Goal: Task Accomplishment & Management: Manage account settings

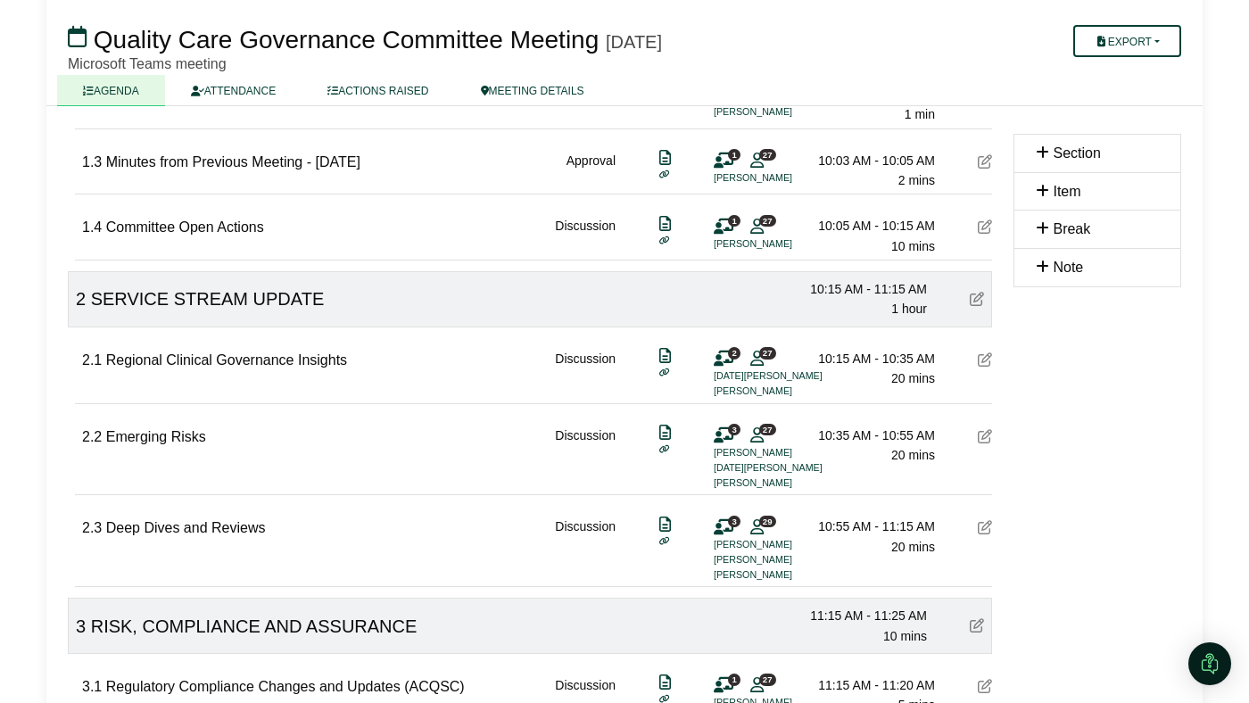
scroll to position [348, 0]
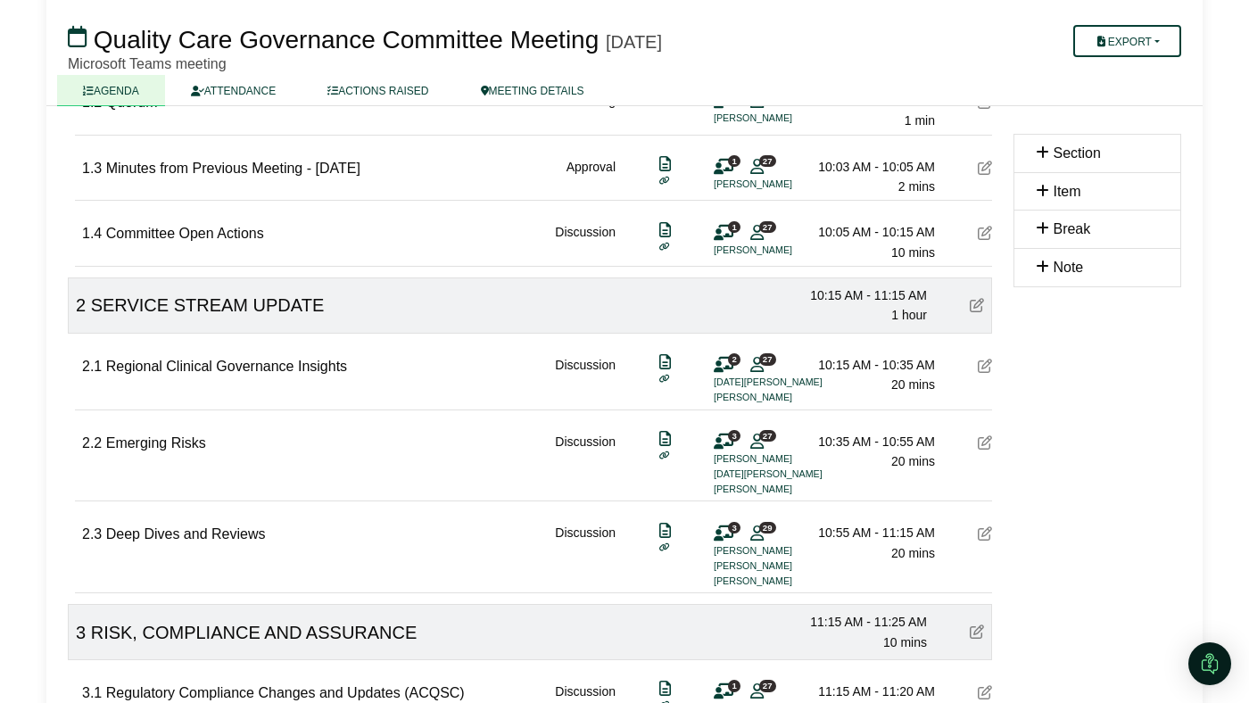
click at [989, 226] on icon at bounding box center [985, 233] width 14 height 14
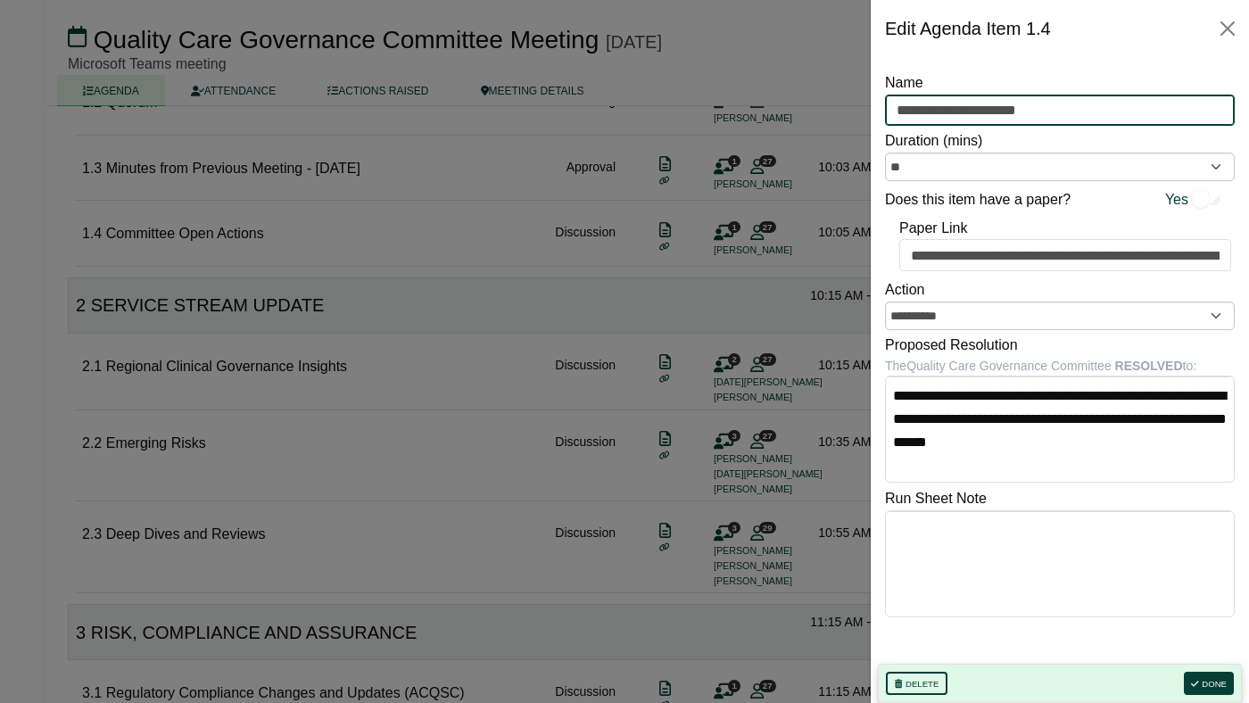
click at [995, 111] on input "**********" at bounding box center [1060, 111] width 350 height 32
click at [1220, 27] on button "Close" at bounding box center [1227, 28] width 29 height 29
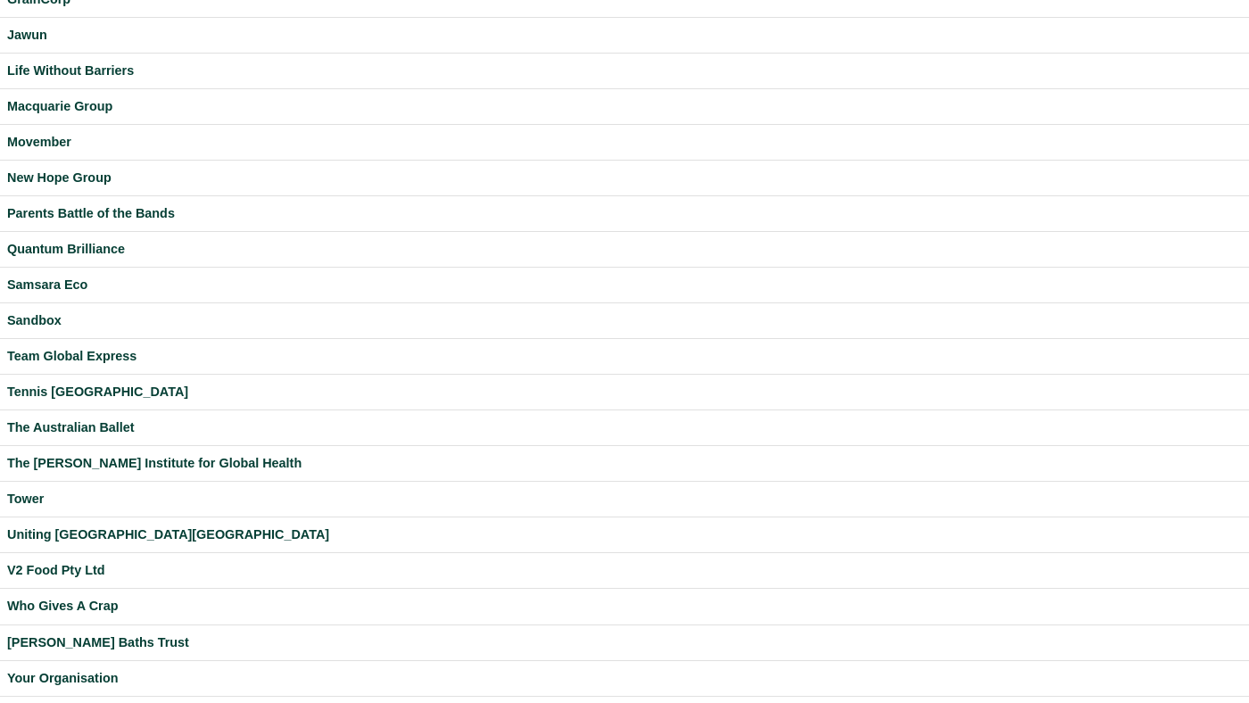
scroll to position [470, 0]
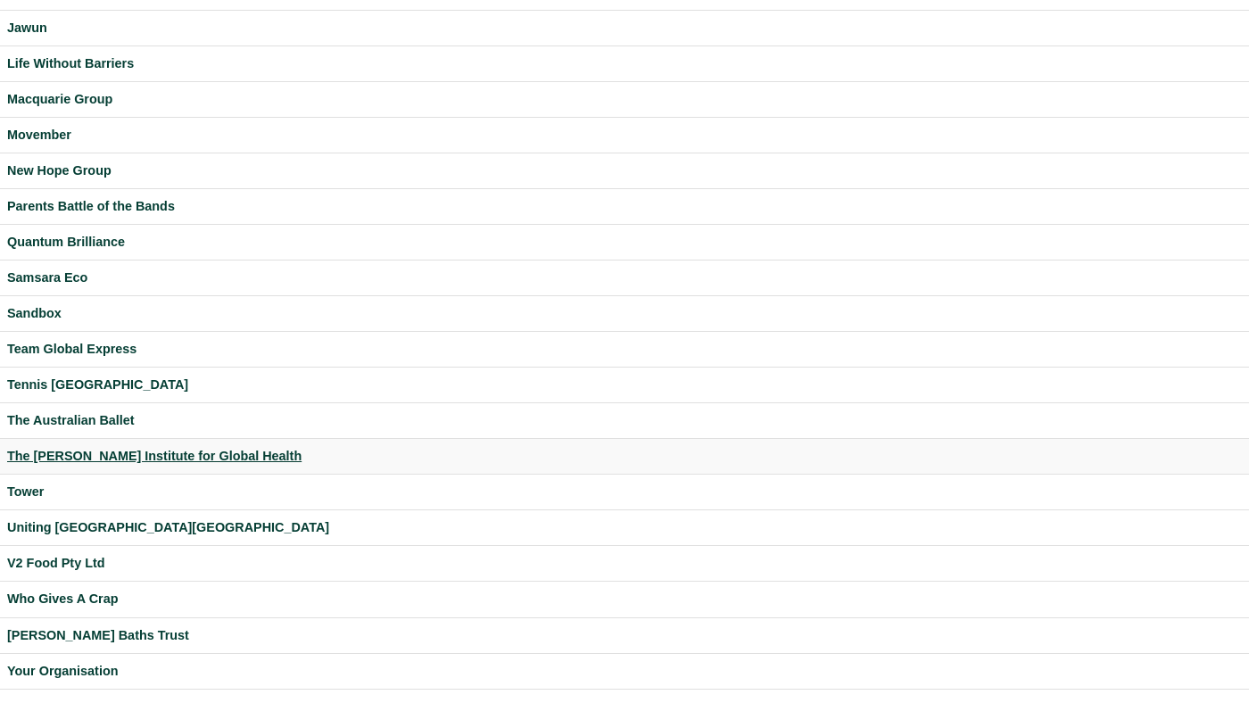
click at [131, 452] on div "The [PERSON_NAME] Institute for Global Health" at bounding box center [624, 456] width 1235 height 21
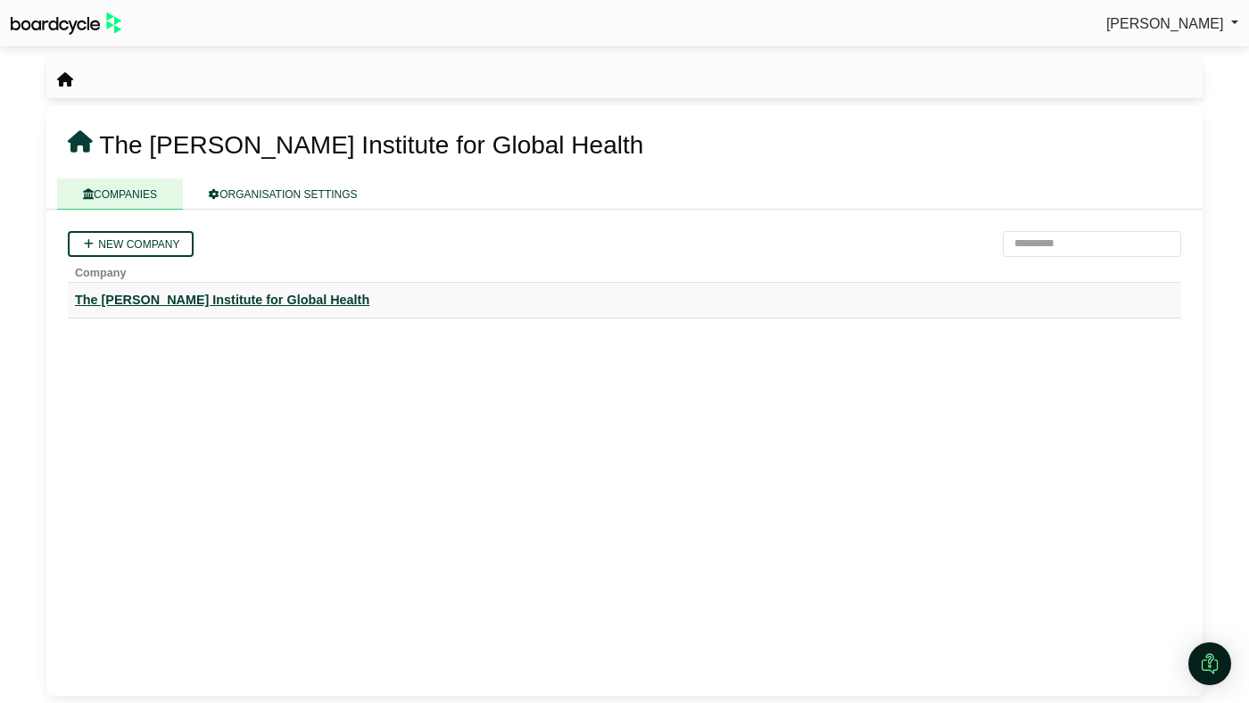
click at [167, 299] on div "The [PERSON_NAME] Institute for Global Health" at bounding box center [624, 300] width 1099 height 21
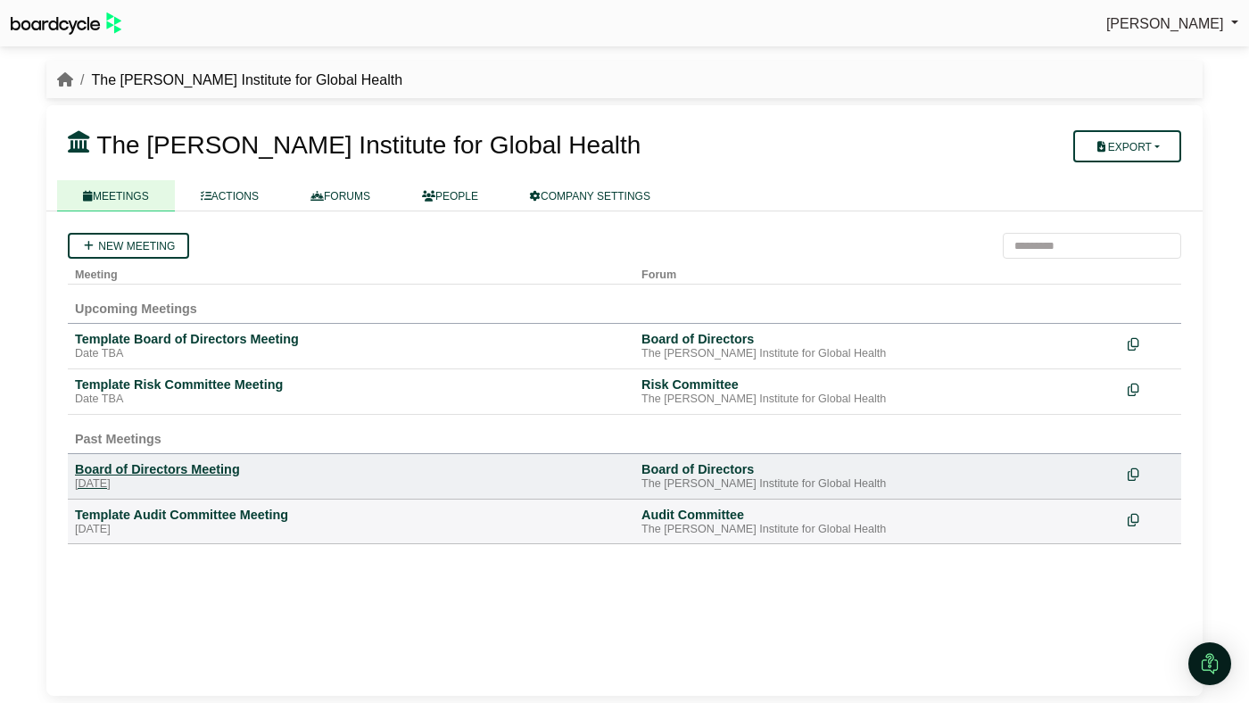
click at [172, 462] on div "Board of Directors Meeting" at bounding box center [351, 469] width 552 height 16
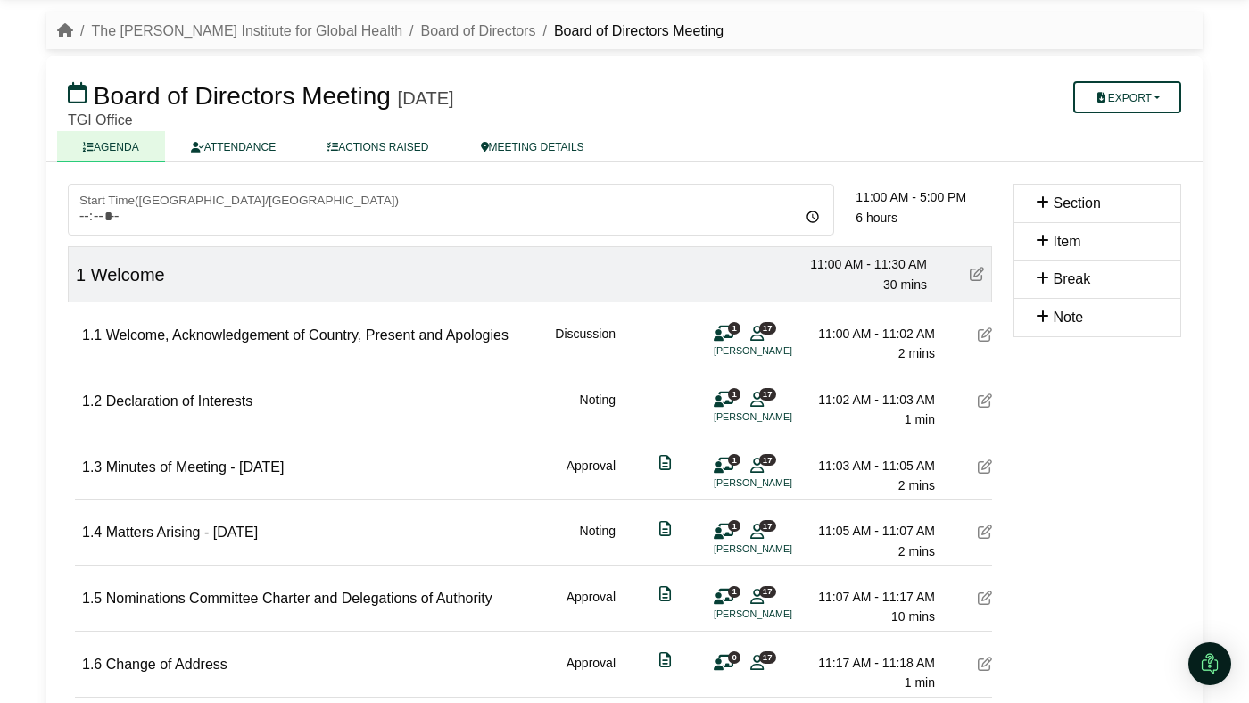
scroll to position [149, 0]
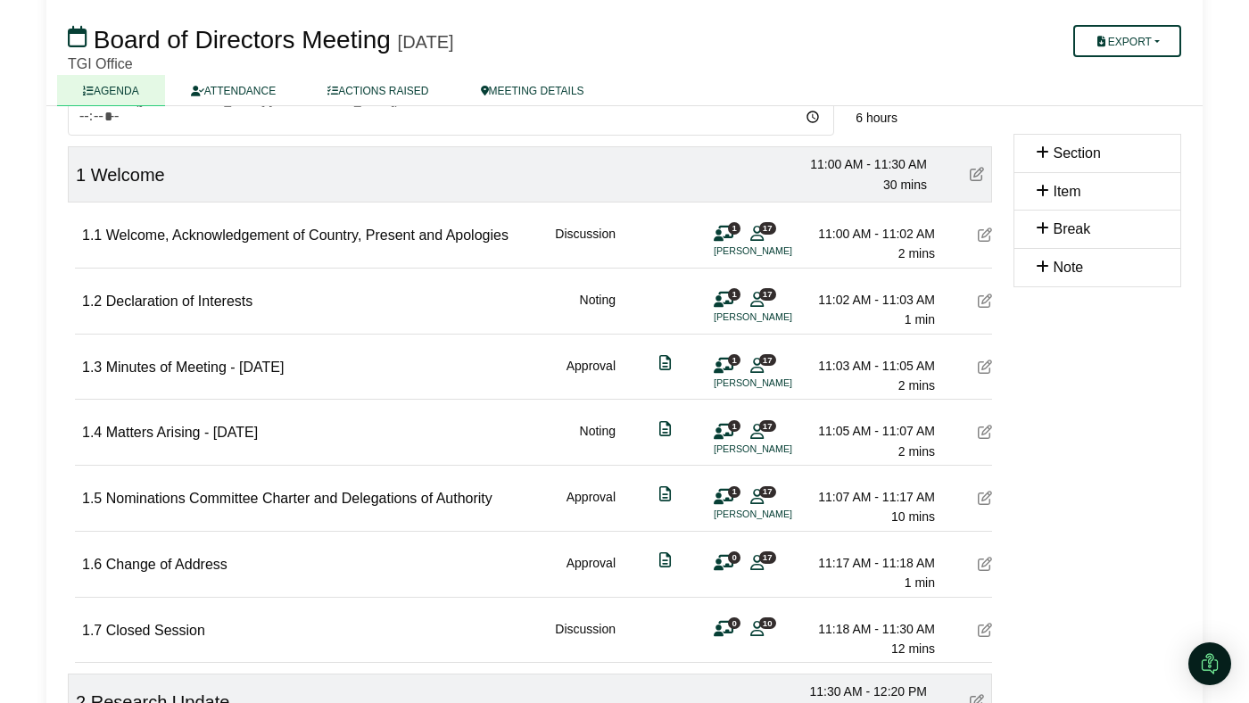
click at [113, 430] on span "Matters Arising - [DATE]" at bounding box center [182, 432] width 152 height 15
click at [990, 432] on icon at bounding box center [985, 432] width 14 height 14
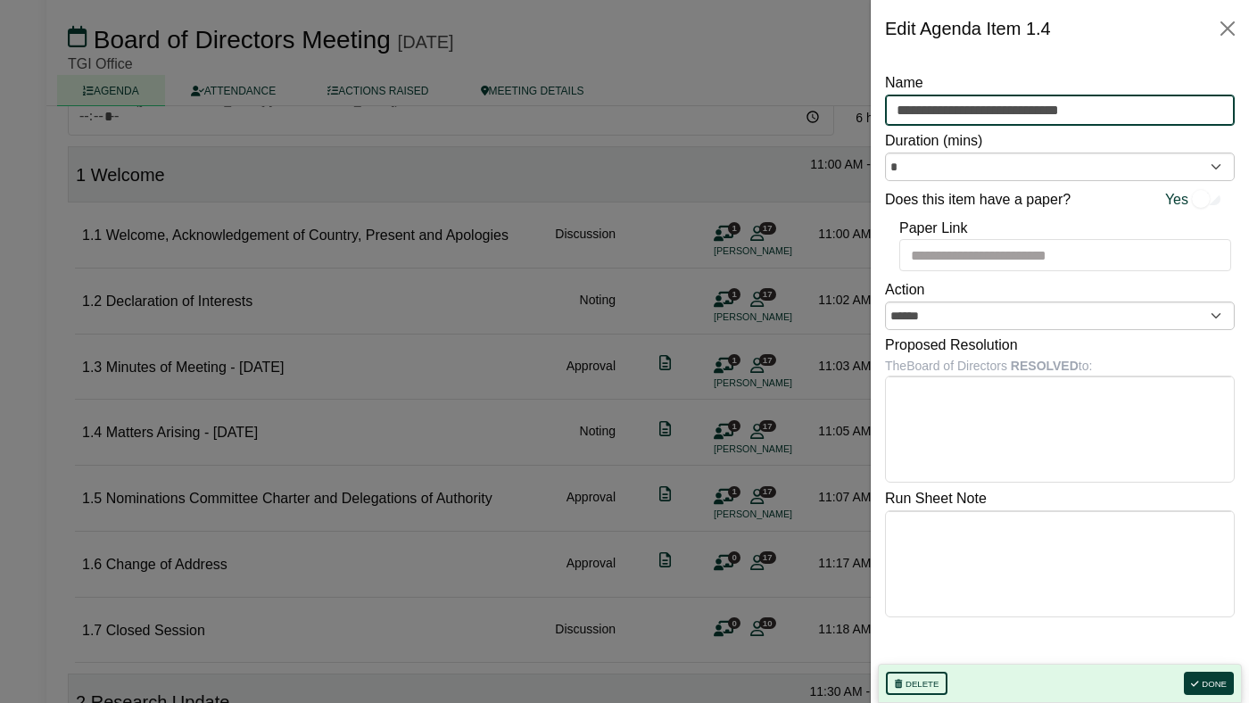
drag, startPoint x: 1106, startPoint y: 109, endPoint x: 895, endPoint y: 110, distance: 211.5
click at [895, 110] on input "**********" at bounding box center [1060, 111] width 350 height 32
click at [1221, 26] on button "Close" at bounding box center [1227, 28] width 29 height 29
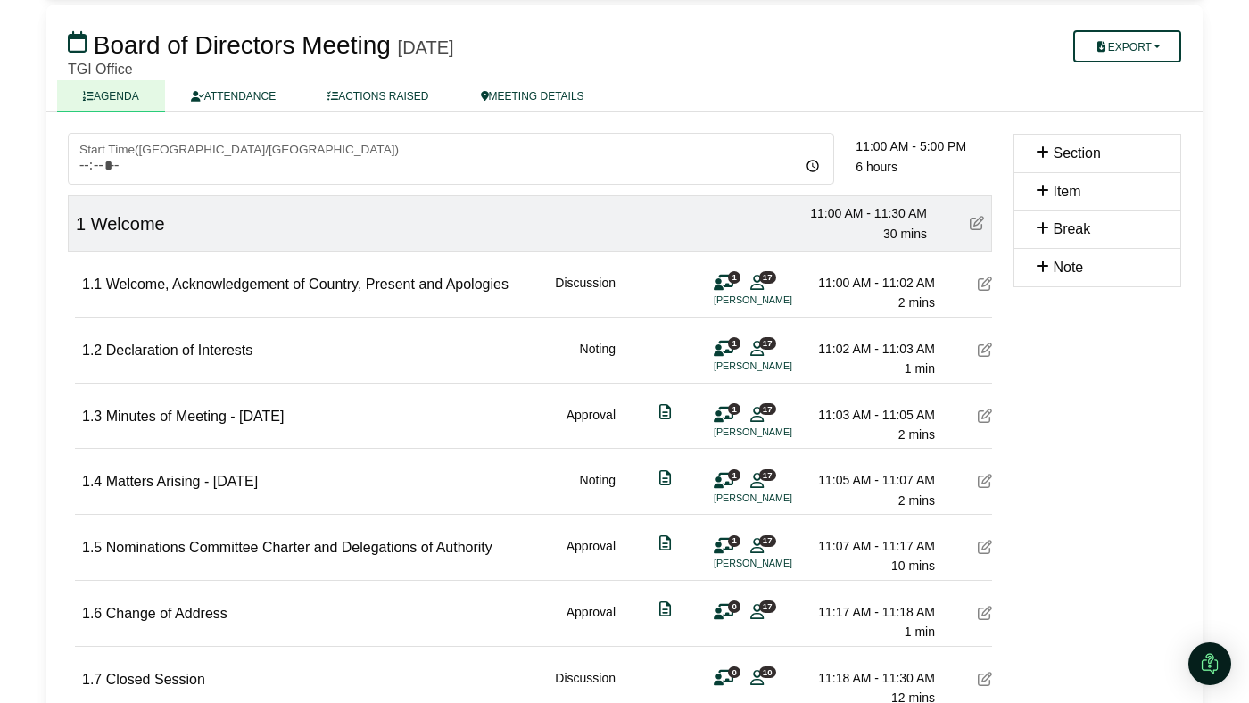
scroll to position [0, 0]
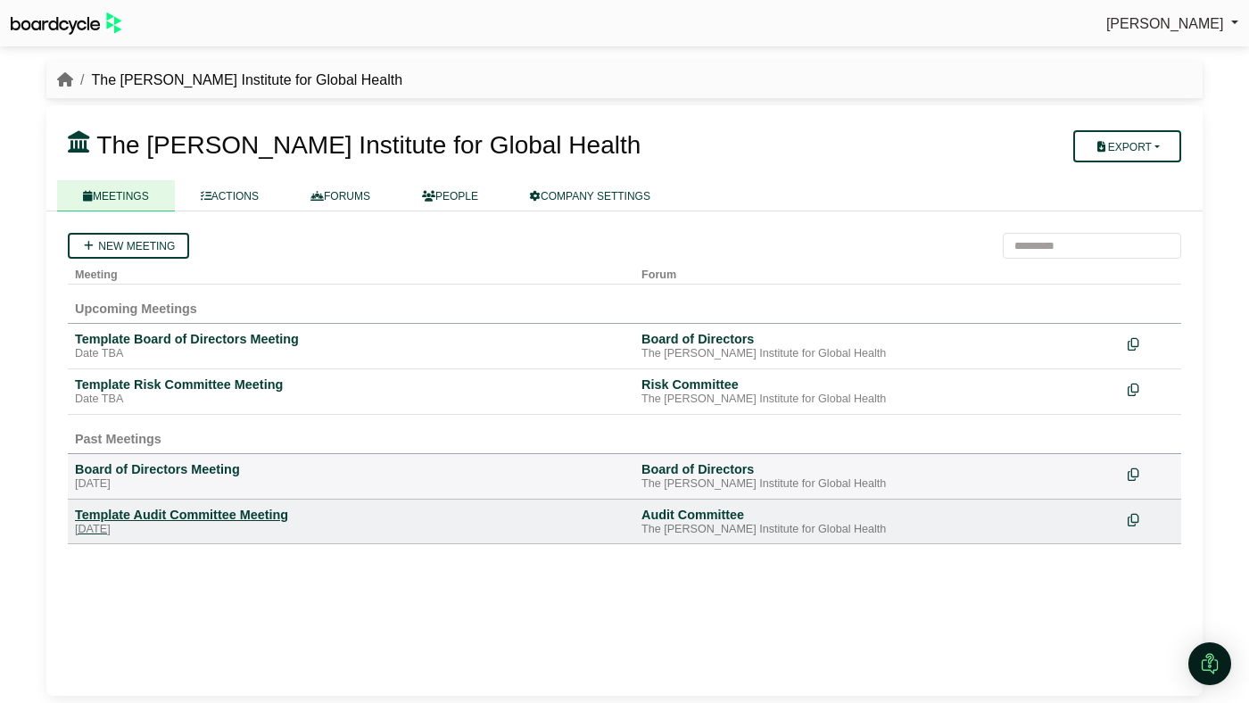
click at [227, 521] on div "Template Audit Committee Meeting" at bounding box center [351, 515] width 552 height 16
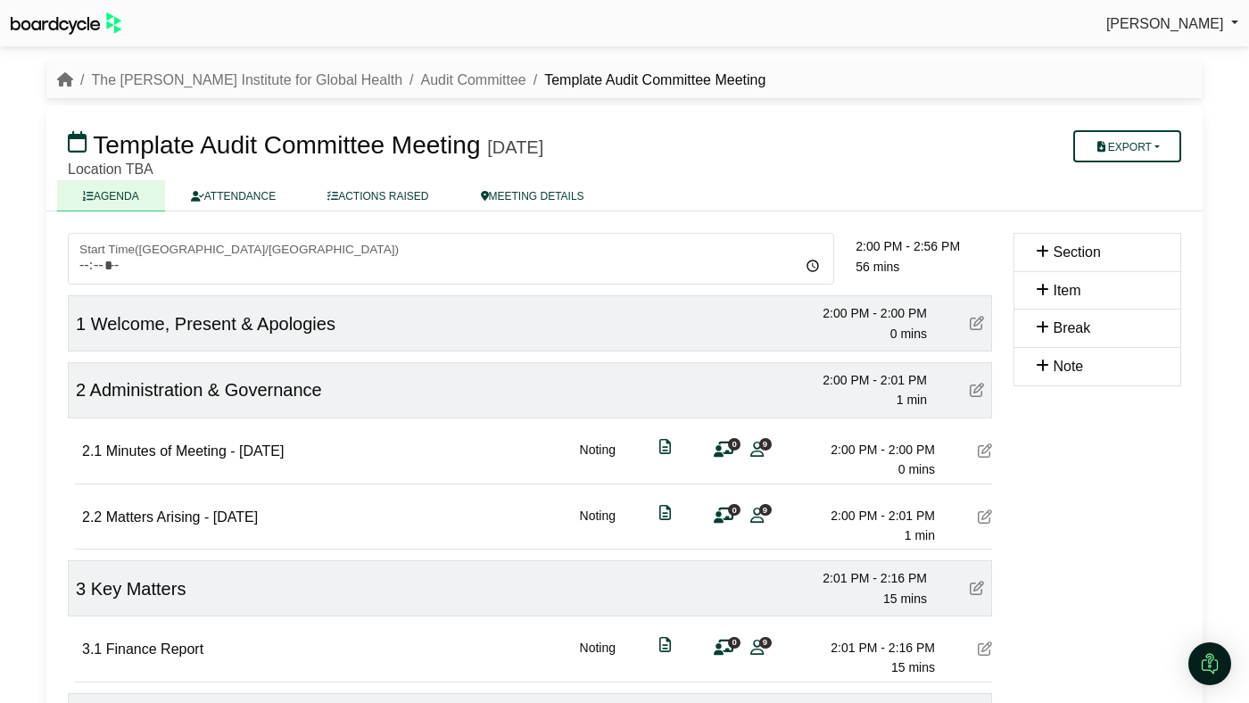
click at [981, 517] on icon at bounding box center [985, 516] width 14 height 14
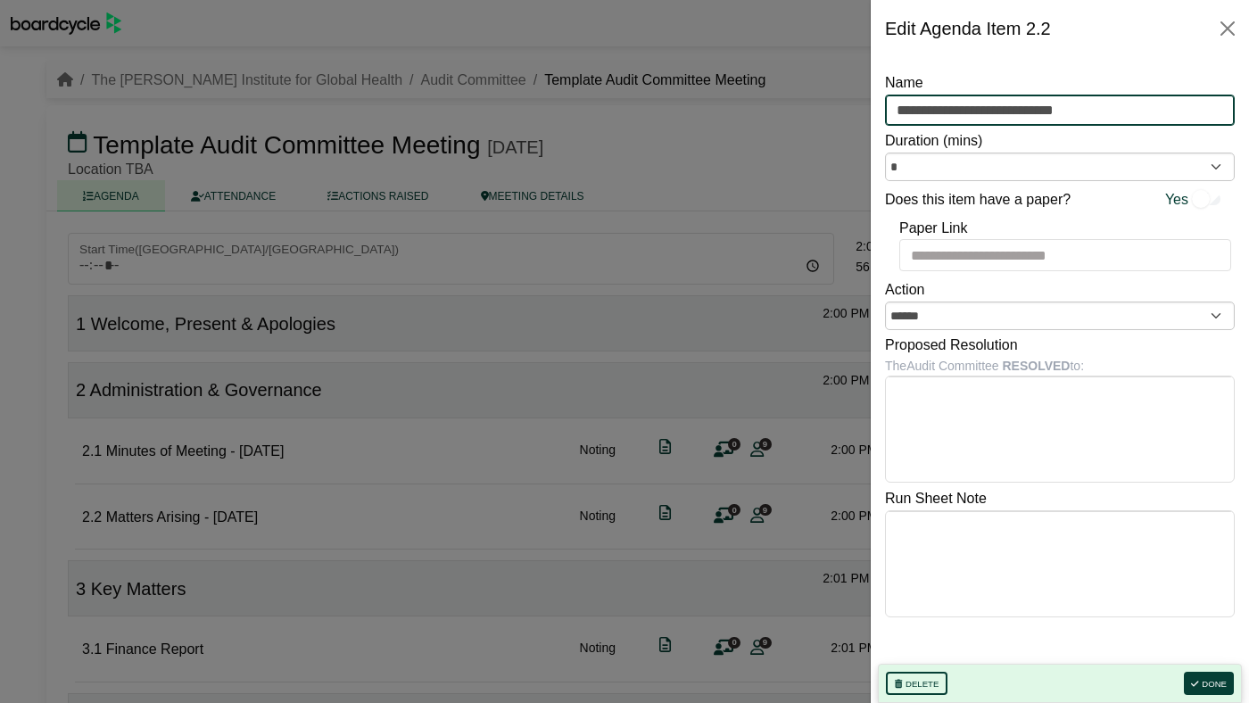
drag, startPoint x: 1092, startPoint y: 109, endPoint x: 887, endPoint y: 112, distance: 205.2
click at [887, 112] on input "**********" at bounding box center [1060, 111] width 350 height 32
click at [1227, 25] on button "Close" at bounding box center [1227, 28] width 29 height 29
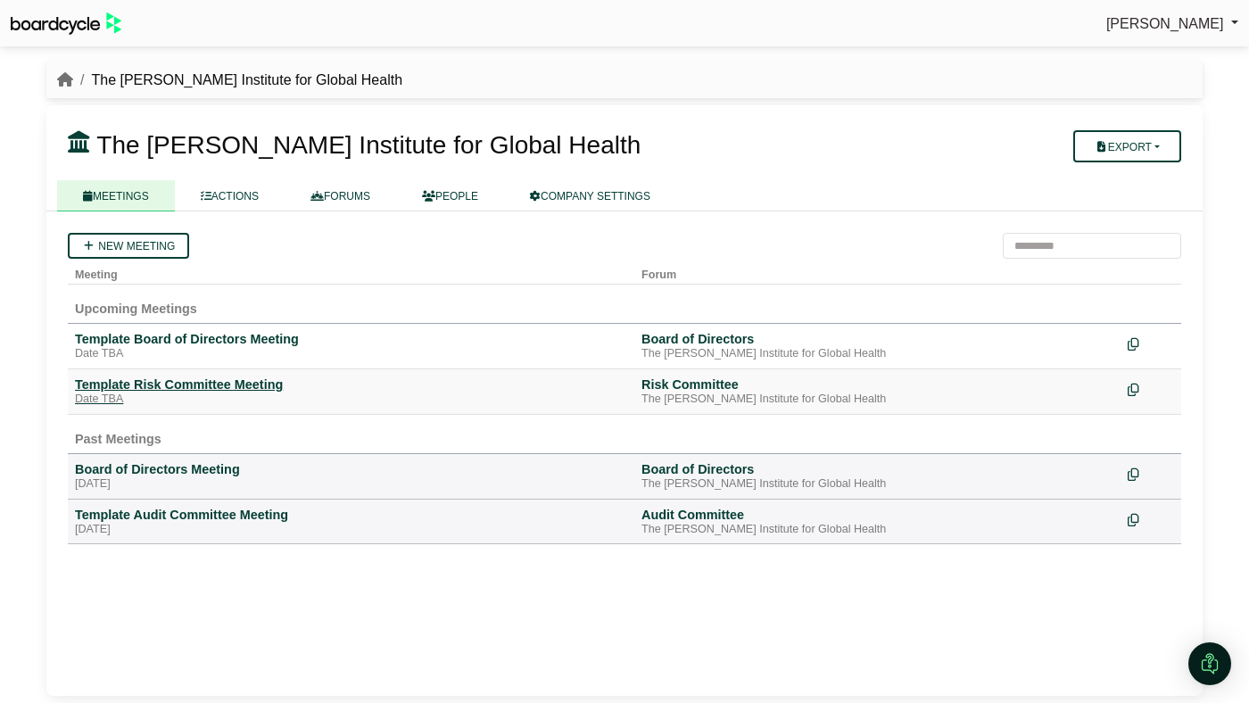
click at [195, 378] on div "Template Risk Committee Meeting" at bounding box center [351, 385] width 552 height 16
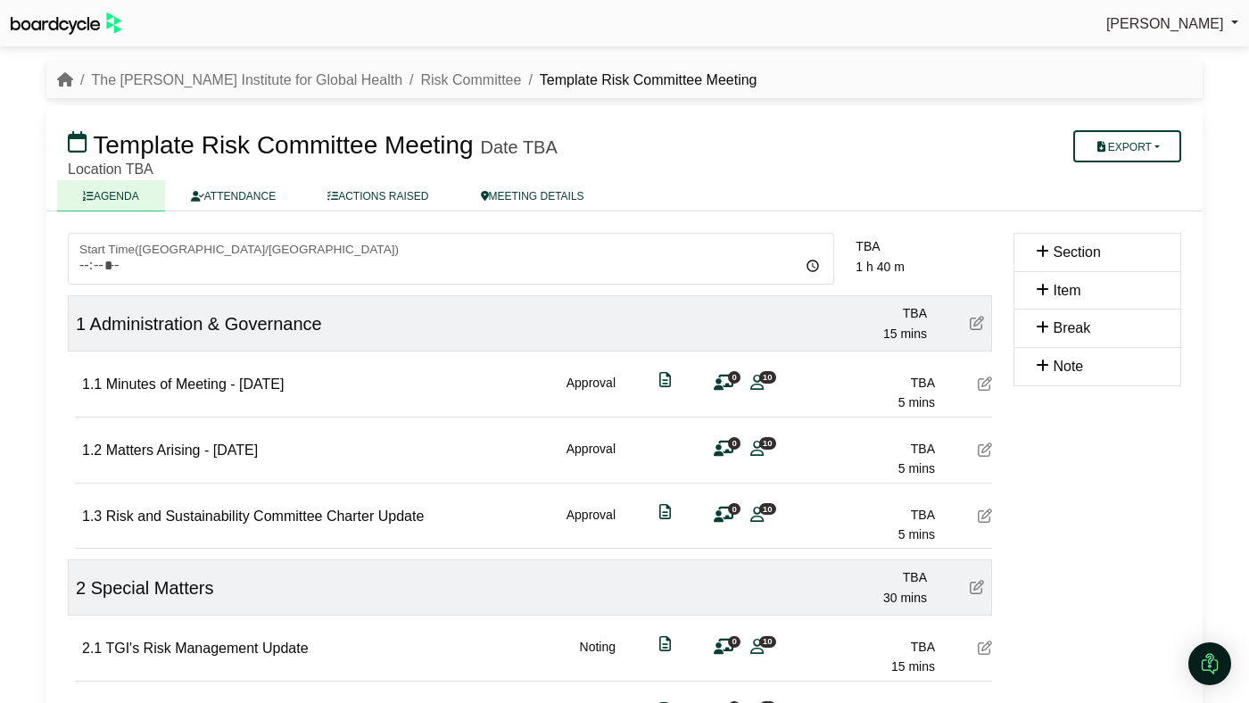
click at [990, 457] on icon at bounding box center [985, 450] width 14 height 14
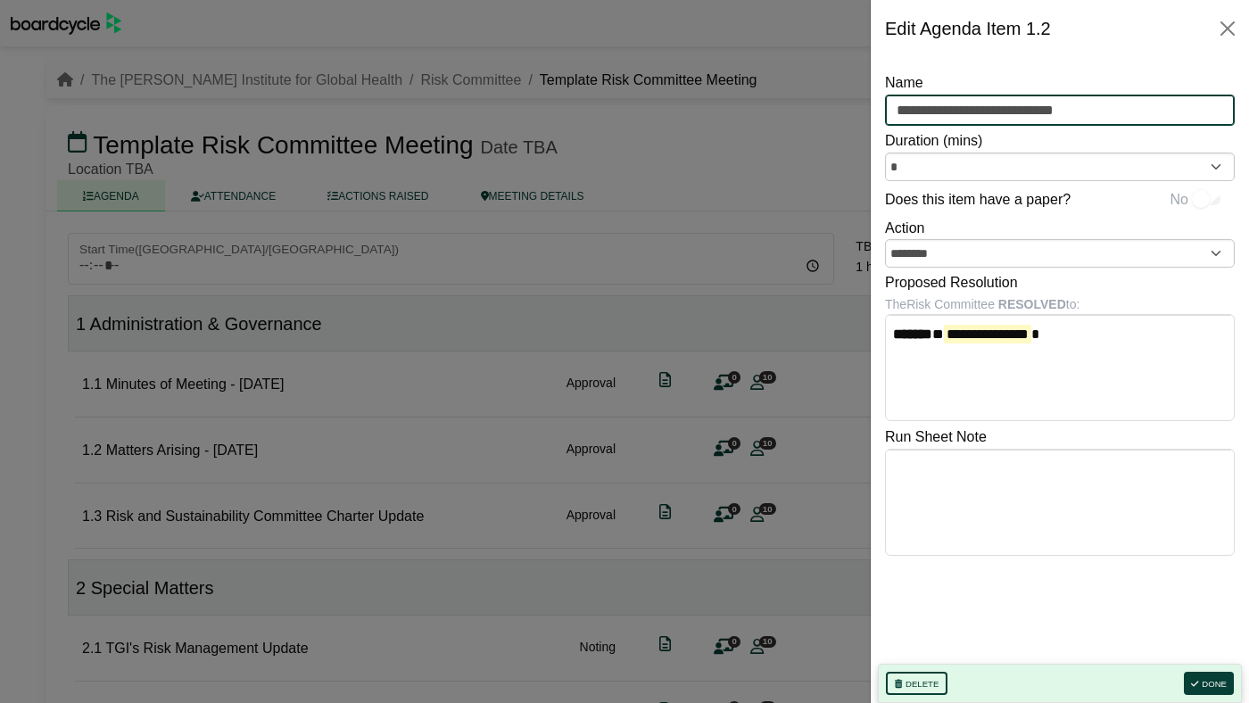
drag, startPoint x: 1091, startPoint y: 113, endPoint x: 863, endPoint y: 110, distance: 228.4
click at [863, 110] on body "Perryn Fowler Sign Out The George Institute for Global Health Risk Committee Te…" at bounding box center [624, 351] width 1249 height 703
click at [1231, 13] on div "Edit Agenda Item 1.2" at bounding box center [1060, 28] width 378 height 57
click at [1229, 23] on button "Close" at bounding box center [1227, 28] width 29 height 29
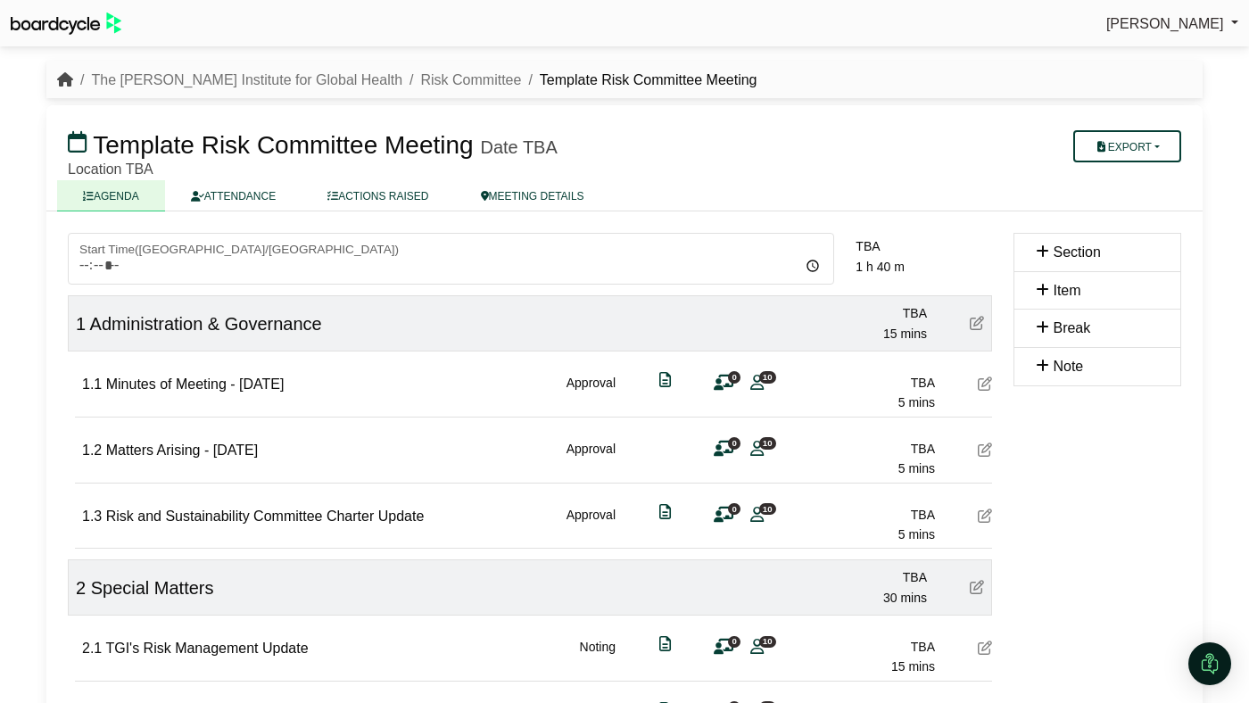
click at [66, 82] on icon "breadcrumb" at bounding box center [65, 79] width 16 height 14
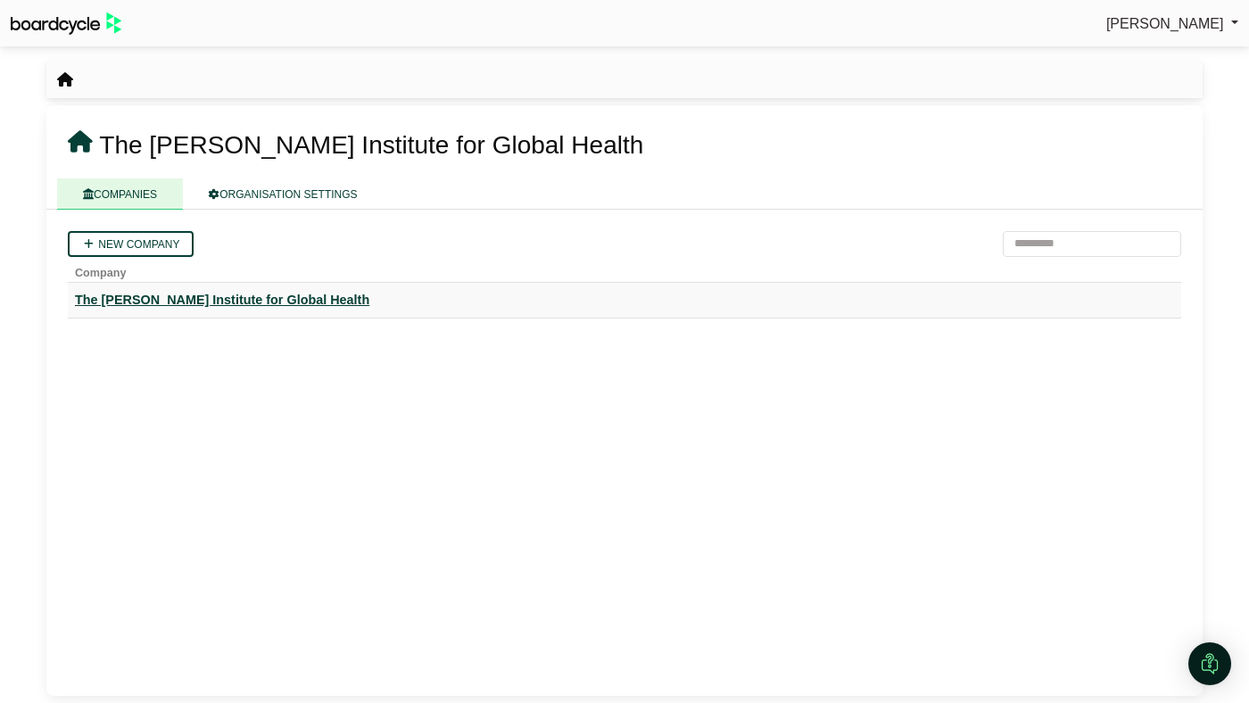
click at [246, 307] on div "The [PERSON_NAME] Institute for Global Health" at bounding box center [624, 300] width 1099 height 21
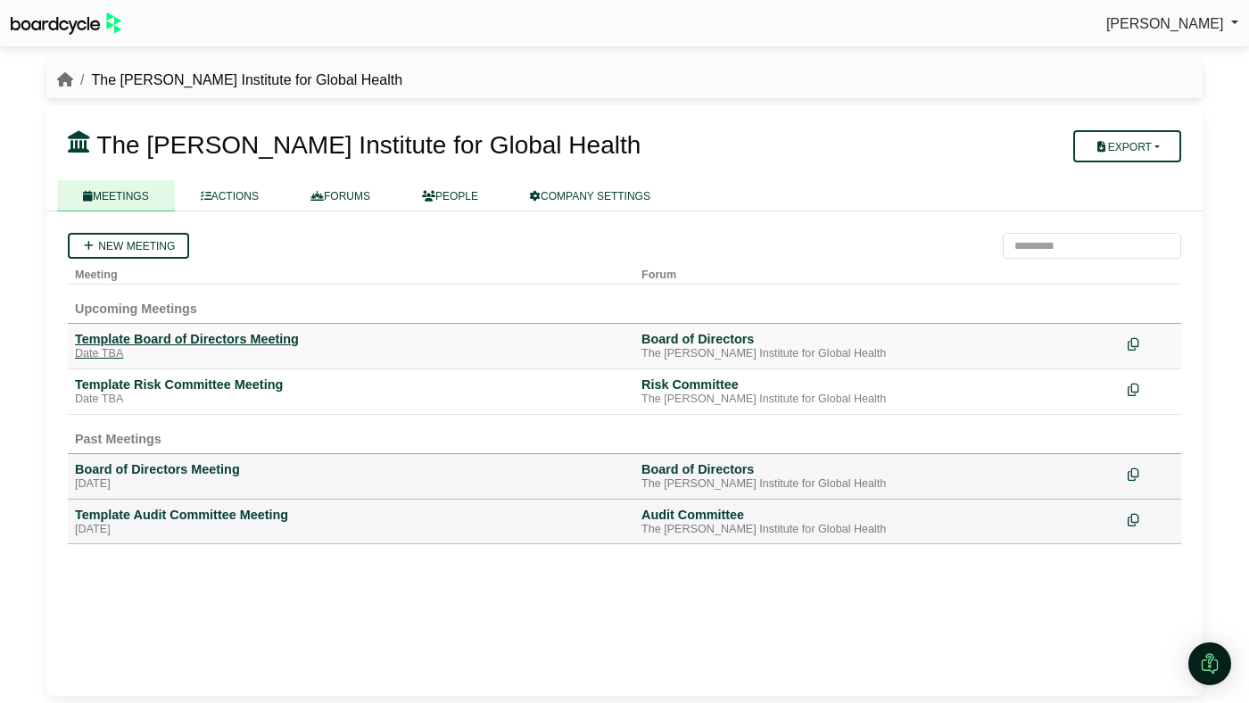
click at [207, 334] on div "Template Board of Directors Meeting" at bounding box center [351, 339] width 552 height 16
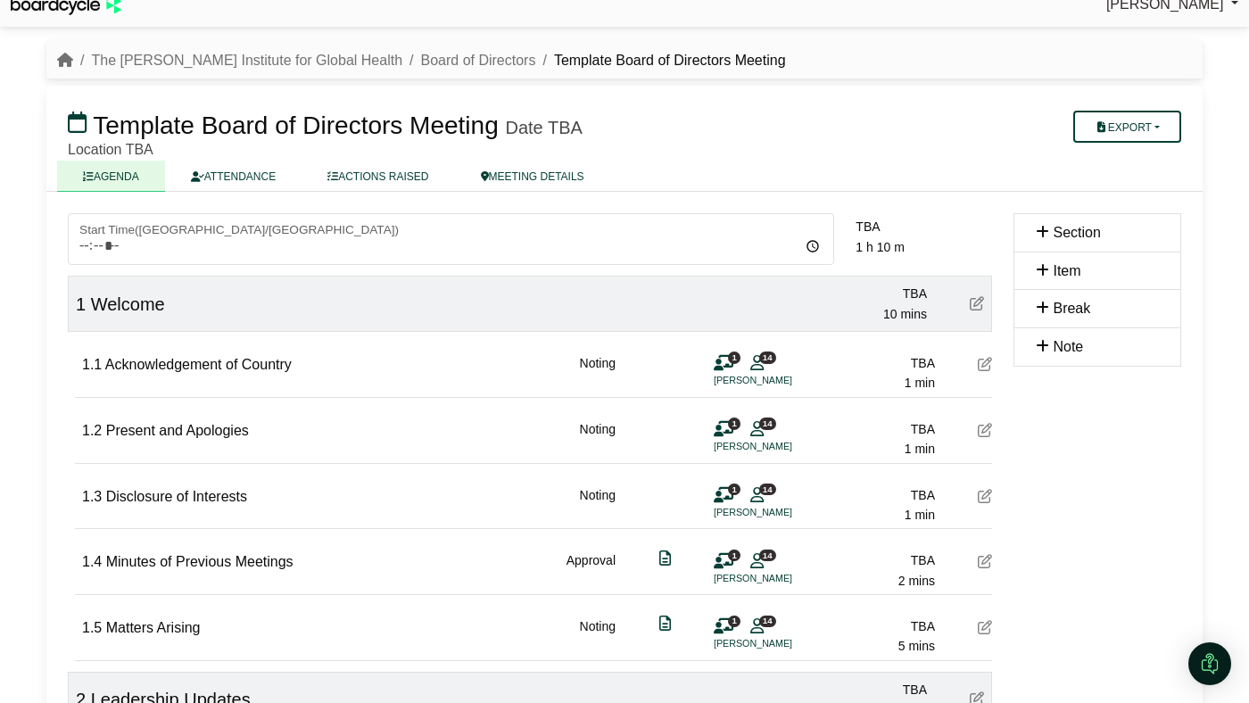
scroll to position [21, 0]
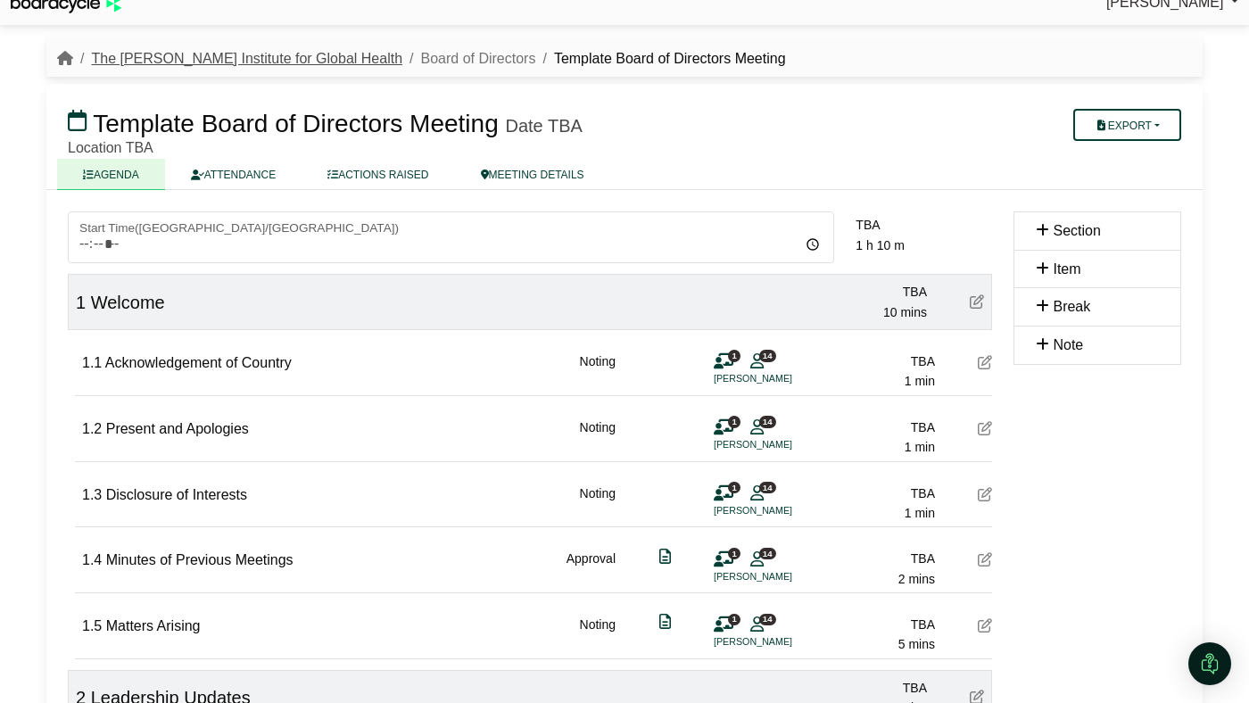
click at [207, 57] on link "The [PERSON_NAME] Institute for Global Health" at bounding box center [246, 58] width 311 height 15
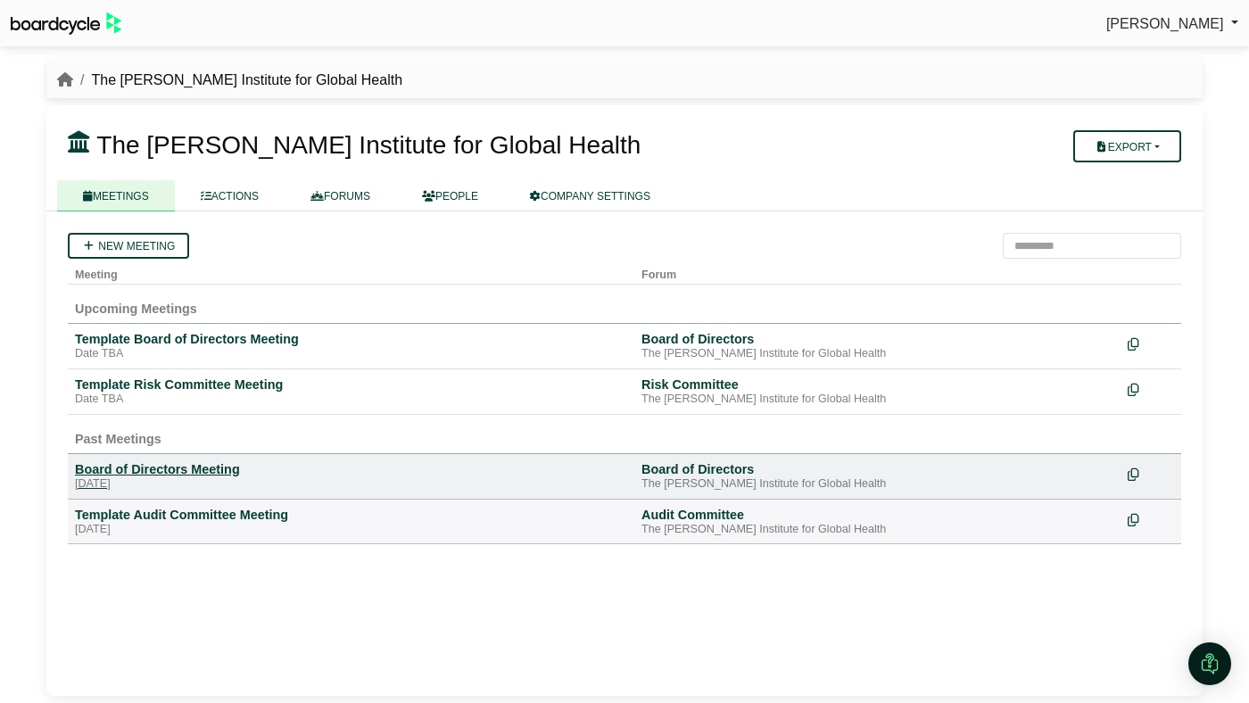
click at [193, 471] on div "Board of Directors Meeting" at bounding box center [351, 469] width 552 height 16
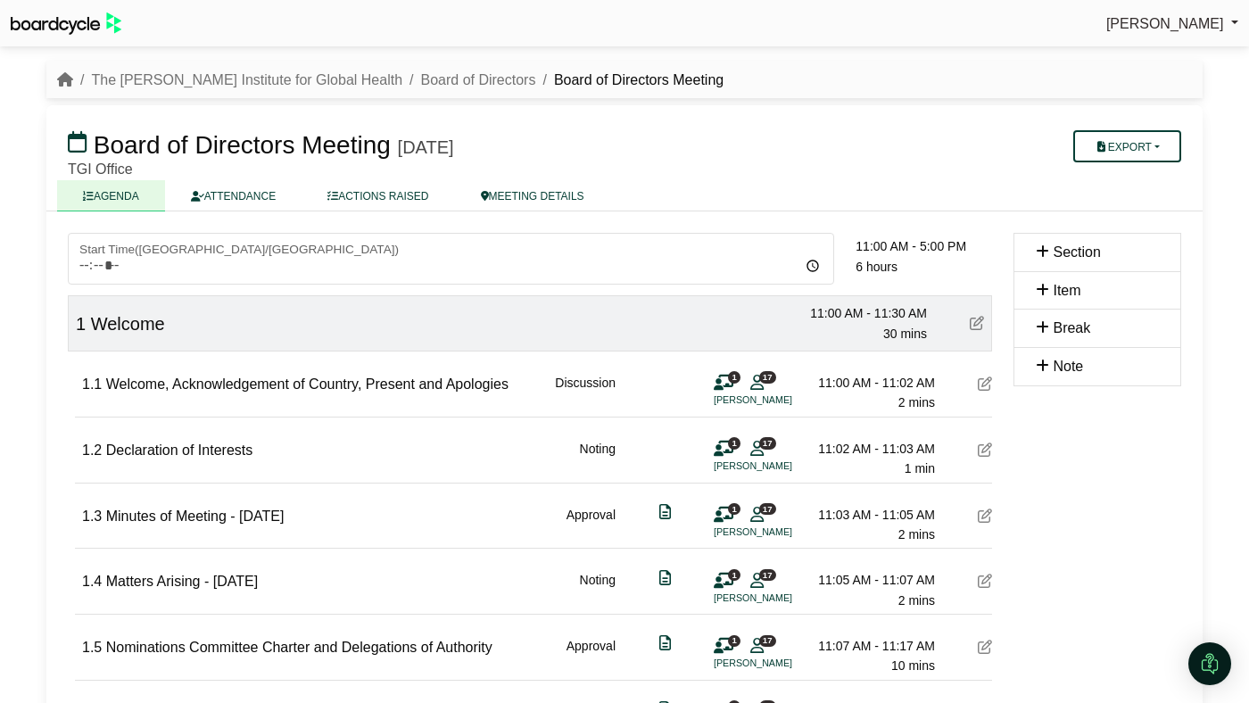
scroll to position [1, 0]
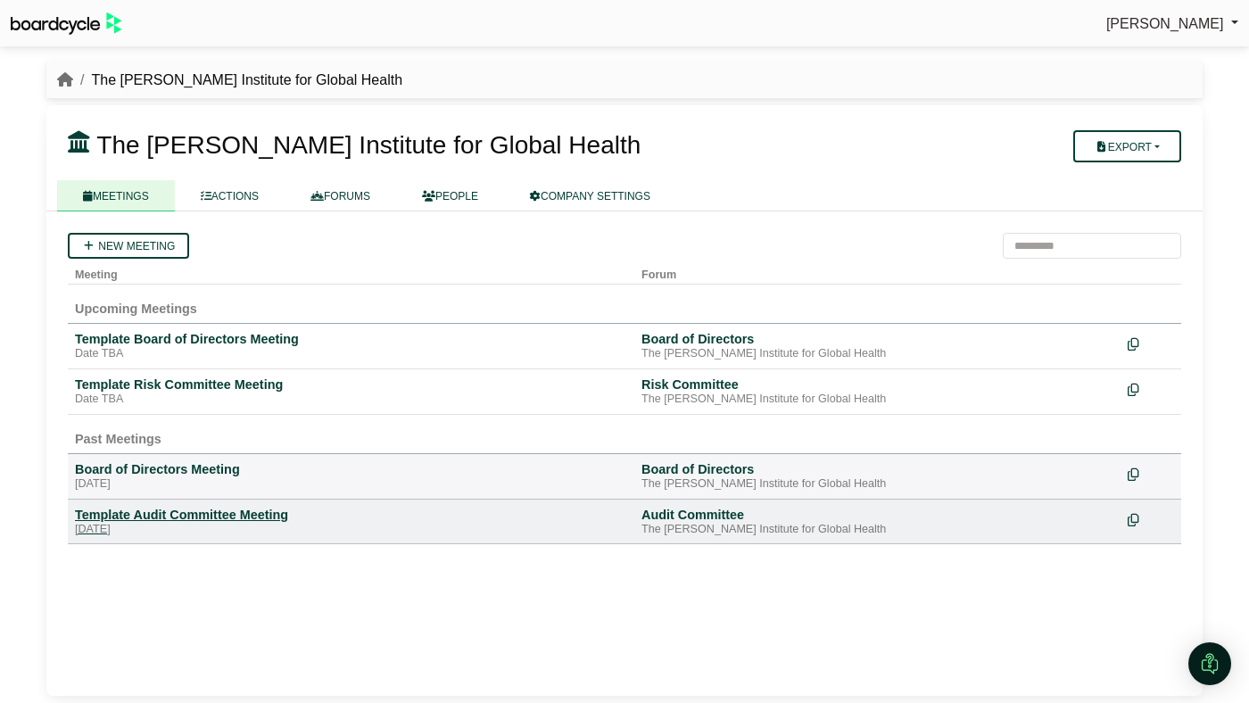
click at [124, 508] on div "Template Audit Committee Meeting" at bounding box center [351, 515] width 552 height 16
click at [228, 511] on div "Template Audit Committee Meeting" at bounding box center [351, 515] width 552 height 16
click at [64, 72] on icon "breadcrumb" at bounding box center [65, 79] width 16 height 14
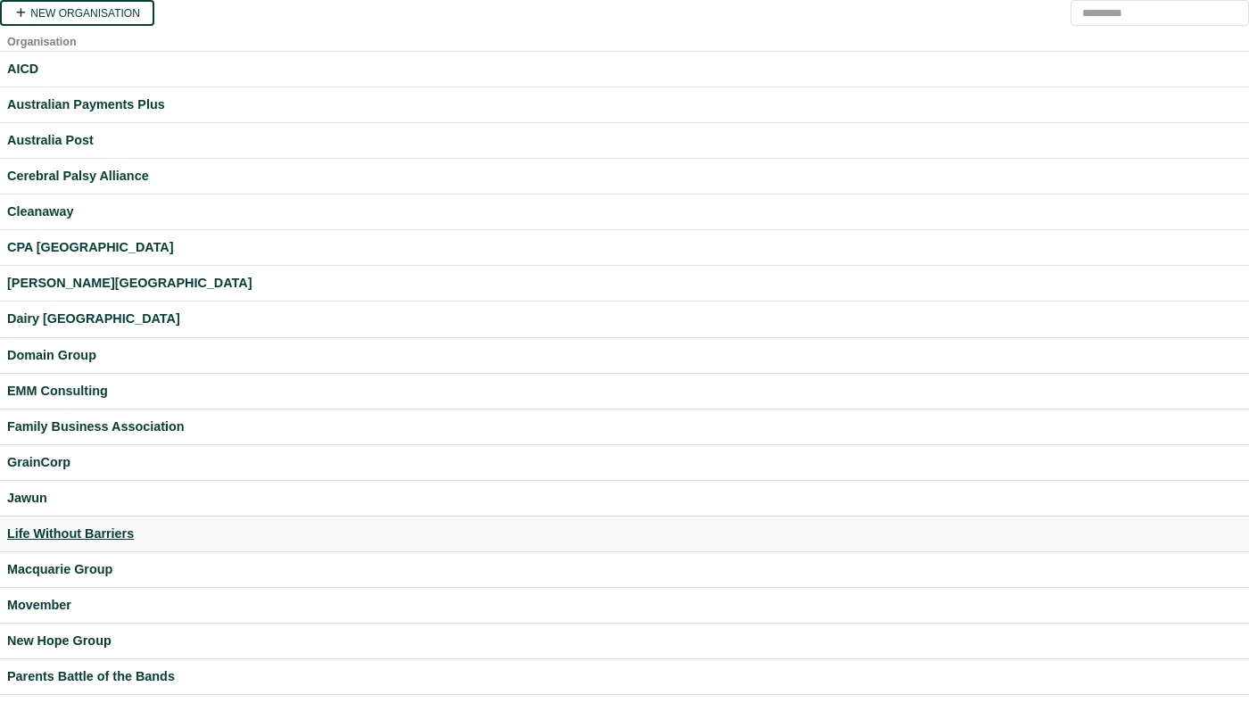
click at [109, 535] on div "Life Without Barriers" at bounding box center [624, 534] width 1235 height 21
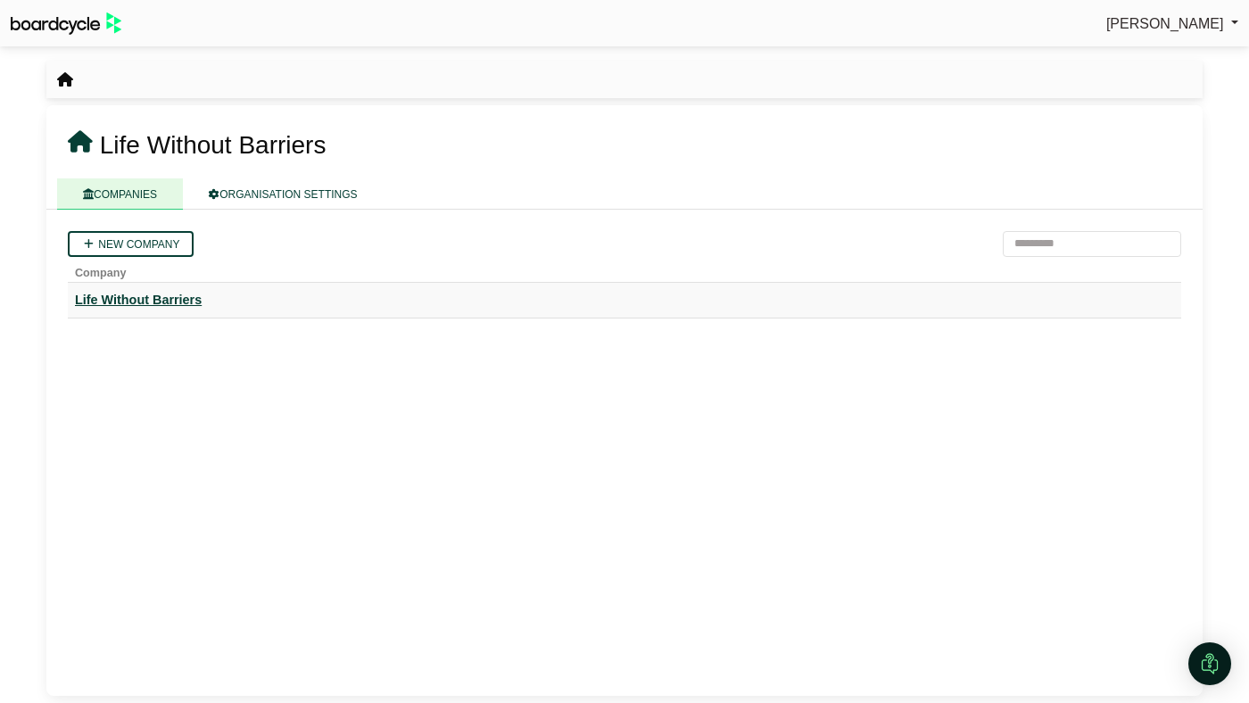
click at [170, 302] on div "Life Without Barriers" at bounding box center [624, 300] width 1099 height 21
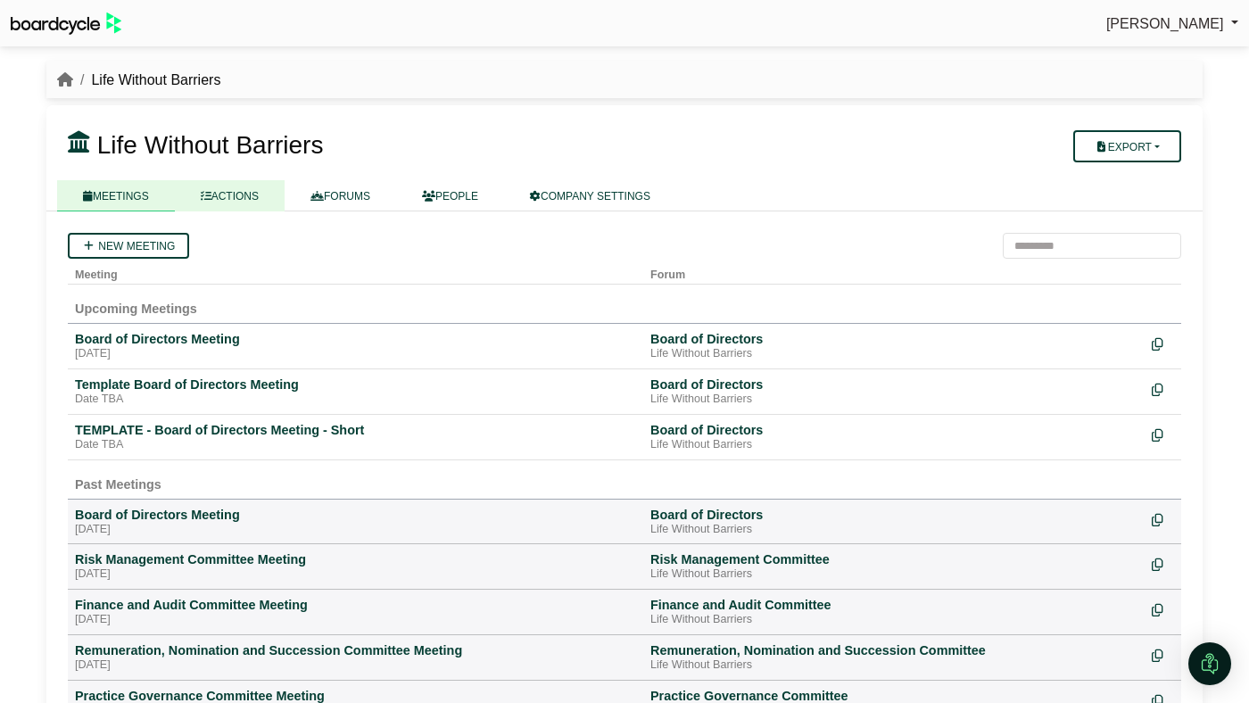
click at [226, 193] on link "ACTIONS" at bounding box center [230, 195] width 110 height 31
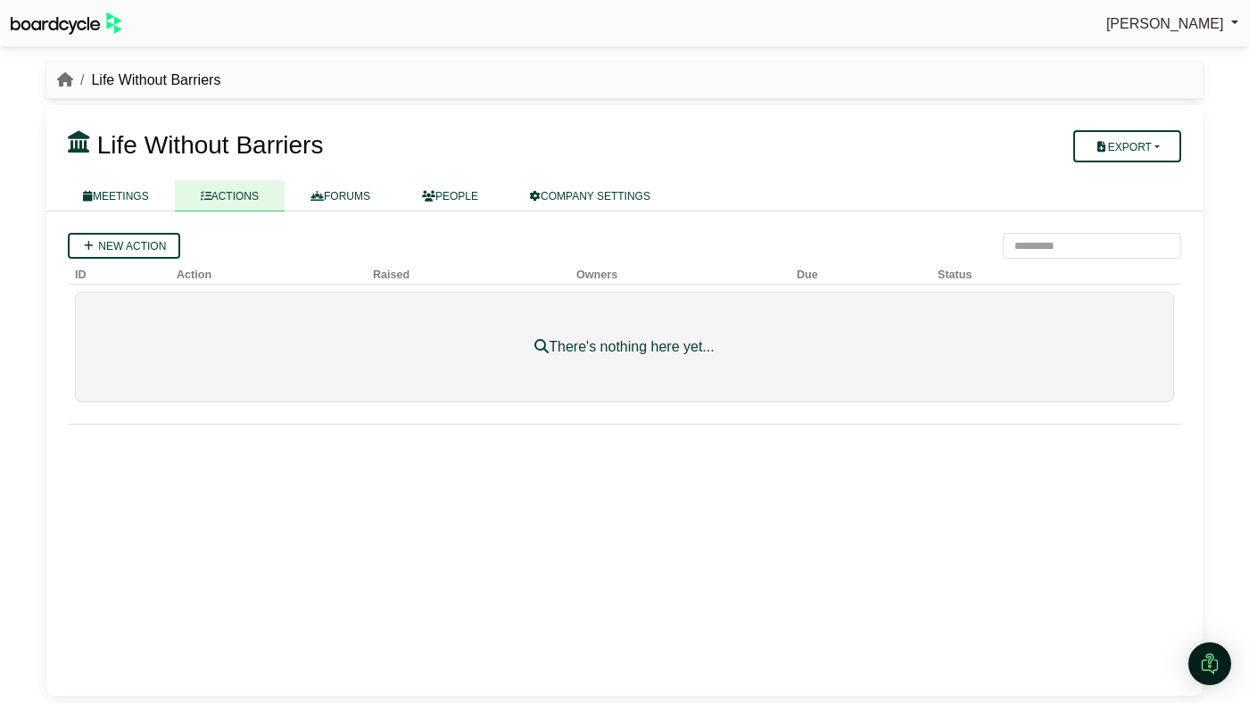
click at [54, 70] on div "Life Without Barriers" at bounding box center [624, 80] width 1156 height 23
click at [62, 82] on icon "breadcrumb" at bounding box center [65, 79] width 16 height 14
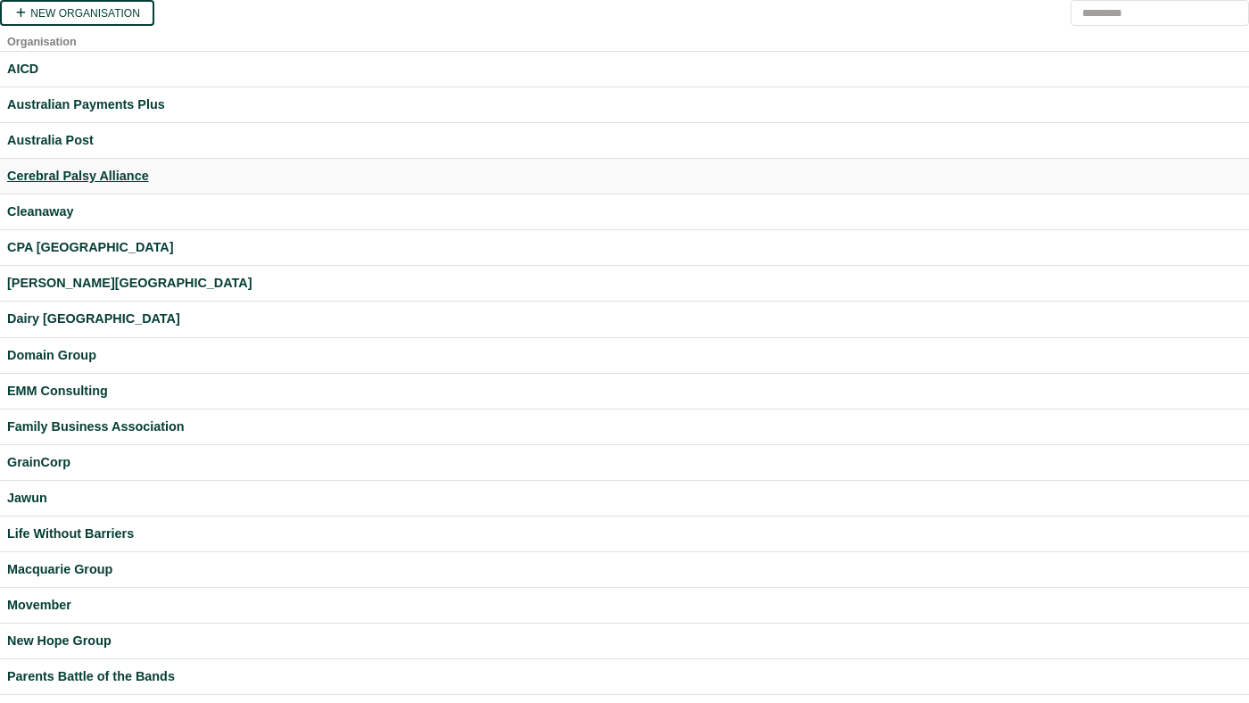
click at [103, 180] on div "Cerebral Palsy Alliance" at bounding box center [624, 176] width 1235 height 21
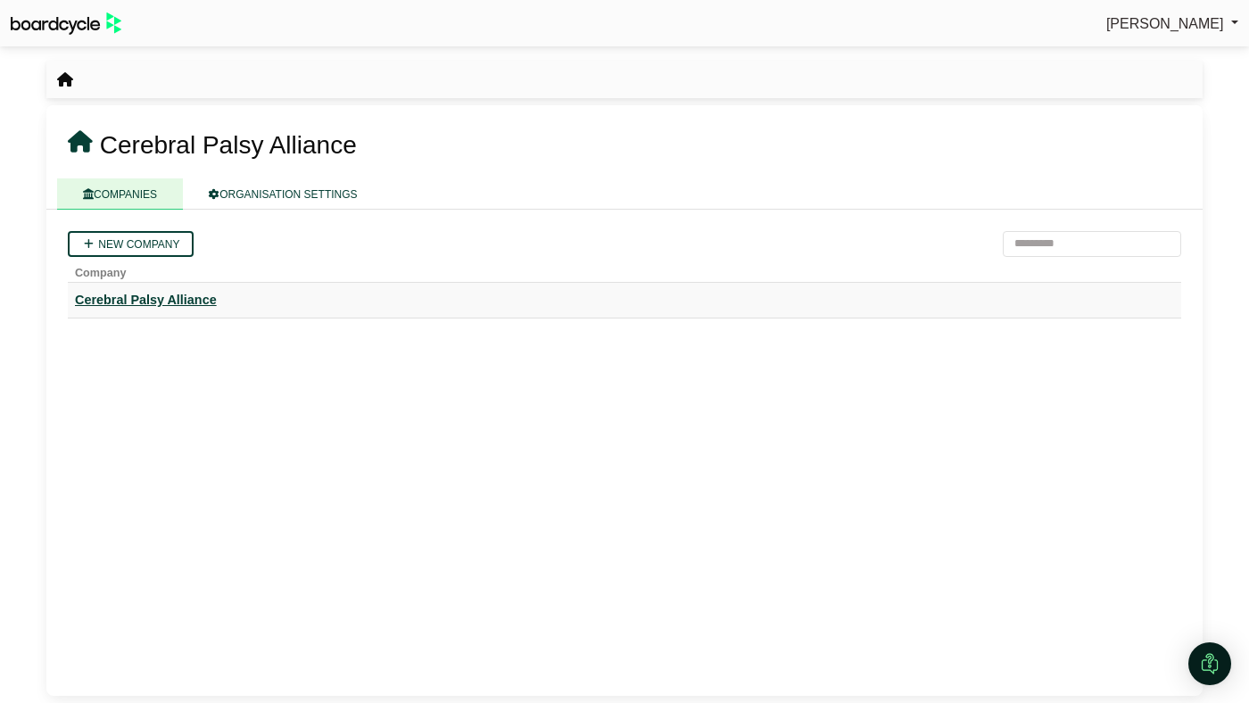
click at [105, 293] on div "Cerebral Palsy Alliance" at bounding box center [624, 300] width 1099 height 21
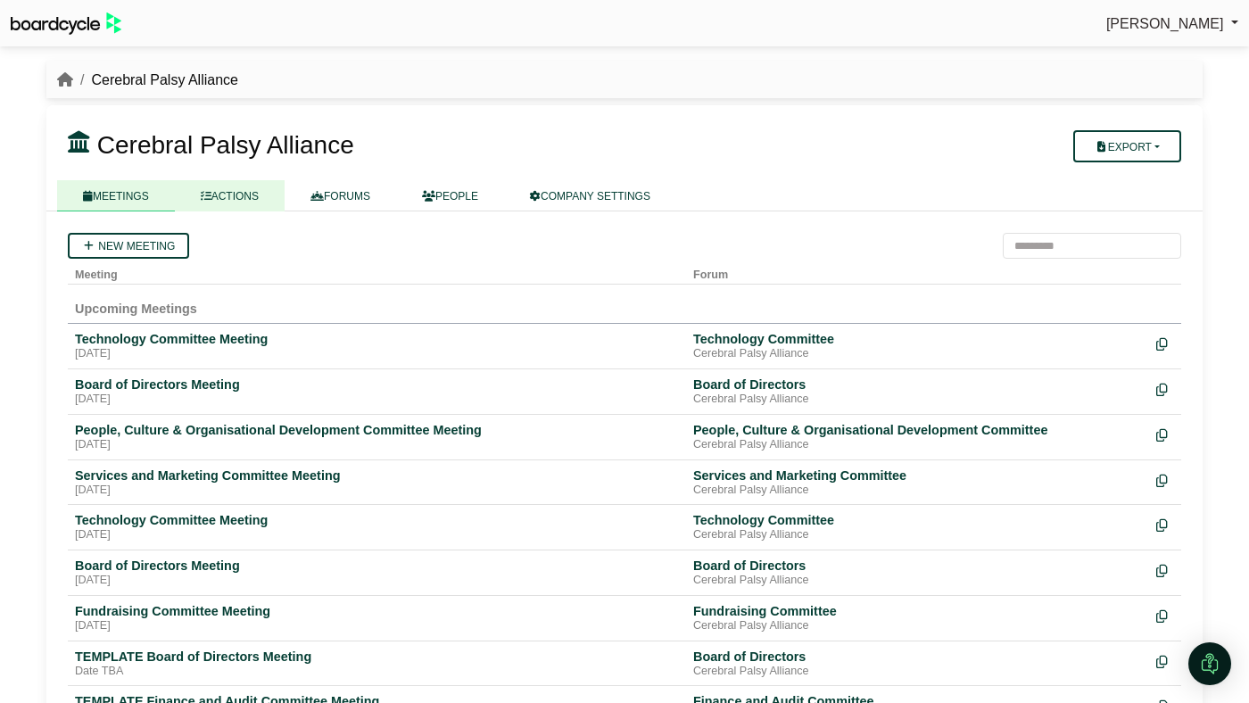
click at [220, 198] on link "ACTIONS" at bounding box center [230, 195] width 110 height 31
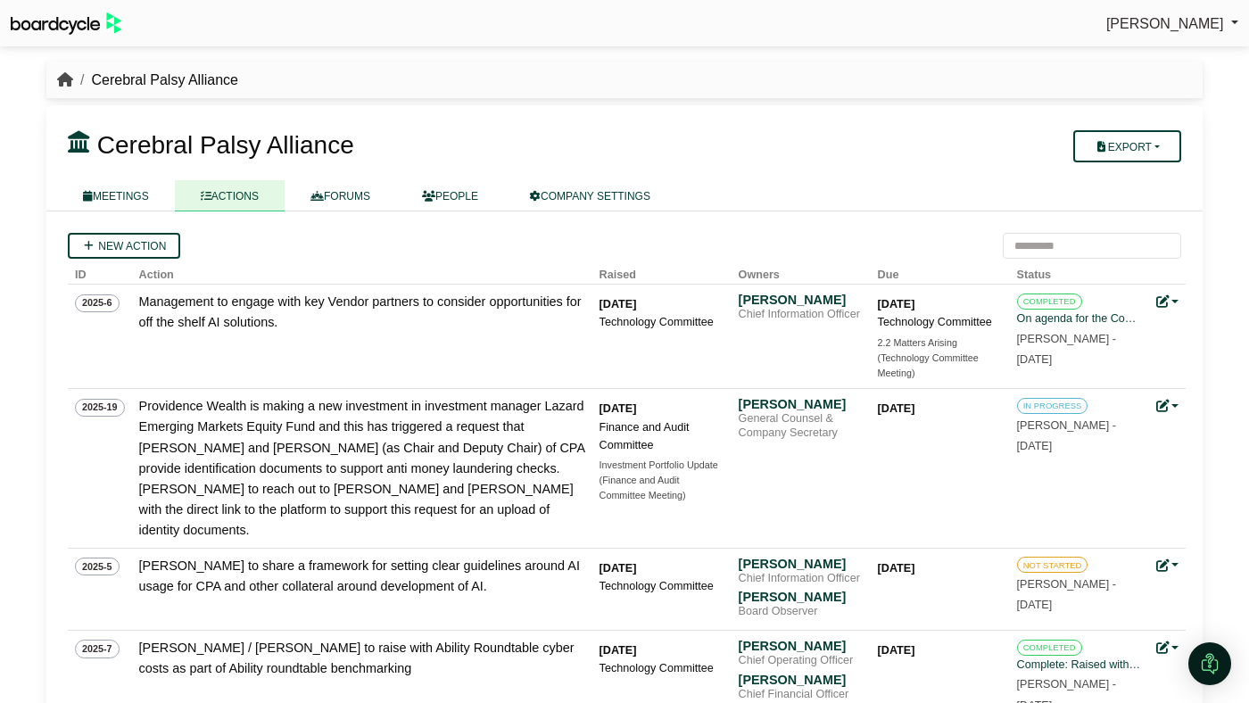
click at [64, 75] on icon "breadcrumb" at bounding box center [65, 79] width 16 height 14
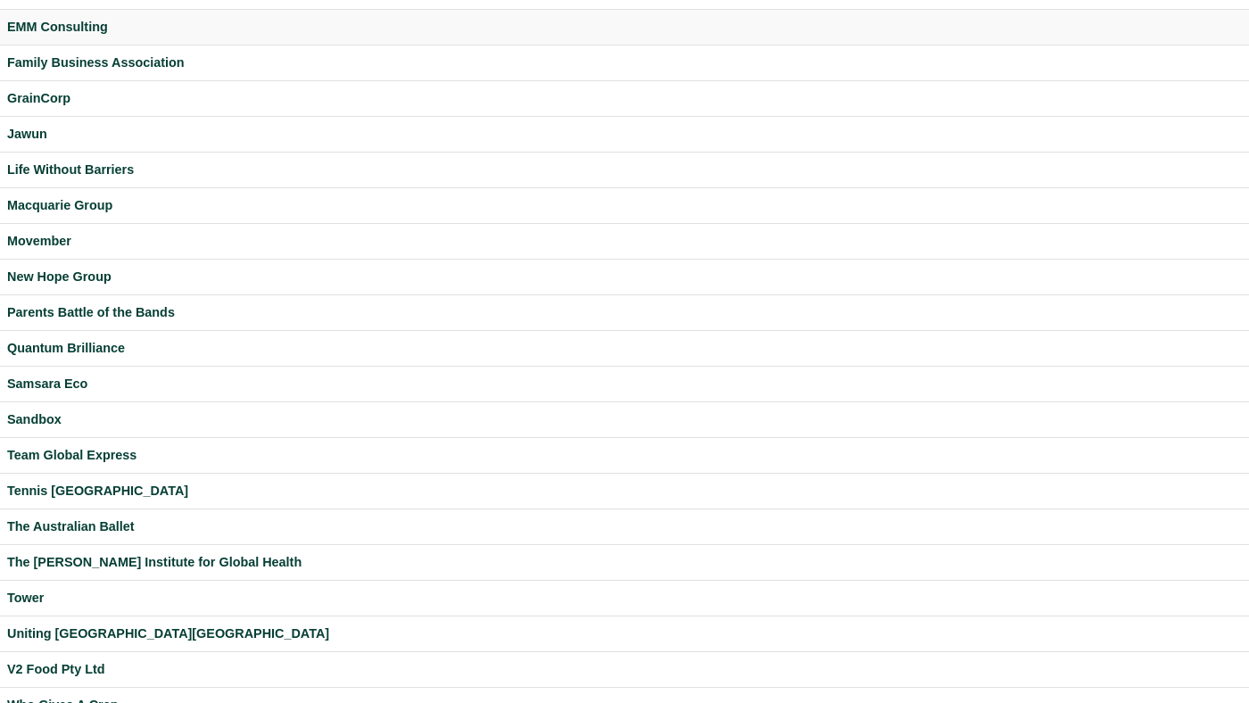
scroll to position [377, 0]
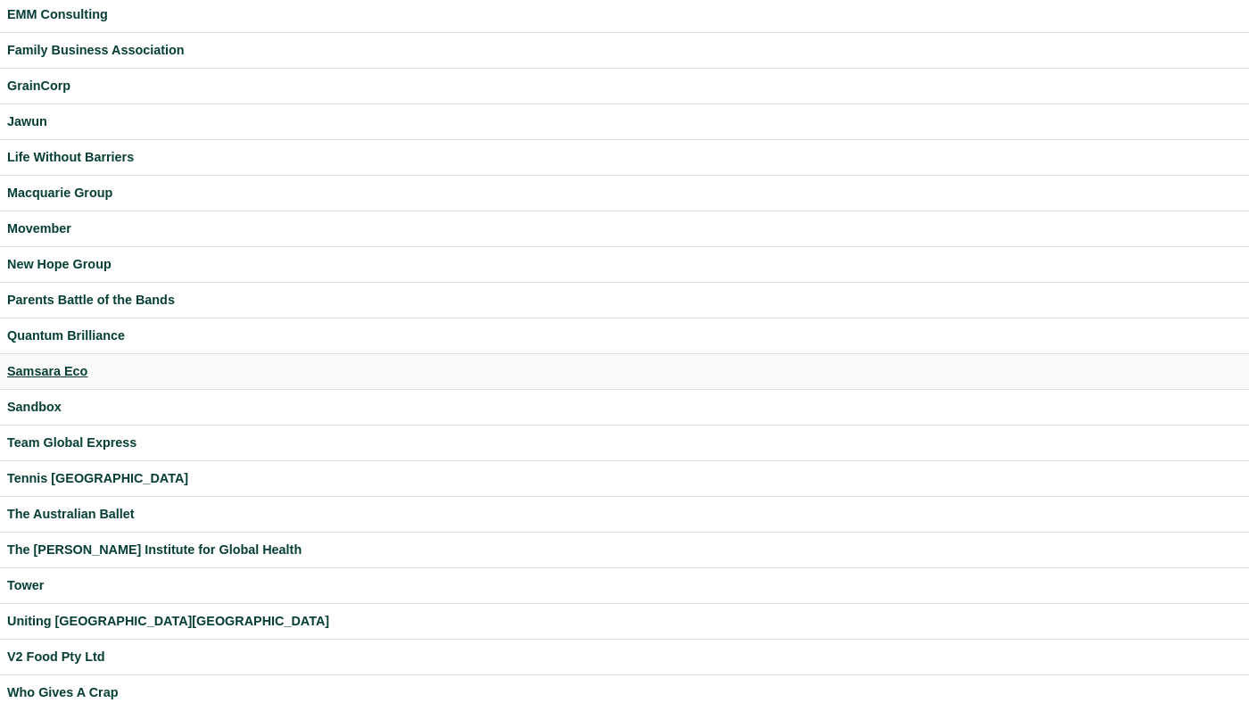
click at [79, 367] on div "Samsara Eco" at bounding box center [624, 371] width 1235 height 21
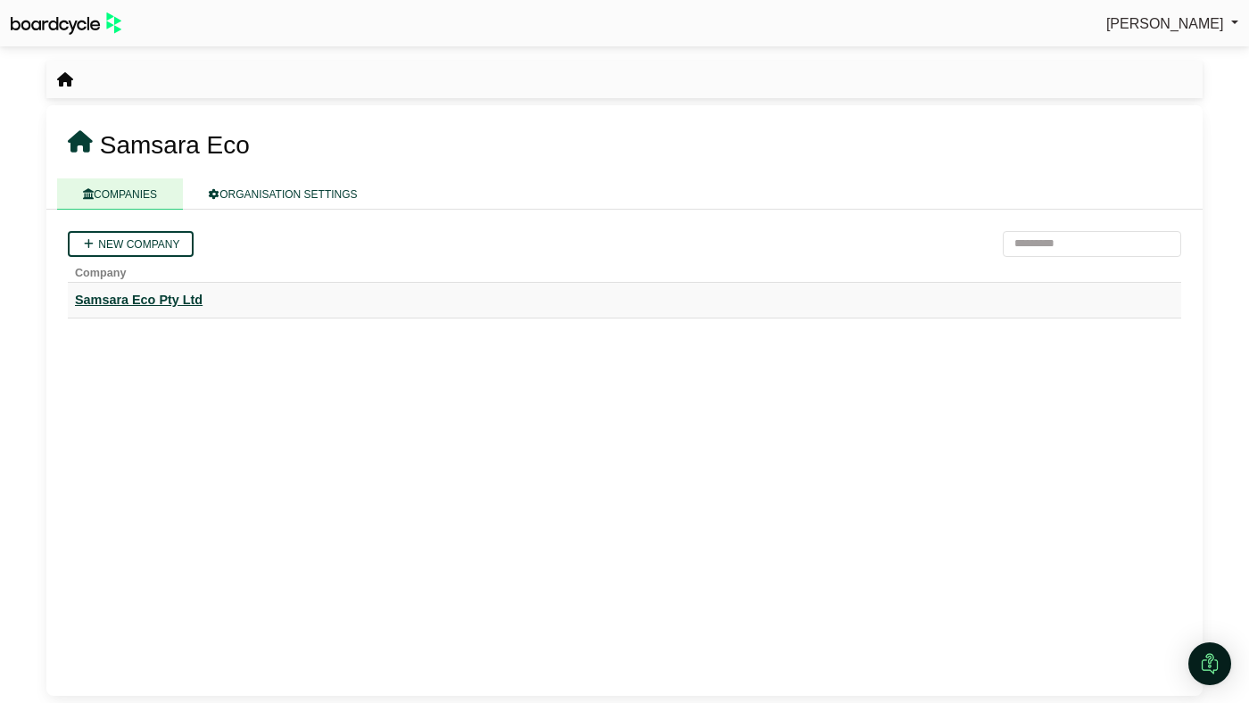
click at [159, 302] on div "Samsara Eco Pty Ltd" at bounding box center [624, 300] width 1099 height 21
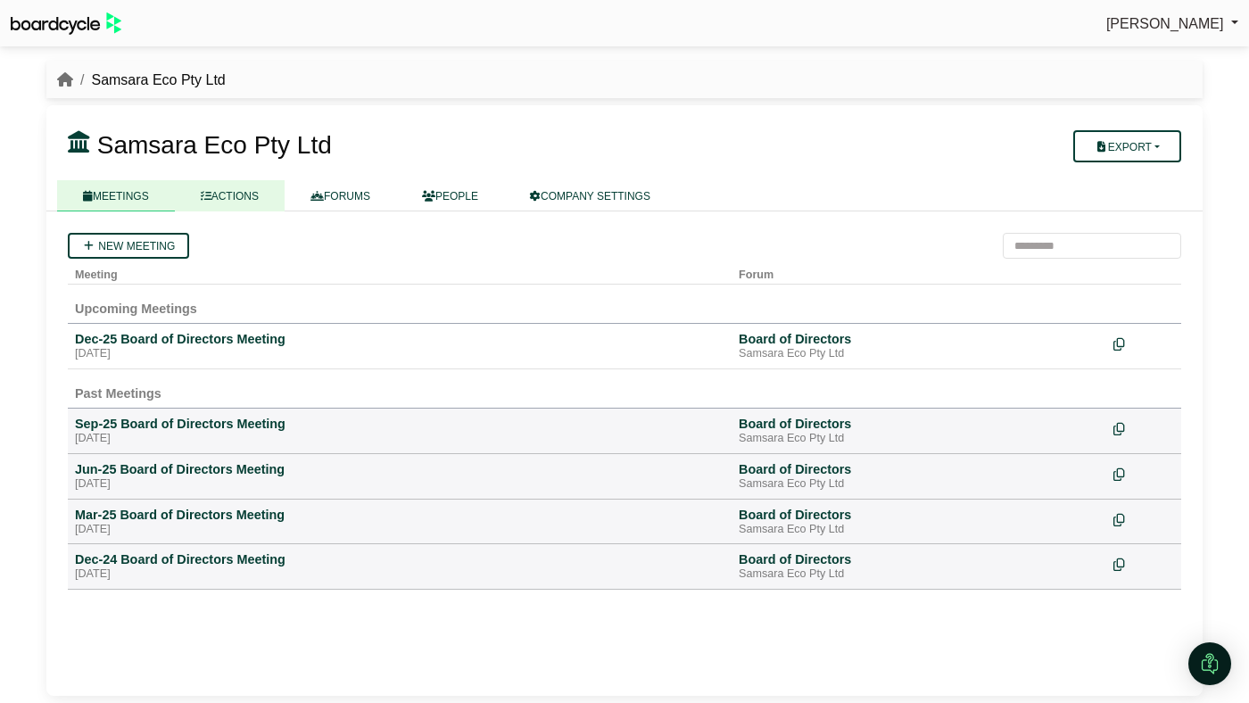
click at [225, 197] on link "ACTIONS" at bounding box center [230, 195] width 110 height 31
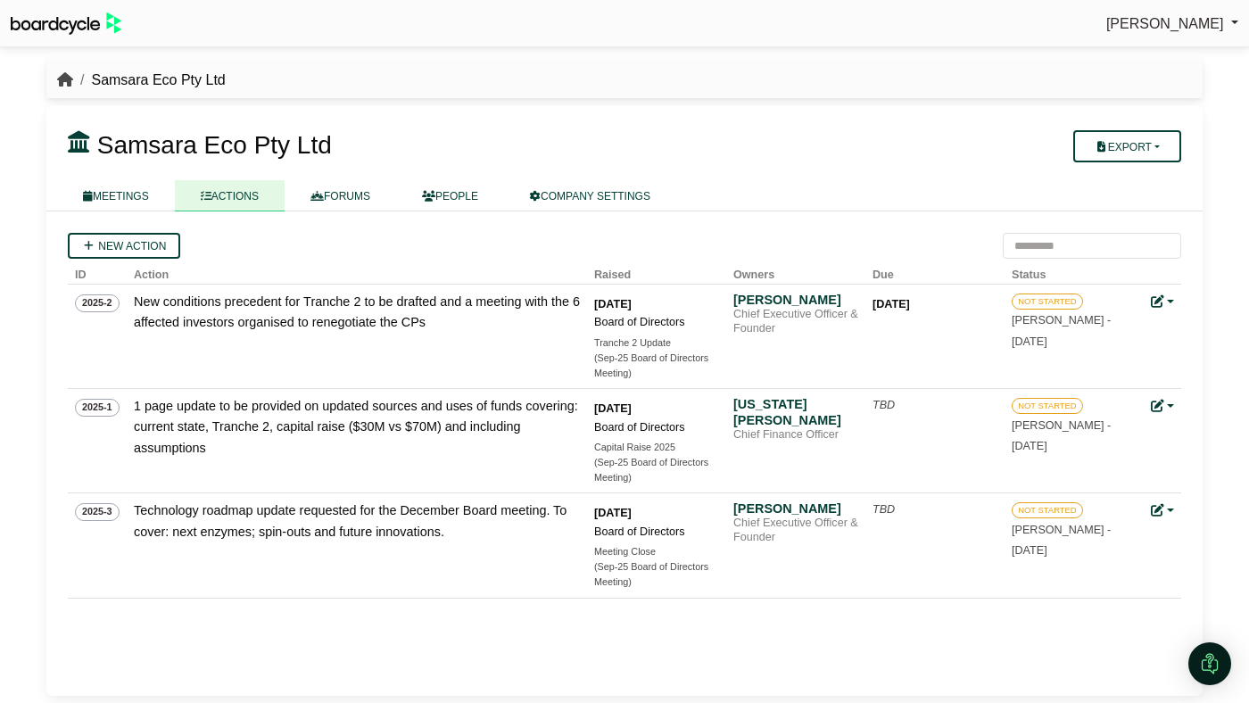
click at [66, 76] on icon "breadcrumb" at bounding box center [65, 79] width 16 height 14
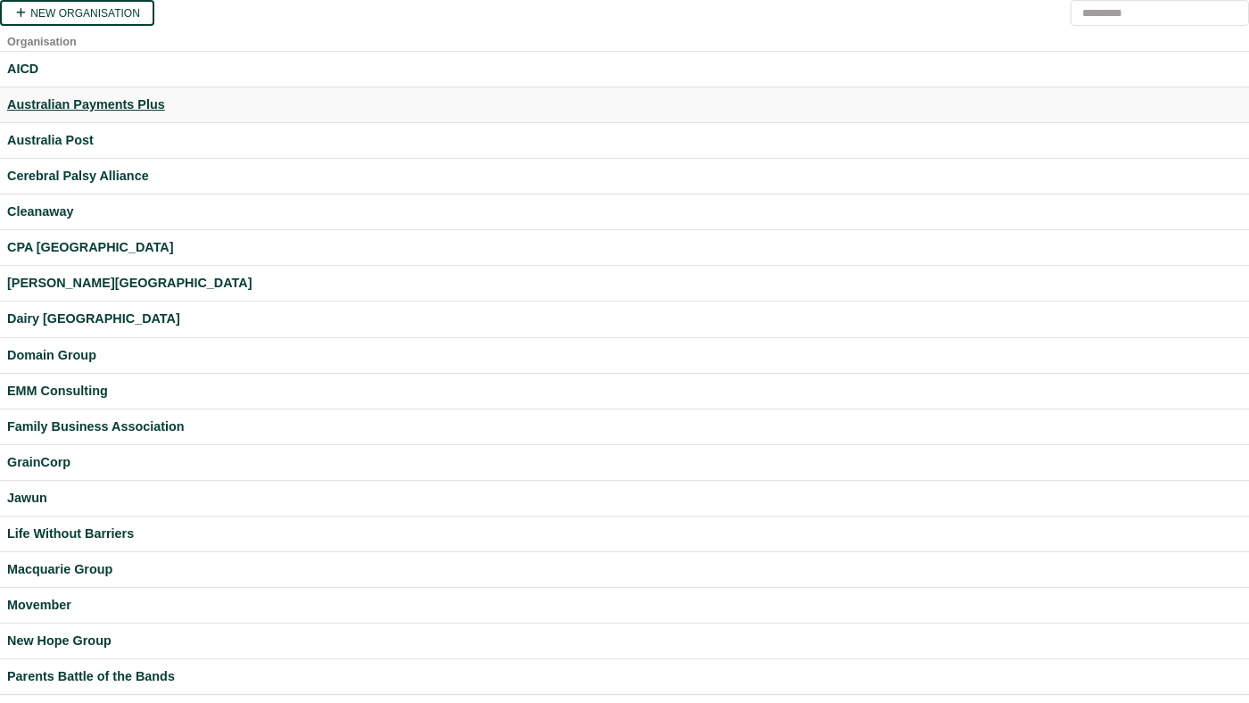
click at [116, 98] on div "Australian Payments Plus" at bounding box center [624, 105] width 1235 height 21
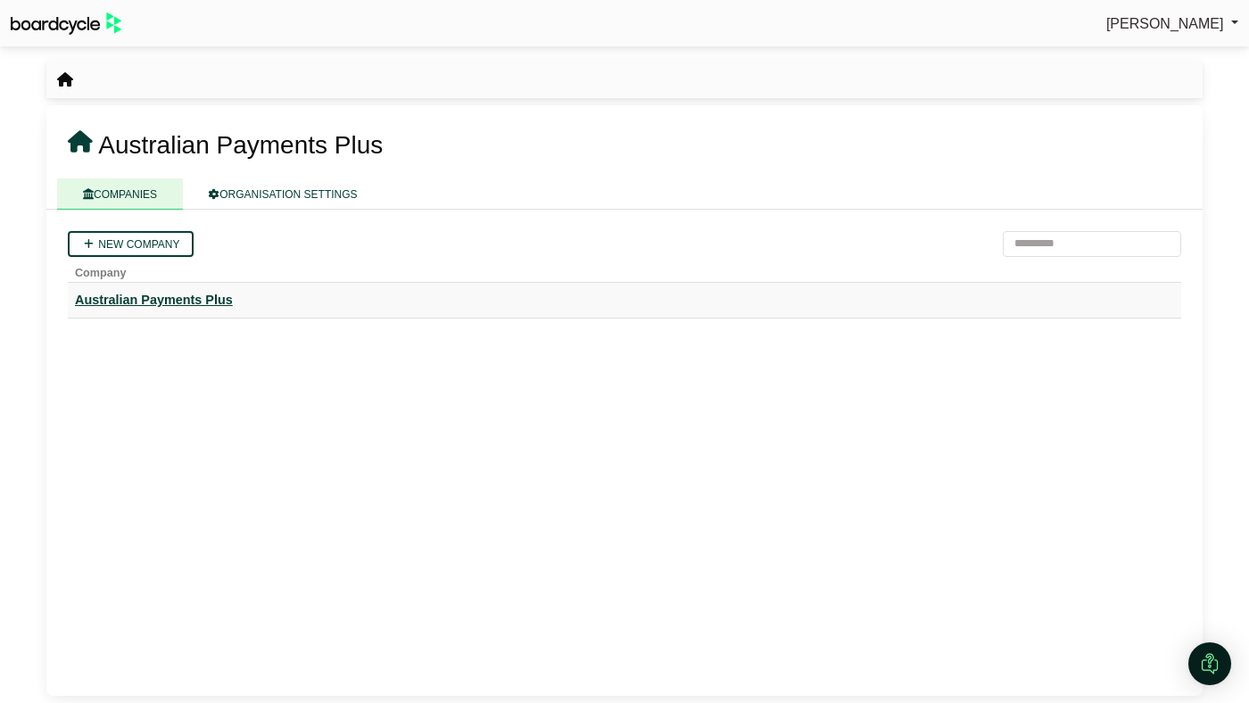
click at [198, 290] on div "Australian Payments Plus" at bounding box center [624, 300] width 1099 height 21
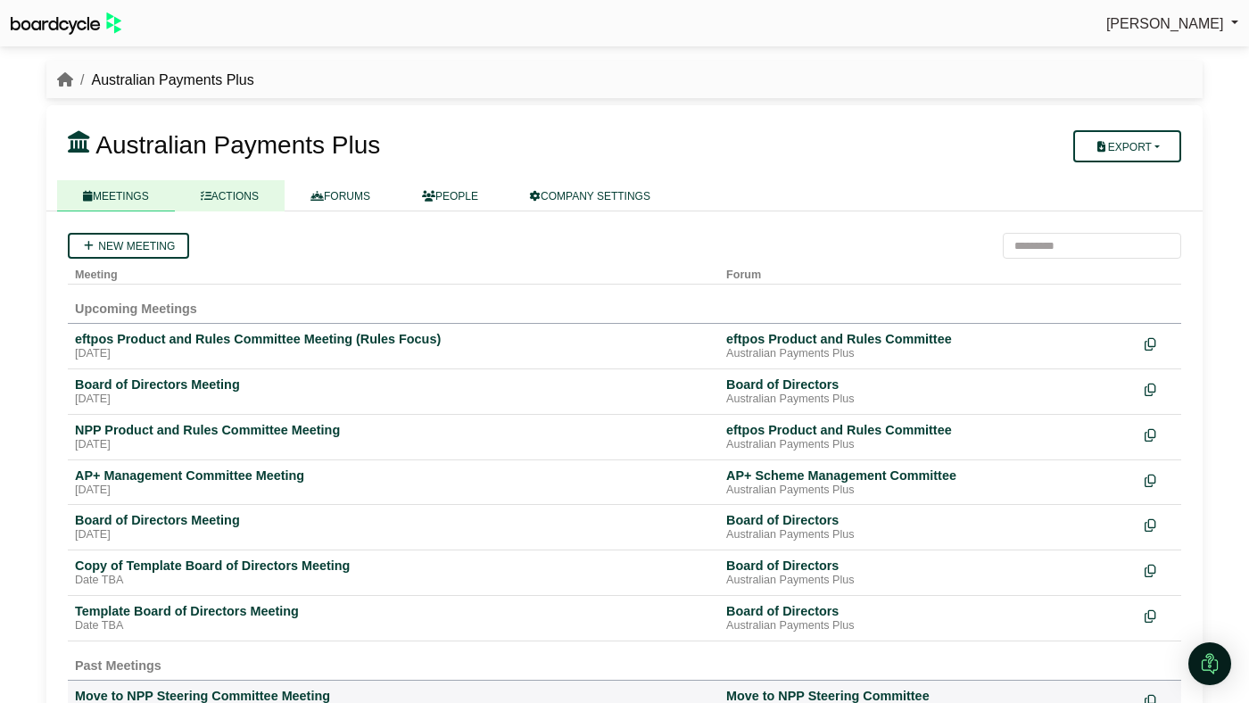
click at [265, 205] on link "ACTIONS" at bounding box center [230, 195] width 110 height 31
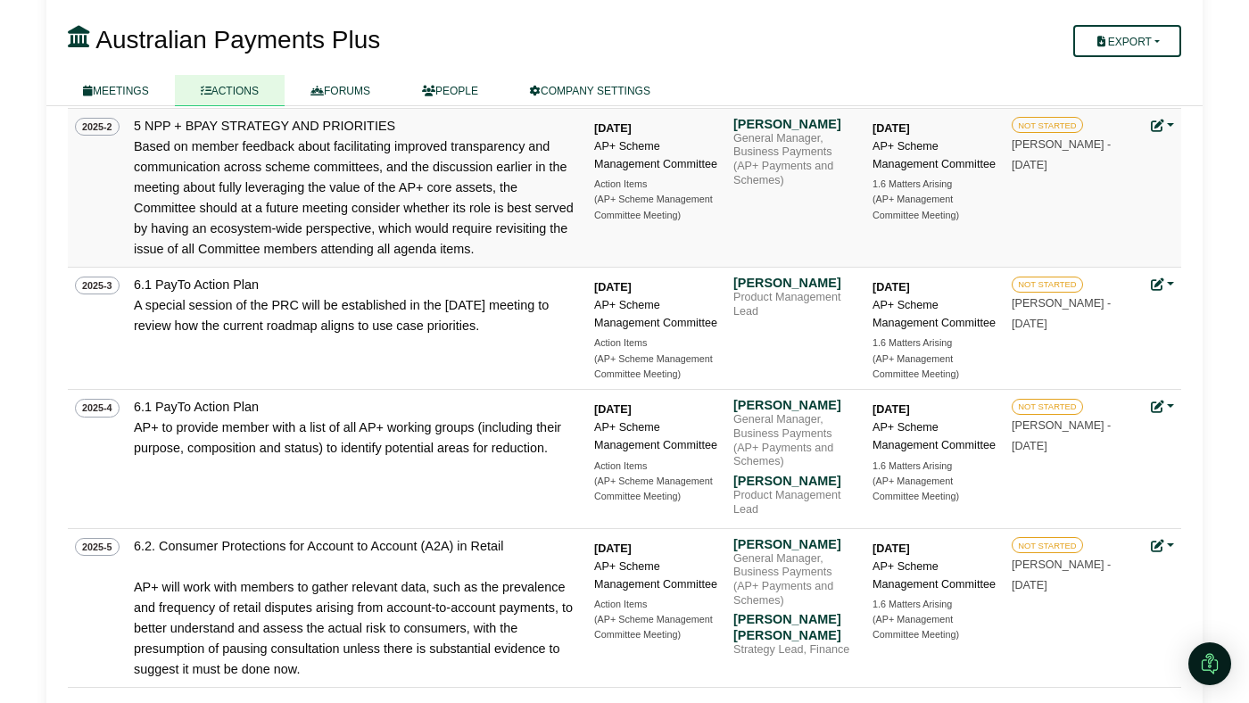
scroll to position [327, 0]
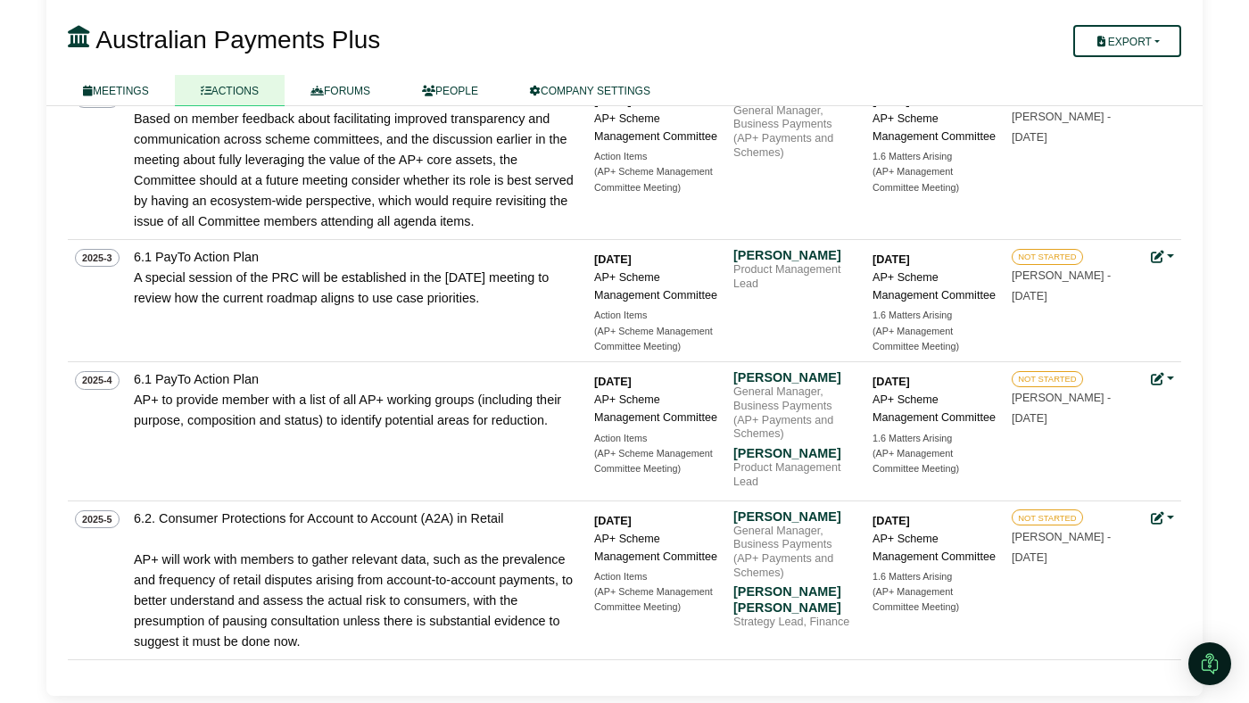
click at [81, 33] on icon at bounding box center [79, 37] width 22 height 22
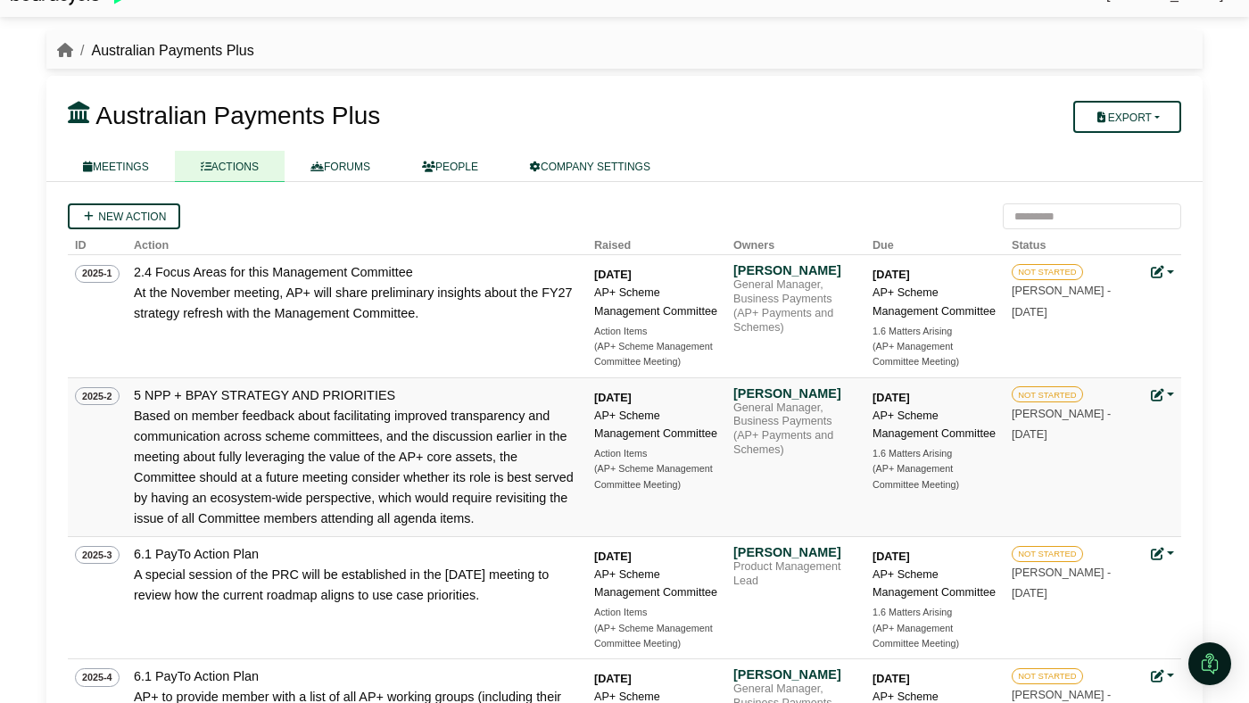
scroll to position [0, 0]
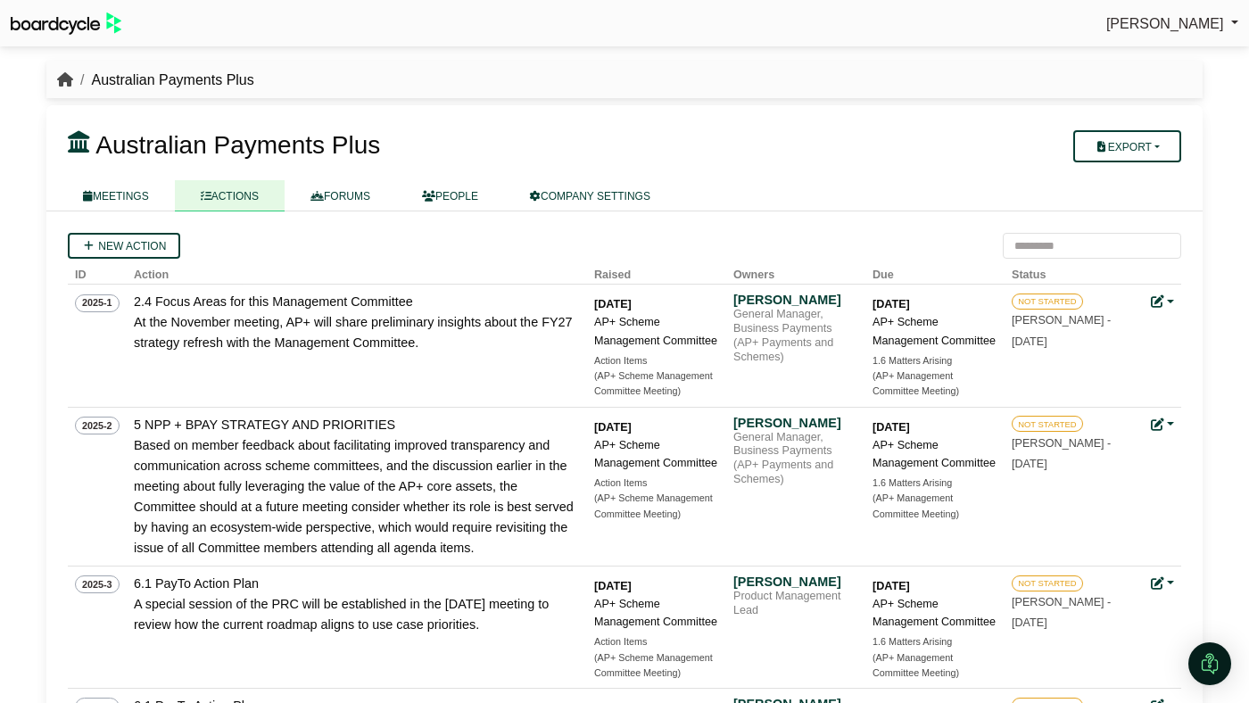
click at [66, 74] on icon "breadcrumb" at bounding box center [65, 79] width 16 height 14
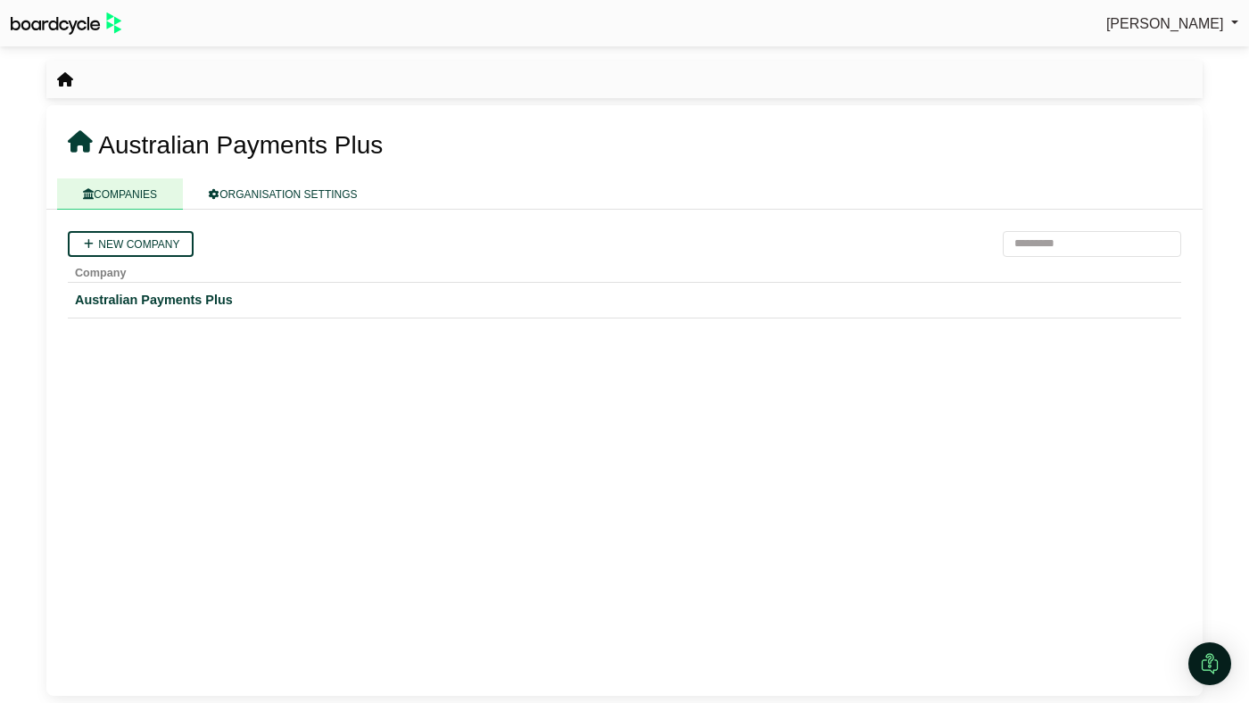
click at [58, 76] on icon "breadcrumb" at bounding box center [65, 79] width 16 height 14
click at [53, 33] on img at bounding box center [66, 23] width 111 height 22
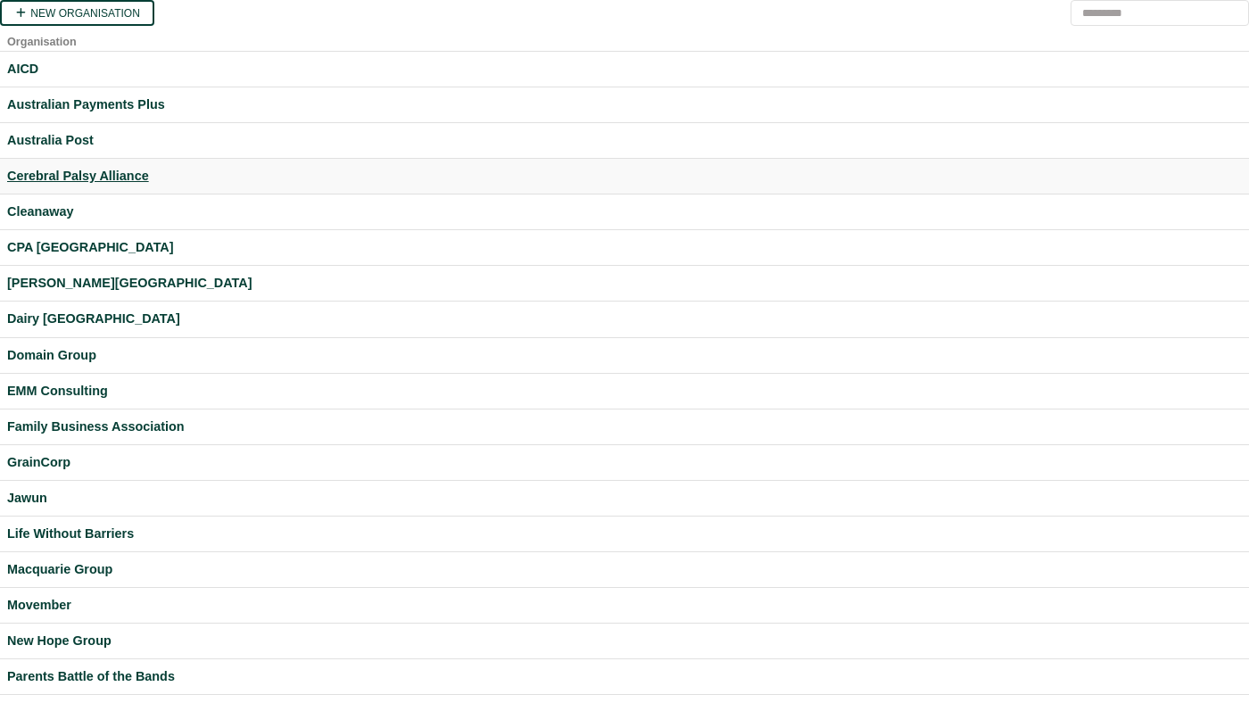
click at [126, 178] on div "Cerebral Palsy Alliance" at bounding box center [624, 176] width 1235 height 21
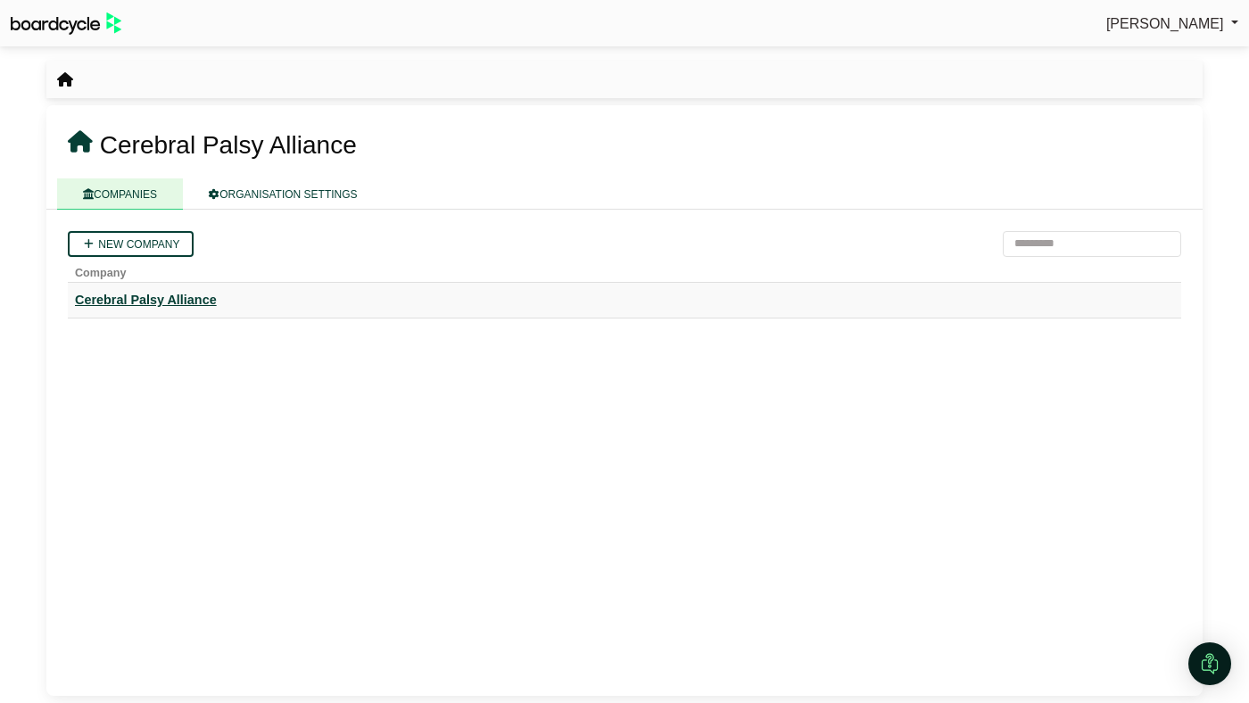
click at [148, 300] on div "Cerebral Palsy Alliance" at bounding box center [624, 300] width 1099 height 21
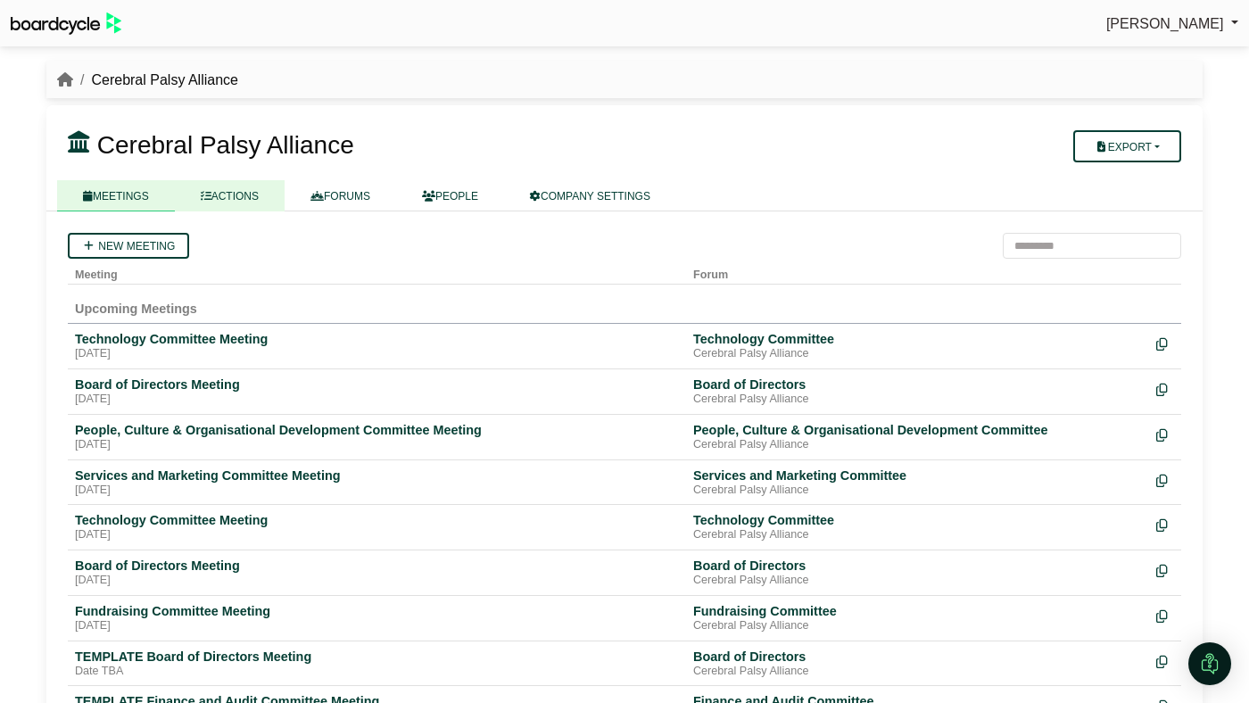
click at [254, 193] on link "ACTIONS" at bounding box center [230, 195] width 110 height 31
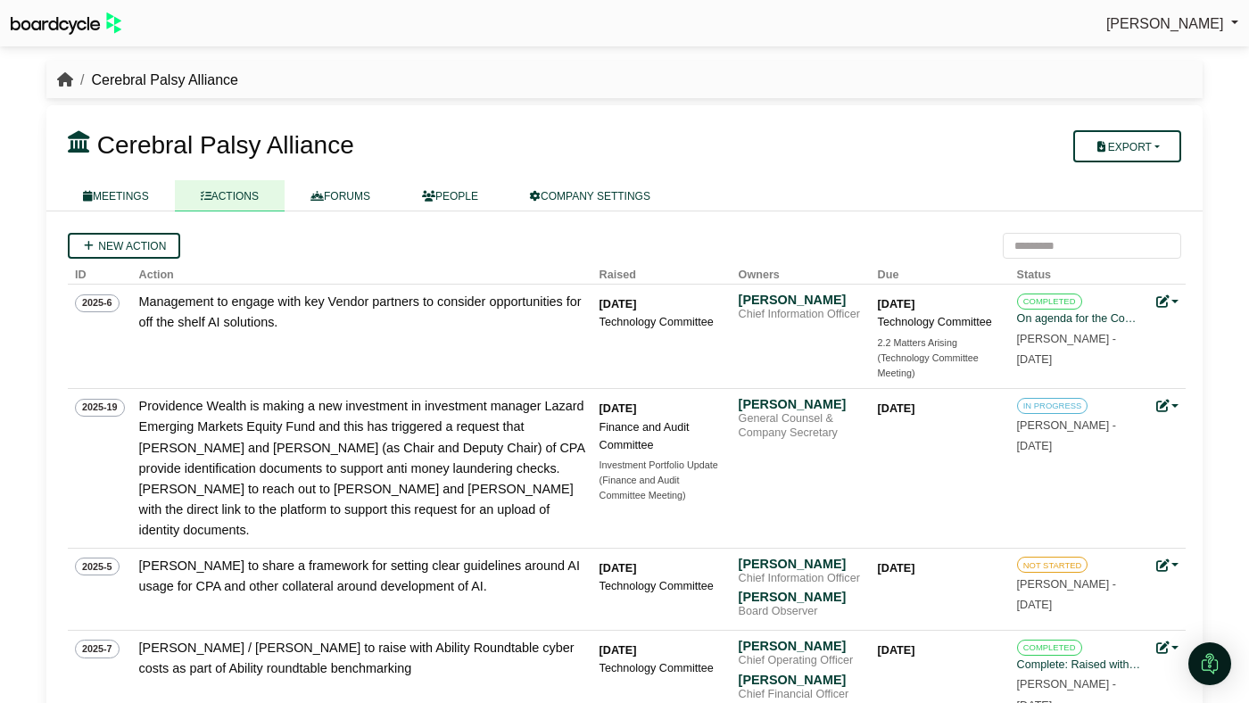
click at [65, 75] on icon "breadcrumb" at bounding box center [65, 79] width 16 height 14
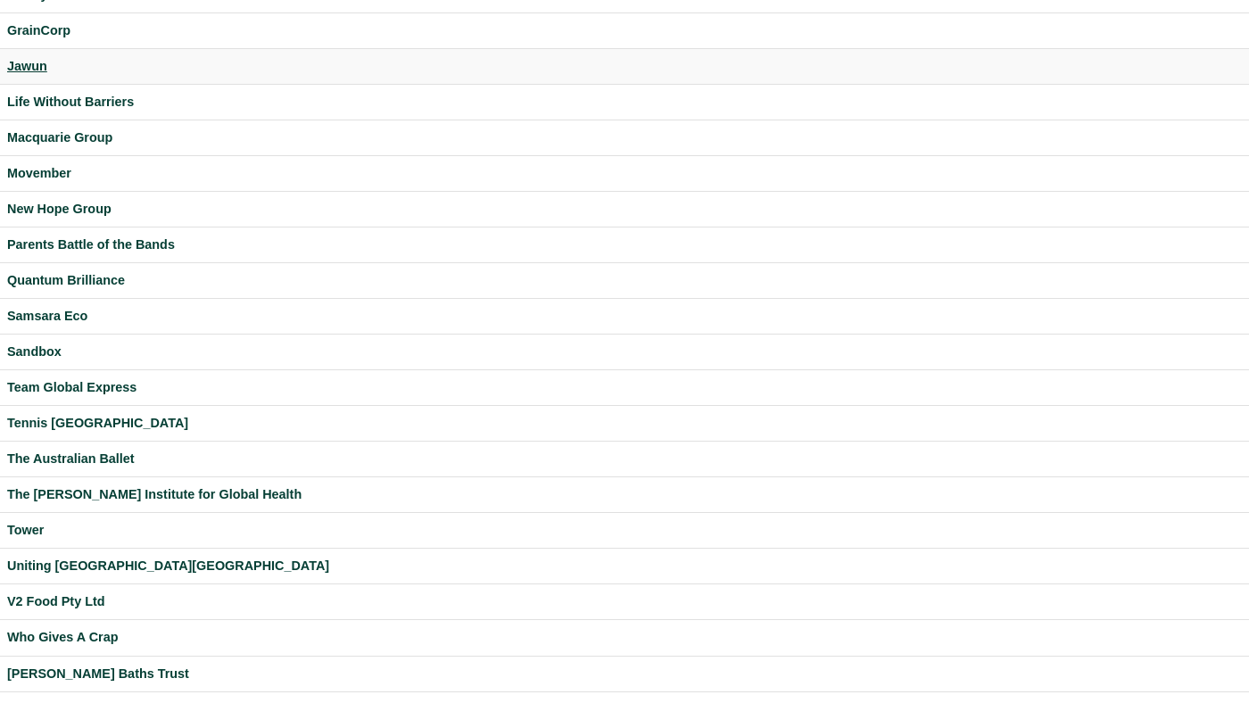
scroll to position [470, 0]
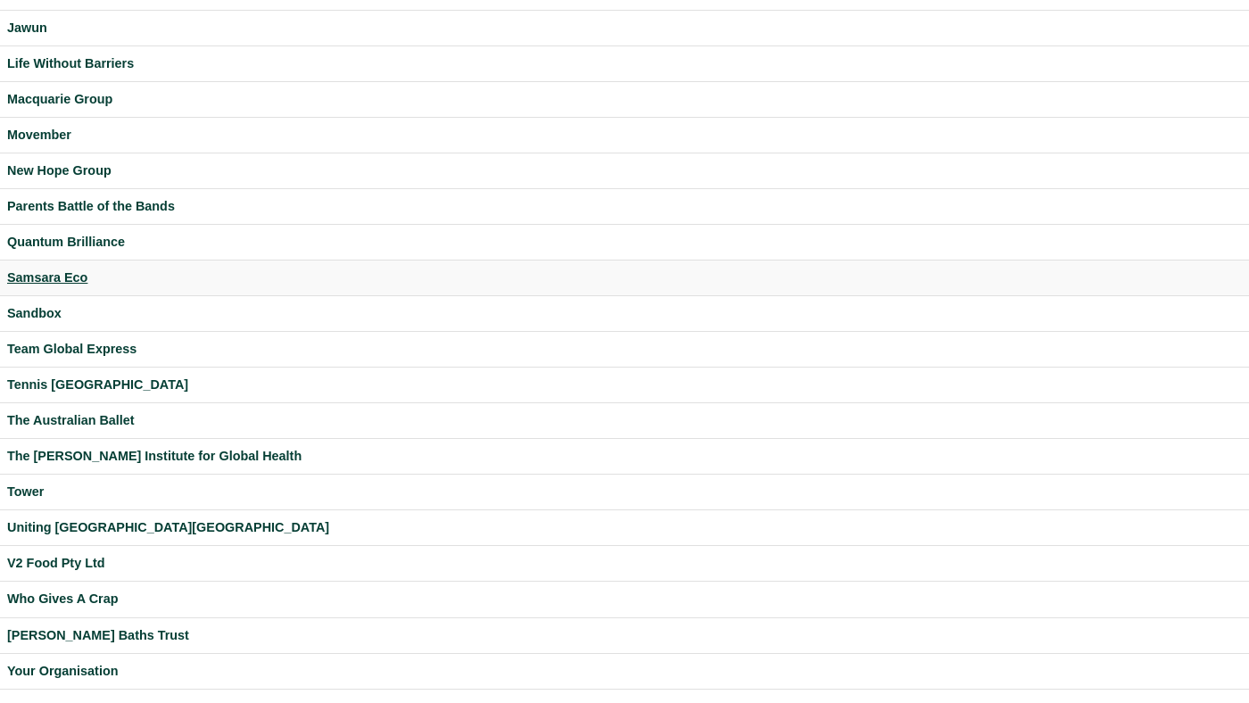
click at [66, 286] on div "Samsara Eco" at bounding box center [624, 278] width 1235 height 21
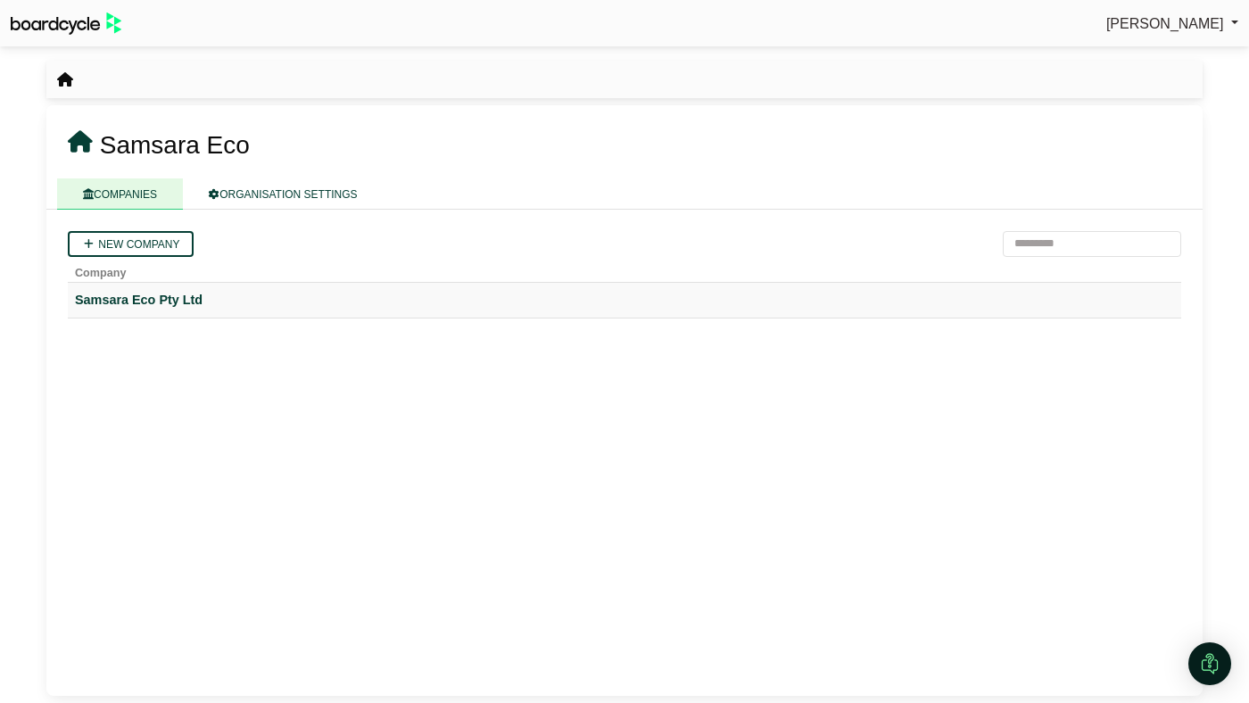
click at [174, 312] on td "Samsara Eco Pty Ltd" at bounding box center [624, 300] width 1113 height 36
click at [171, 302] on div "Samsara Eco Pty Ltd" at bounding box center [624, 300] width 1099 height 21
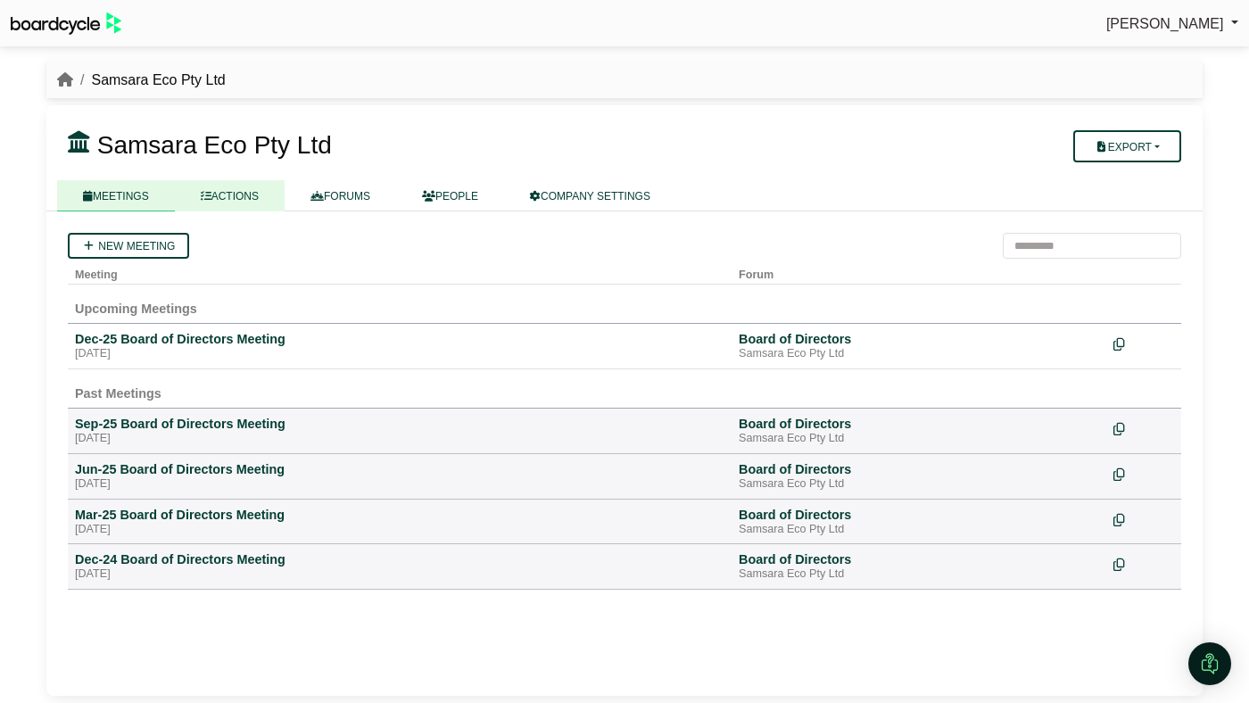
click at [233, 203] on link "ACTIONS" at bounding box center [230, 195] width 110 height 31
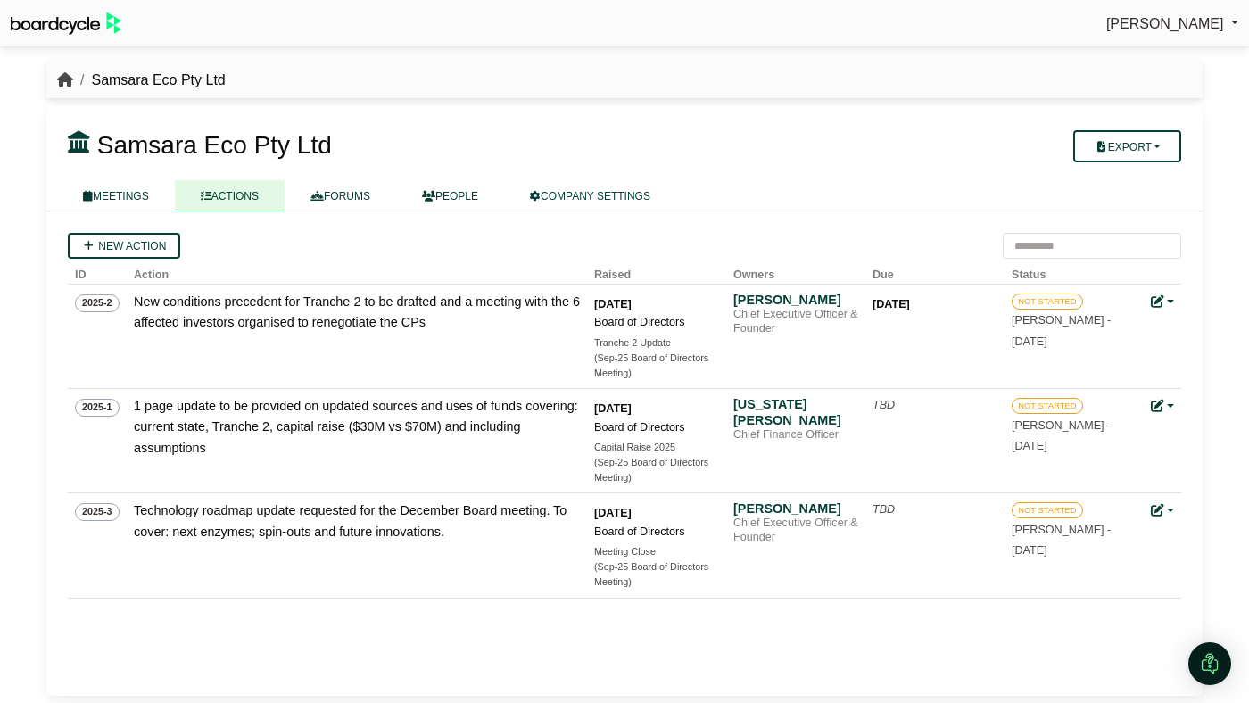
click at [70, 79] on icon "breadcrumb" at bounding box center [65, 79] width 16 height 14
click at [71, 90] on li "breadcrumb" at bounding box center [65, 80] width 16 height 23
click at [65, 85] on icon "breadcrumb" at bounding box center [65, 79] width 16 height 14
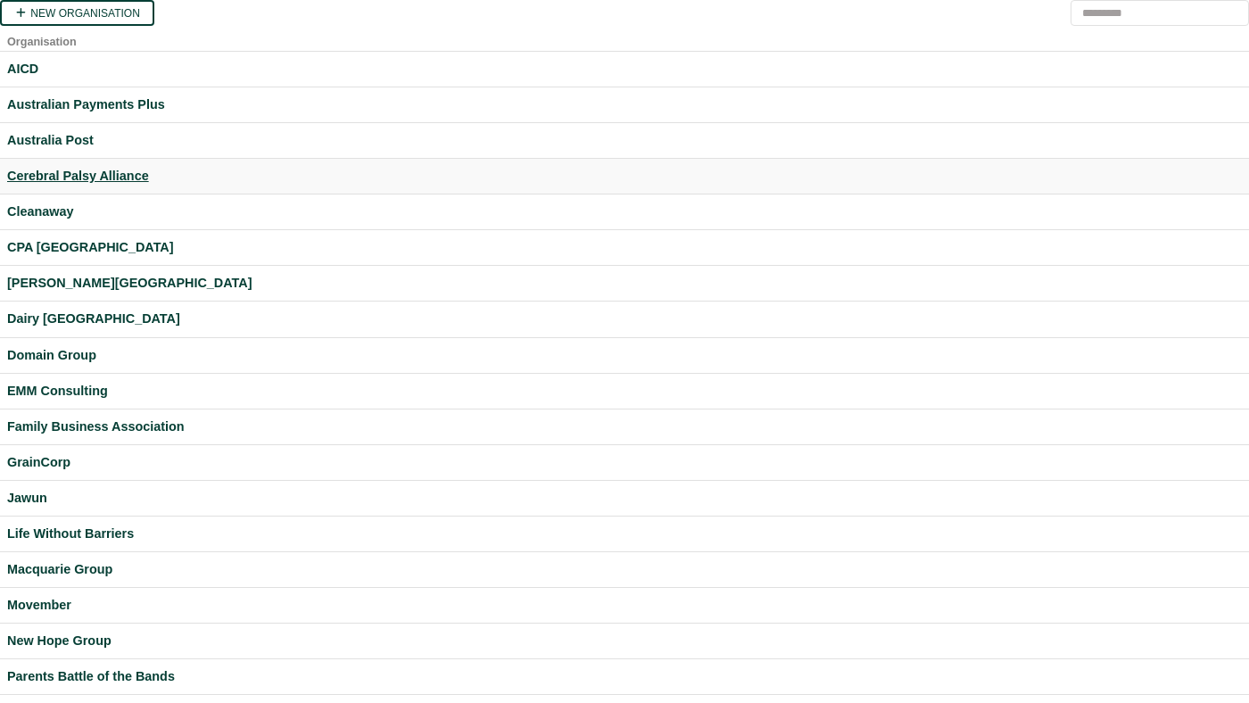
click at [131, 172] on div "Cerebral Palsy Alliance" at bounding box center [624, 176] width 1235 height 21
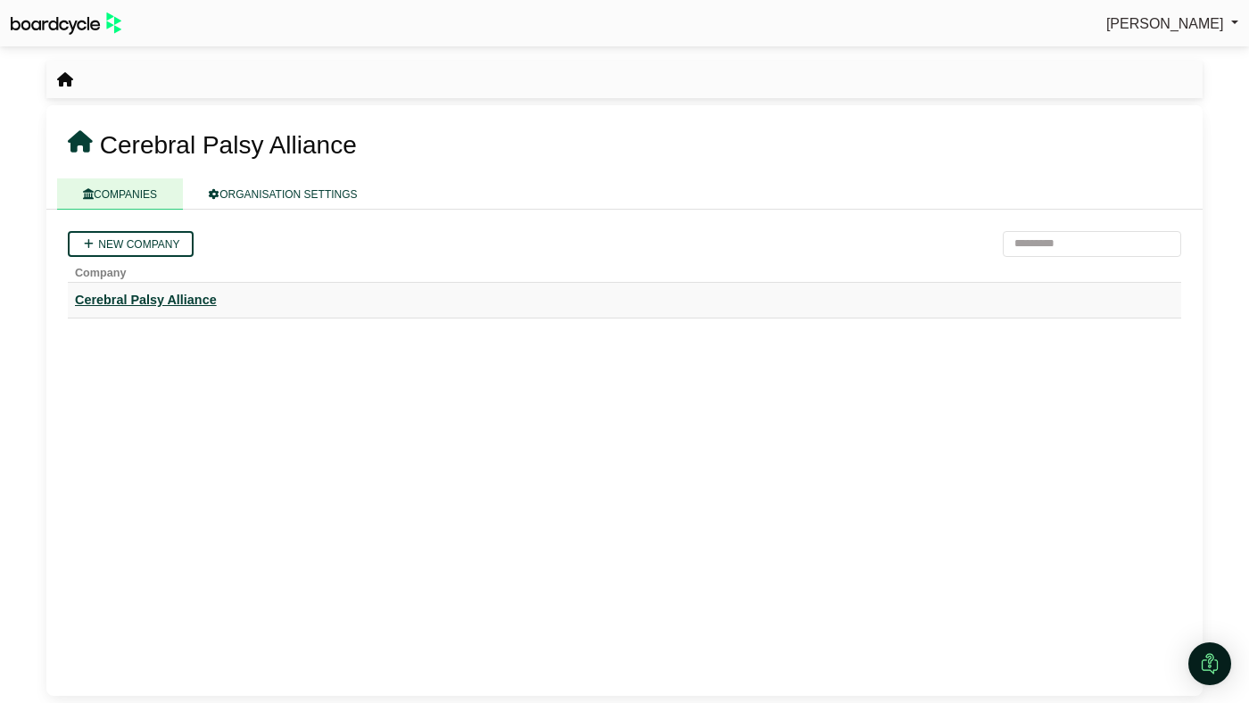
click at [176, 300] on div "Cerebral Palsy Alliance" at bounding box center [624, 300] width 1099 height 21
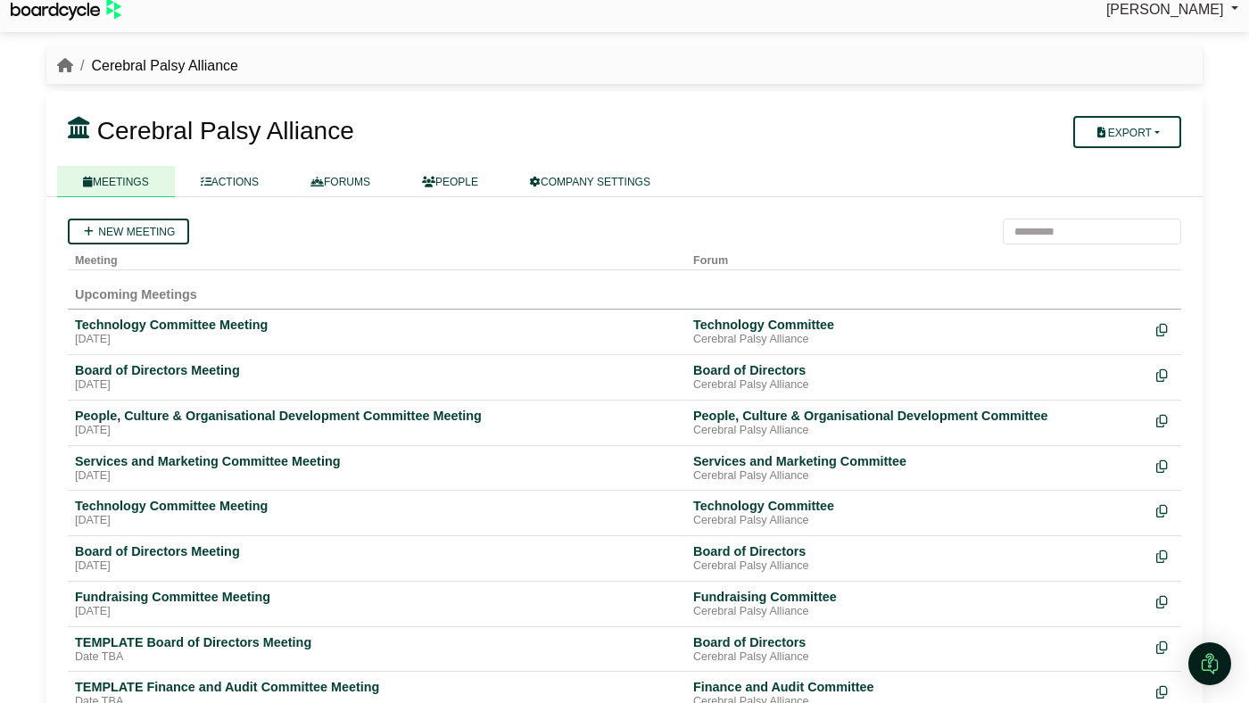
scroll to position [21, 0]
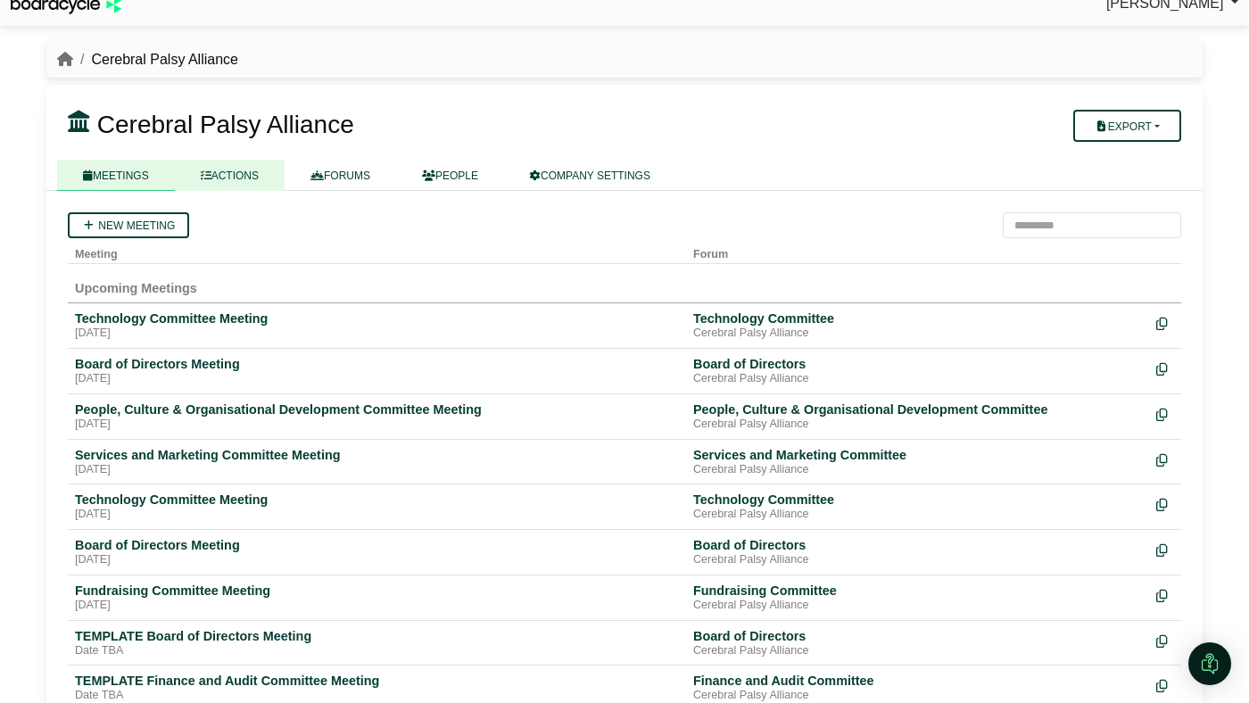
click at [206, 171] on icon at bounding box center [206, 175] width 11 height 11
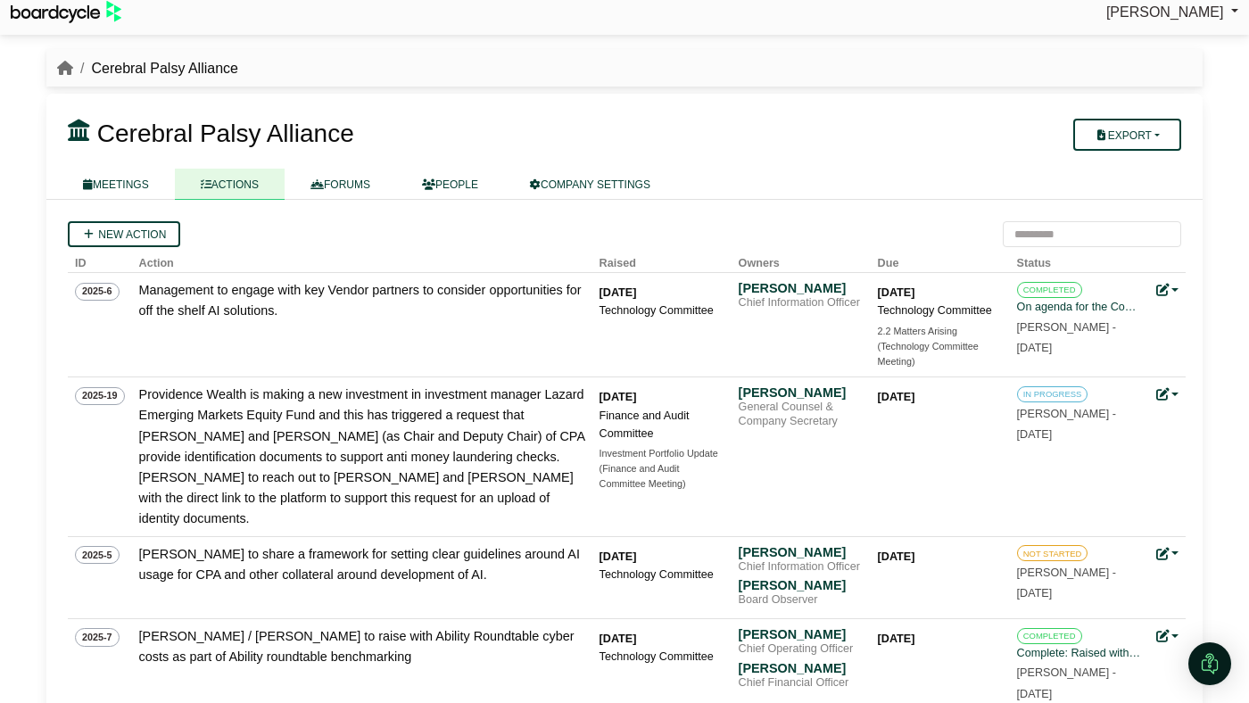
scroll to position [13, 0]
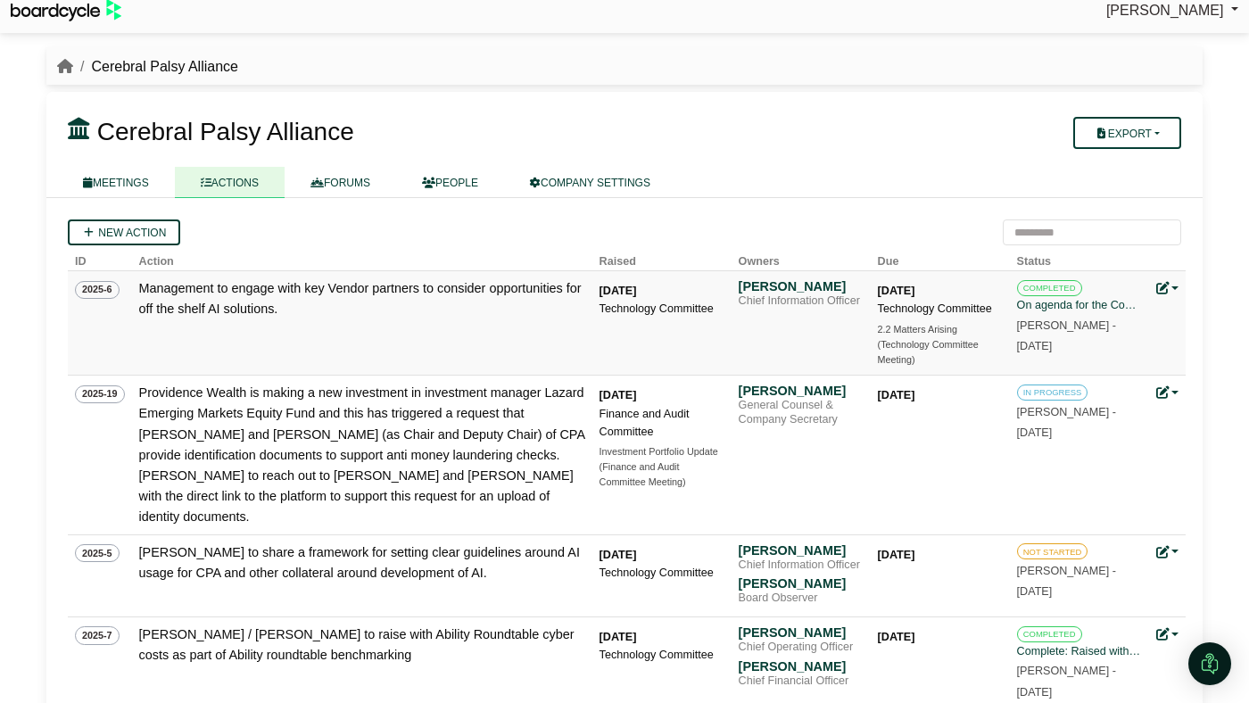
click at [610, 312] on div "Technology Committee" at bounding box center [662, 309] width 125 height 18
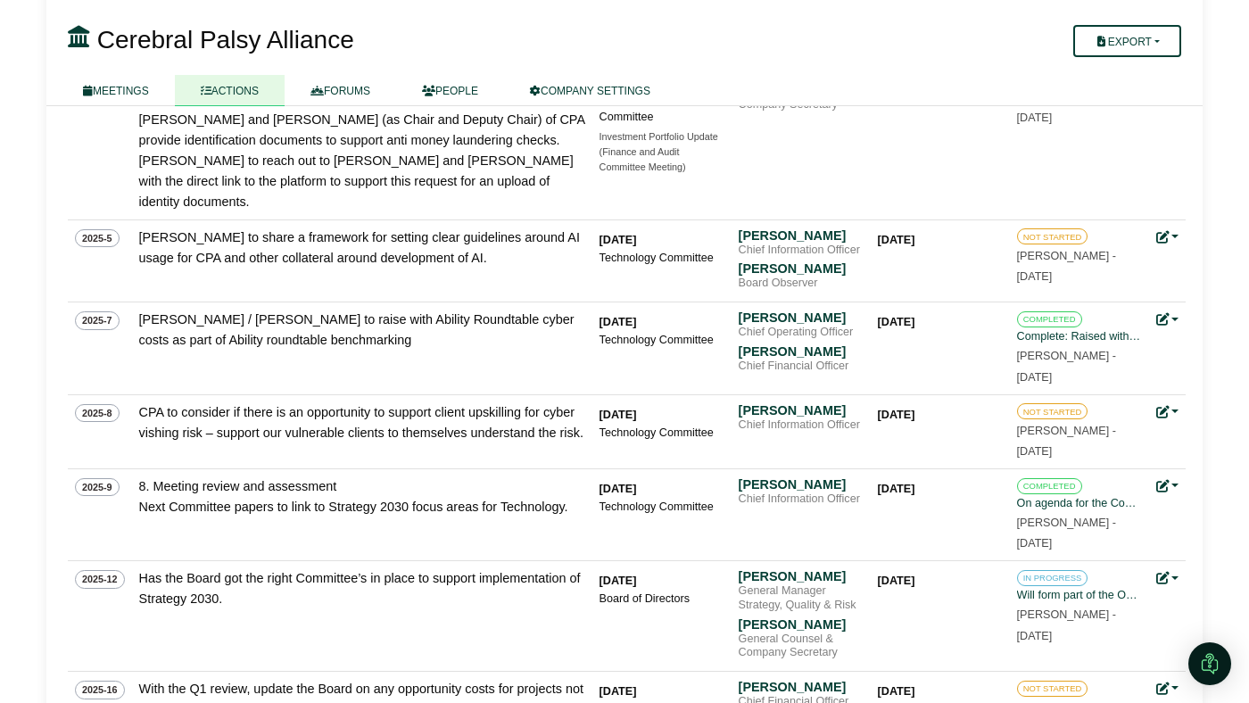
scroll to position [329, 0]
click at [630, 405] on div "08 May 2025" at bounding box center [662, 414] width 125 height 18
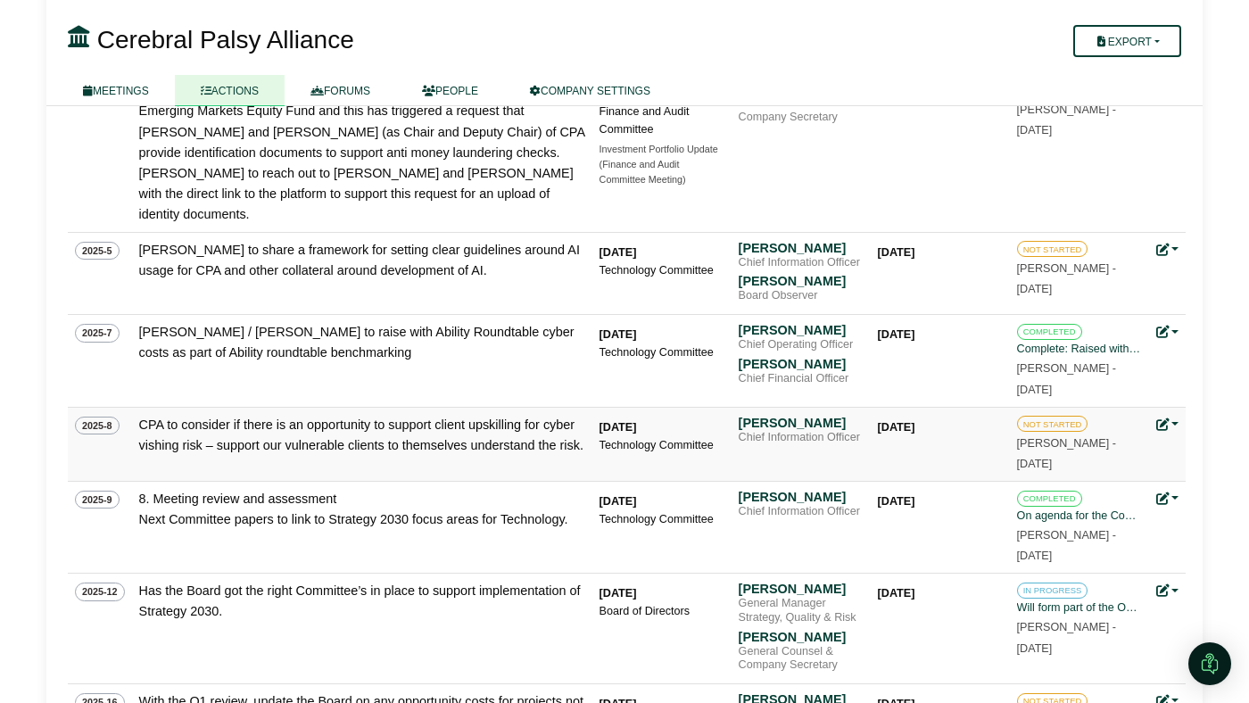
scroll to position [0, 0]
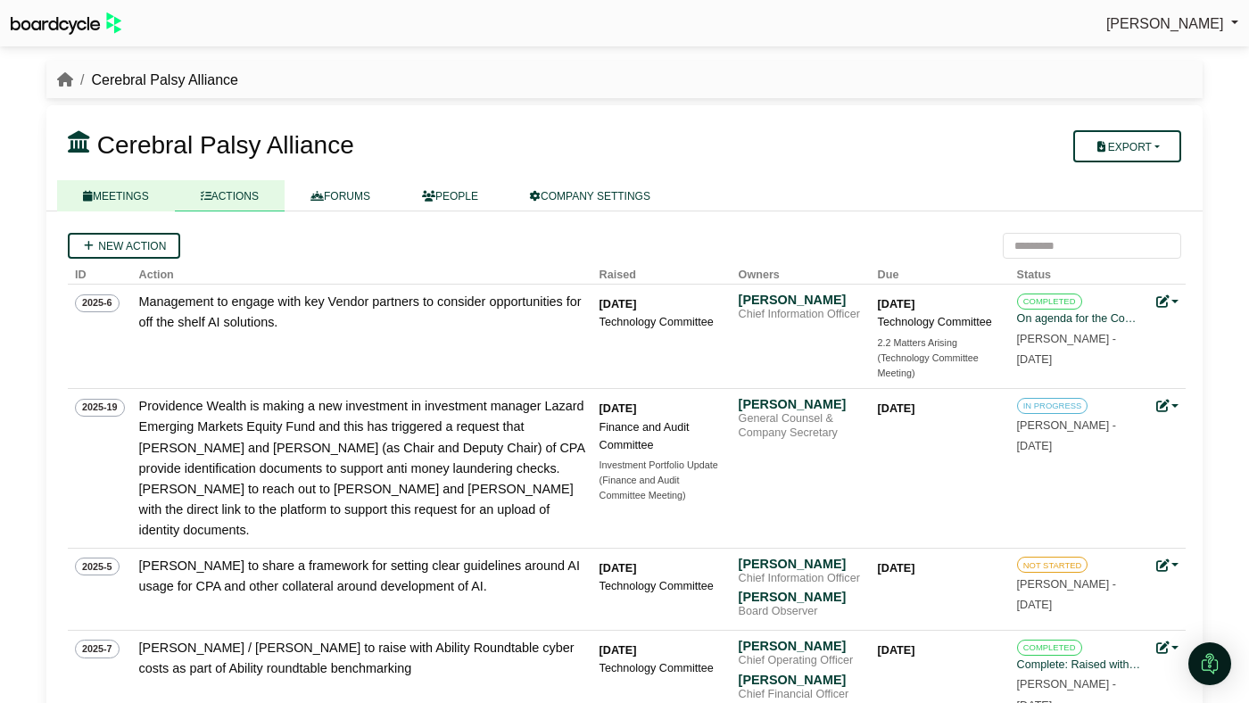
click at [126, 187] on link "MEETINGS" at bounding box center [116, 195] width 118 height 31
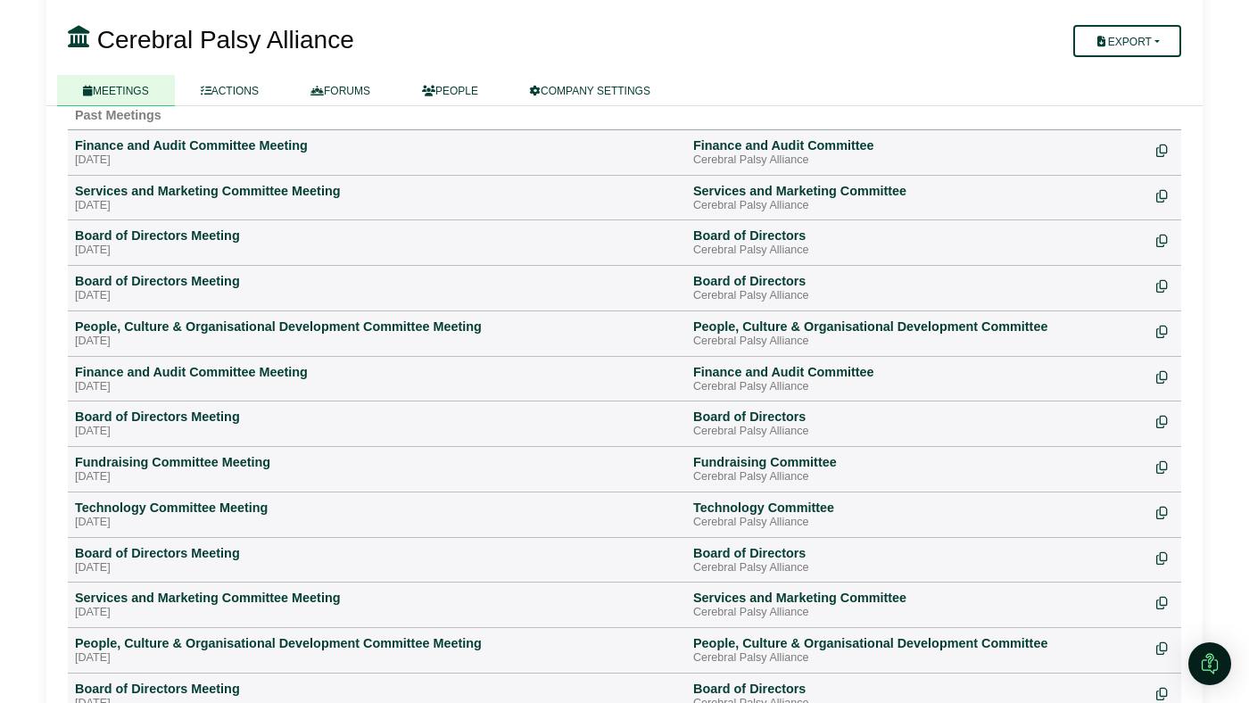
scroll to position [824, 0]
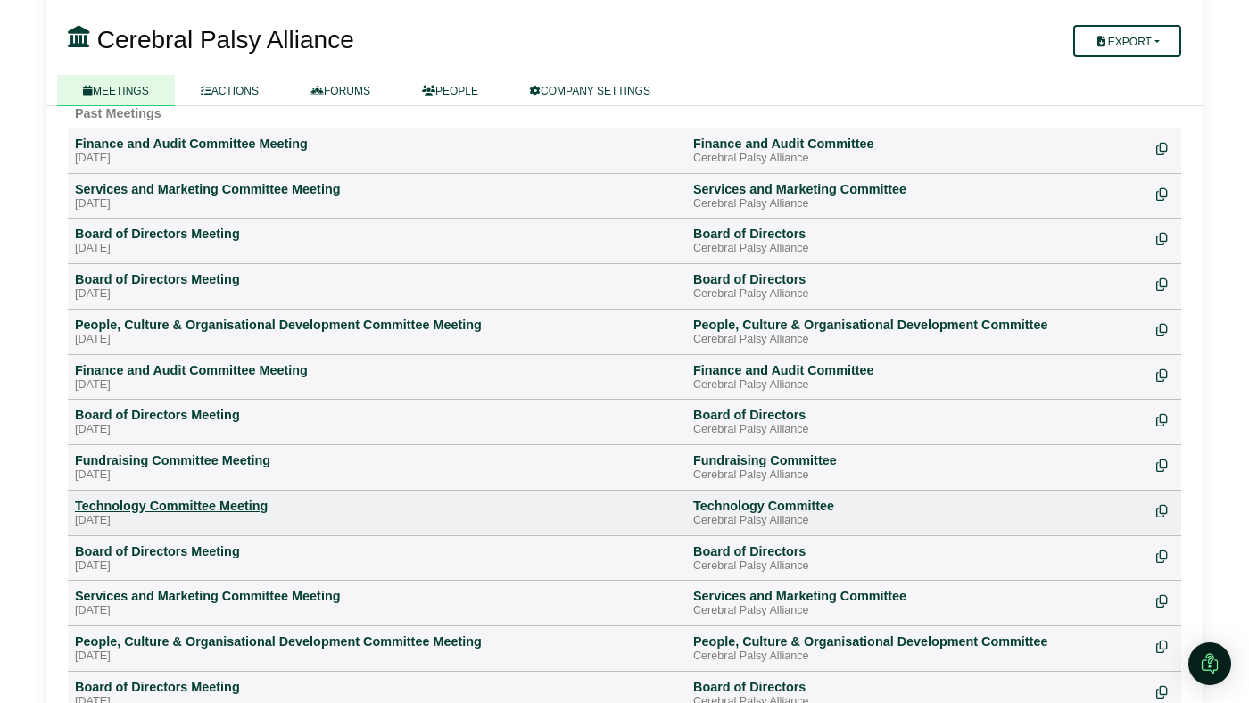
click at [171, 515] on div "[DATE]" at bounding box center [377, 521] width 604 height 14
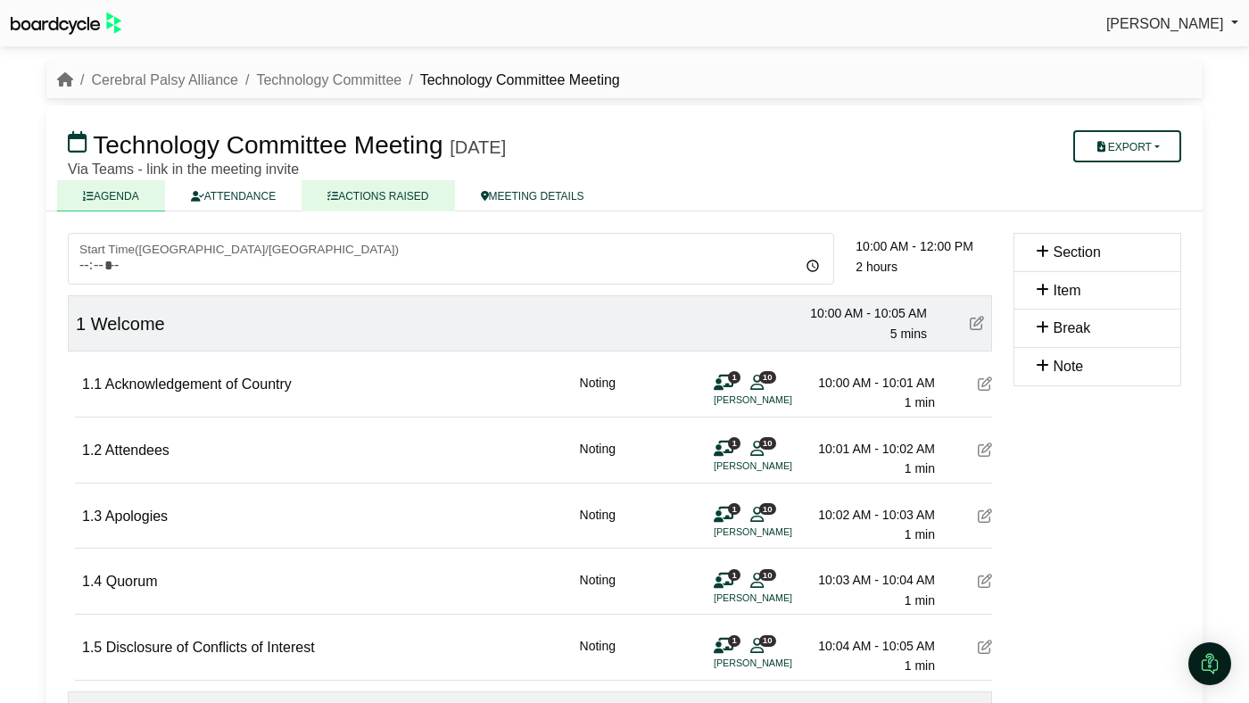
click at [401, 208] on link "ACTIONS RAISED" at bounding box center [378, 195] width 153 height 31
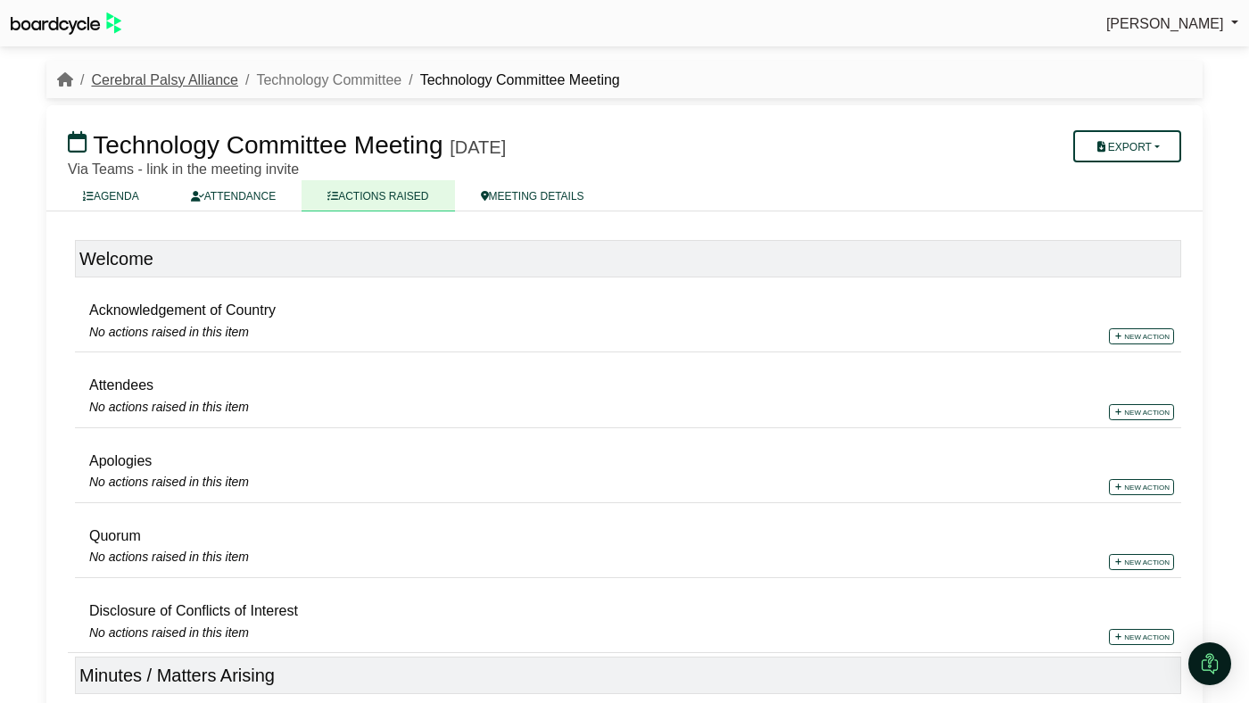
click at [202, 79] on link "Cerebral Palsy Alliance" at bounding box center [164, 79] width 147 height 15
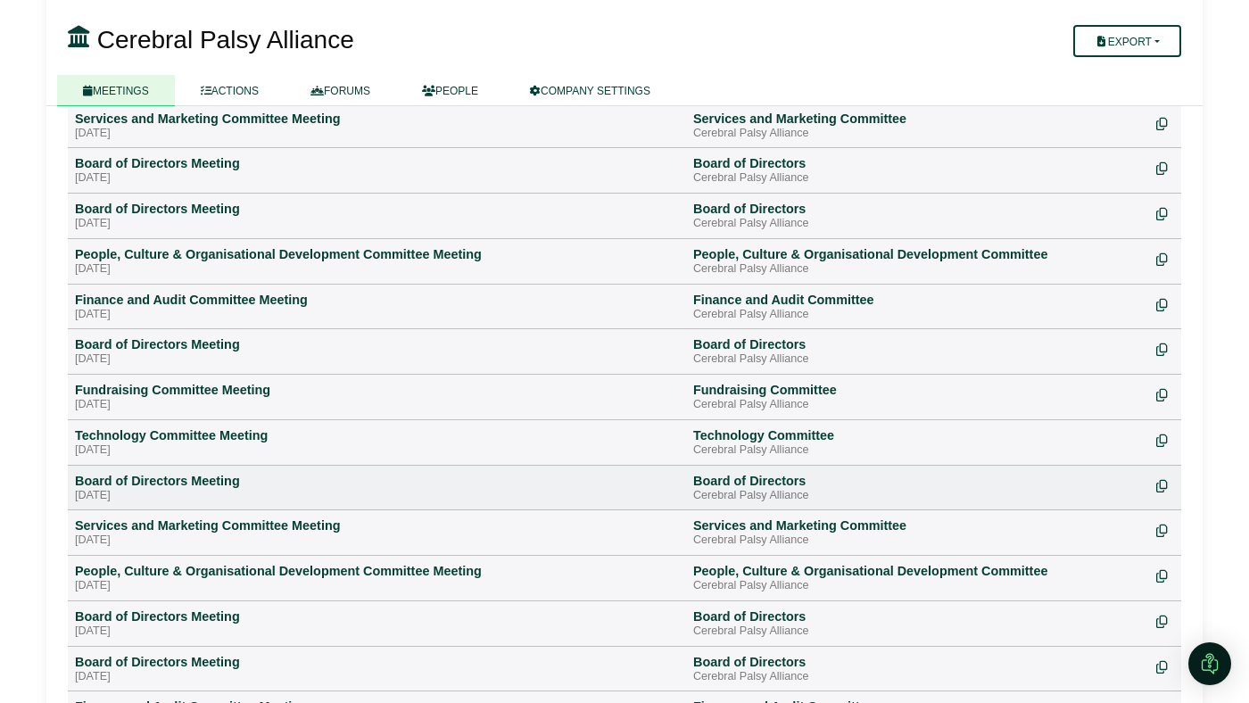
scroll to position [898, 0]
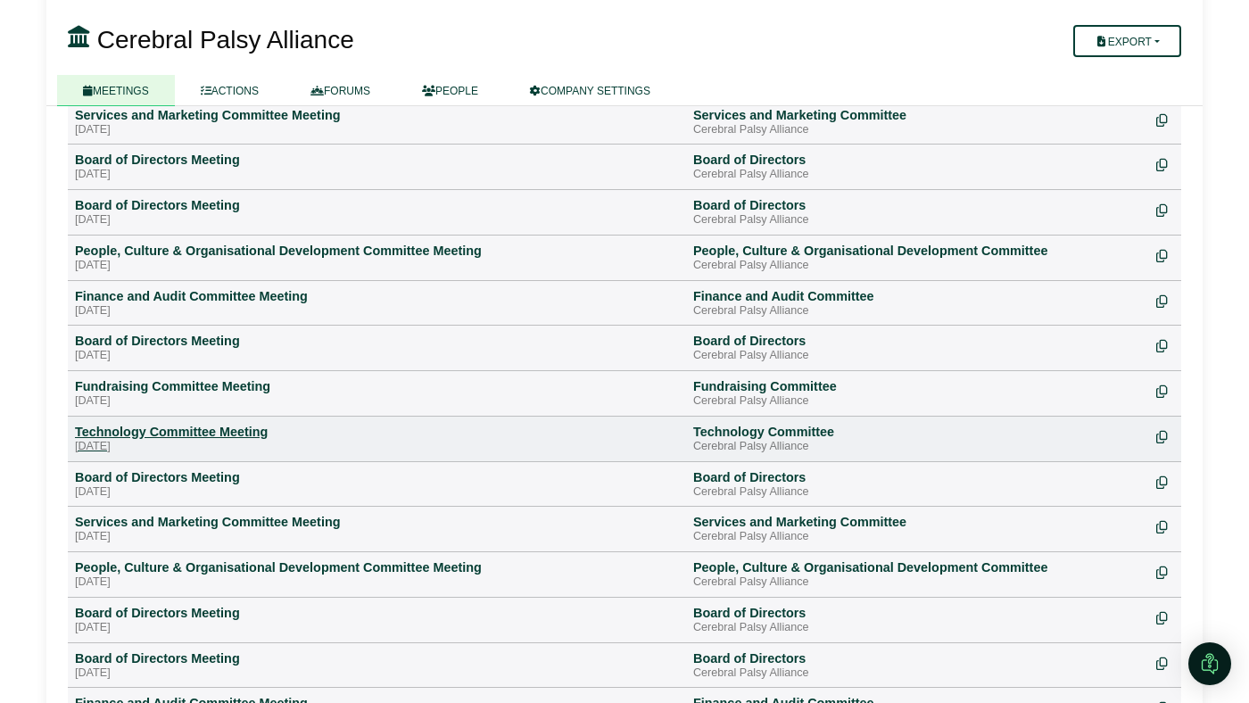
click at [127, 441] on div "[DATE]" at bounding box center [377, 447] width 604 height 14
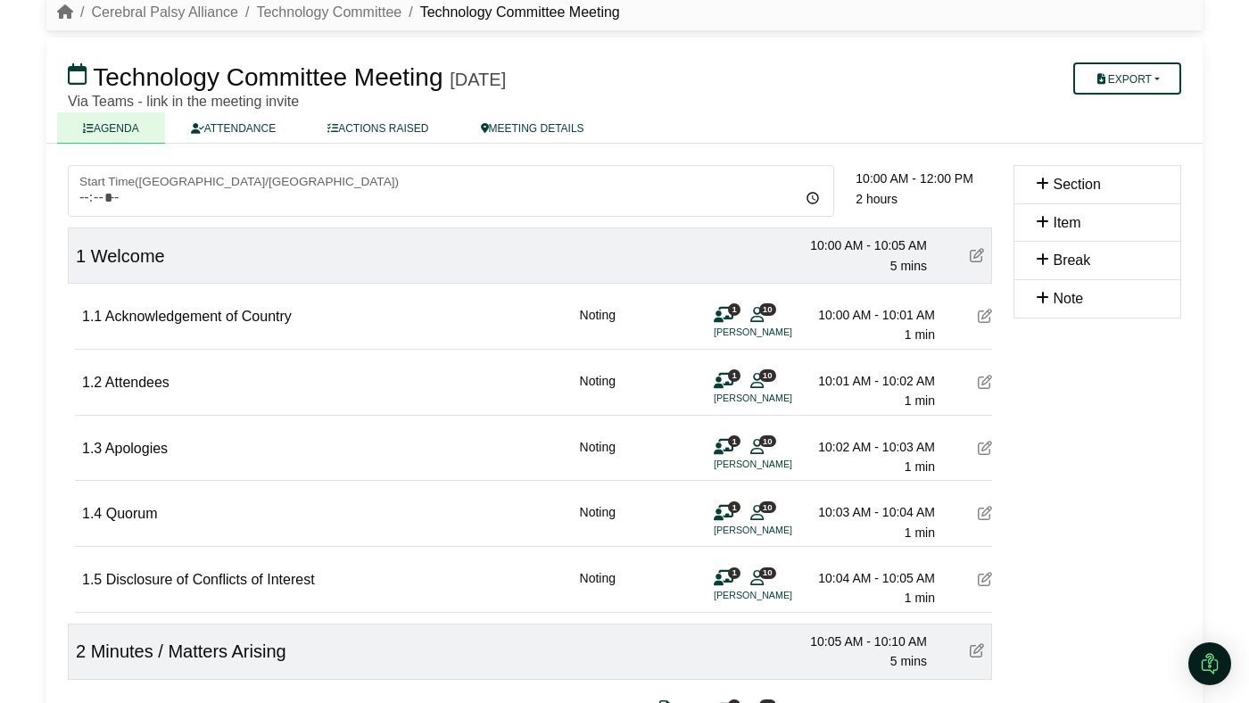
scroll to position [44, 0]
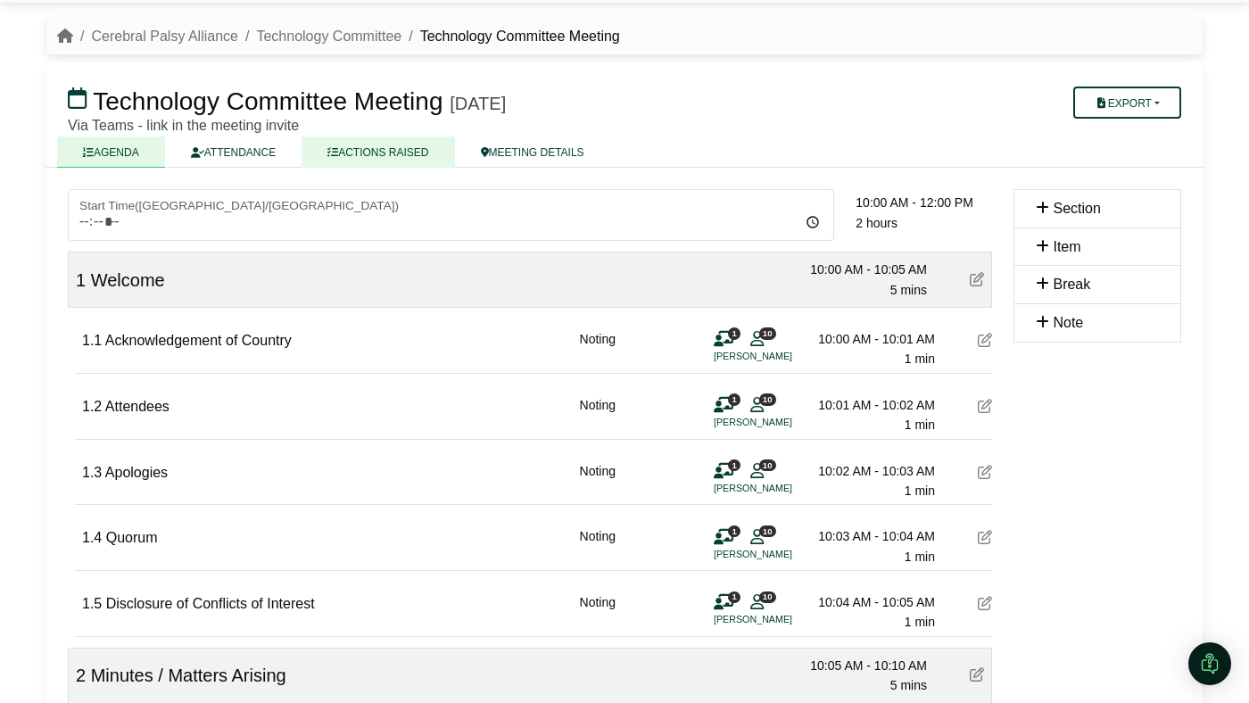
click at [345, 153] on link "ACTIONS RAISED" at bounding box center [378, 152] width 153 height 31
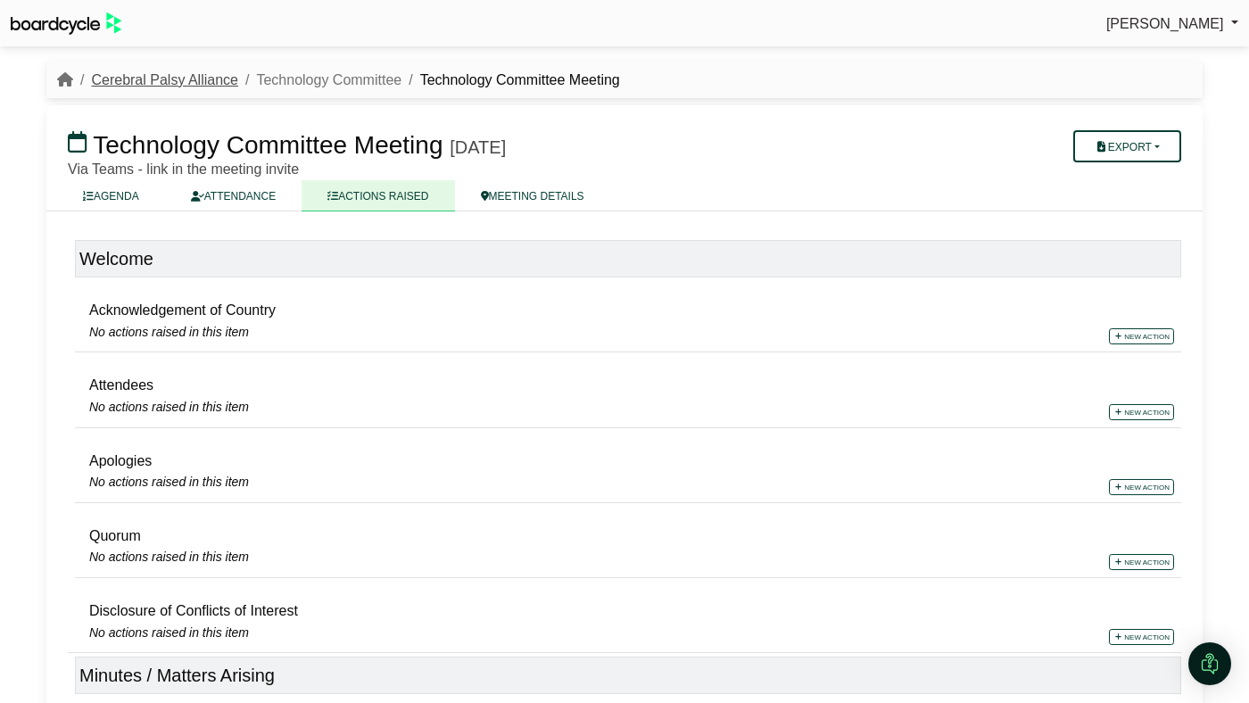
click at [159, 84] on link "Cerebral Palsy Alliance" at bounding box center [164, 79] width 147 height 15
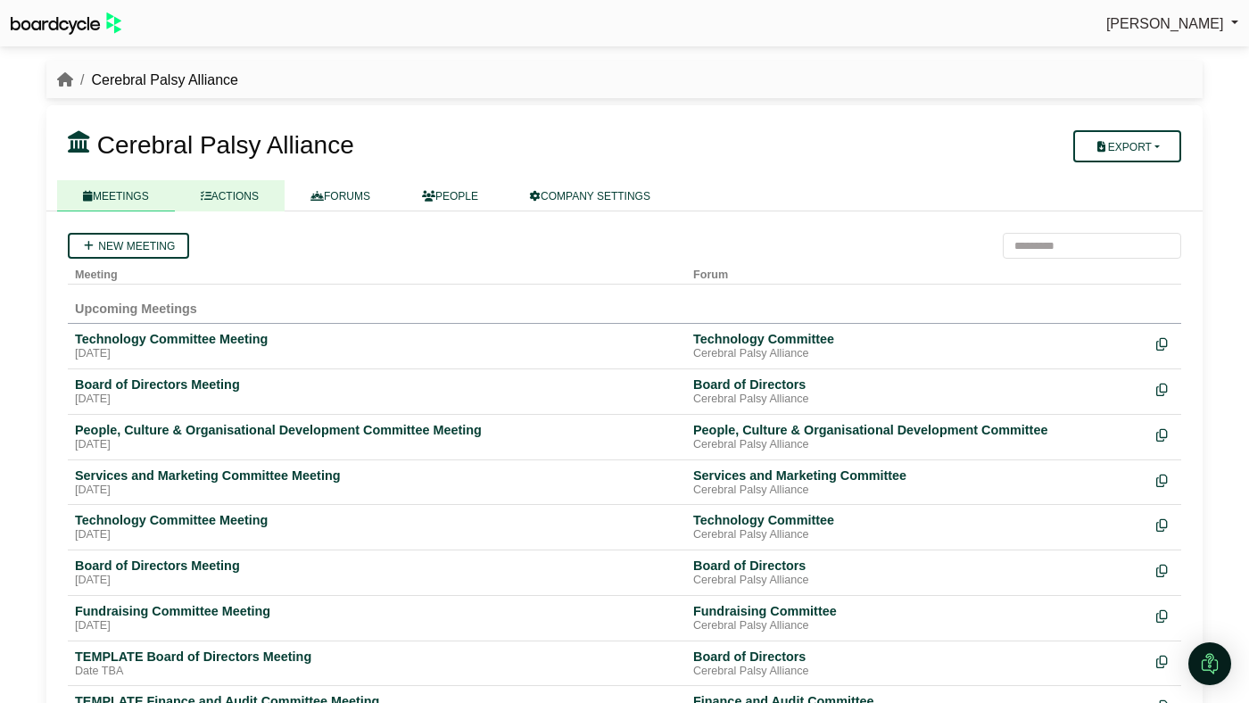
click at [254, 184] on link "ACTIONS" at bounding box center [230, 195] width 110 height 31
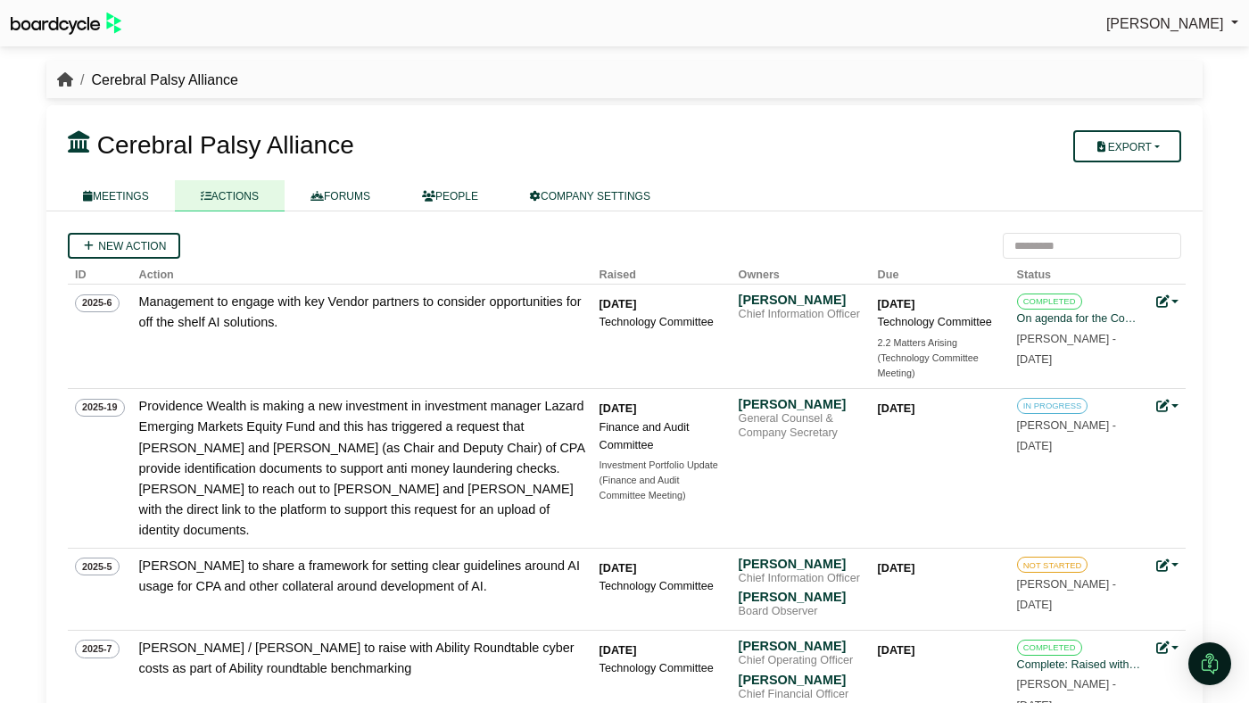
click at [70, 72] on link "breadcrumb" at bounding box center [65, 79] width 16 height 15
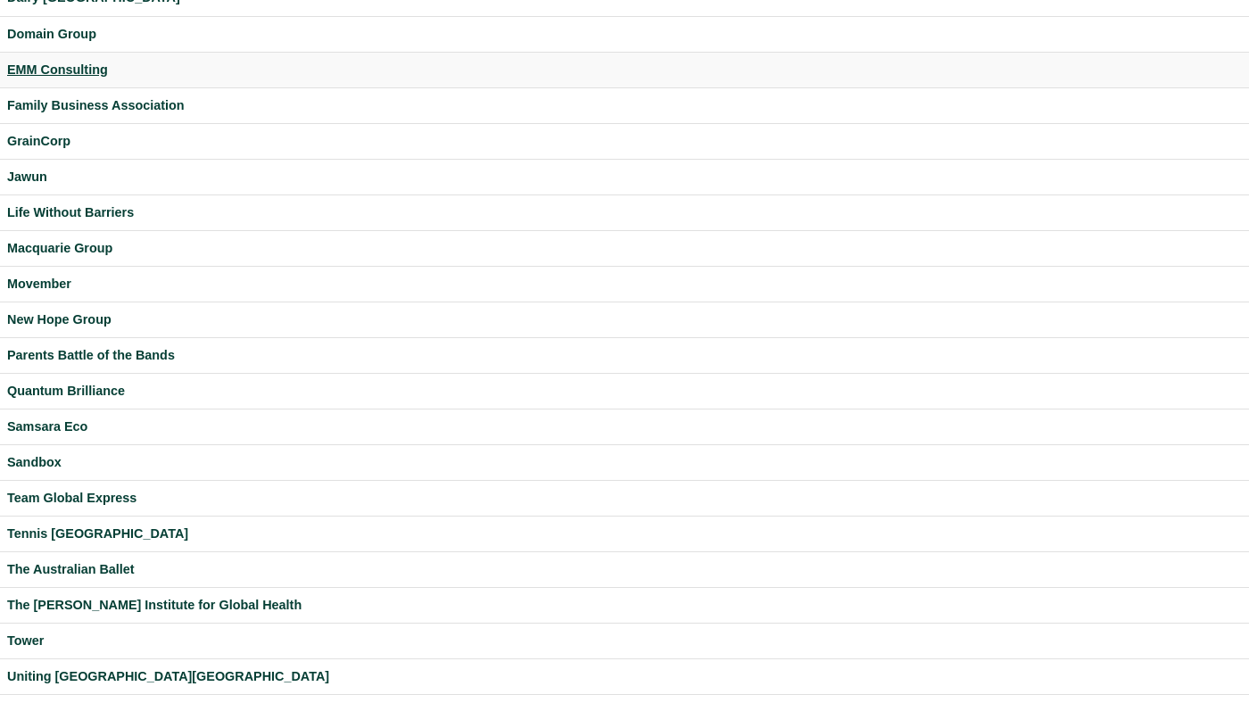
scroll to position [322, 0]
click at [68, 414] on td "Samsara Eco" at bounding box center [624, 427] width 1249 height 36
click at [62, 426] on div "Samsara Eco" at bounding box center [624, 426] width 1235 height 21
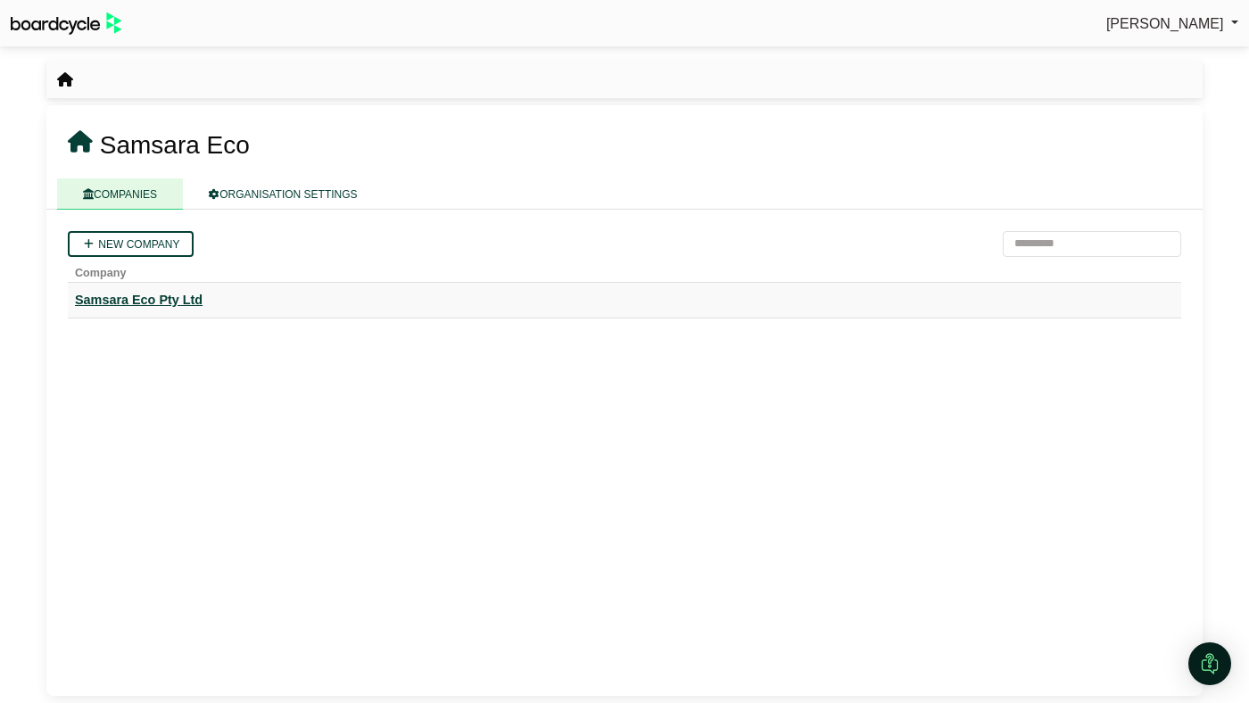
click at [159, 294] on div "Samsara Eco Pty Ltd" at bounding box center [624, 300] width 1099 height 21
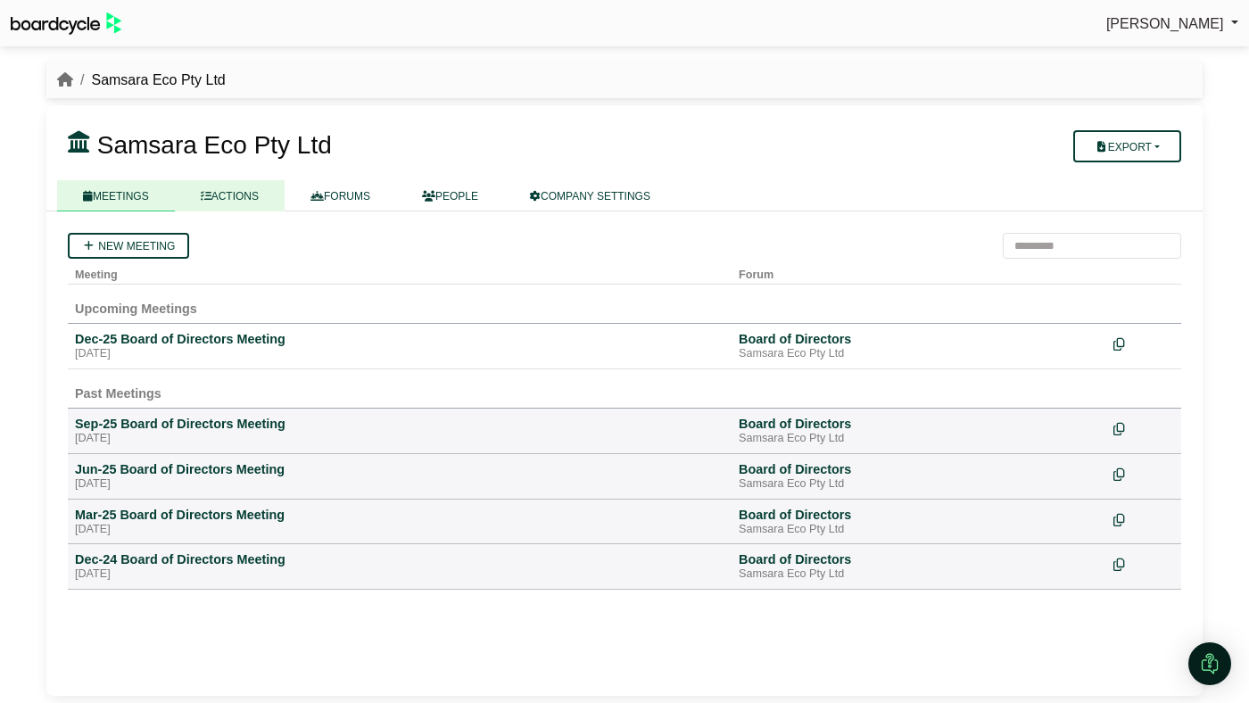
click at [255, 192] on link "ACTIONS" at bounding box center [230, 195] width 110 height 31
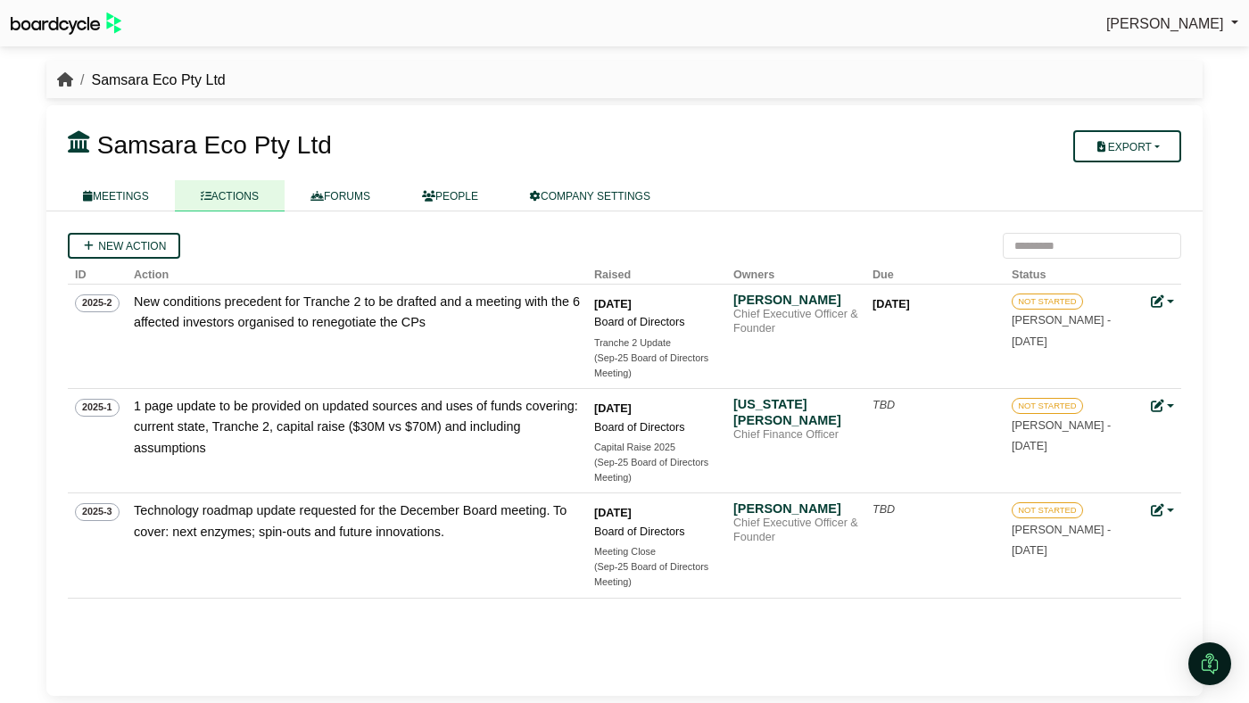
click at [70, 79] on icon "breadcrumb" at bounding box center [65, 79] width 16 height 14
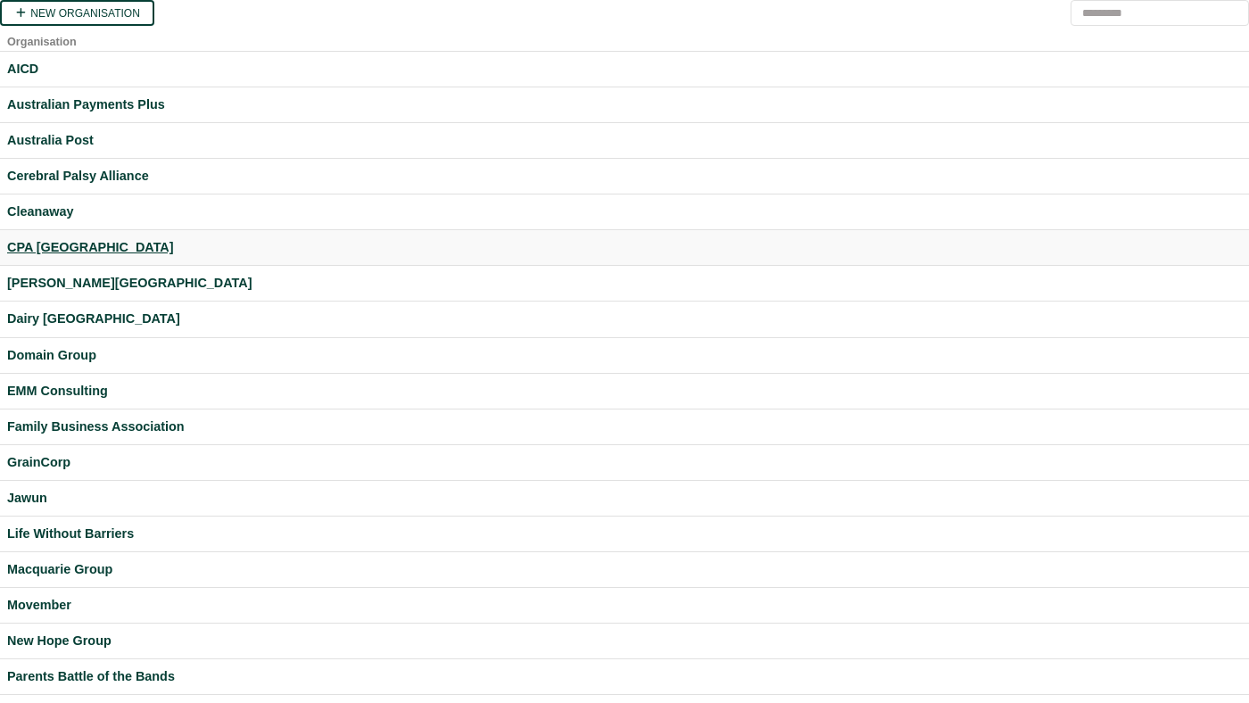
click at [78, 243] on div "CPA [GEOGRAPHIC_DATA]" at bounding box center [624, 247] width 1235 height 21
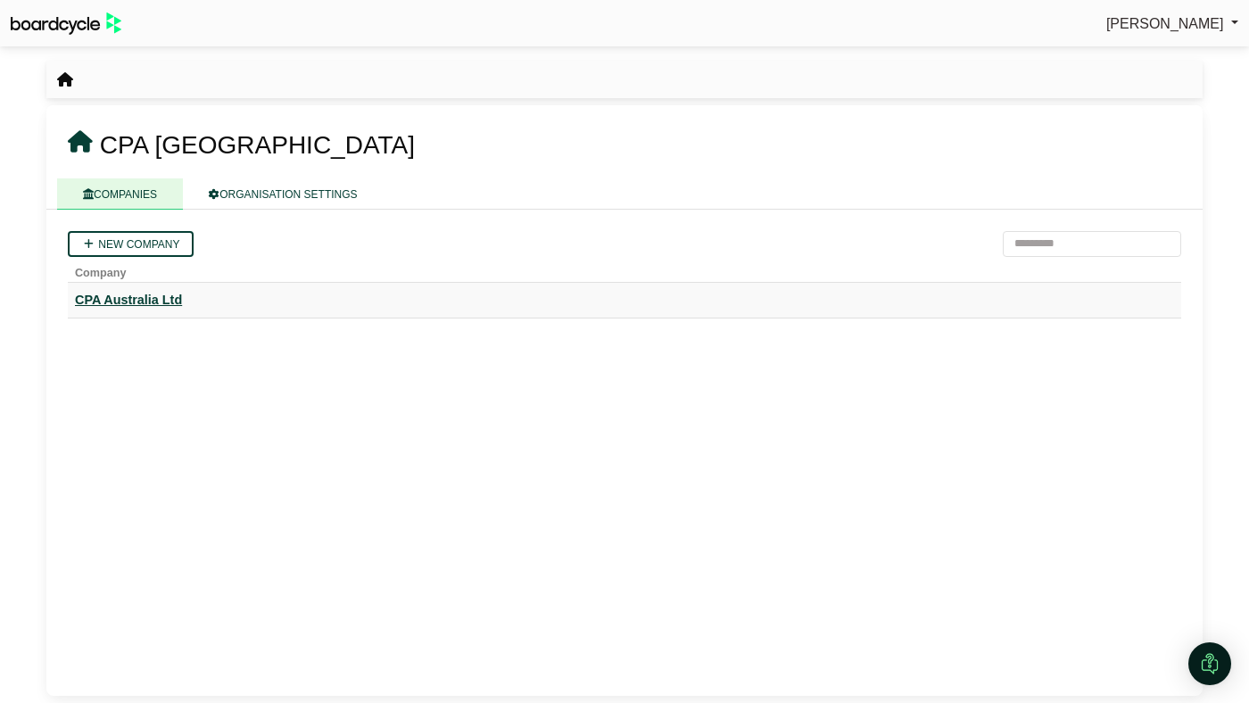
click at [168, 302] on div "CPA Australia Ltd" at bounding box center [624, 300] width 1099 height 21
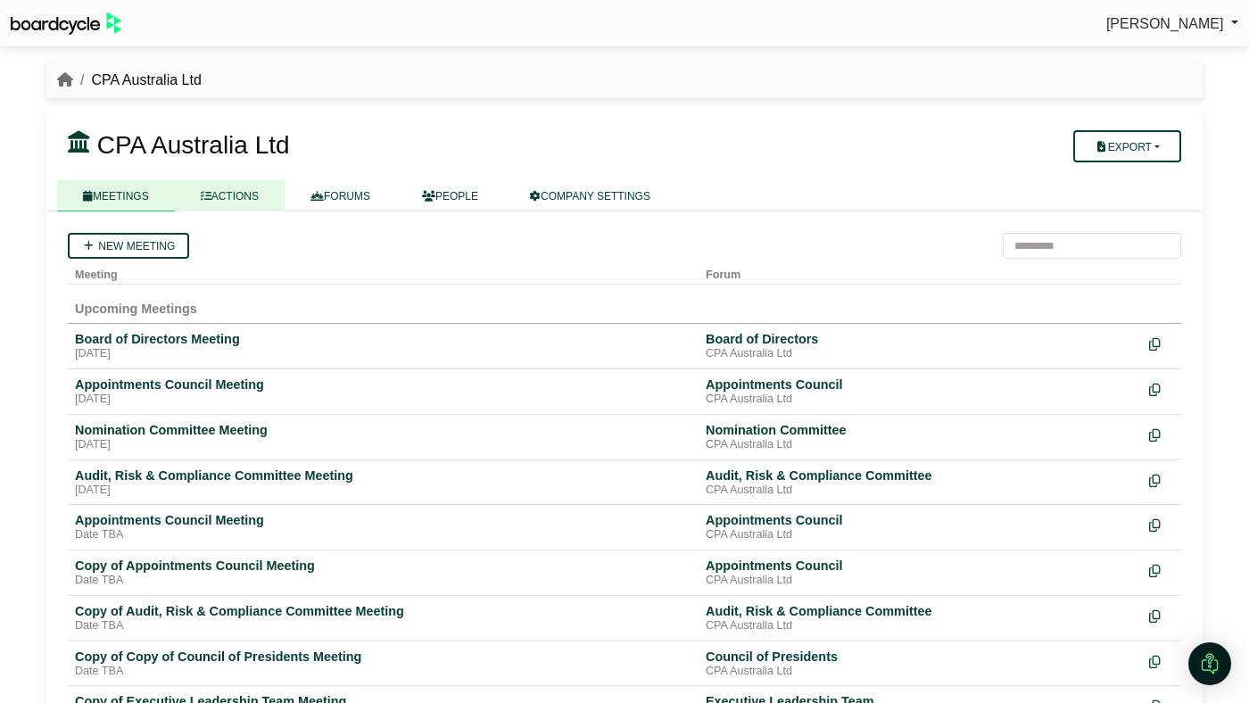
click at [223, 185] on link "ACTIONS" at bounding box center [230, 195] width 110 height 31
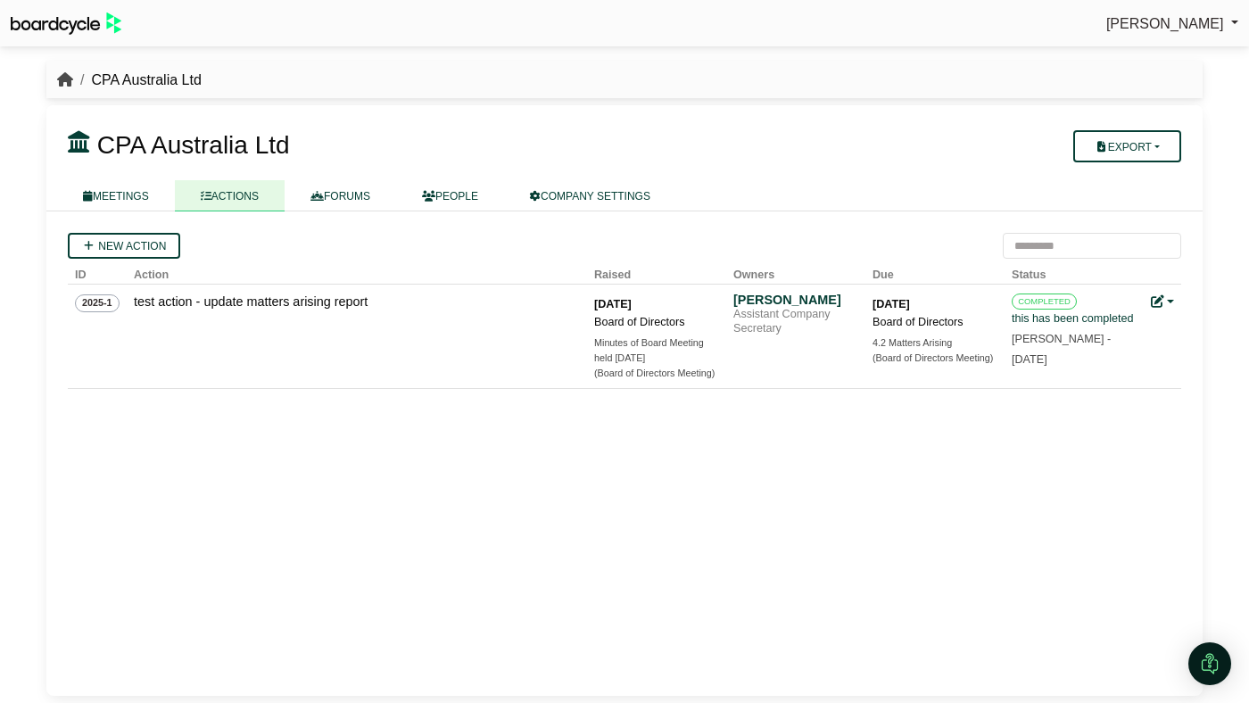
click at [63, 73] on icon "breadcrumb" at bounding box center [65, 79] width 16 height 14
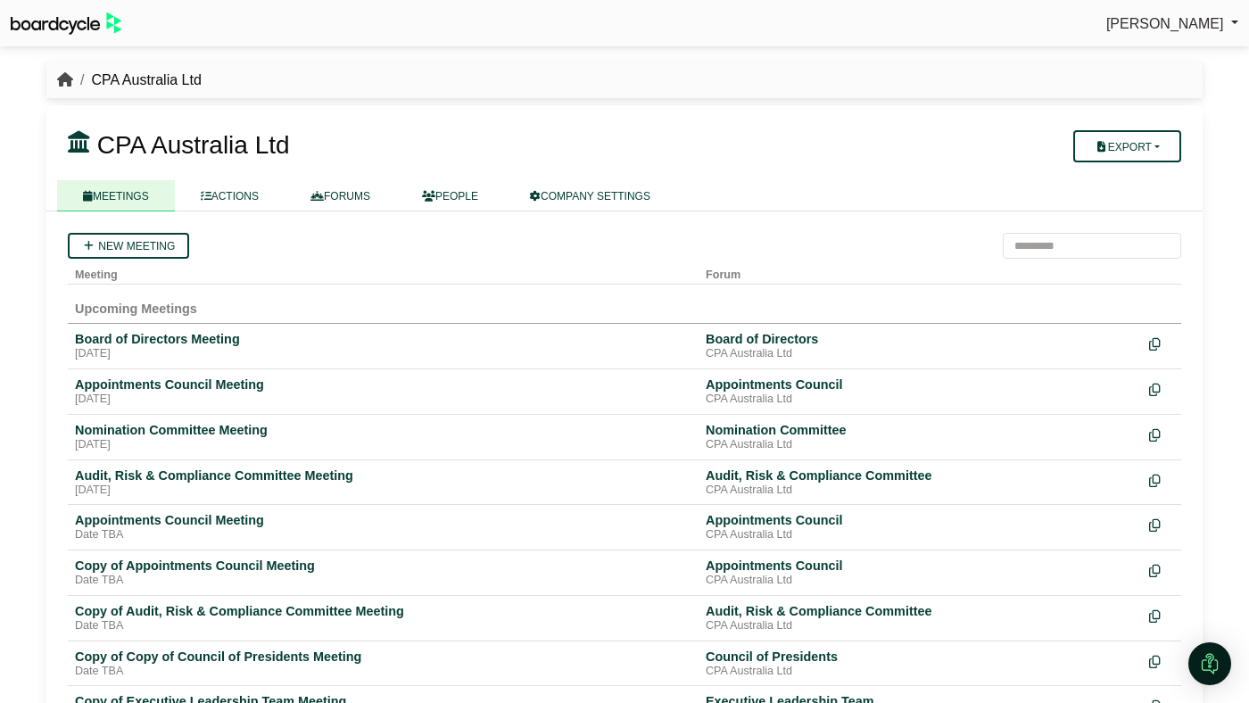
click at [60, 79] on icon "breadcrumb" at bounding box center [65, 79] width 16 height 14
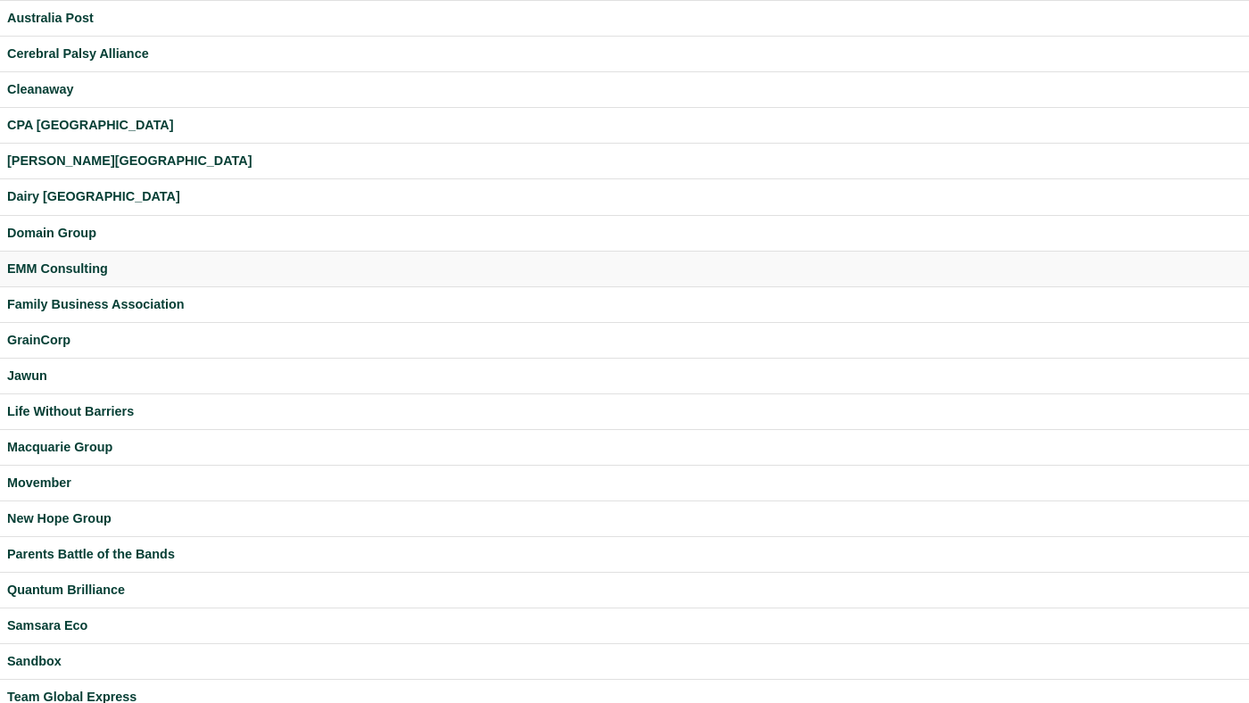
scroll to position [163, 0]
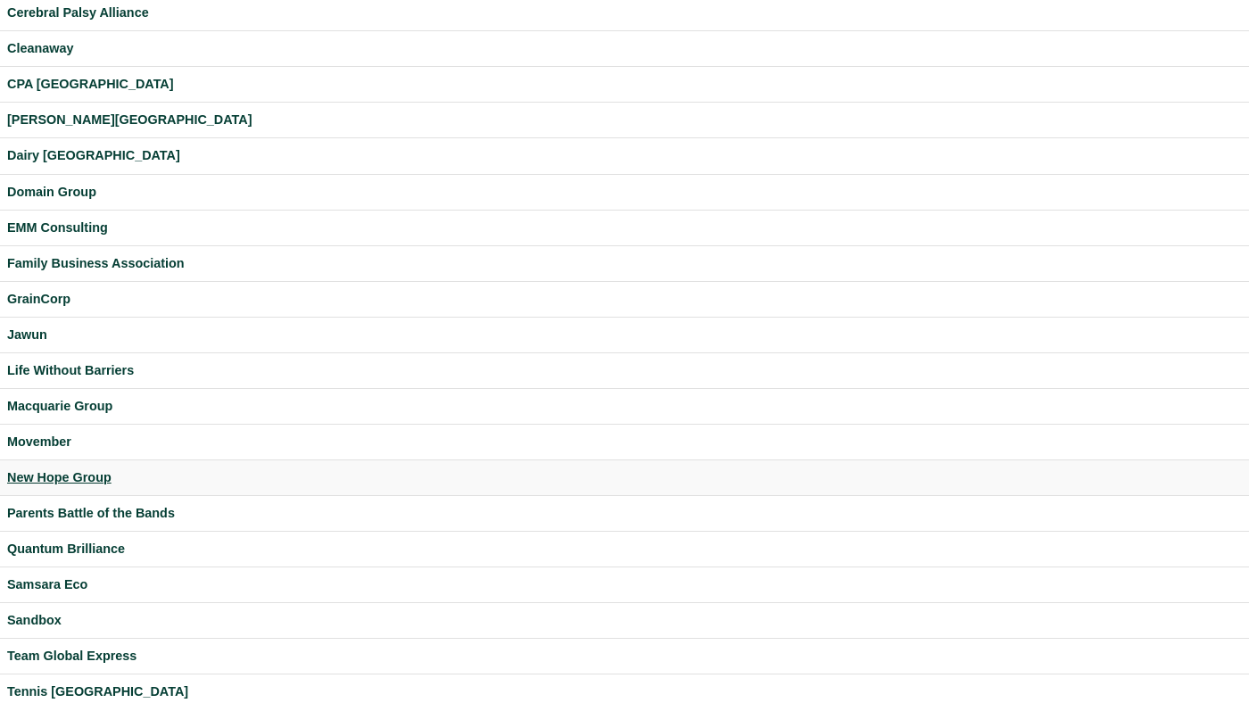
click at [105, 478] on div "New Hope Group" at bounding box center [624, 478] width 1235 height 21
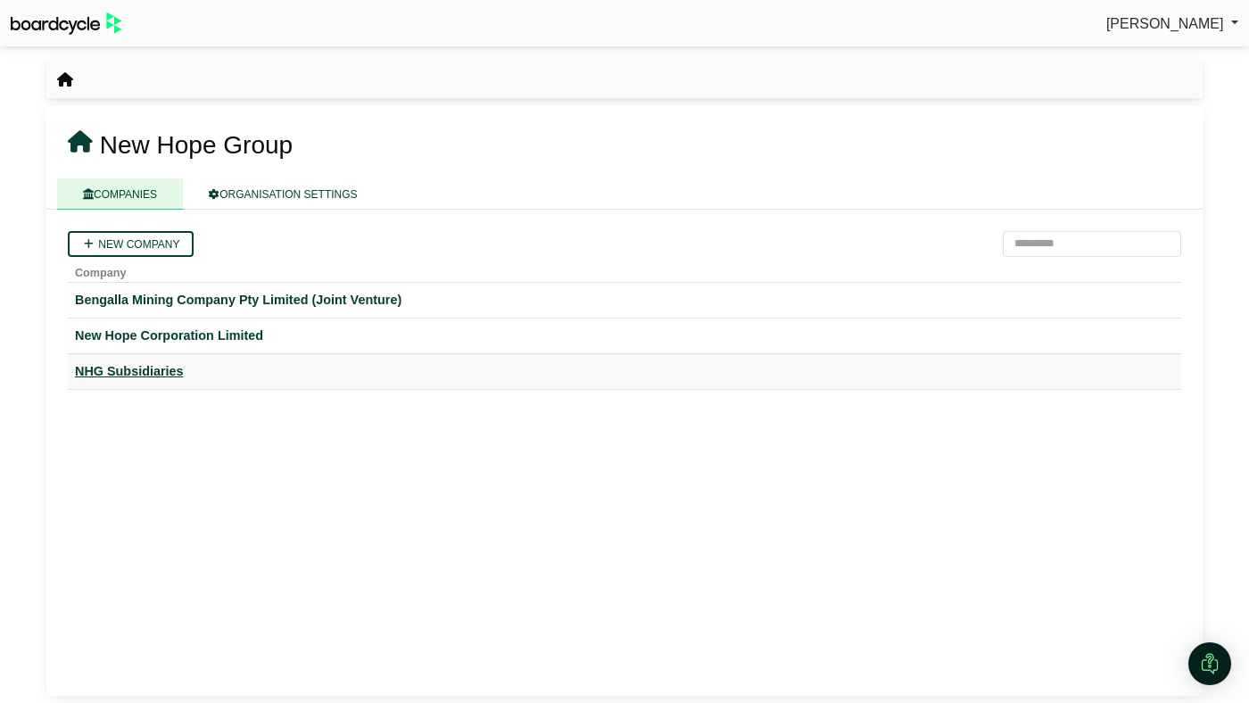
click at [149, 380] on div "NHG Subsidiaries" at bounding box center [624, 371] width 1099 height 21
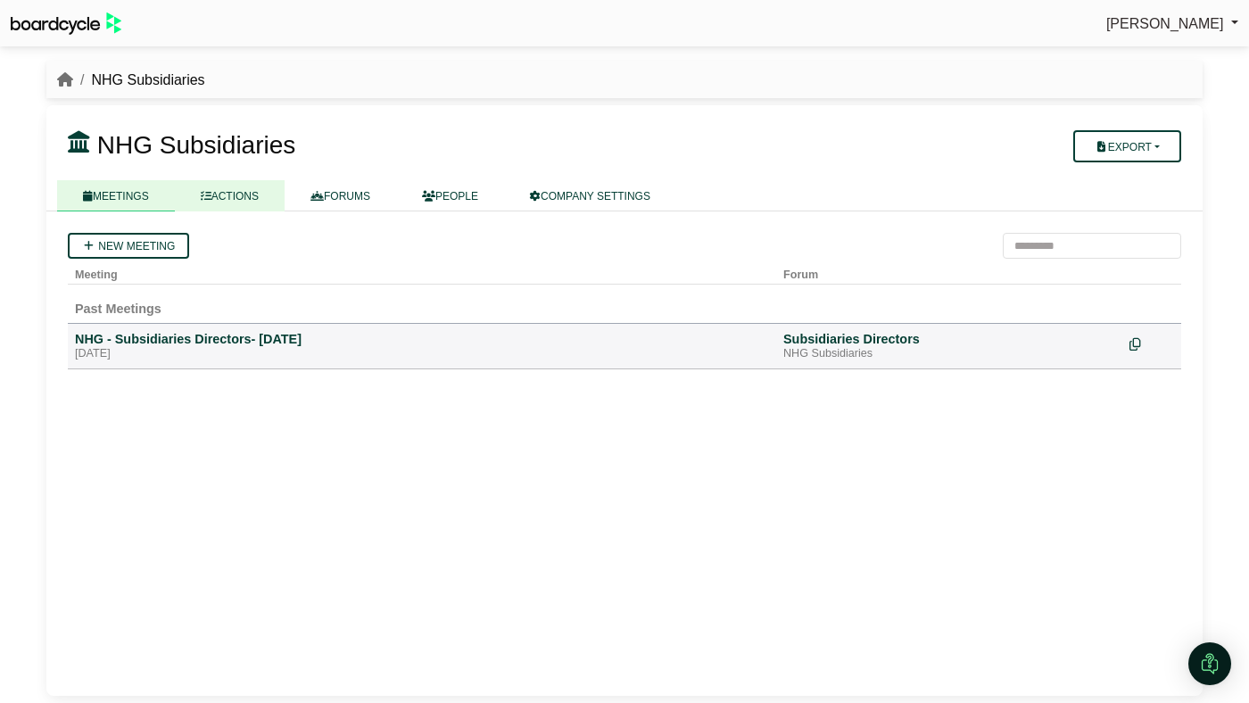
click at [248, 209] on link "ACTIONS" at bounding box center [230, 195] width 110 height 31
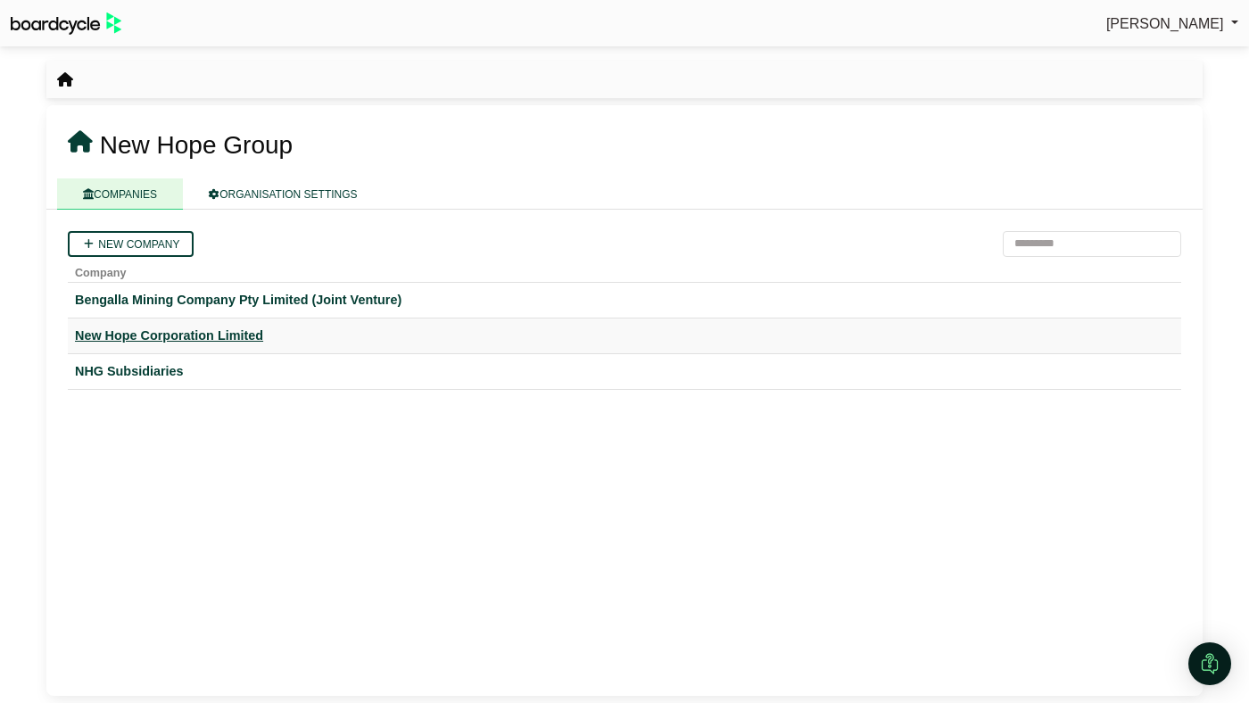
click at [109, 327] on div "New Hope Corporation Limited" at bounding box center [624, 336] width 1099 height 21
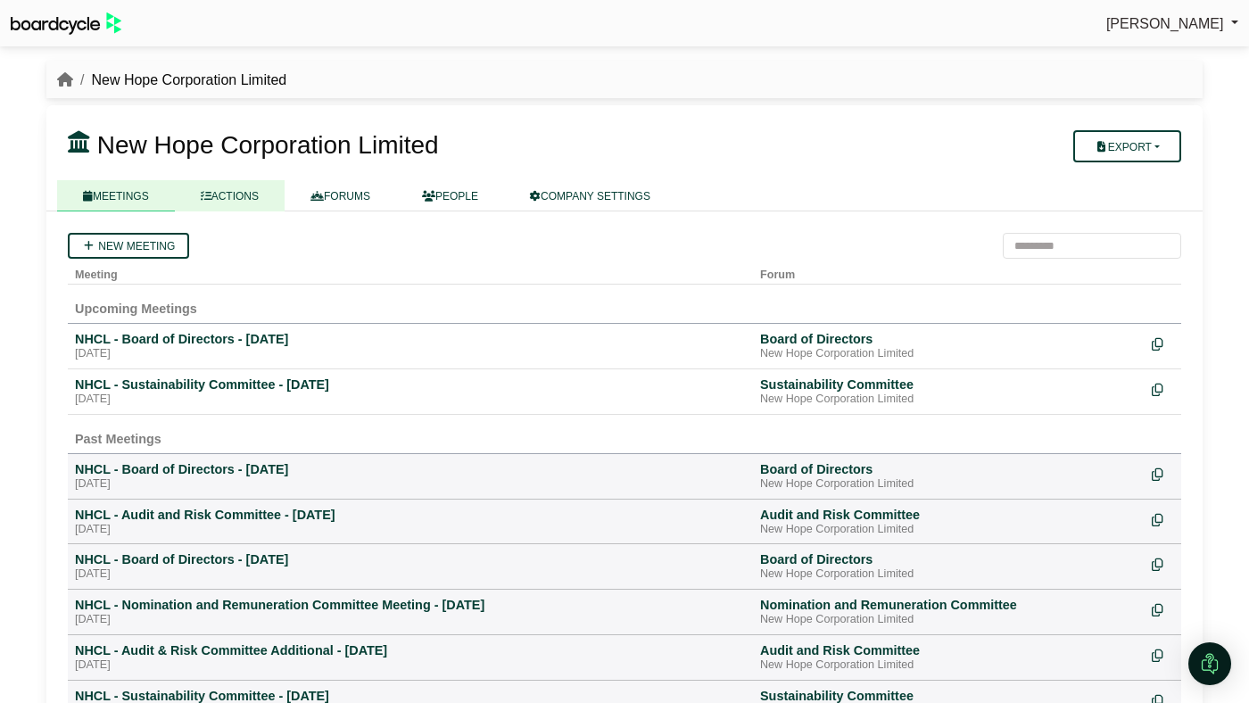
click at [248, 199] on link "ACTIONS" at bounding box center [230, 195] width 110 height 31
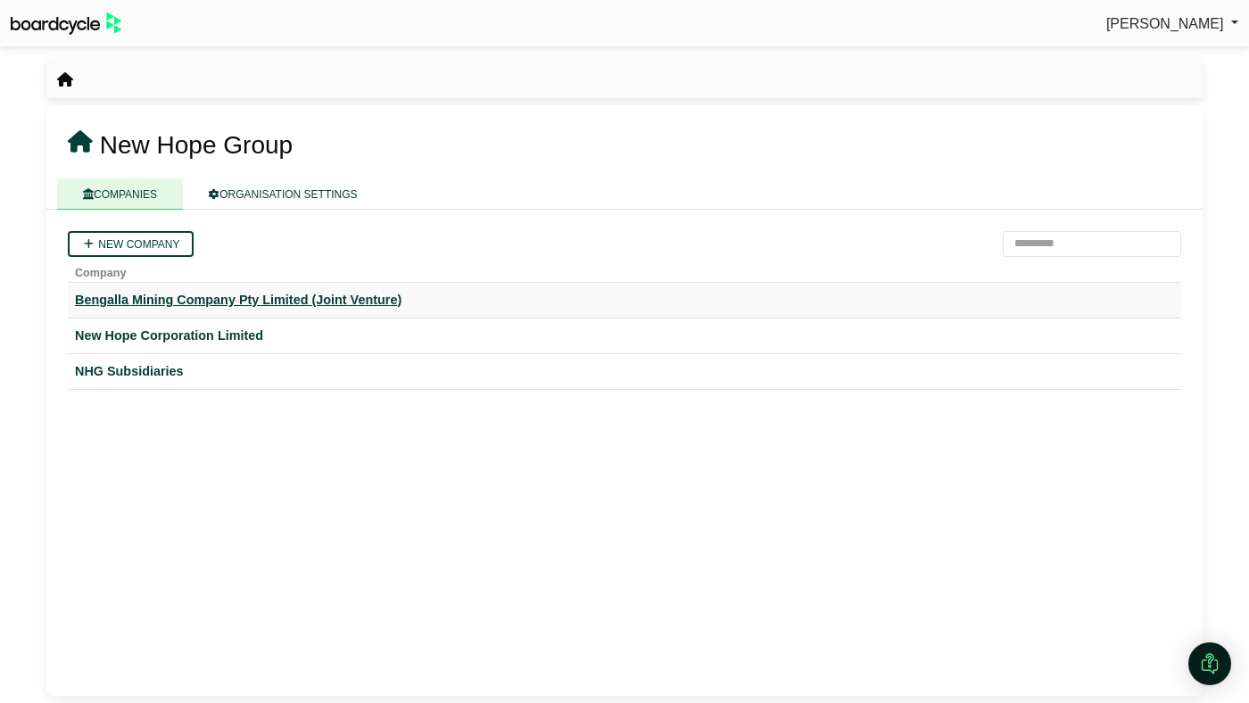
click at [133, 308] on div "Bengalla Mining Company Pty Limited (Joint Venture)" at bounding box center [624, 300] width 1099 height 21
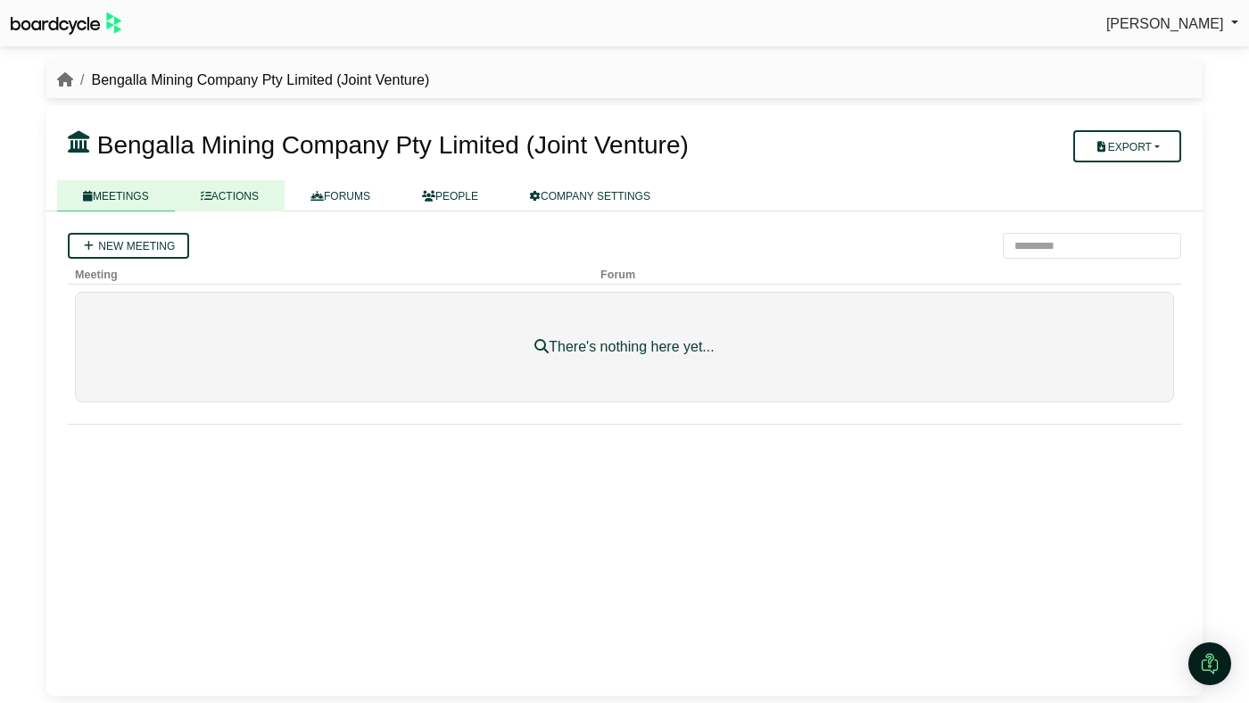
click at [239, 203] on link "ACTIONS" at bounding box center [230, 195] width 110 height 31
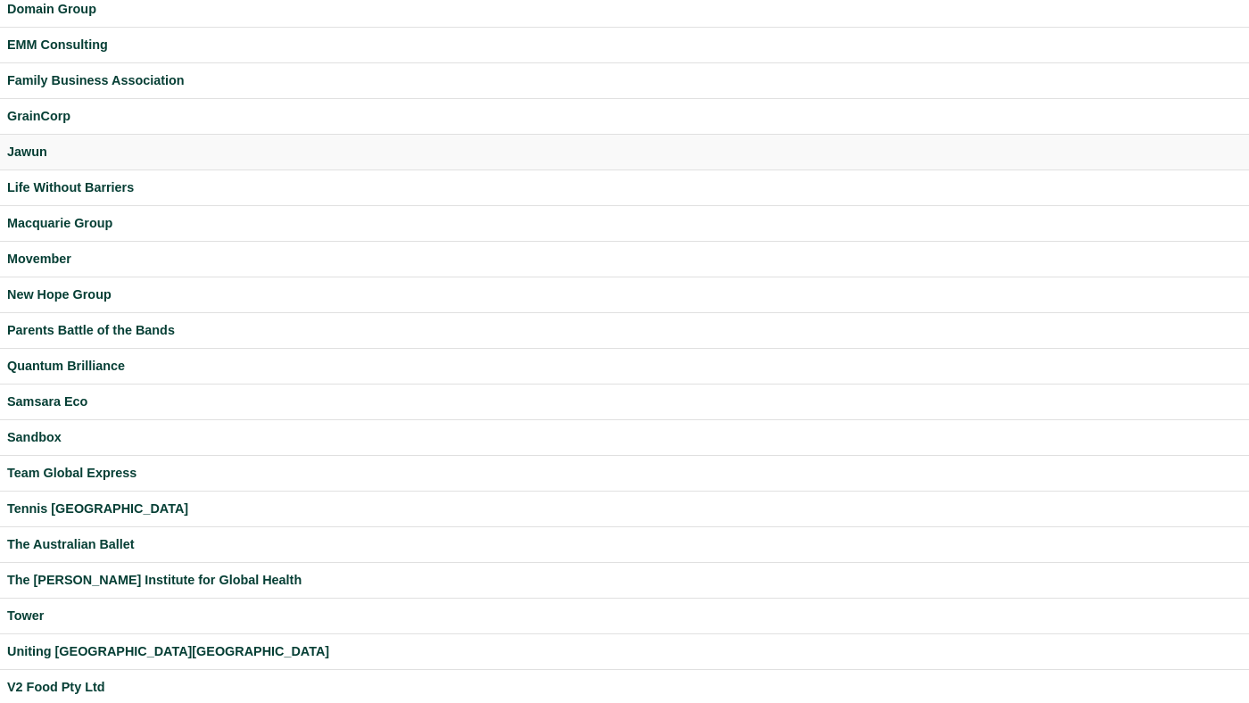
scroll to position [470, 0]
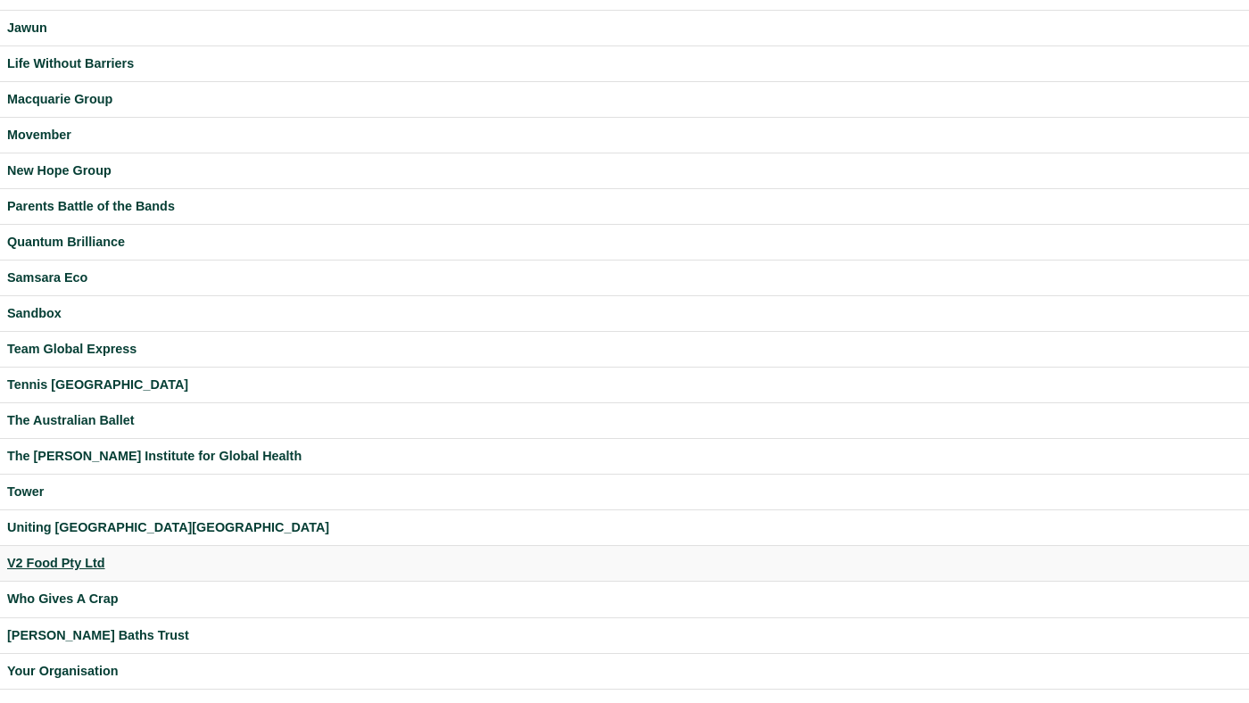
click at [67, 567] on div "V2 Food Pty Ltd" at bounding box center [624, 563] width 1235 height 21
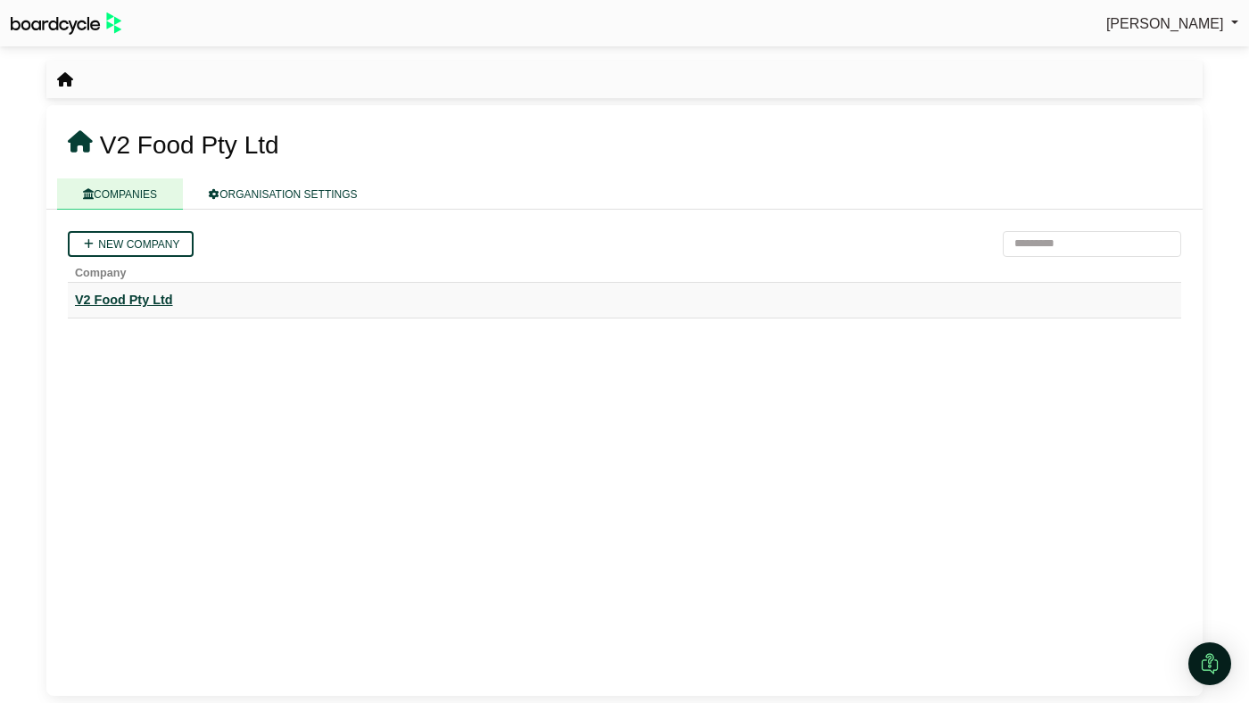
click at [141, 310] on div "V2 Food Pty Ltd" at bounding box center [624, 300] width 1099 height 21
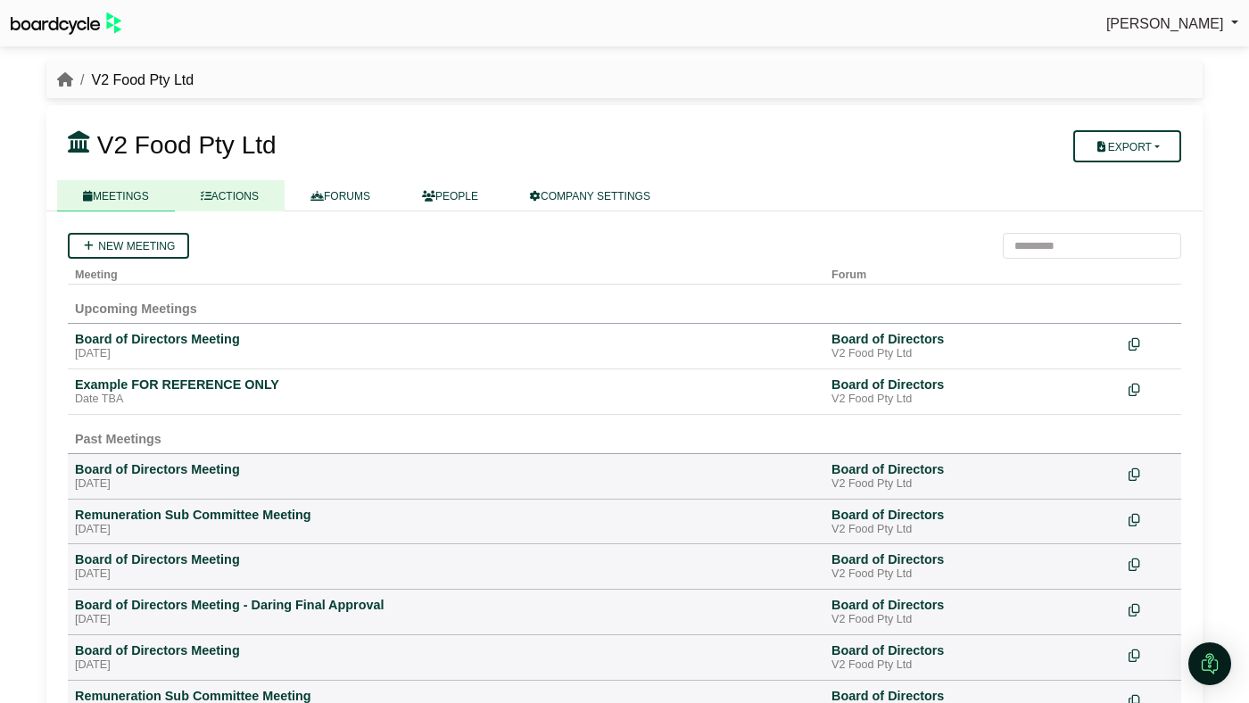
click at [233, 198] on link "ACTIONS" at bounding box center [230, 195] width 110 height 31
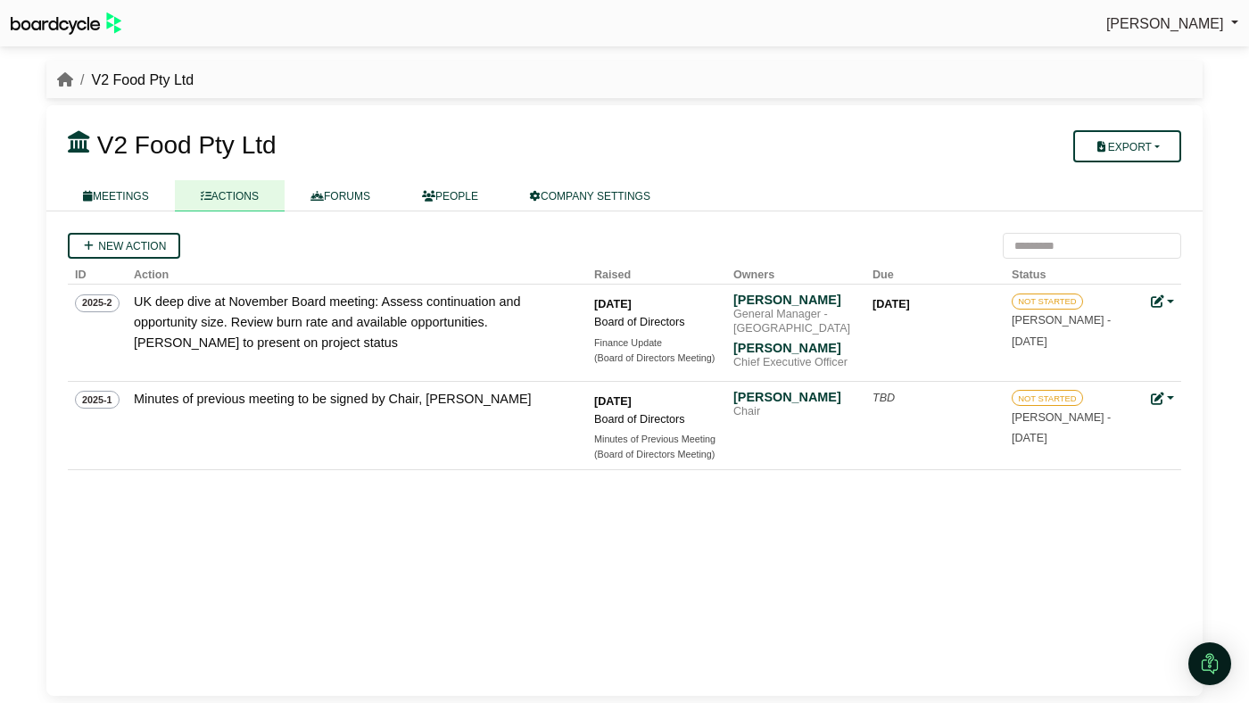
click at [68, 70] on li "breadcrumb" at bounding box center [65, 80] width 16 height 23
click at [63, 78] on icon "breadcrumb" at bounding box center [65, 79] width 16 height 14
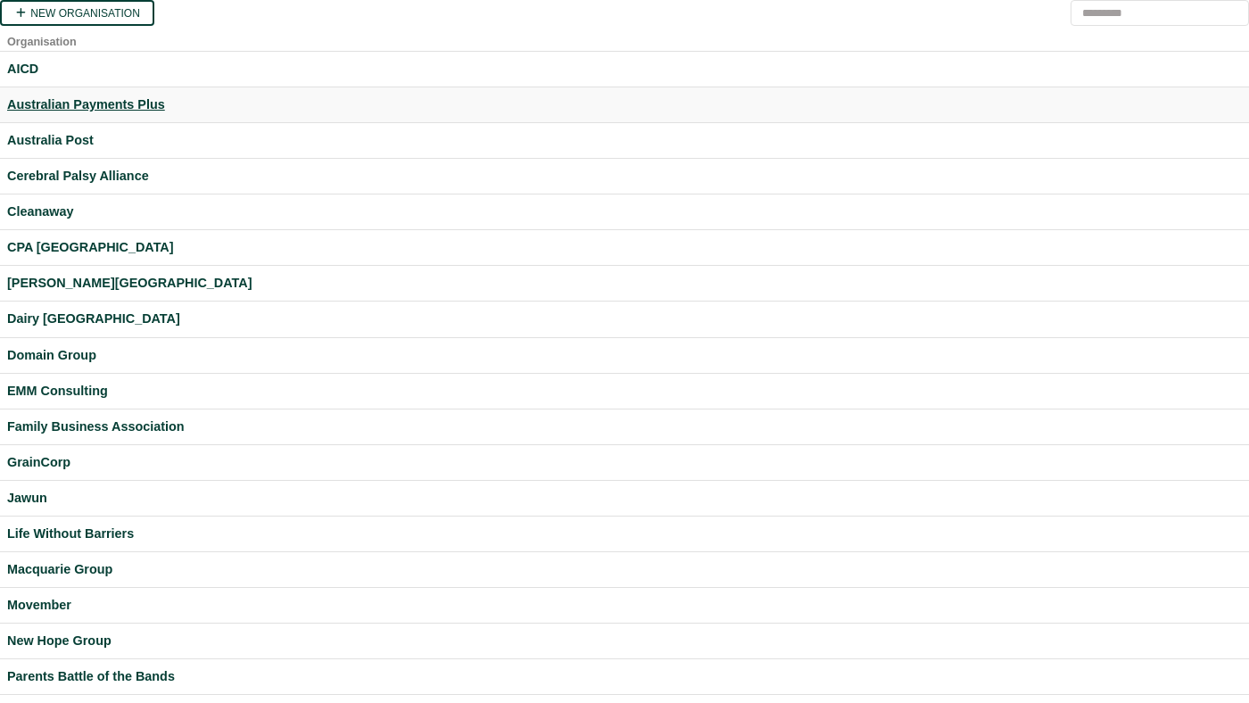
click at [103, 102] on div "Australian Payments Plus" at bounding box center [624, 105] width 1235 height 21
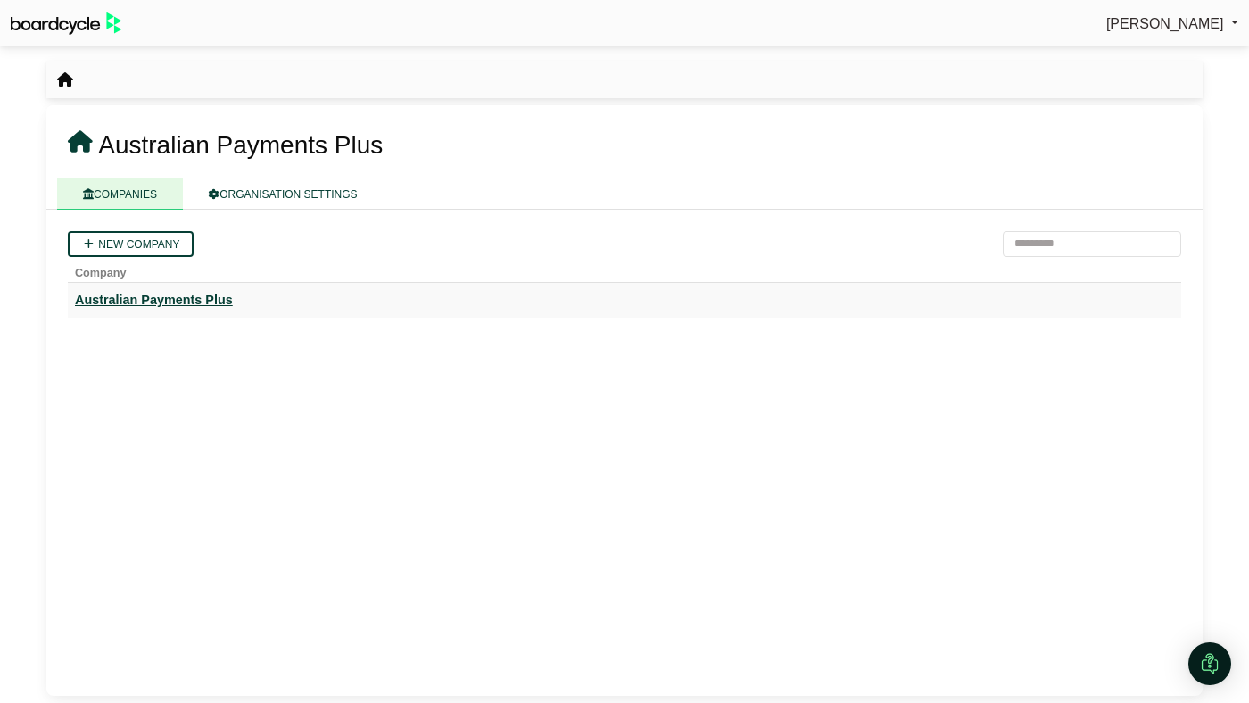
click at [203, 295] on div "Australian Payments Plus" at bounding box center [624, 300] width 1099 height 21
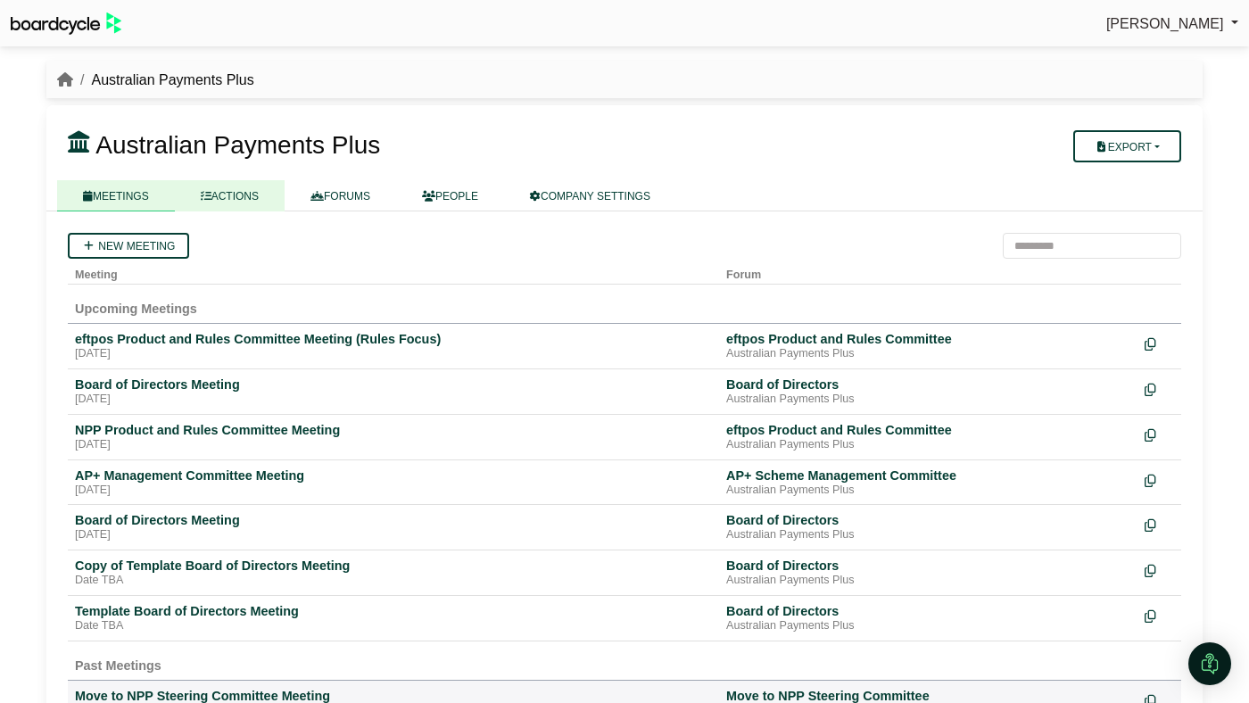
click at [236, 193] on link "ACTIONS" at bounding box center [230, 195] width 110 height 31
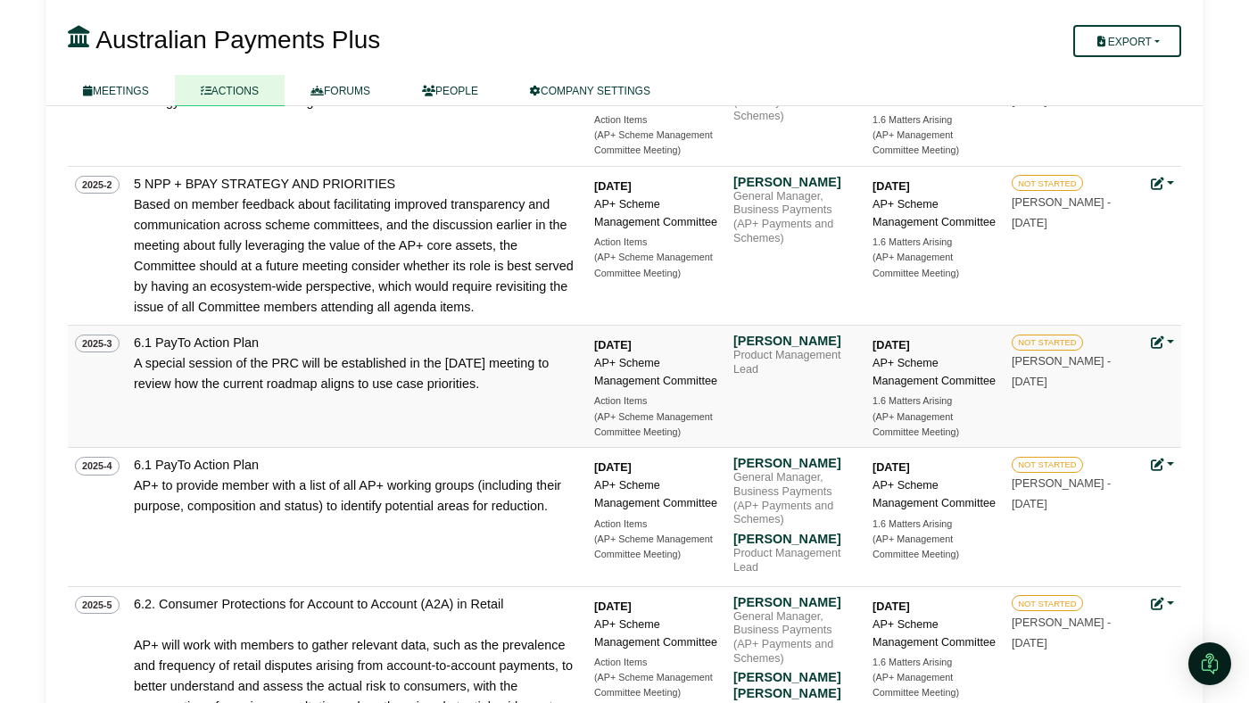
scroll to position [242, 0]
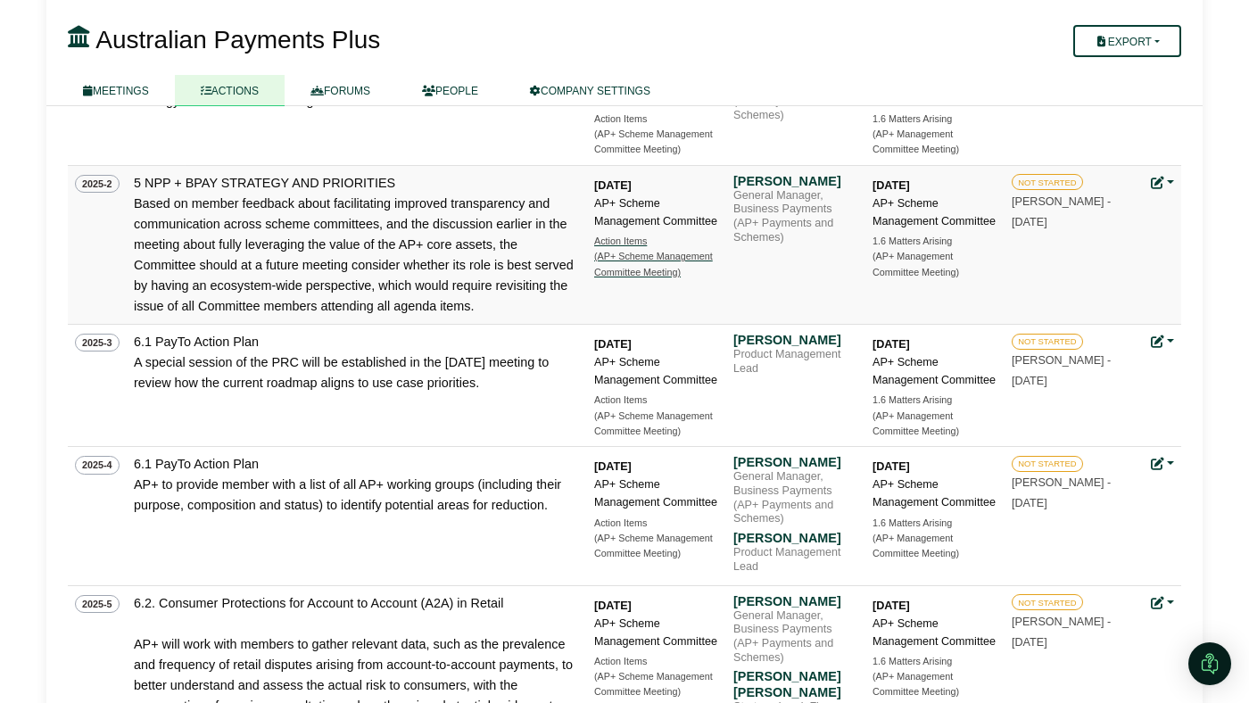
click at [614, 261] on div "(AP+ Scheme Management Committee Meeting)" at bounding box center [656, 264] width 125 height 31
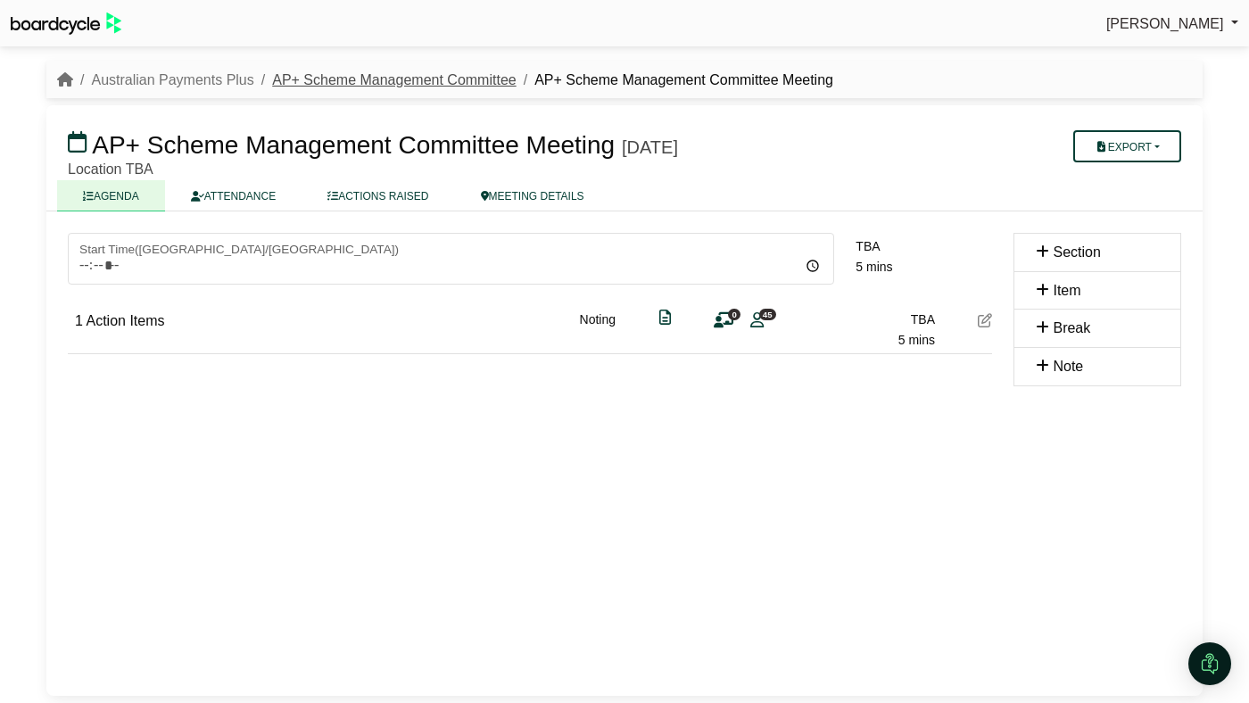
click at [463, 87] on link "AP+ Scheme Management Committee" at bounding box center [394, 79] width 244 height 15
click at [415, 205] on link "ACTIONS RAISED" at bounding box center [378, 195] width 153 height 31
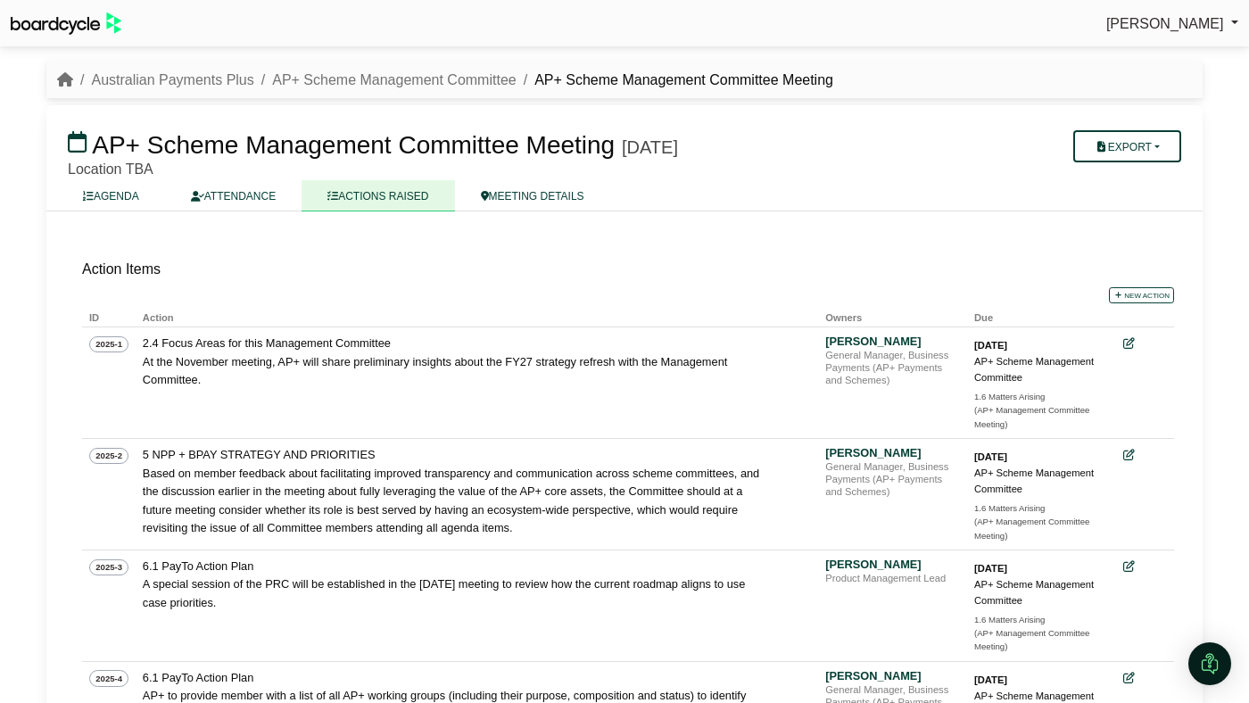
click at [73, 75] on li "Australian Payments Plus" at bounding box center [163, 80] width 181 height 23
click at [54, 81] on div "Australian Payments Plus AP+ Scheme Management Committee AP+ Scheme Management …" at bounding box center [624, 80] width 1156 height 23
click at [62, 81] on icon "breadcrumb" at bounding box center [65, 79] width 16 height 14
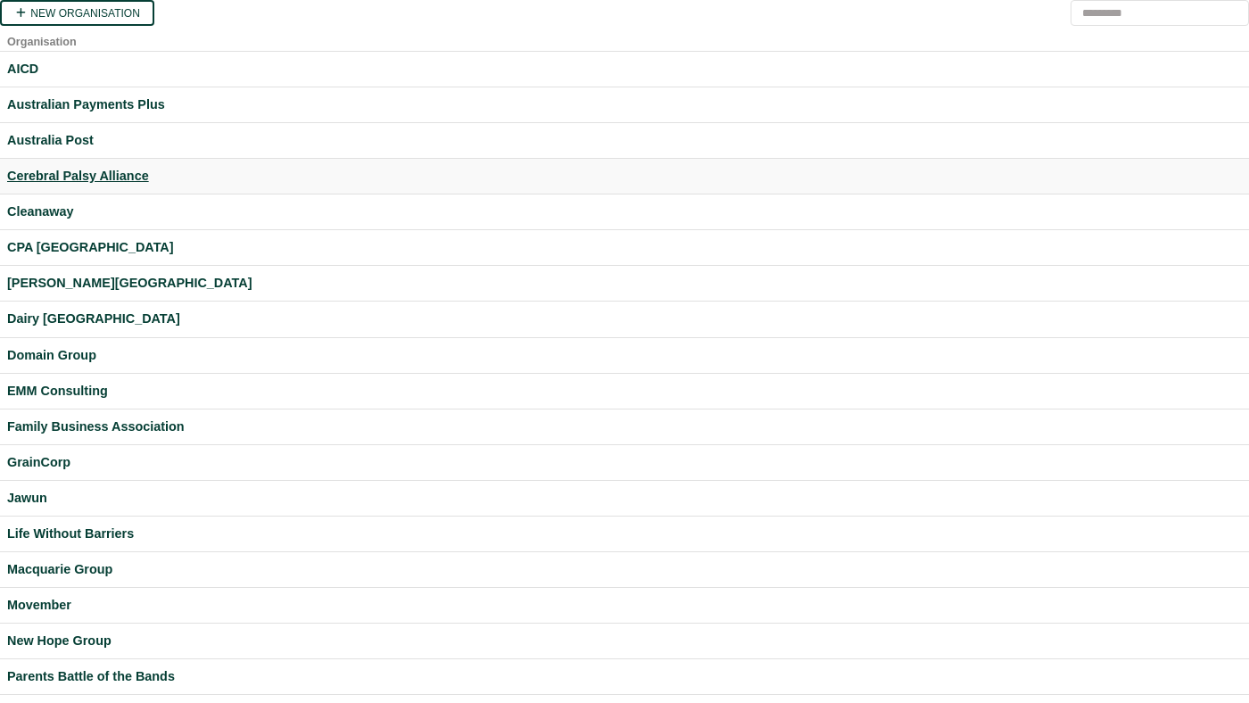
click at [110, 186] on div "Cerebral Palsy Alliance" at bounding box center [624, 176] width 1235 height 21
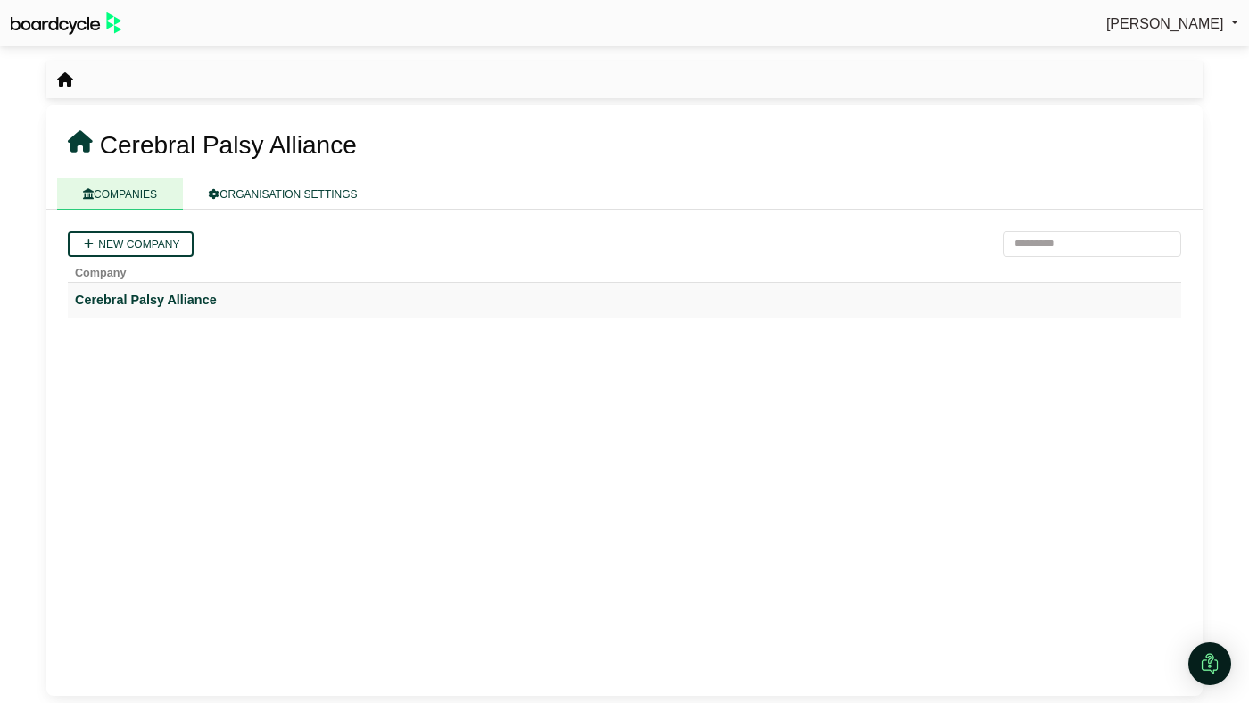
click at [158, 284] on td "Cerebral Palsy Alliance" at bounding box center [624, 300] width 1113 height 36
click at [158, 292] on div "Cerebral Palsy Alliance" at bounding box center [624, 300] width 1099 height 21
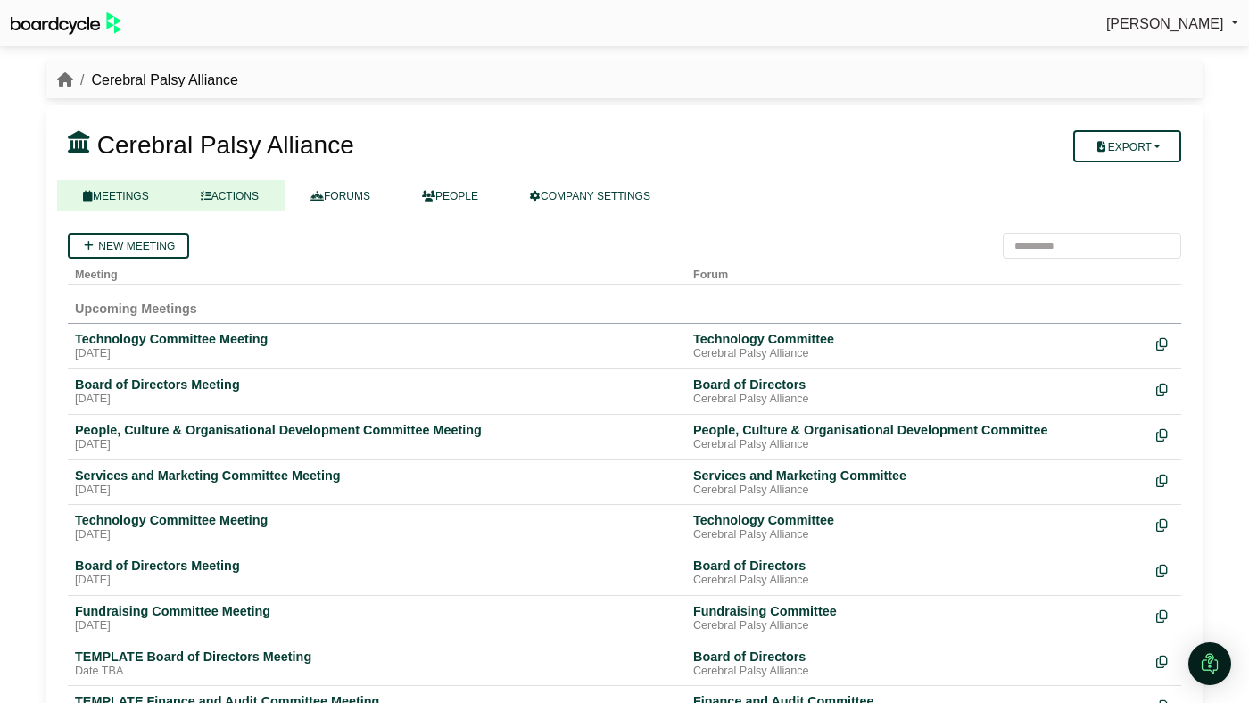
click at [253, 189] on link "ACTIONS" at bounding box center [230, 195] width 110 height 31
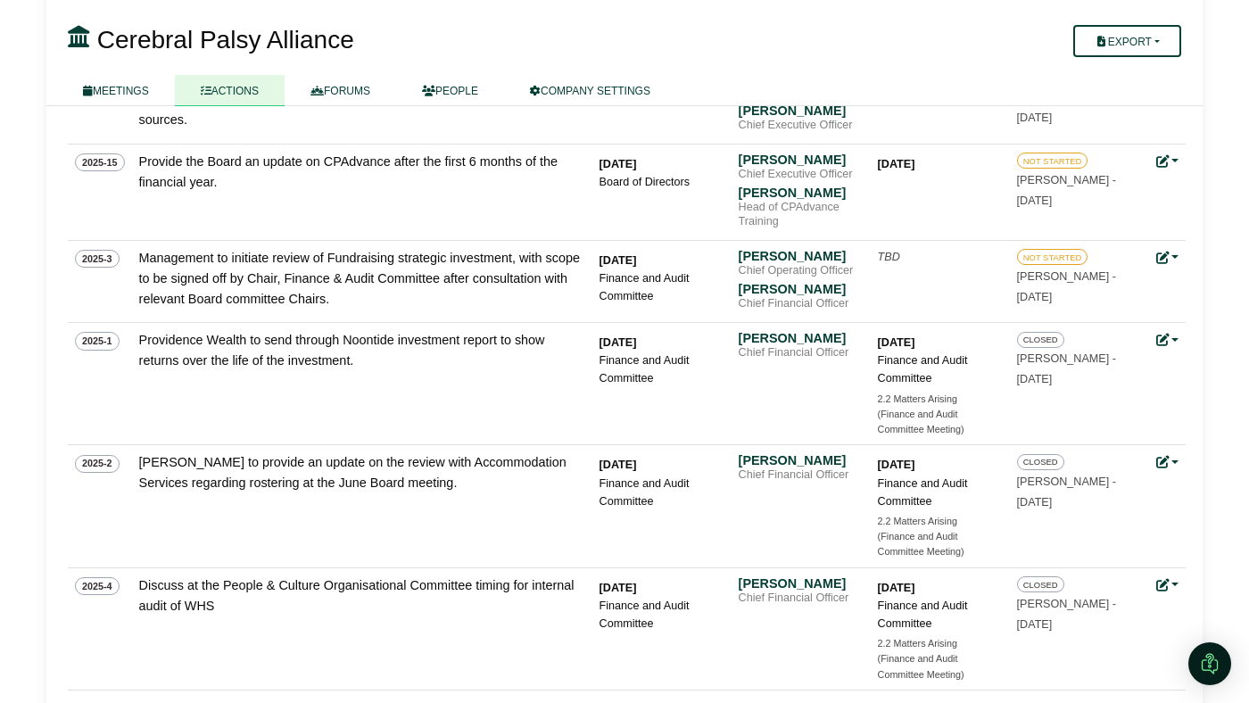
scroll to position [1552, 0]
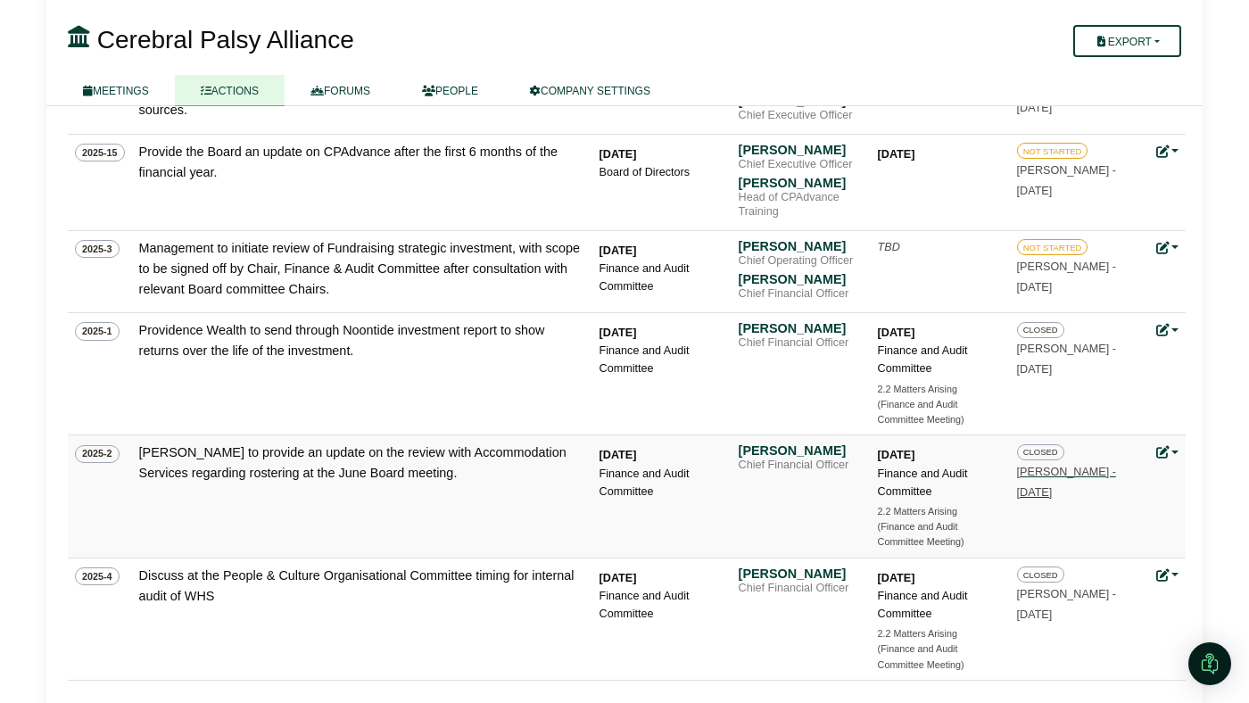
click at [1036, 466] on small "[PERSON_NAME] - [DATE]" at bounding box center [1066, 482] width 99 height 33
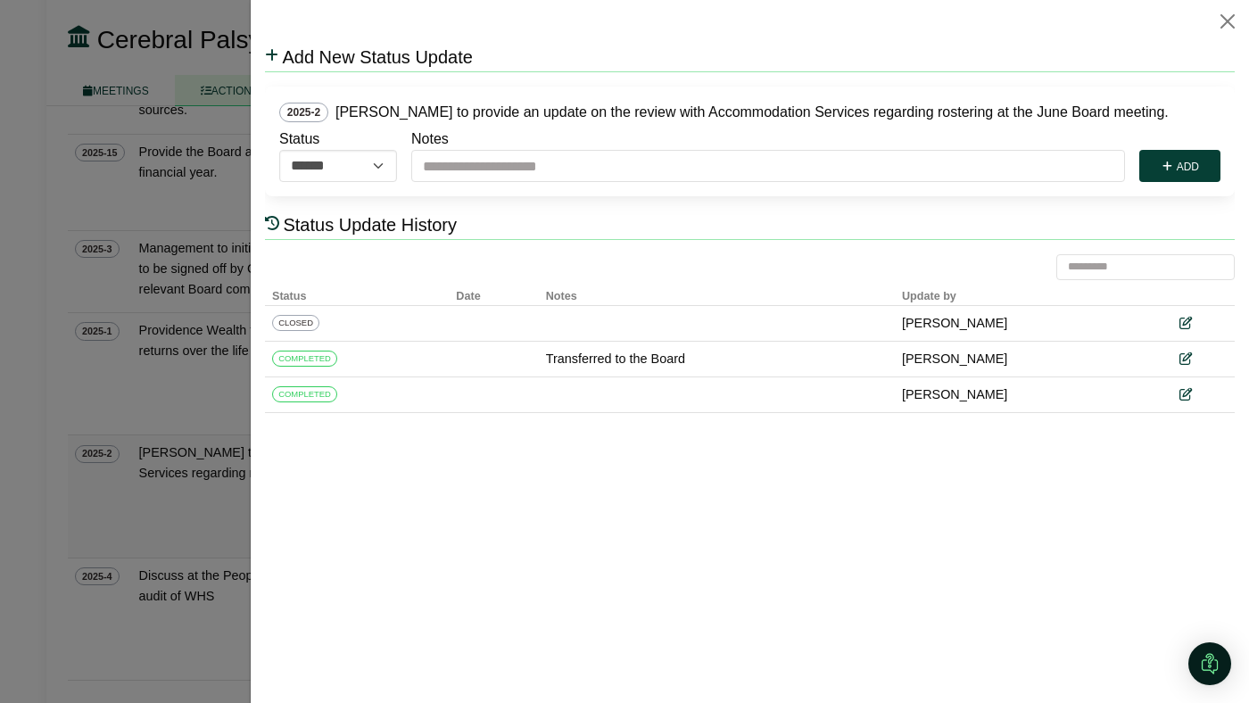
scroll to position [0, 0]
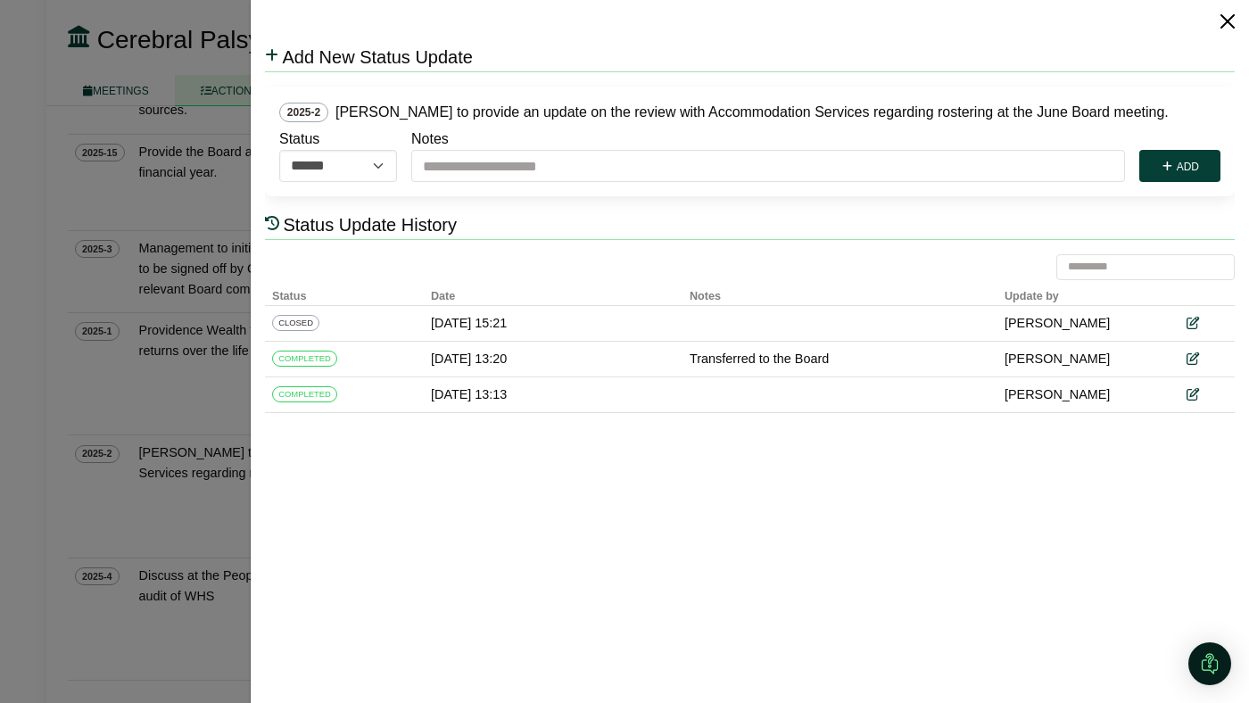
click at [1219, 20] on button "Close" at bounding box center [1227, 21] width 29 height 29
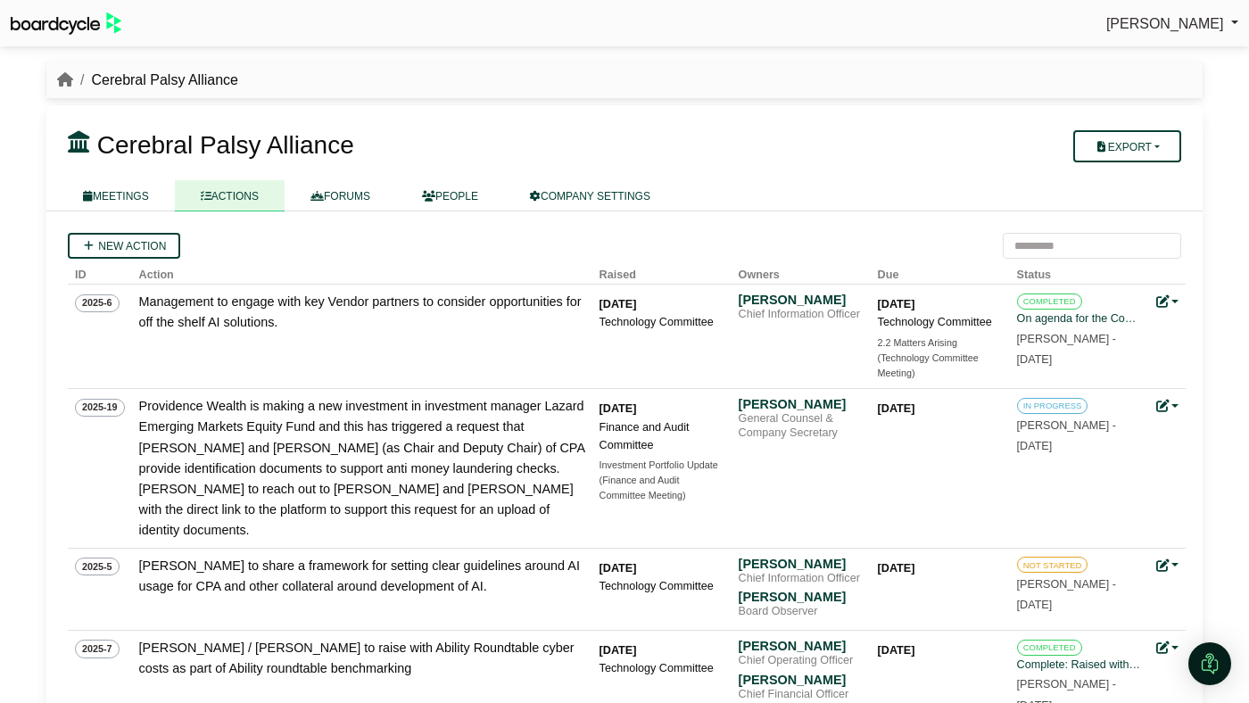
scroll to position [1552, 0]
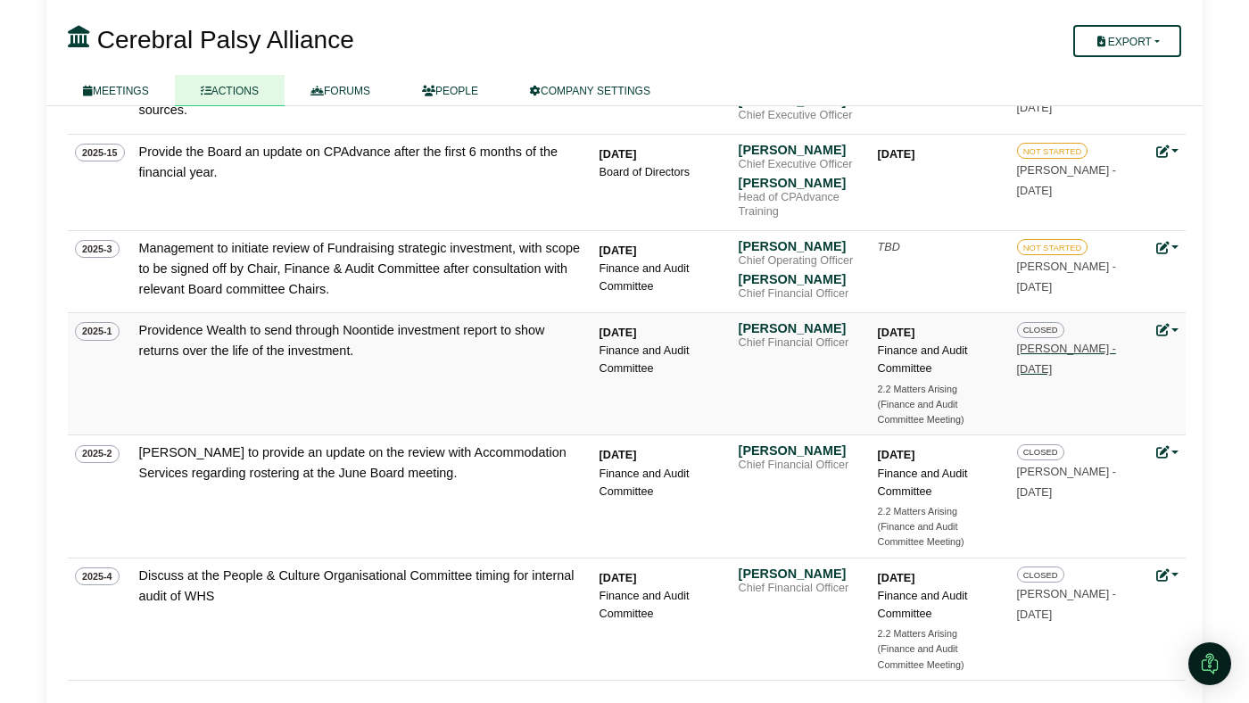
click at [1069, 343] on small "[PERSON_NAME] - [DATE]" at bounding box center [1066, 359] width 99 height 33
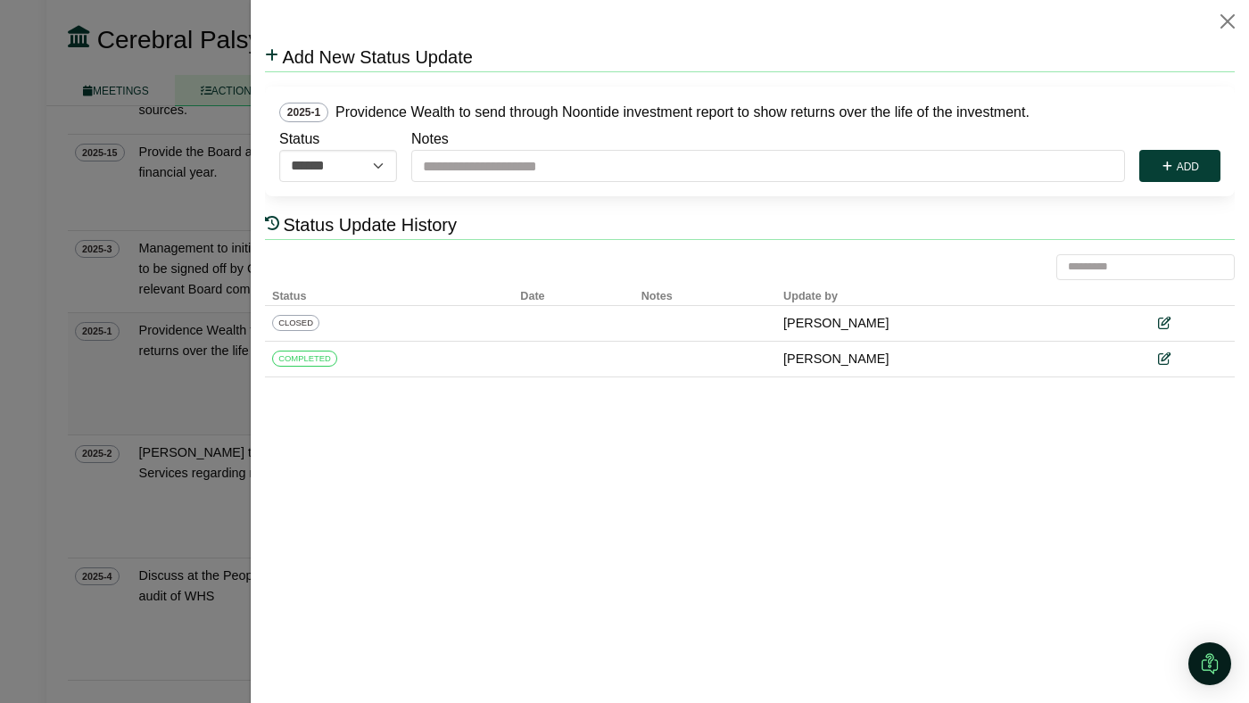
scroll to position [0, 0]
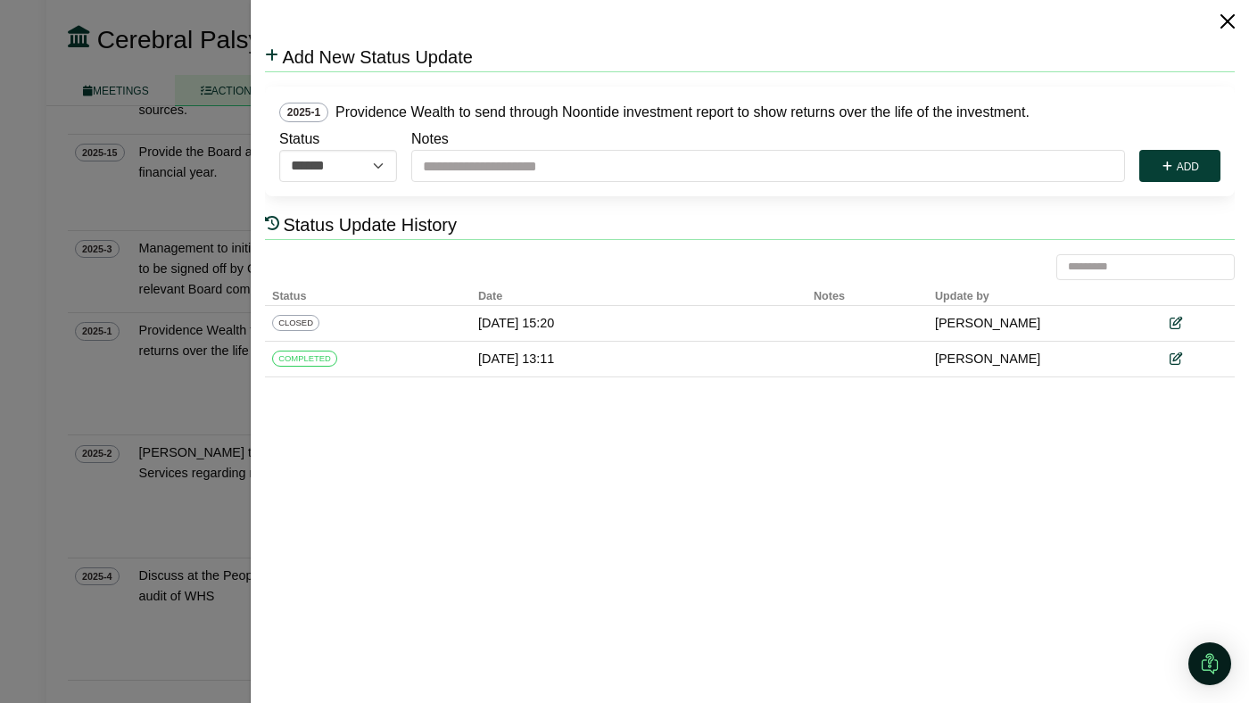
click at [1228, 35] on button "Close" at bounding box center [1227, 21] width 29 height 29
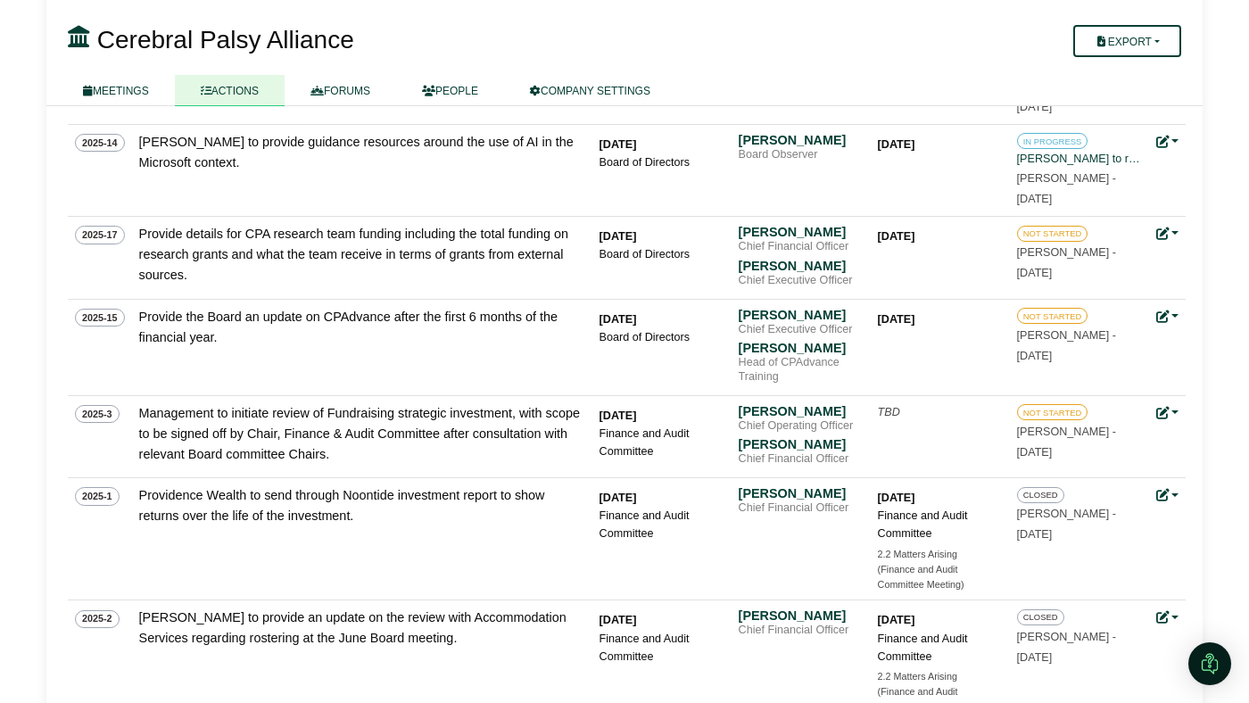
scroll to position [1552, 0]
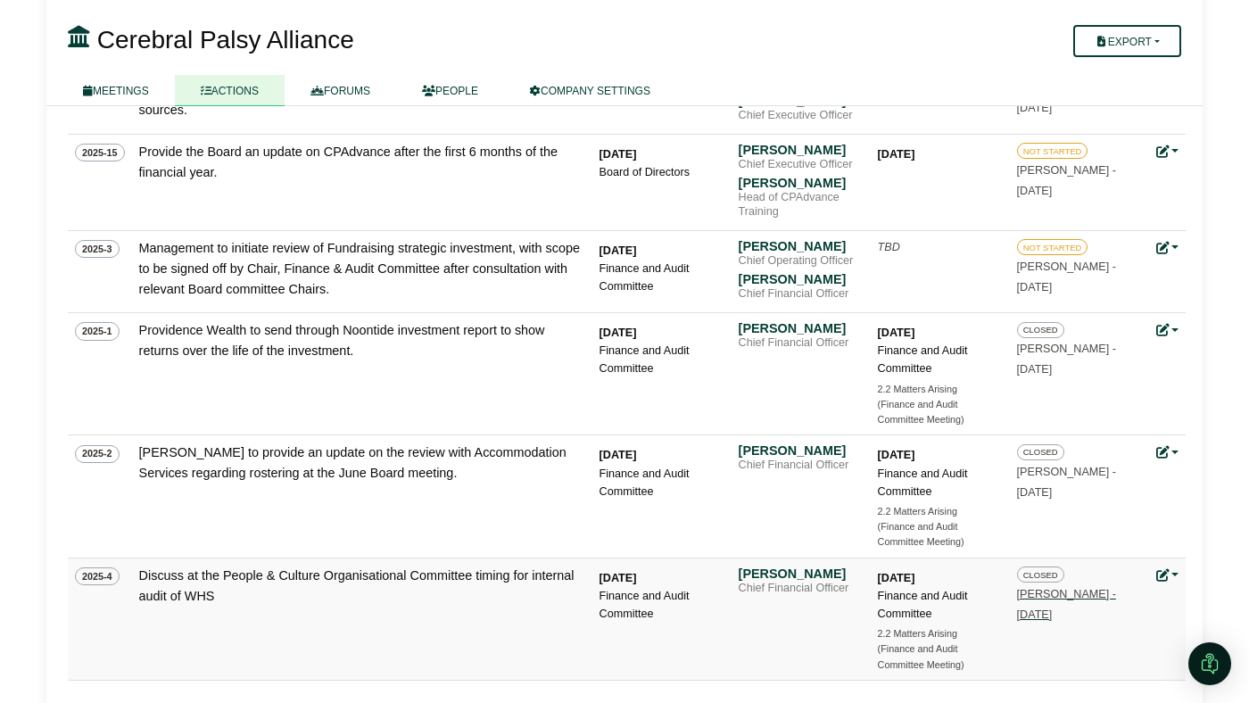
click at [1047, 566] on link "CLOSED [PERSON_NAME] - [DATE]" at bounding box center [1079, 593] width 125 height 55
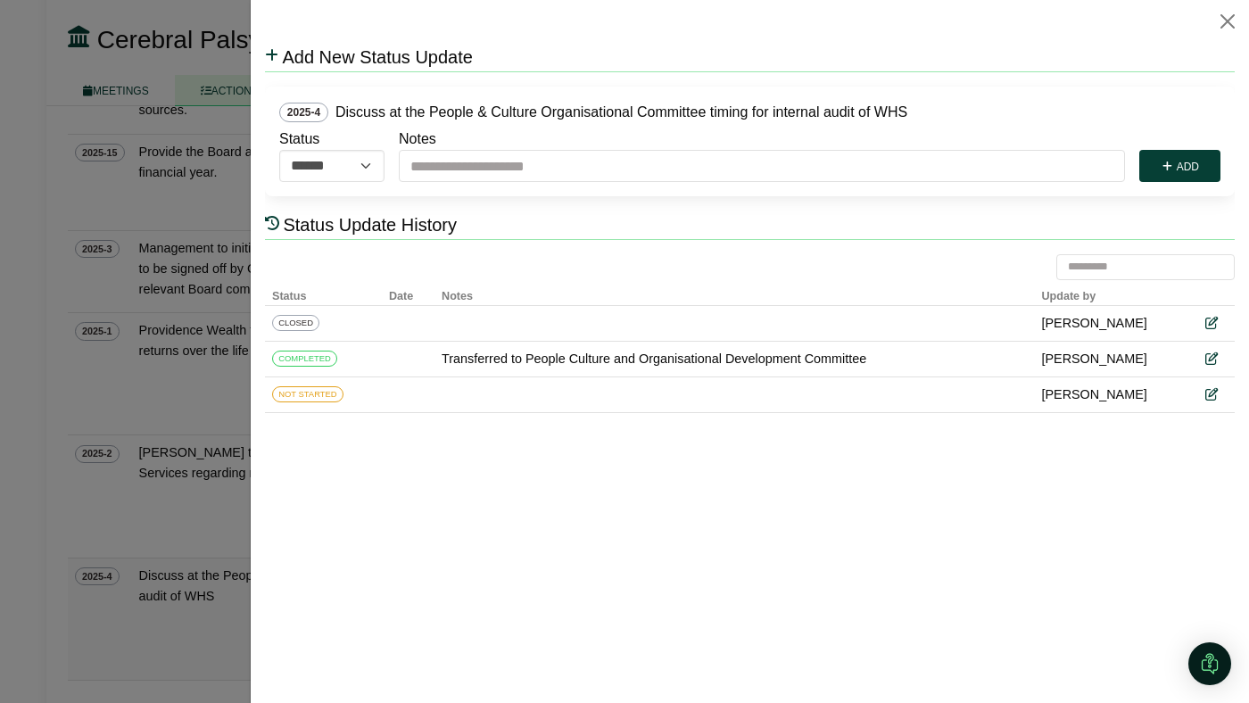
scroll to position [0, 0]
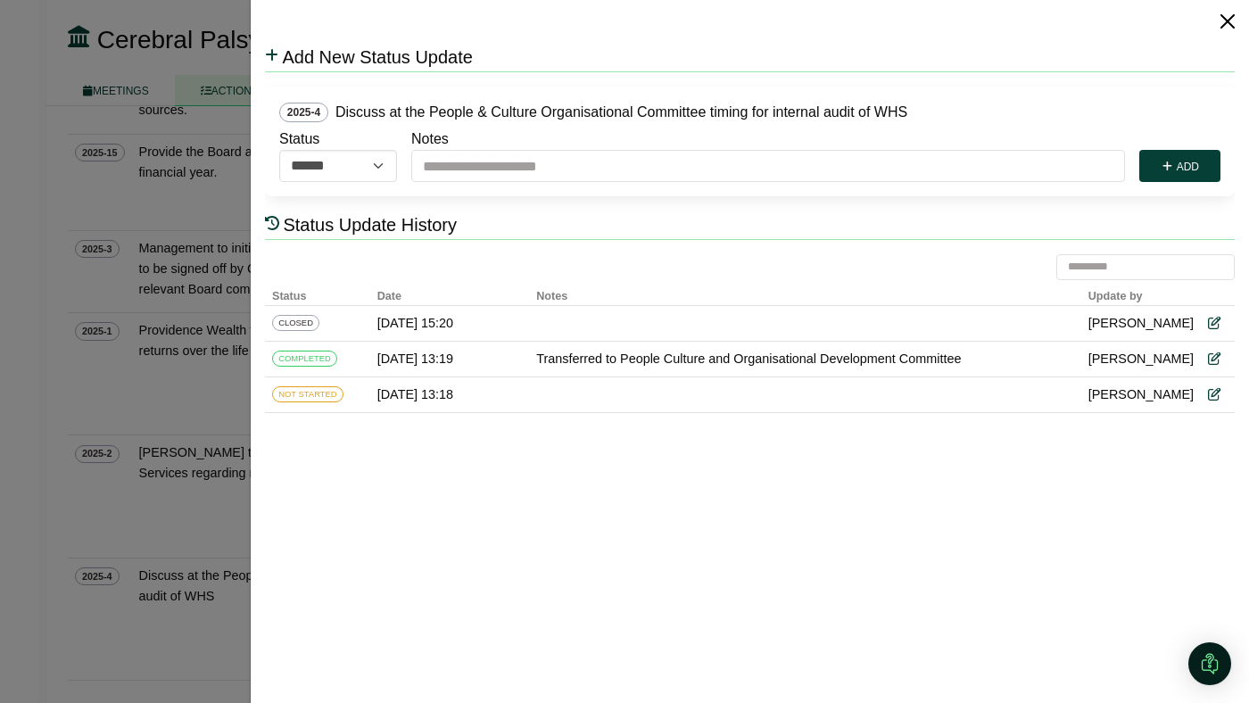
click at [1226, 27] on button "Close" at bounding box center [1227, 21] width 29 height 29
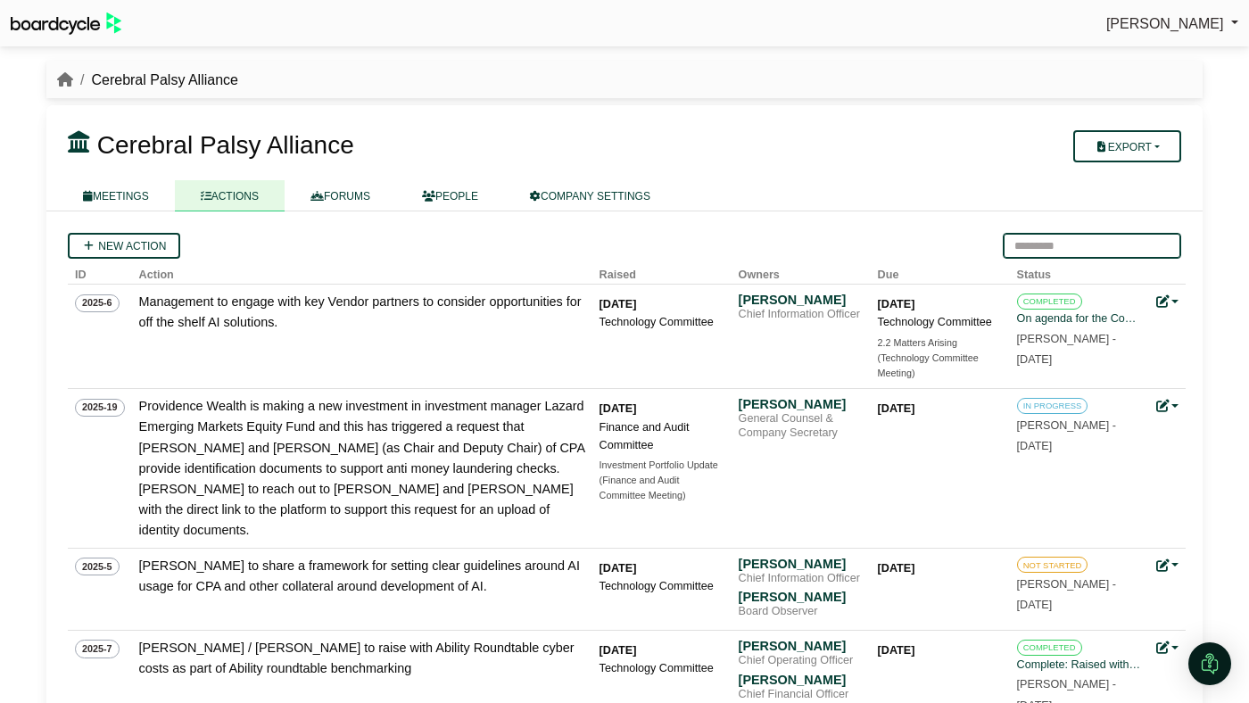
click at [1043, 243] on input "search" at bounding box center [1092, 246] width 178 height 26
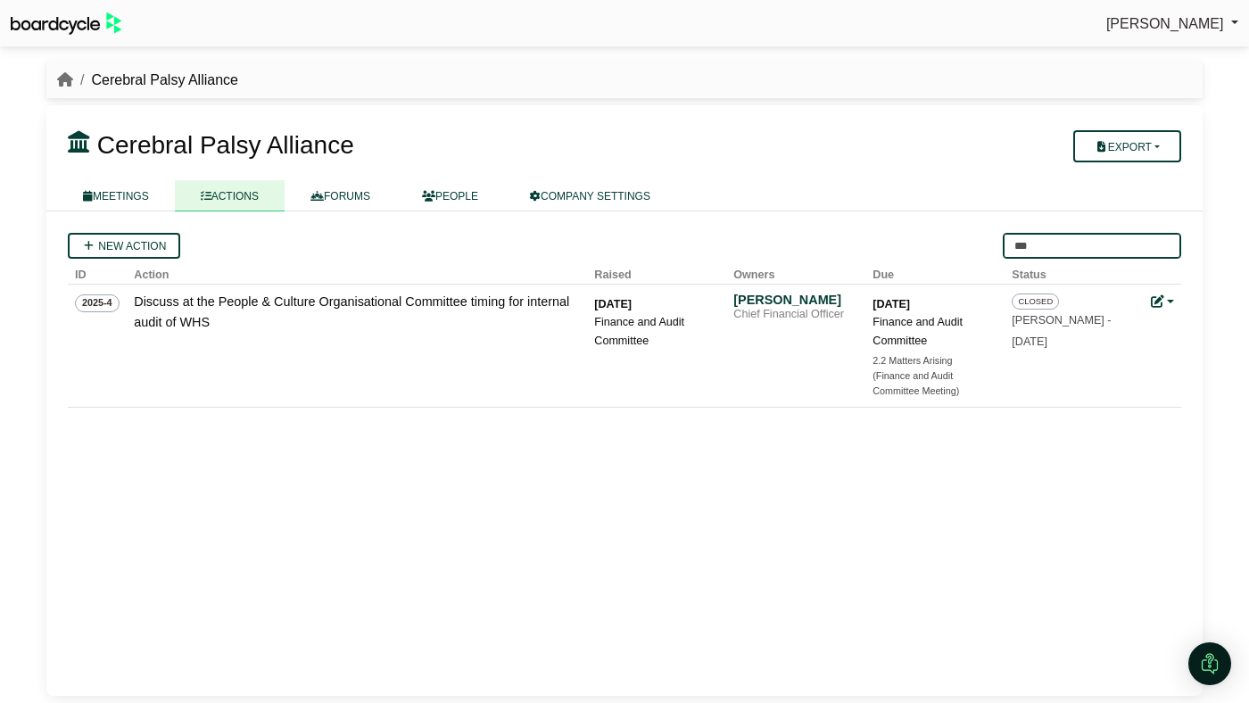
type input "***"
click at [1015, 462] on div "New action *** ID Action Raised Owners Due Status 2025-6 Management to engage w…" at bounding box center [624, 453] width 1156 height 484
click at [252, 203] on link "ACTIONS" at bounding box center [230, 195] width 110 height 31
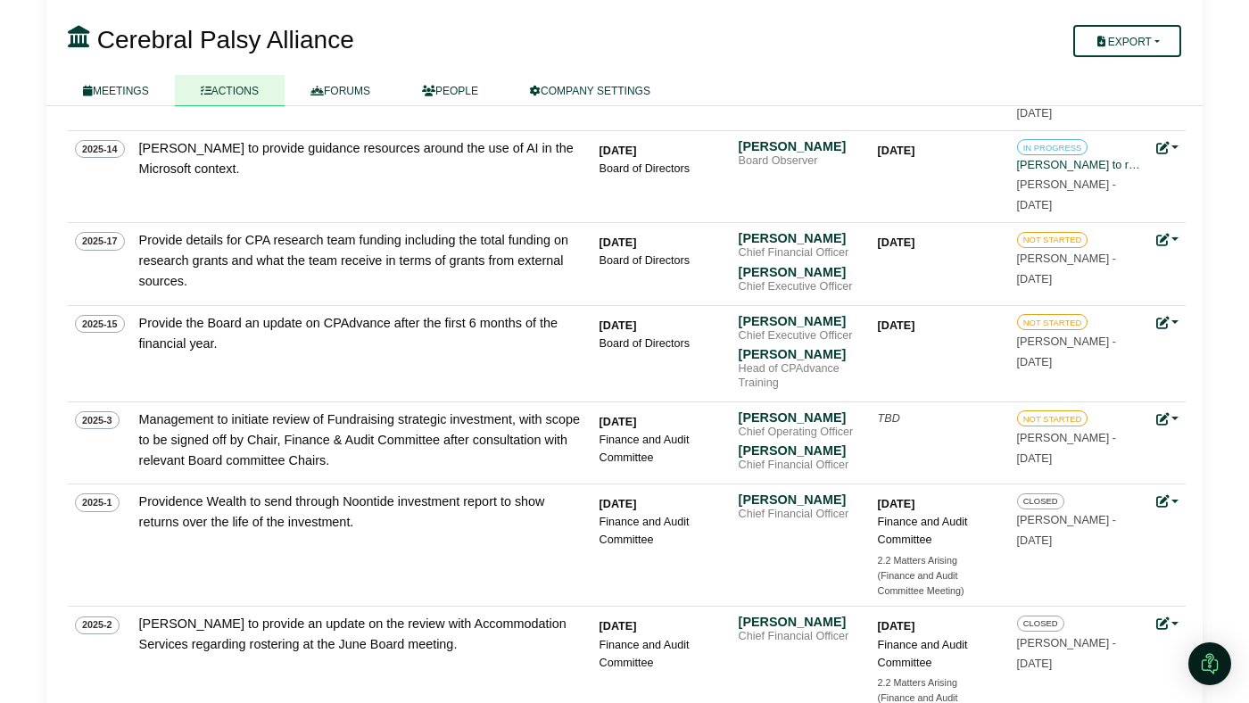
scroll to position [1552, 0]
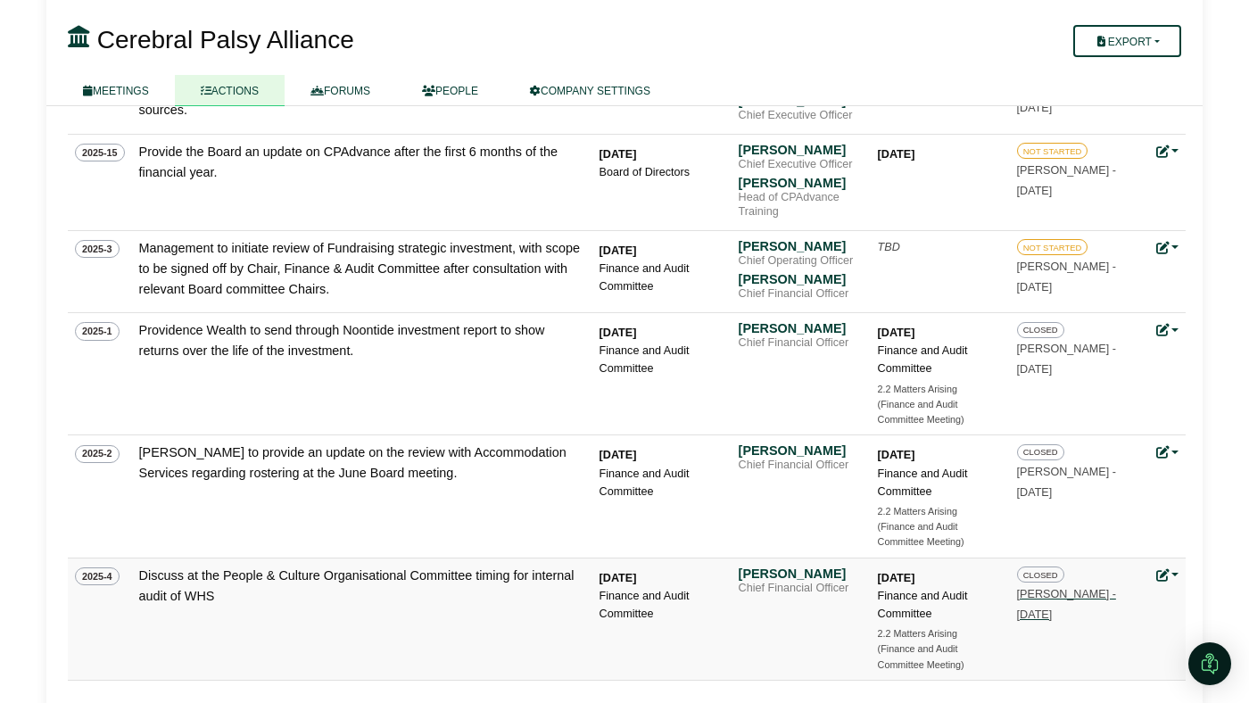
click at [1044, 588] on small "Emma Rudd - 17 Sept 2025" at bounding box center [1066, 604] width 99 height 33
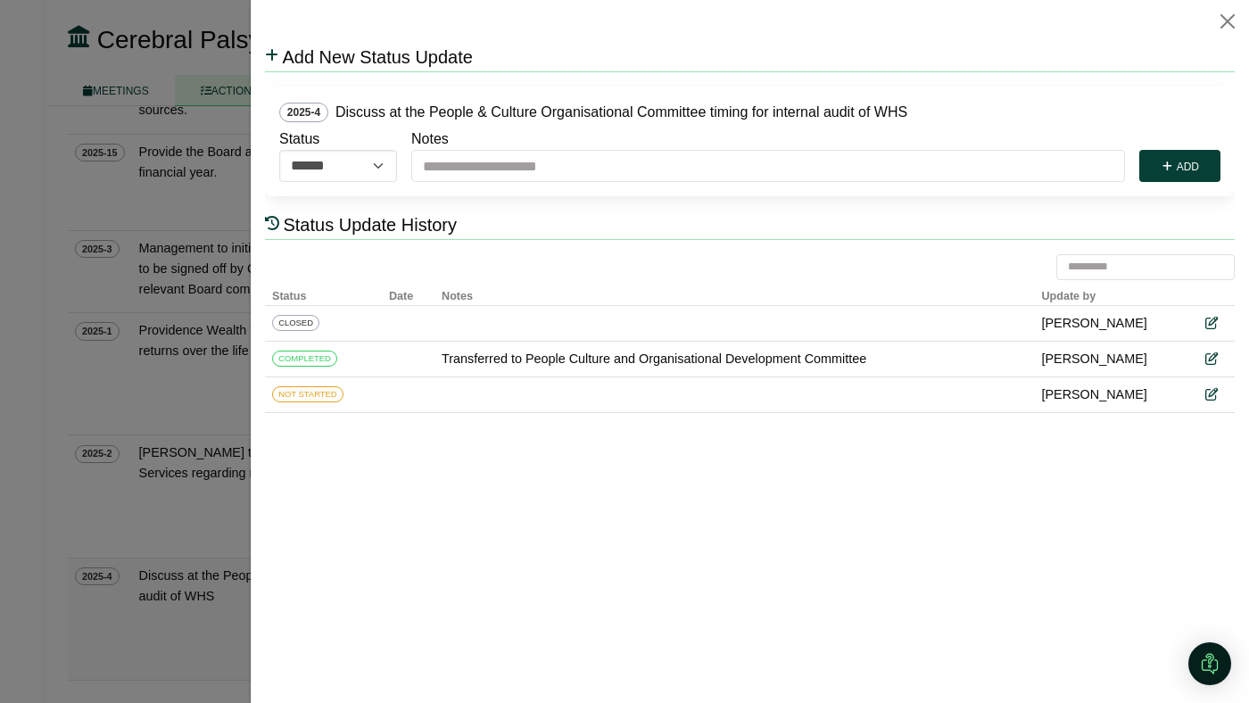
scroll to position [0, 0]
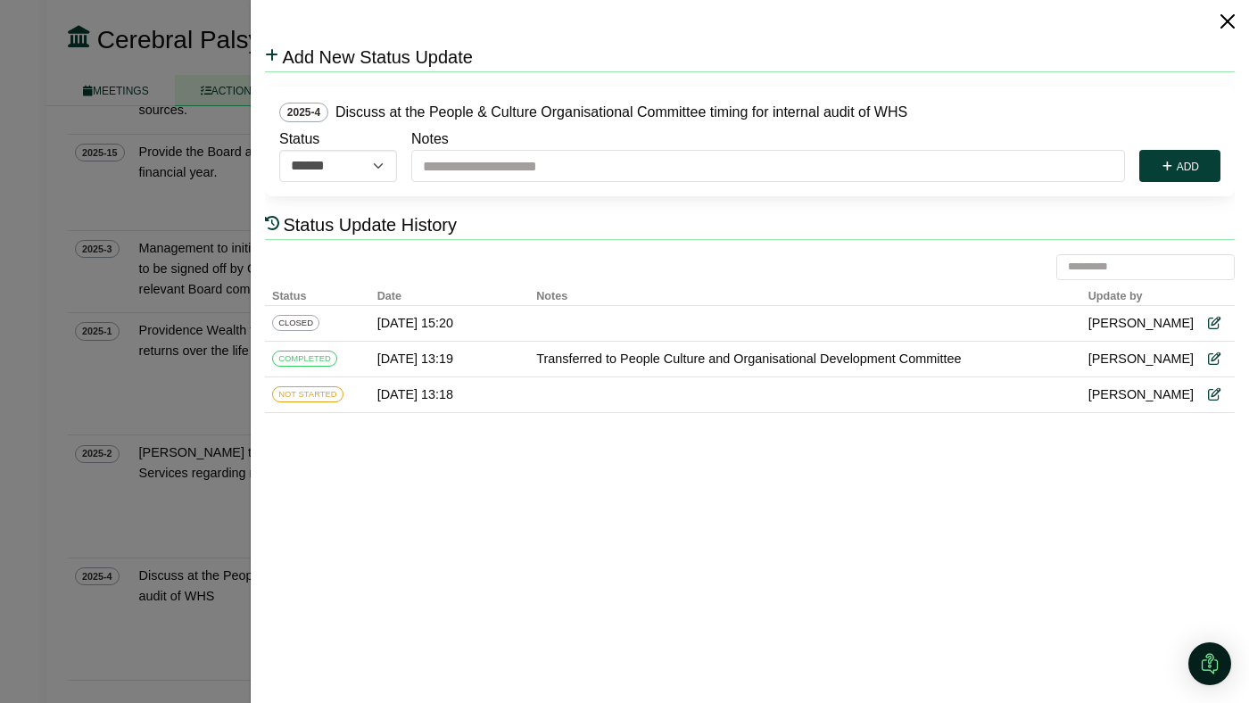
click at [1227, 21] on button "Close" at bounding box center [1227, 21] width 29 height 29
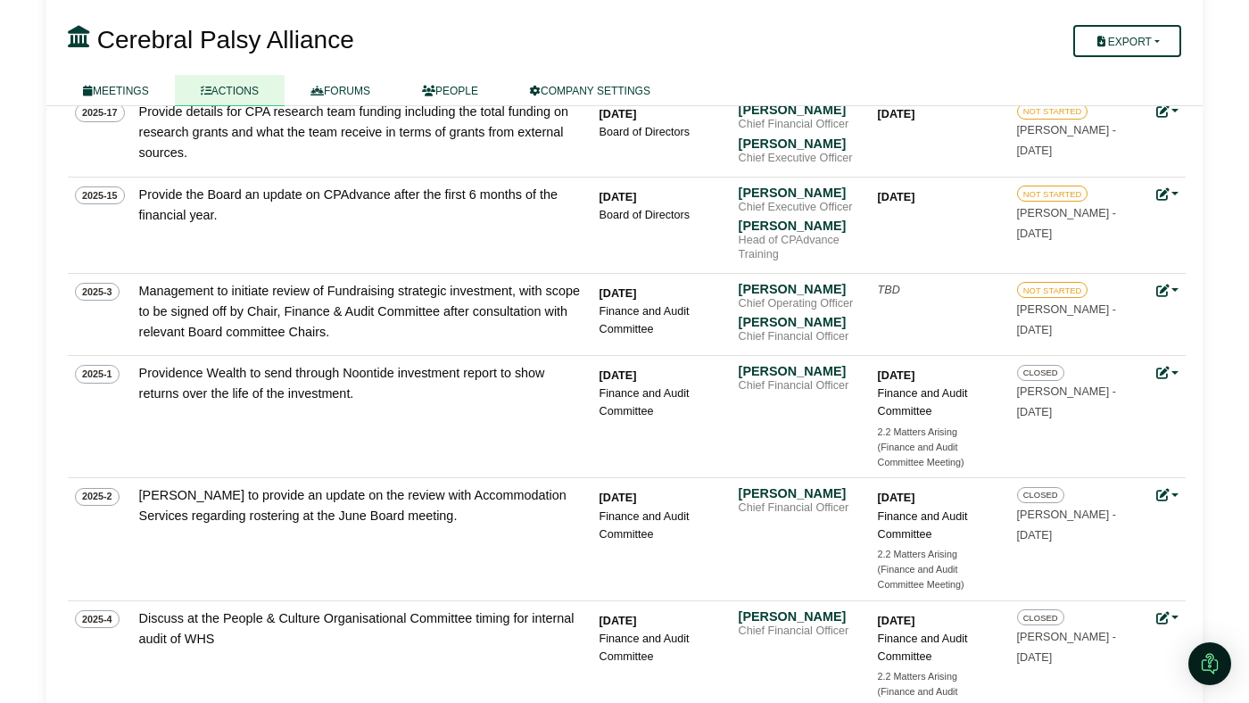
scroll to position [1552, 0]
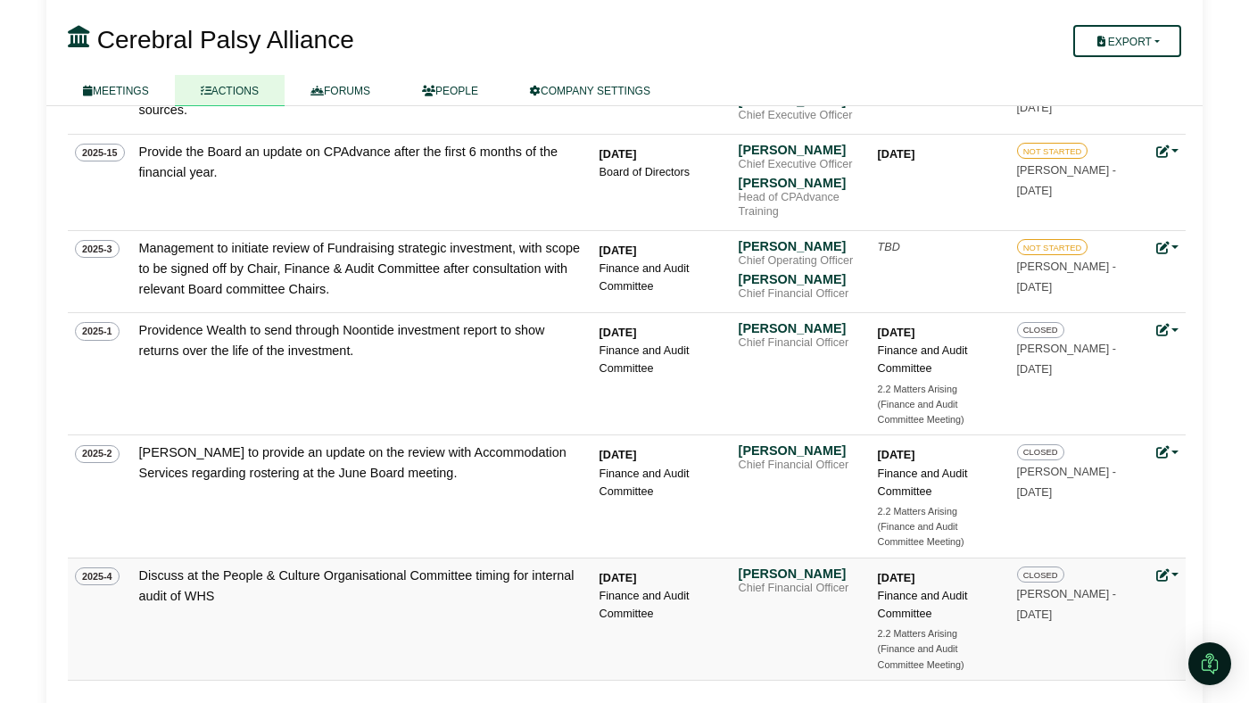
click at [1030, 582] on div "CLOSED Emma Rudd - 17 Sept 2025" at bounding box center [1079, 595] width 125 height 59
click at [1030, 588] on small "Emma Rudd - 17 Sept 2025" at bounding box center [1066, 604] width 99 height 33
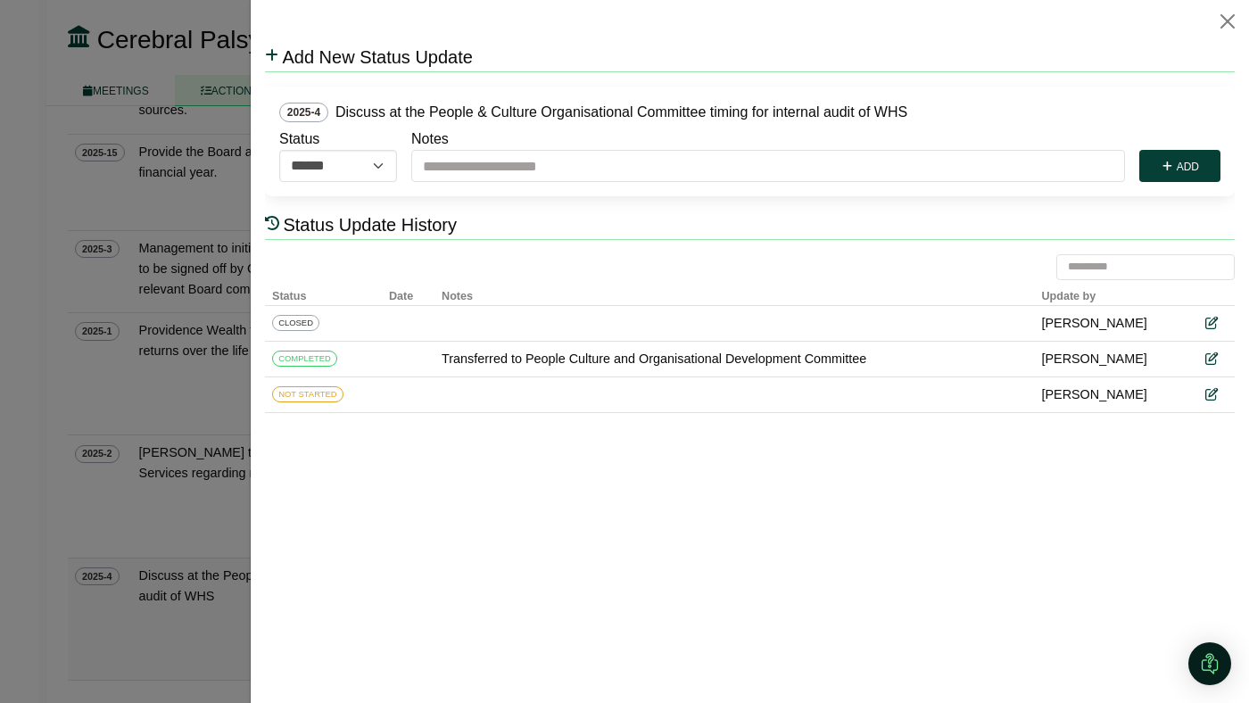
scroll to position [0, 0]
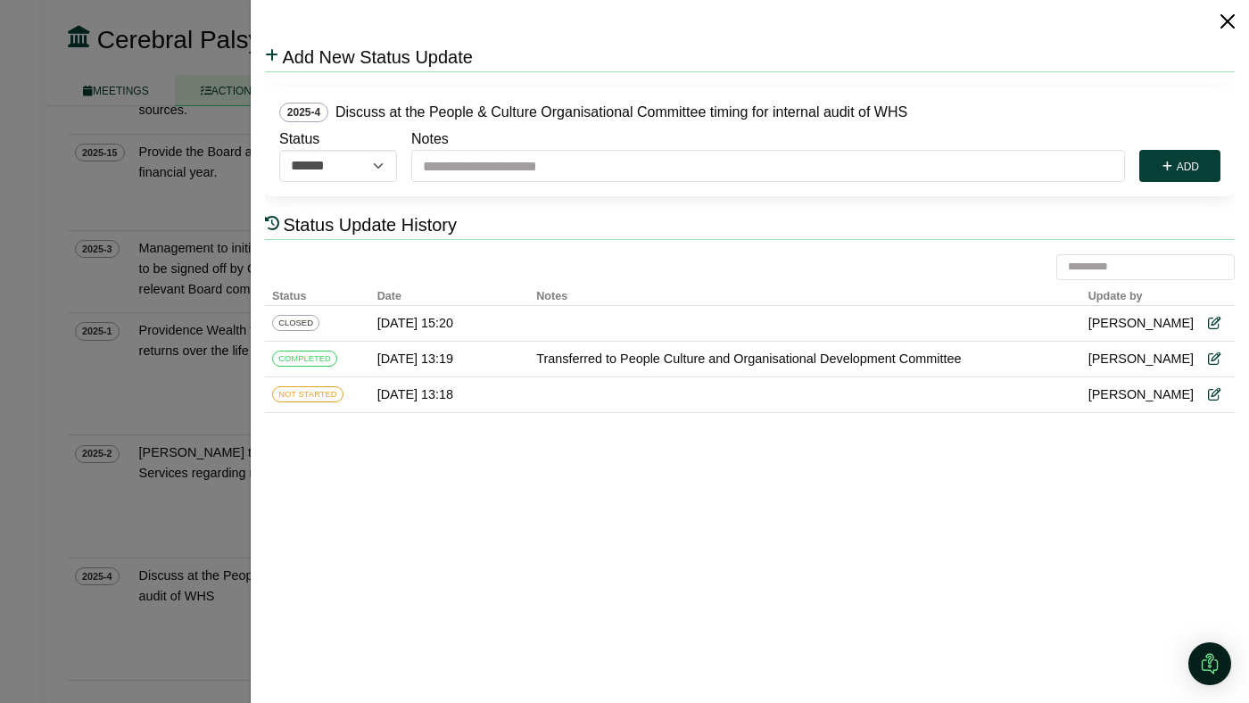
click at [1221, 24] on button "Close" at bounding box center [1227, 21] width 29 height 29
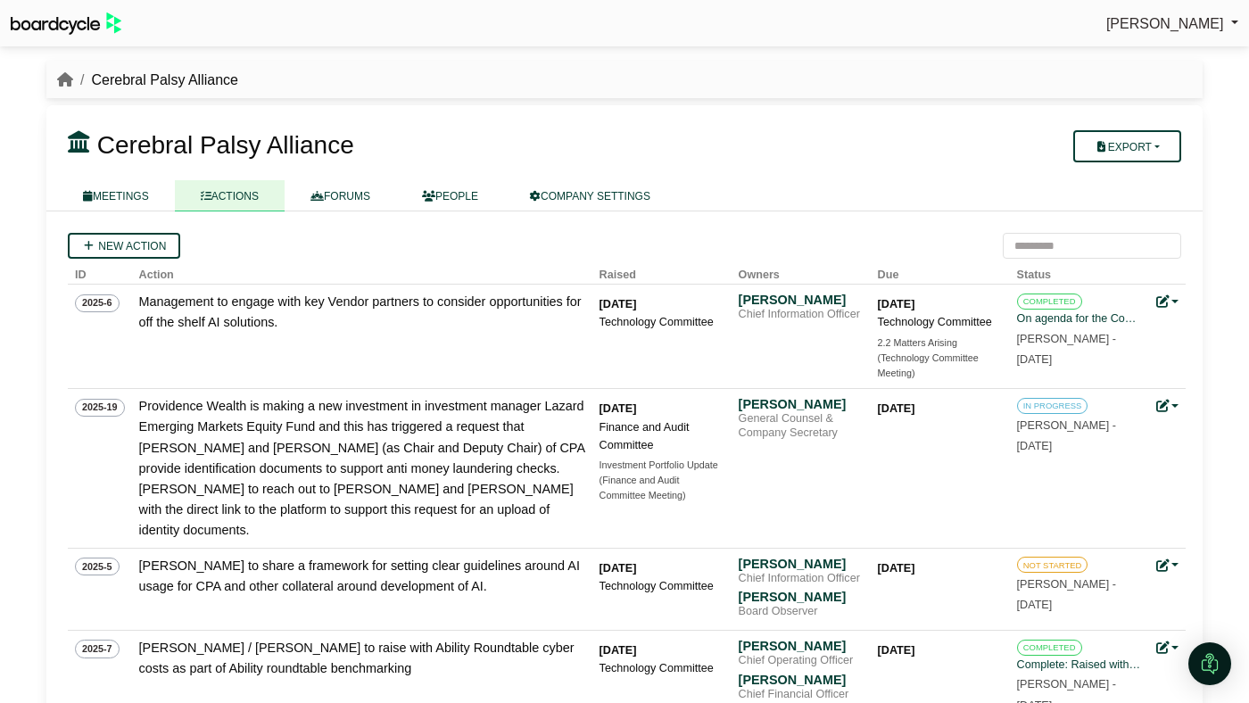
scroll to position [1552, 0]
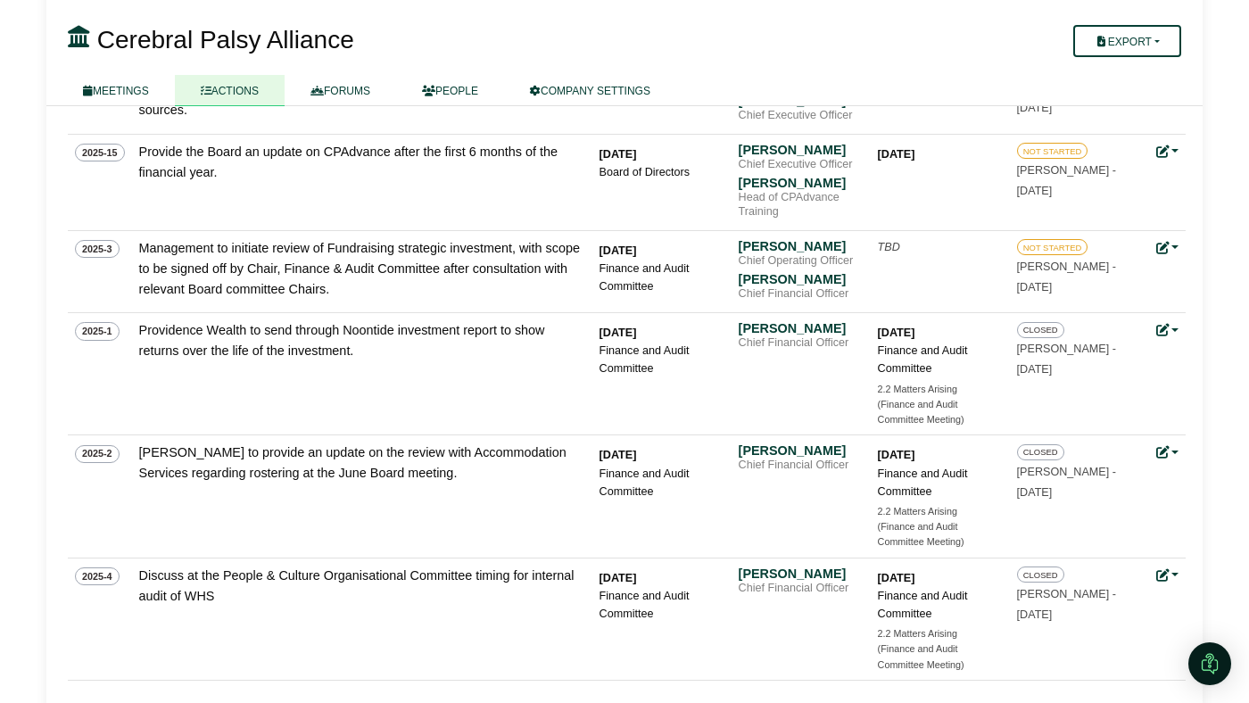
click at [1086, 466] on small "[PERSON_NAME] - [DATE]" at bounding box center [1066, 482] width 99 height 33
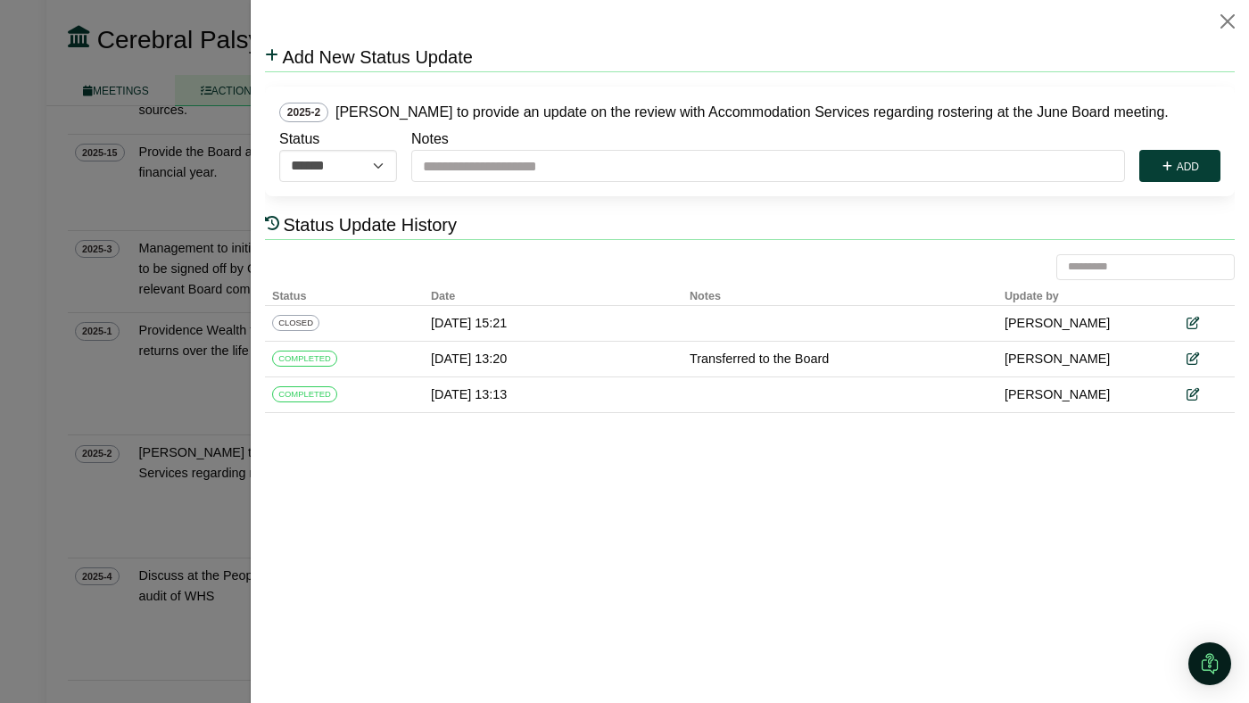
scroll to position [0, 0]
click at [1229, 30] on button "Close" at bounding box center [1227, 21] width 29 height 29
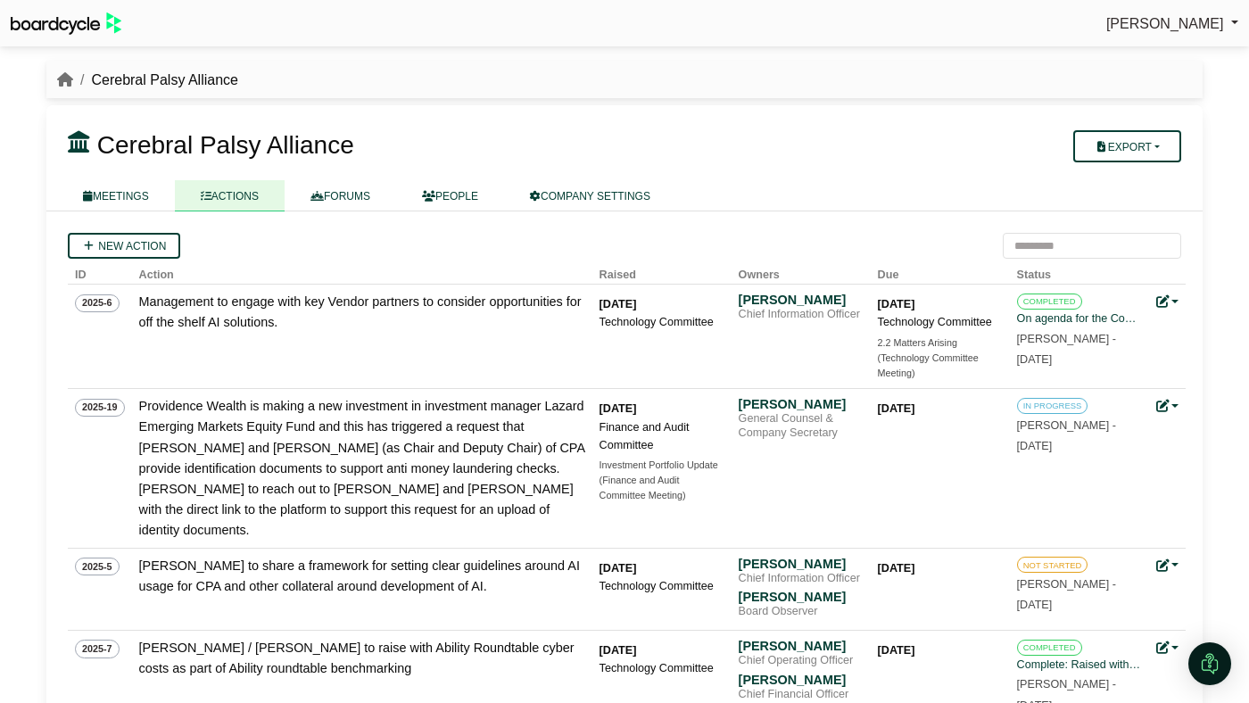
scroll to position [1552, 0]
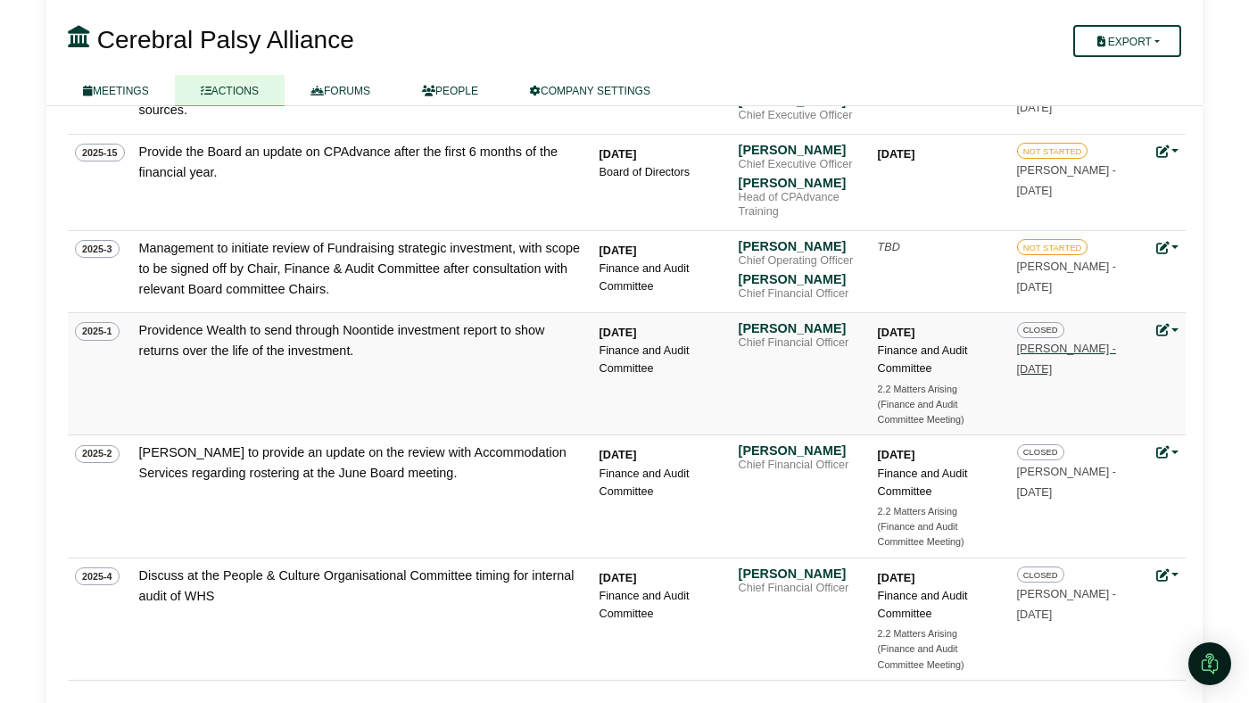
click at [1060, 343] on small "[PERSON_NAME] - [DATE]" at bounding box center [1066, 359] width 99 height 33
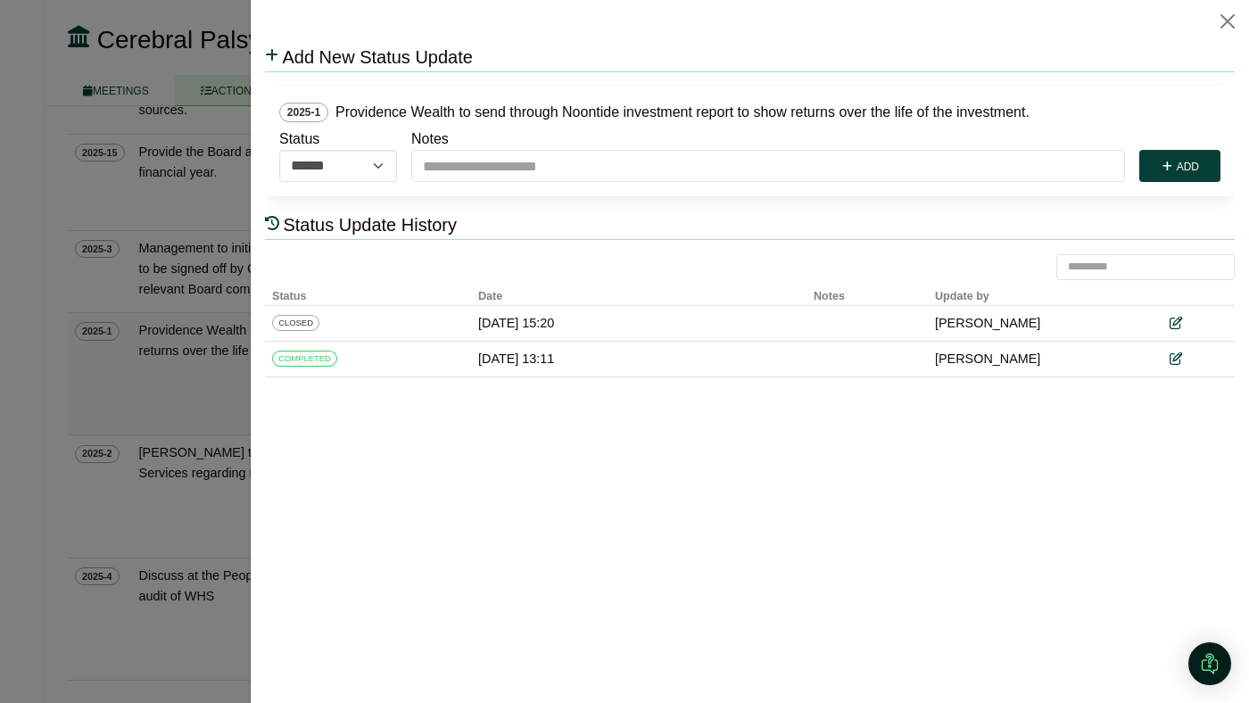
scroll to position [0, 0]
click at [1223, 30] on button "Close" at bounding box center [1227, 21] width 29 height 29
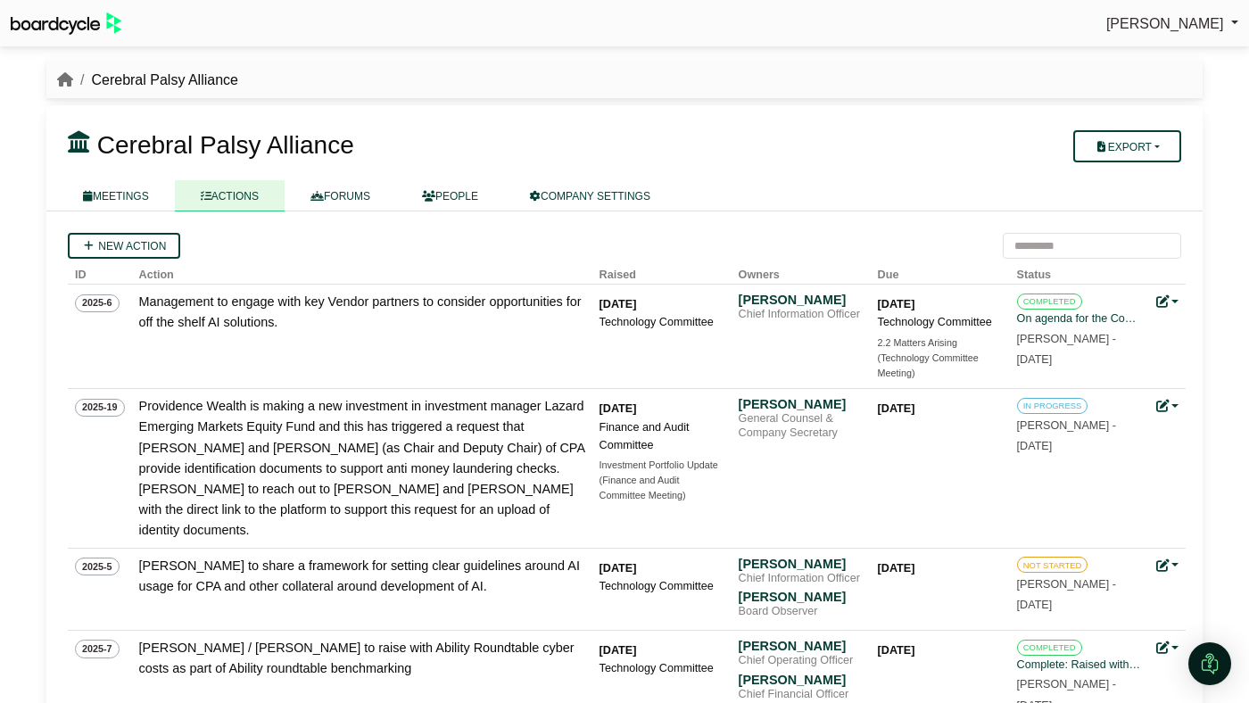
scroll to position [1552, 0]
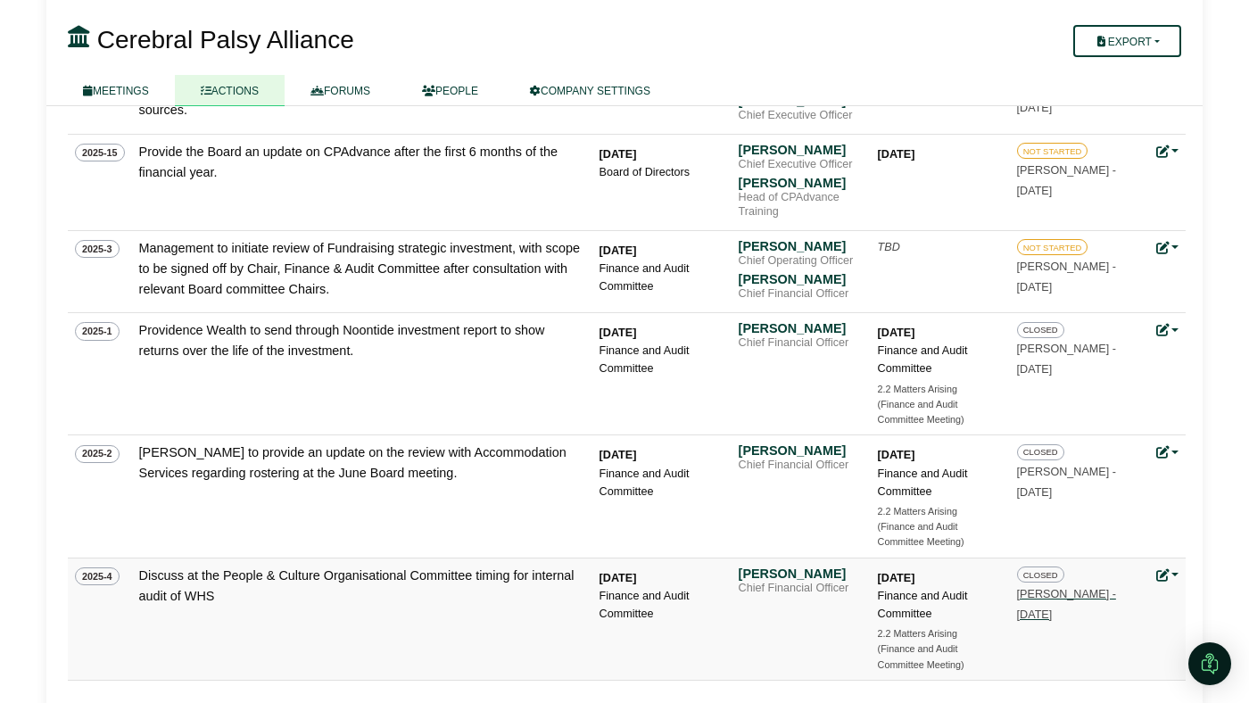
click at [1064, 588] on small "Emma Rudd - 17 Sept 2025" at bounding box center [1066, 604] width 99 height 33
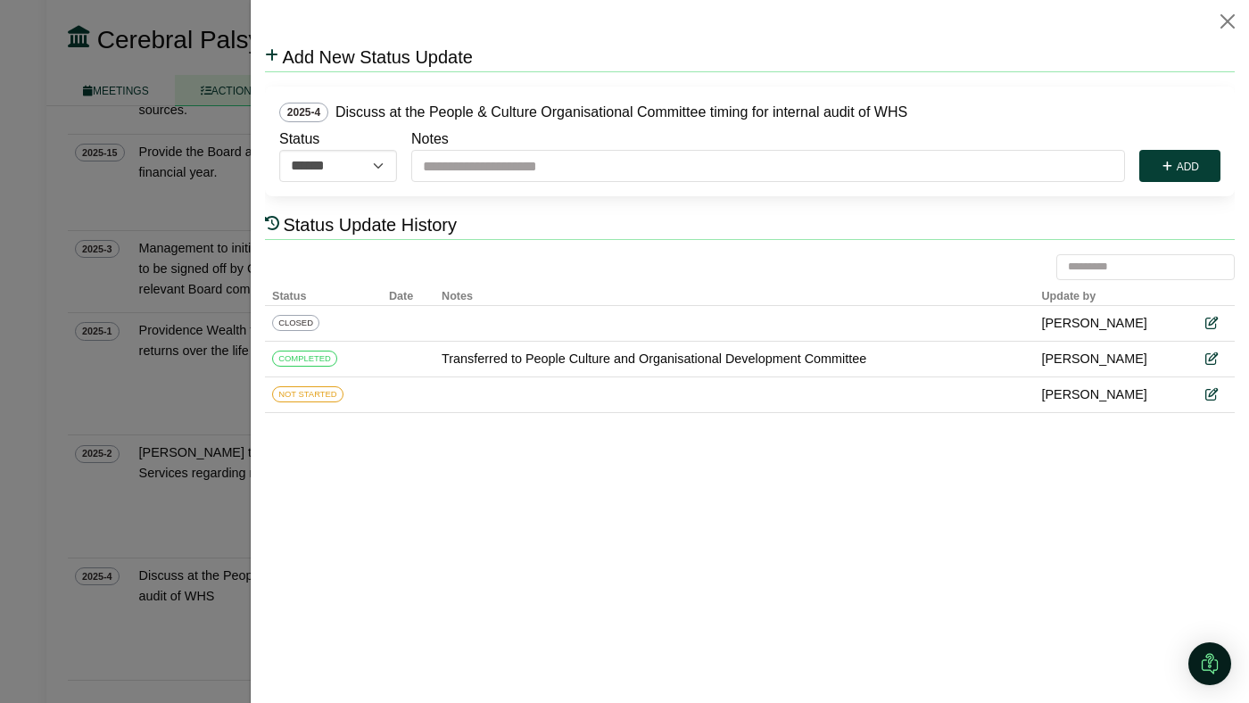
scroll to position [0, 0]
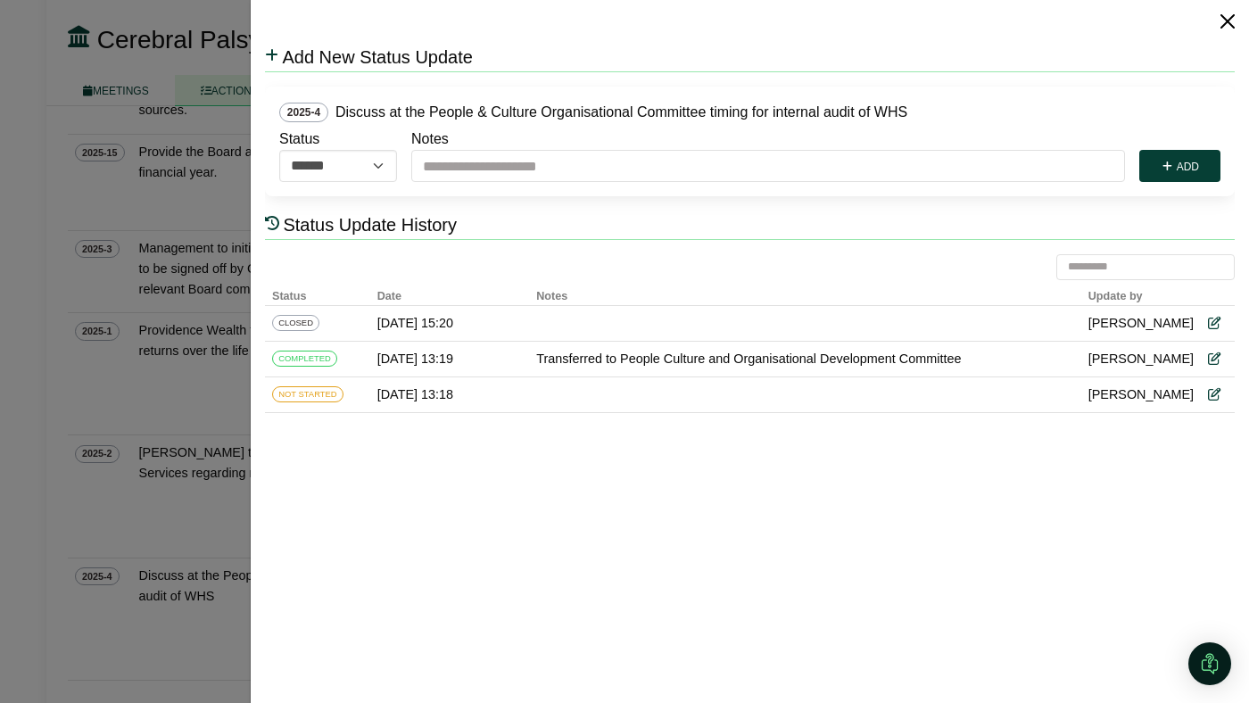
click at [1225, 20] on button "Close" at bounding box center [1227, 21] width 29 height 29
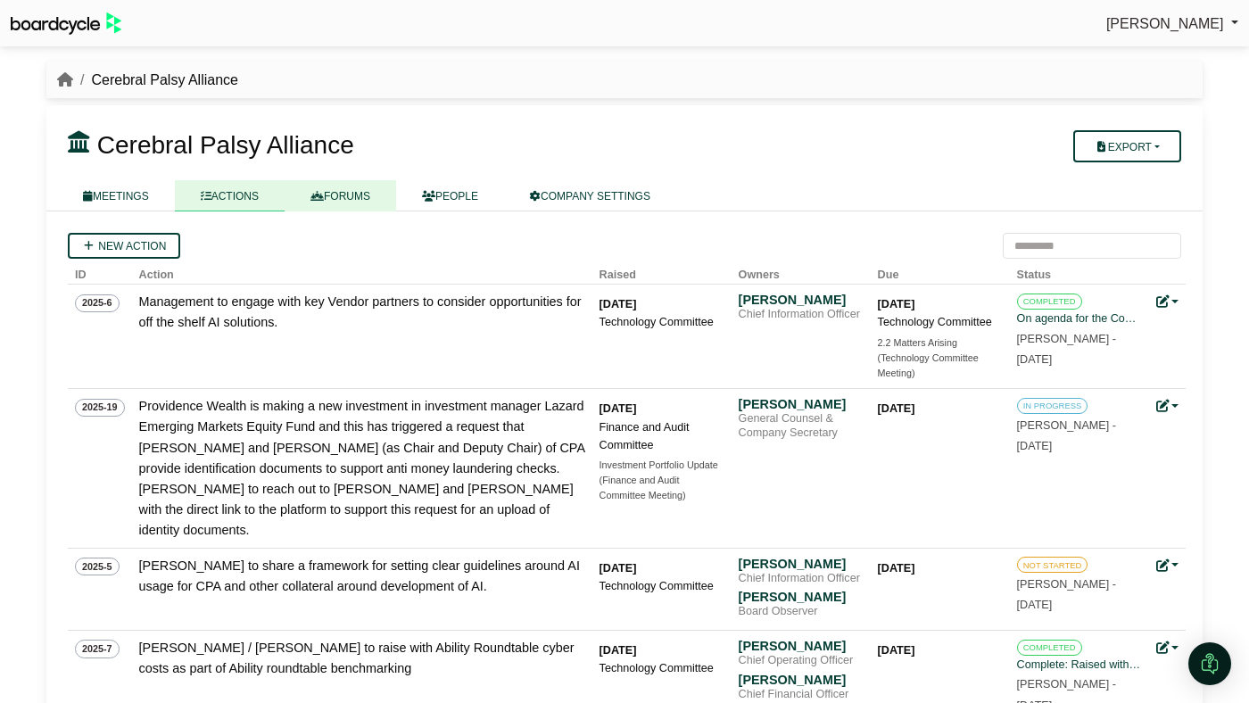
click at [375, 200] on link "FORUMS" at bounding box center [341, 195] width 112 height 31
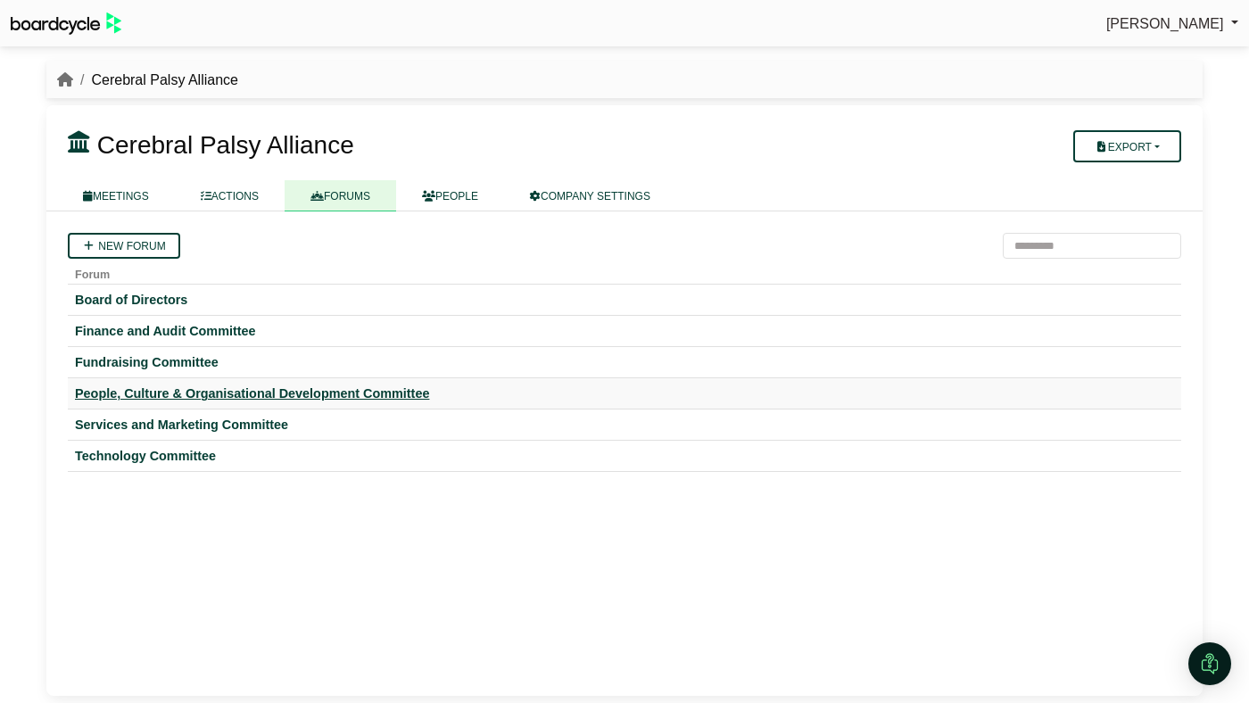
click at [300, 395] on div "People, Culture & Organisational Development Committee" at bounding box center [624, 393] width 1099 height 16
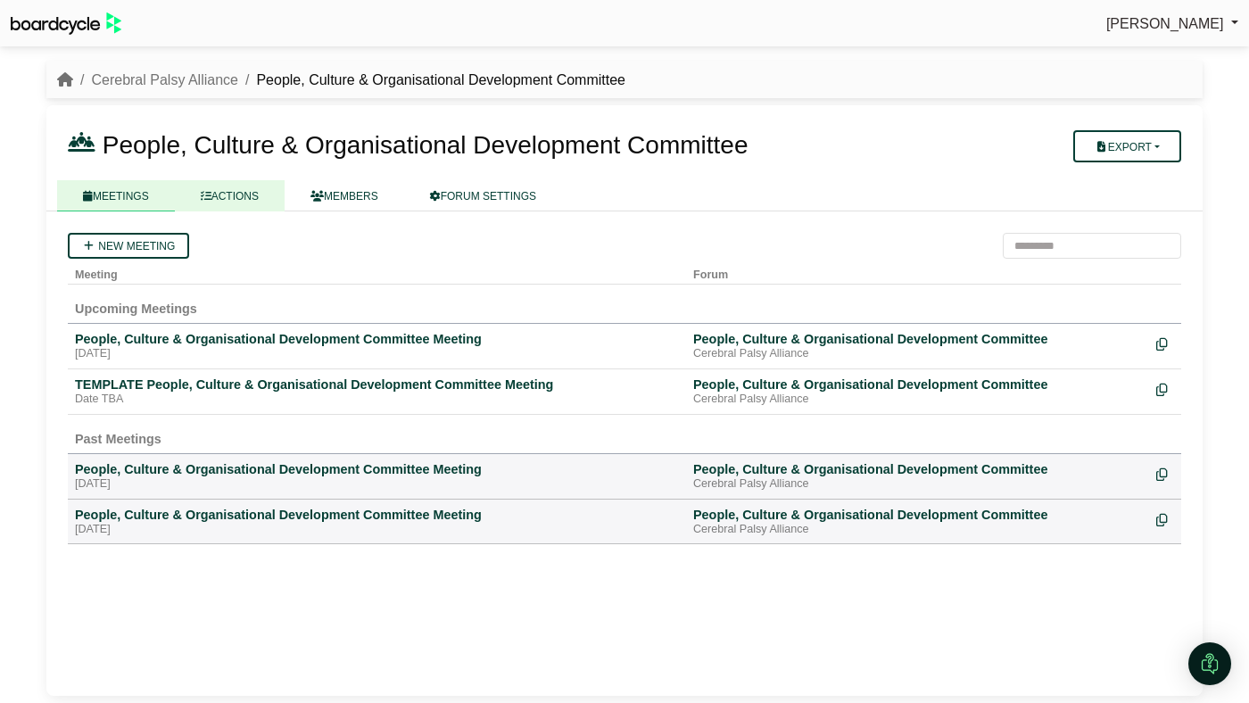
click at [257, 209] on link "ACTIONS" at bounding box center [230, 195] width 110 height 31
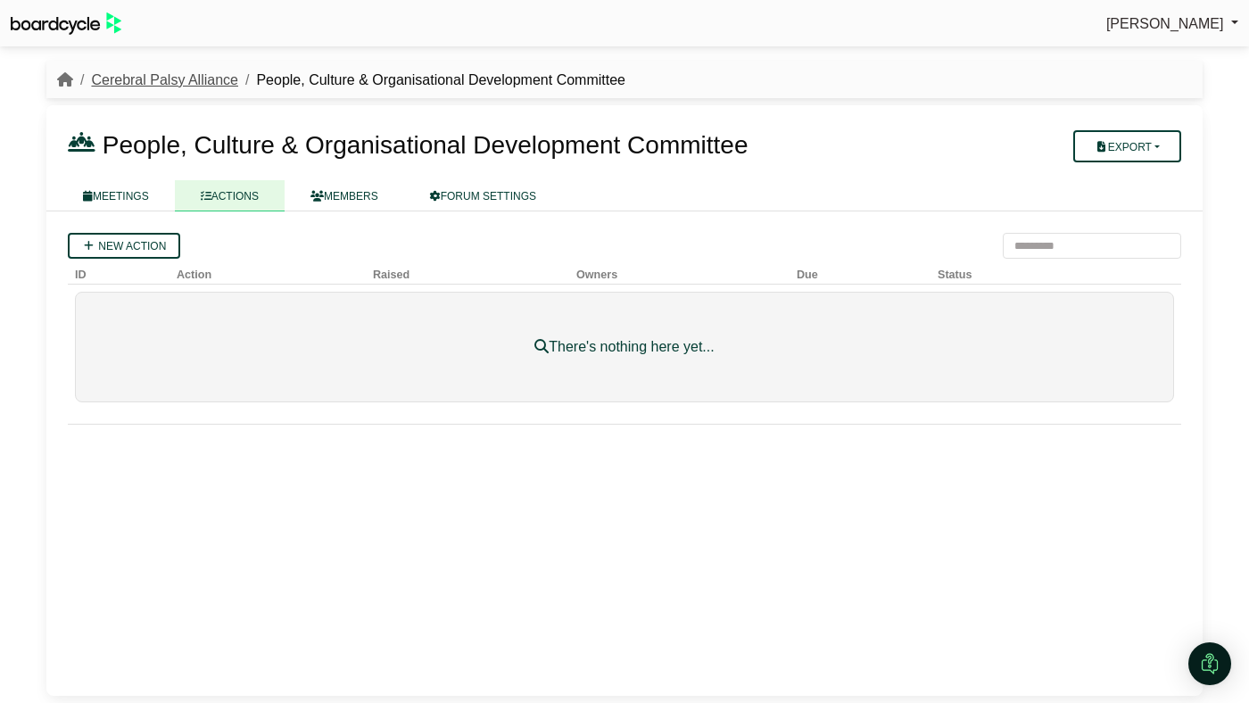
click at [210, 75] on link "Cerebral Palsy Alliance" at bounding box center [164, 79] width 147 height 15
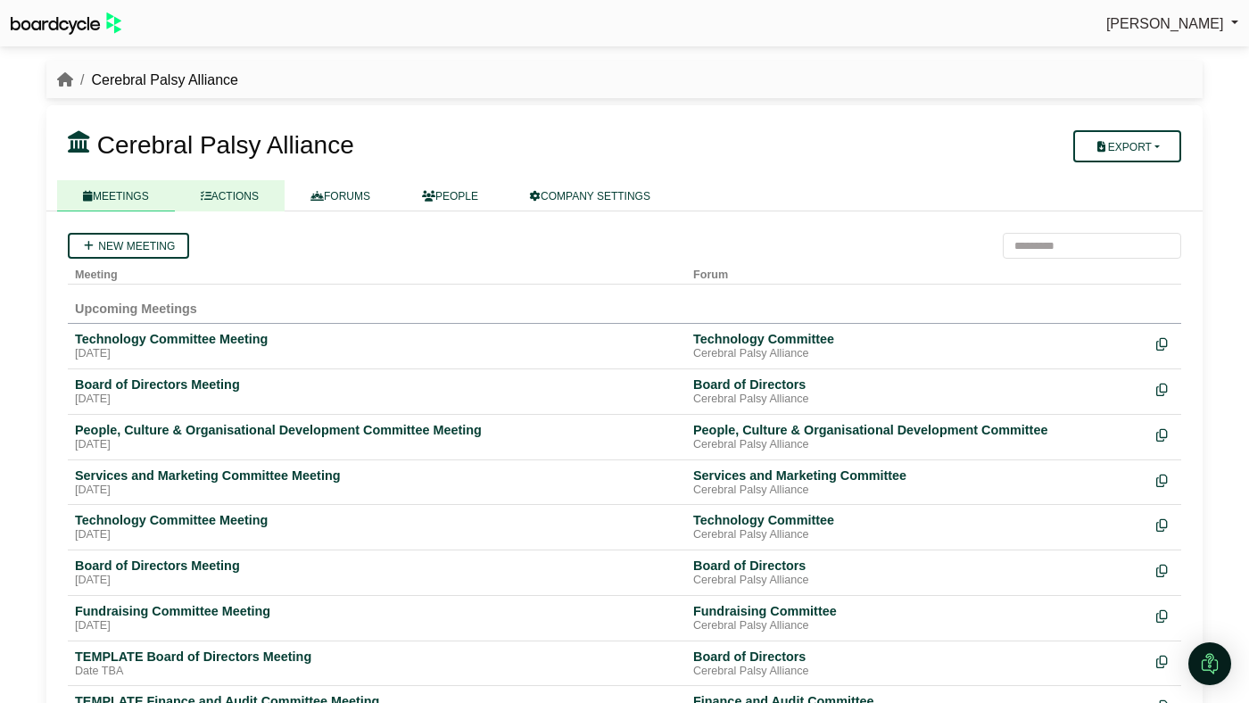
click at [253, 185] on link "ACTIONS" at bounding box center [230, 195] width 110 height 31
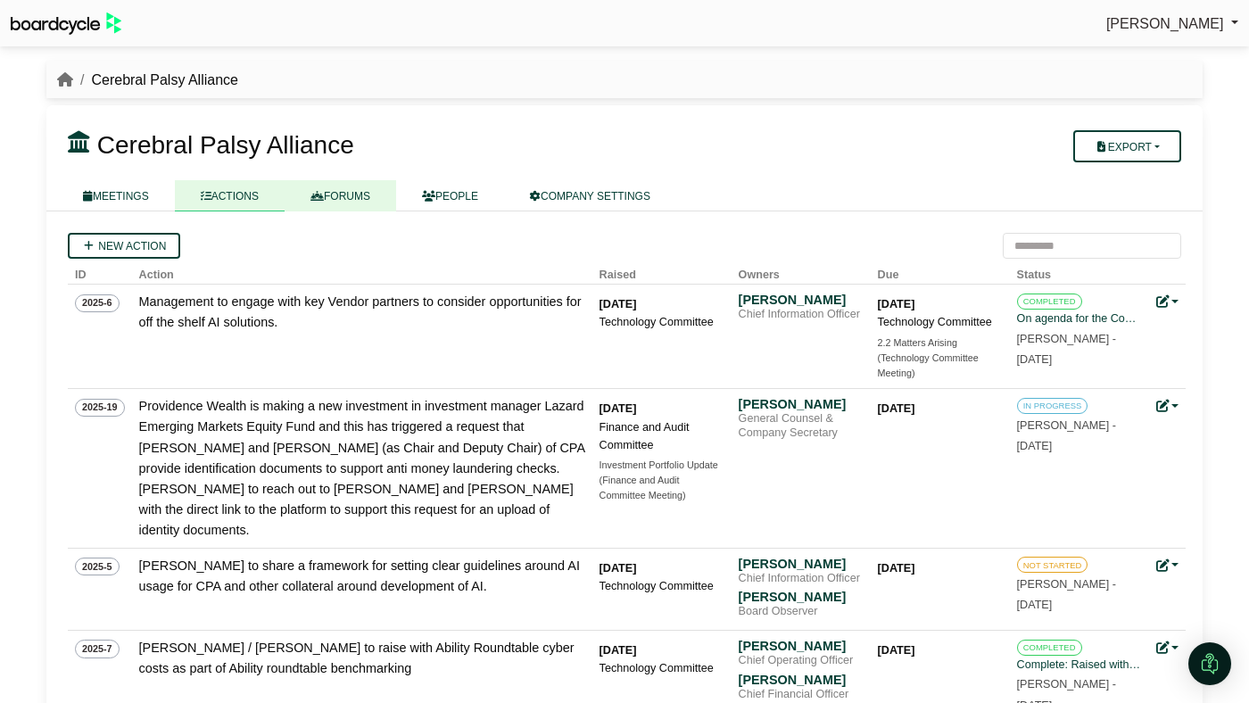
click at [382, 201] on link "FORUMS" at bounding box center [341, 195] width 112 height 31
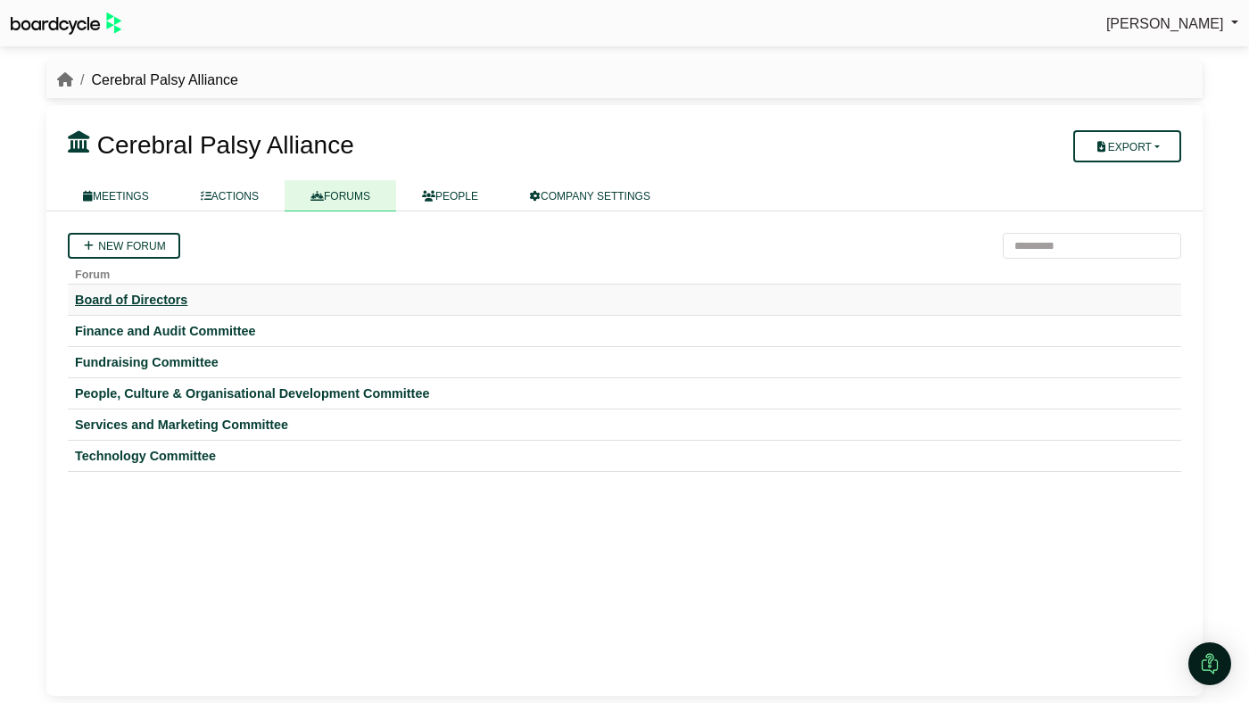
click at [160, 300] on div "Board of Directors" at bounding box center [624, 300] width 1099 height 16
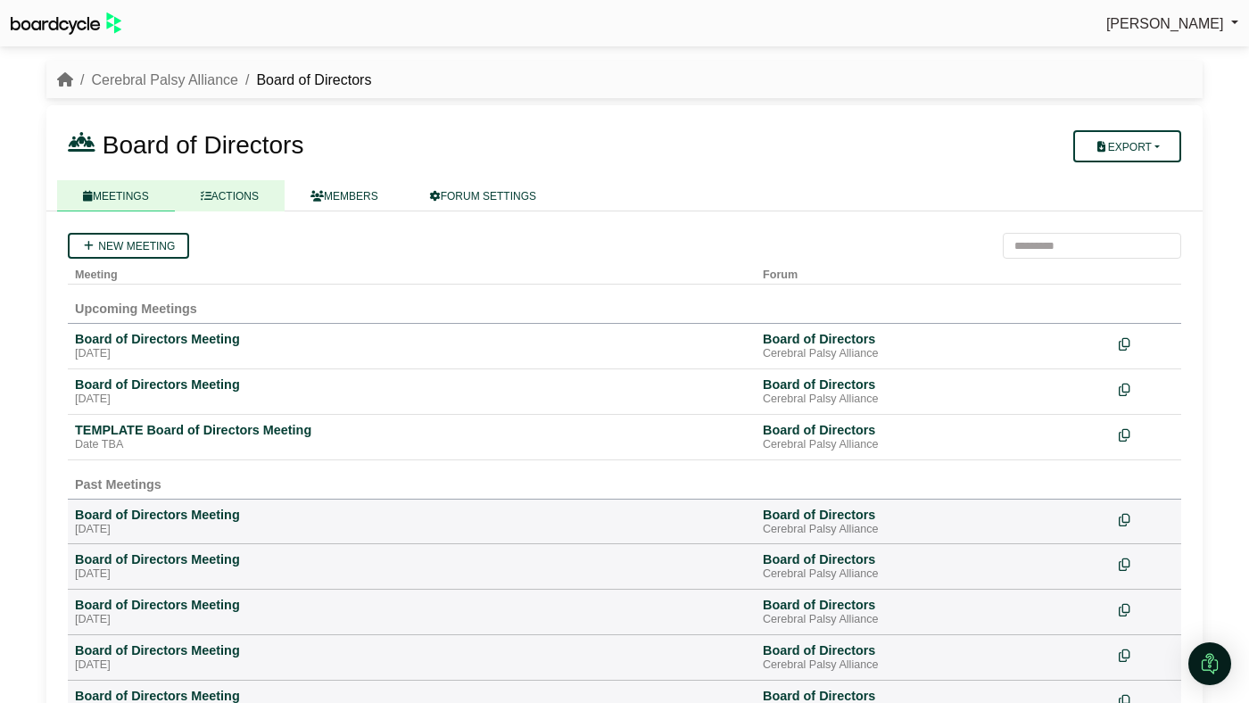
click at [242, 181] on link "ACTIONS" at bounding box center [230, 195] width 110 height 31
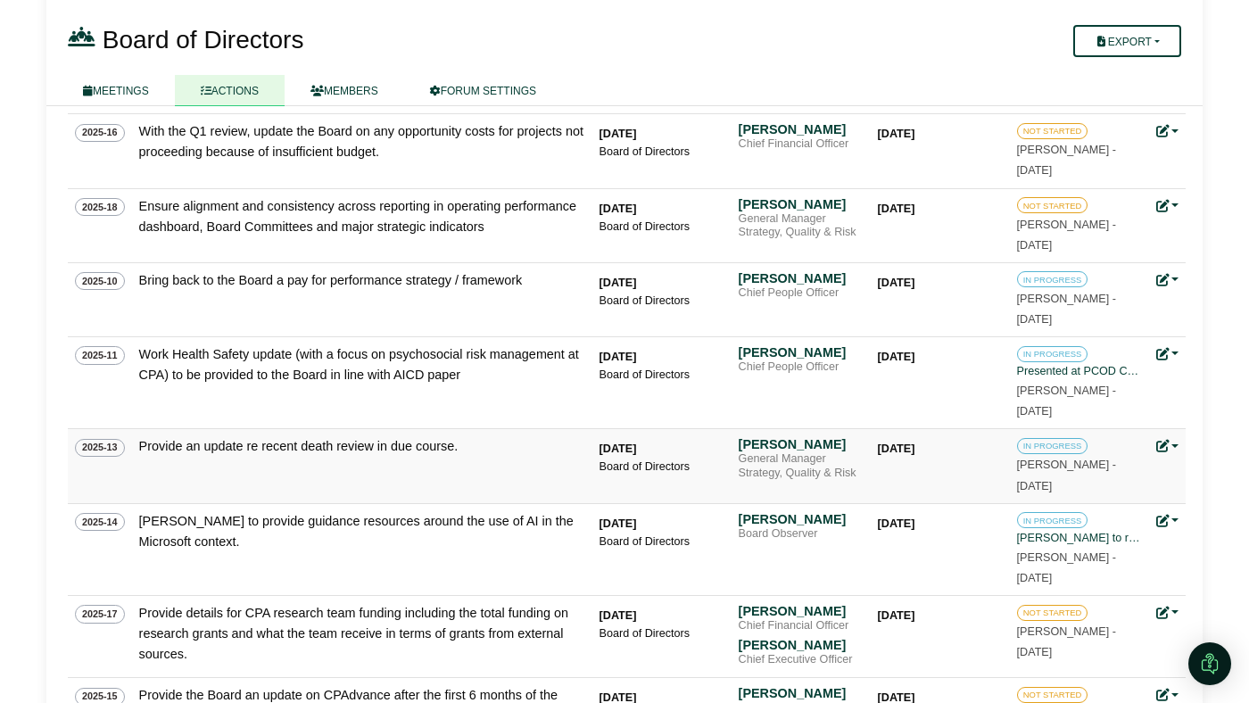
scroll to position [46, 0]
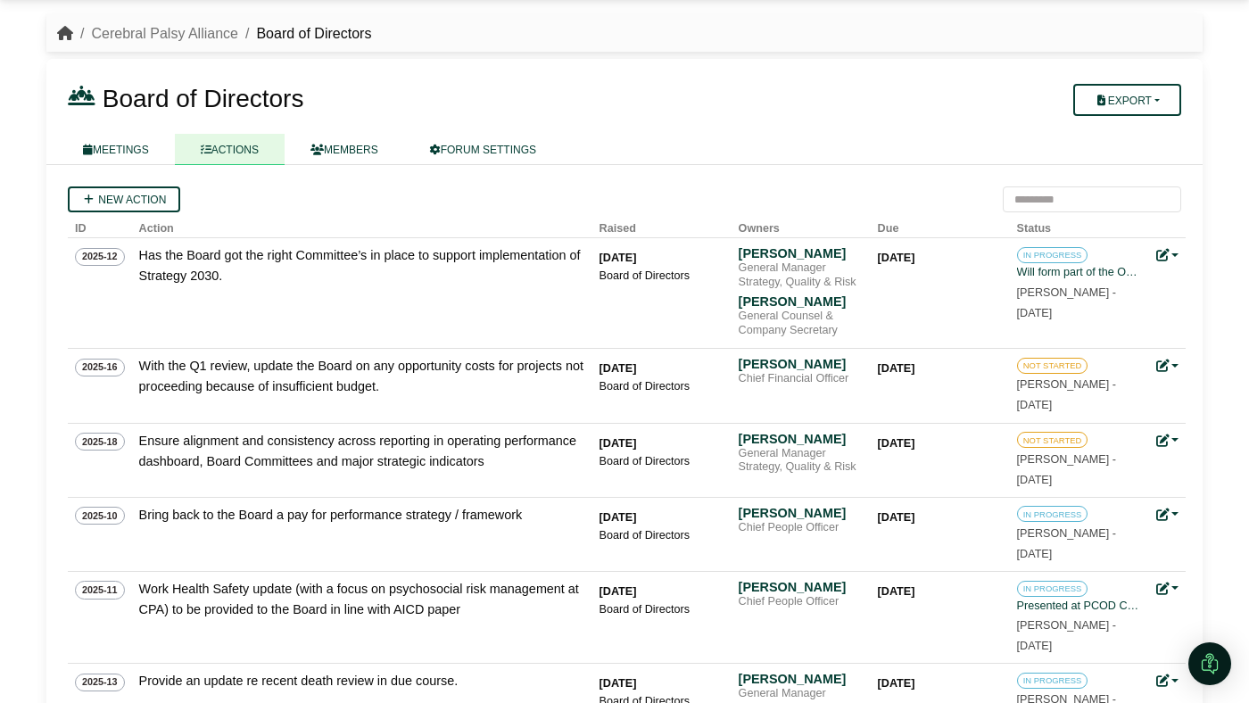
click at [62, 38] on icon "breadcrumb" at bounding box center [65, 33] width 16 height 14
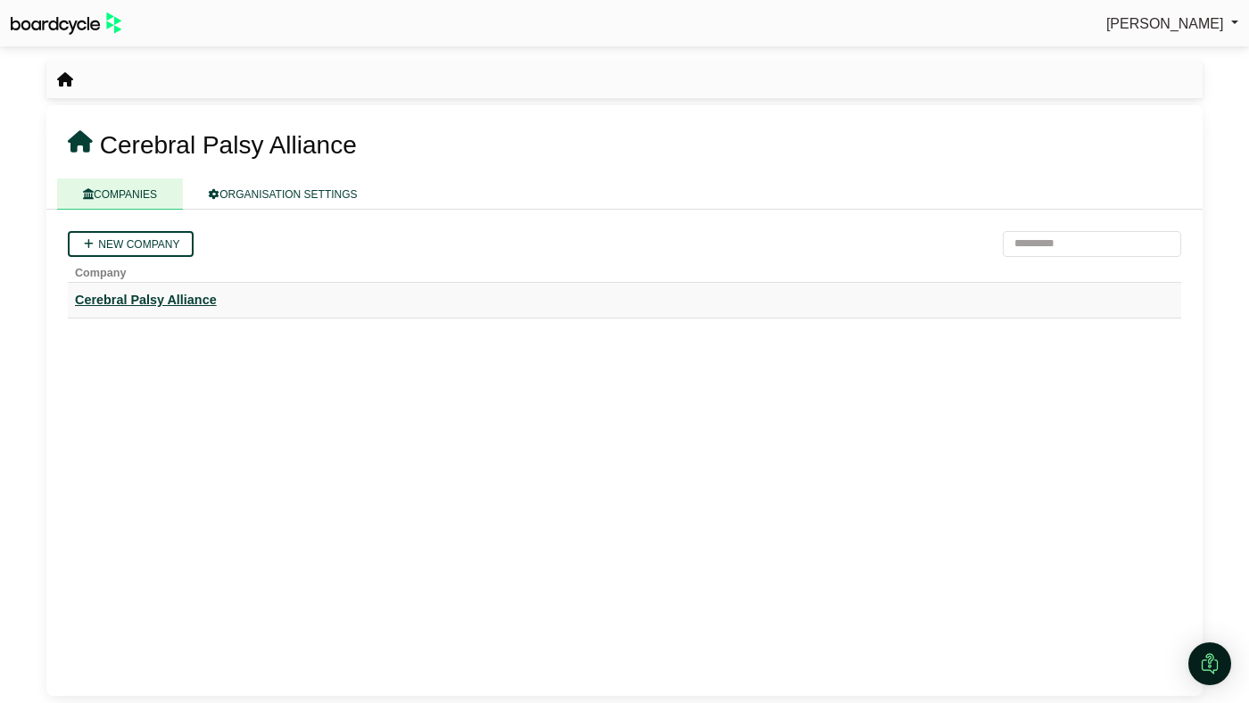
click at [170, 303] on div "Cerebral Palsy Alliance" at bounding box center [624, 300] width 1099 height 21
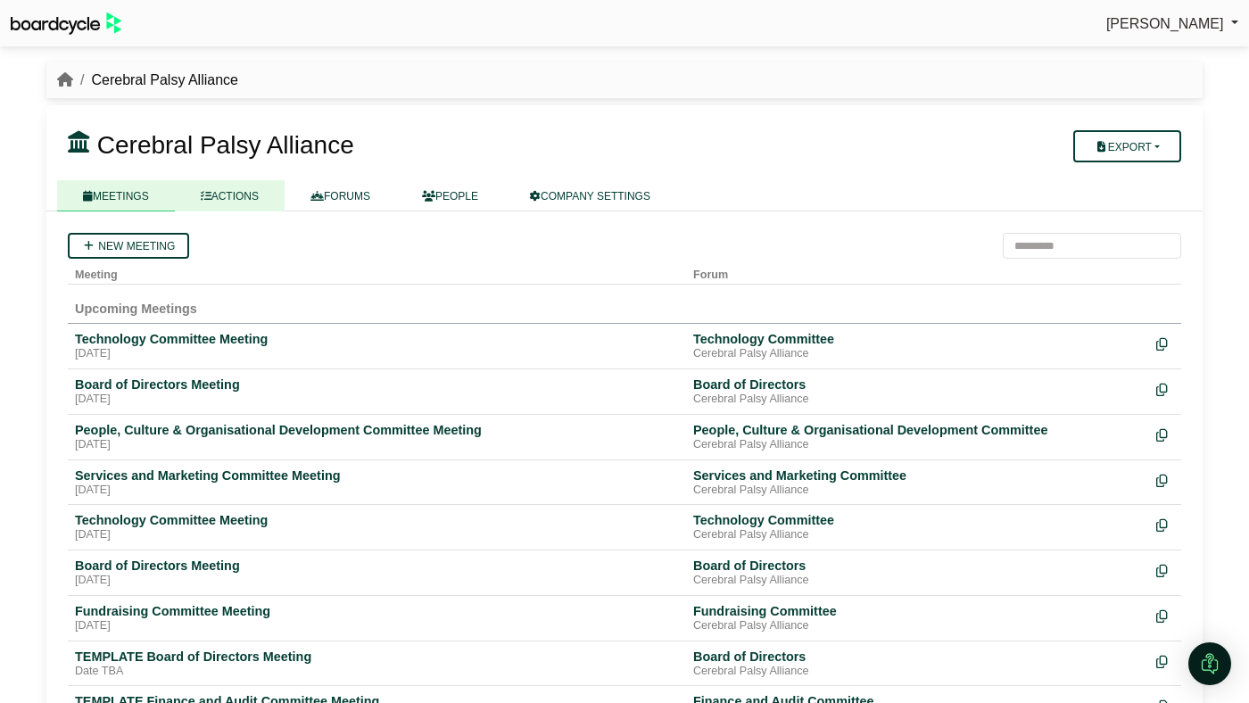
click at [262, 195] on link "ACTIONS" at bounding box center [230, 195] width 110 height 31
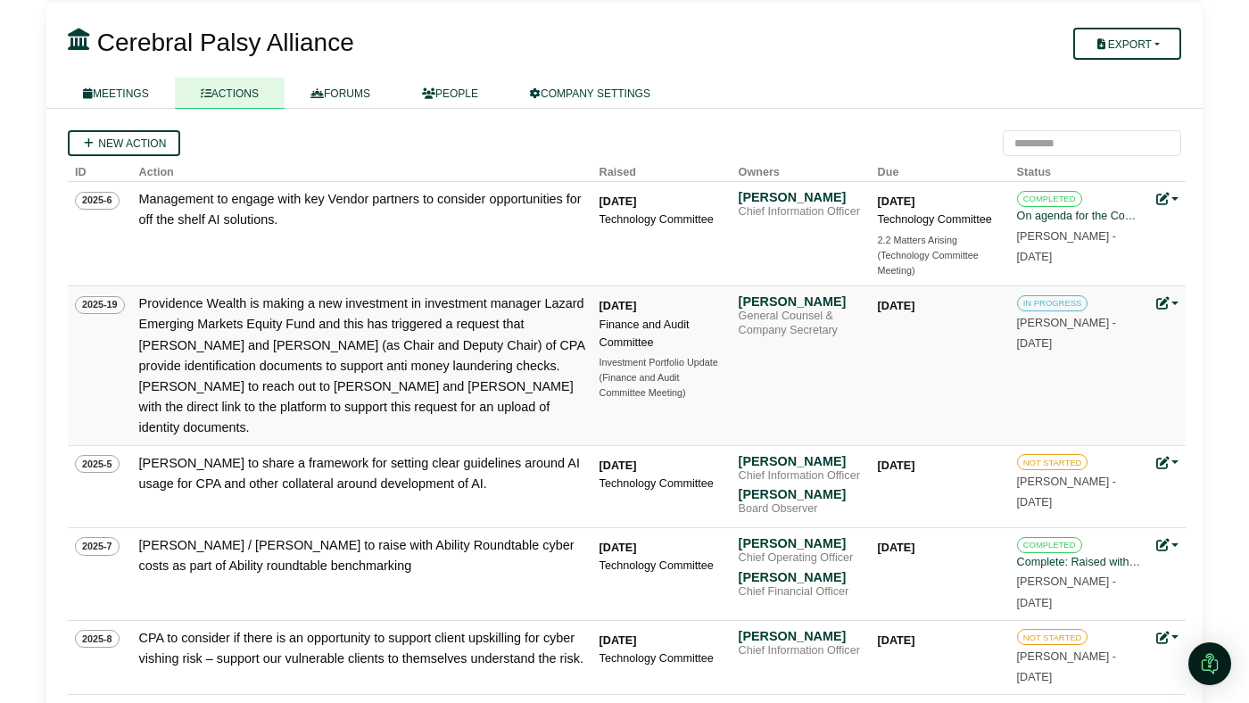
scroll to position [102, 0]
click at [1055, 212] on div "On agenda for the Committee meeting - see Item 6.2. Detail presentations from C…" at bounding box center [1079, 217] width 125 height 18
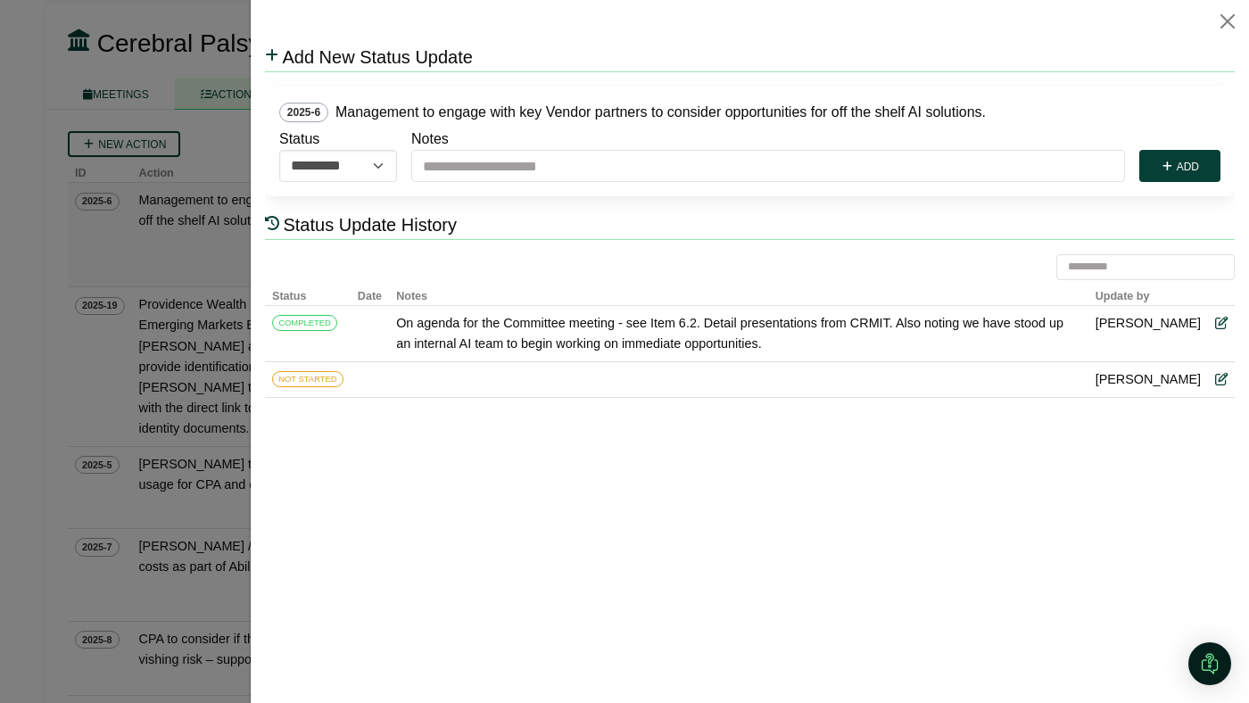
scroll to position [0, 0]
click at [1227, 15] on button "Close" at bounding box center [1227, 21] width 29 height 29
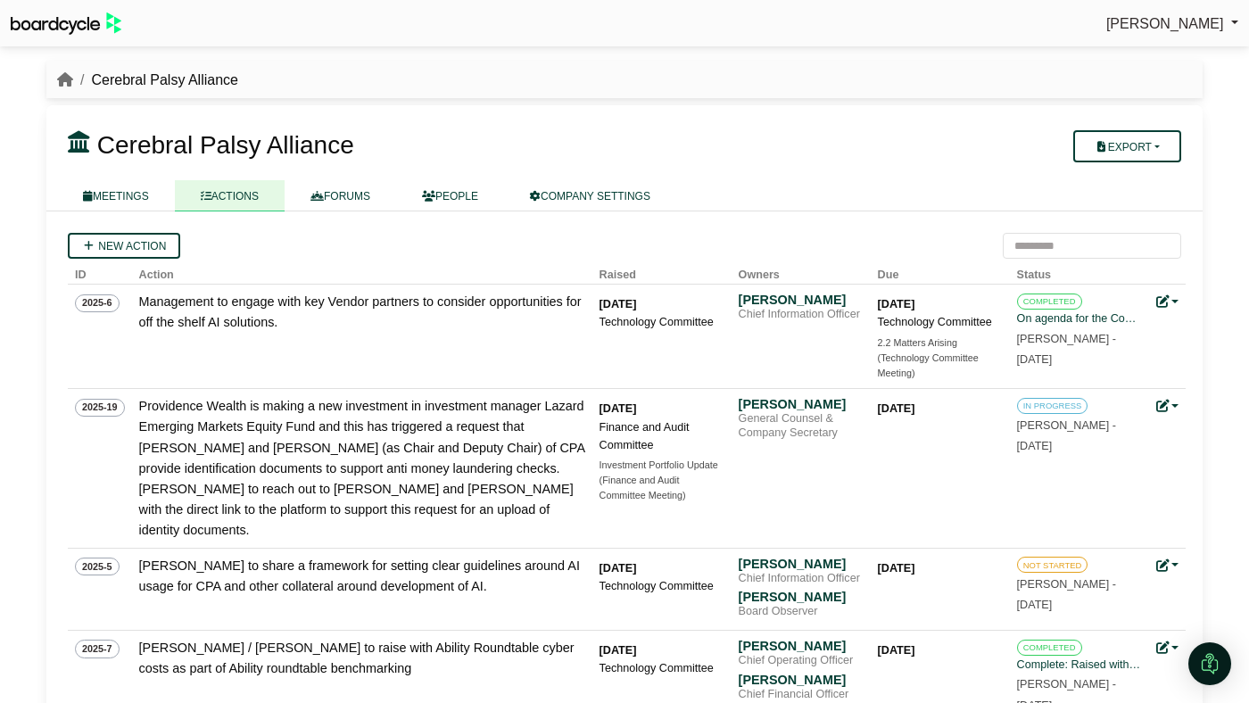
scroll to position [102, 0]
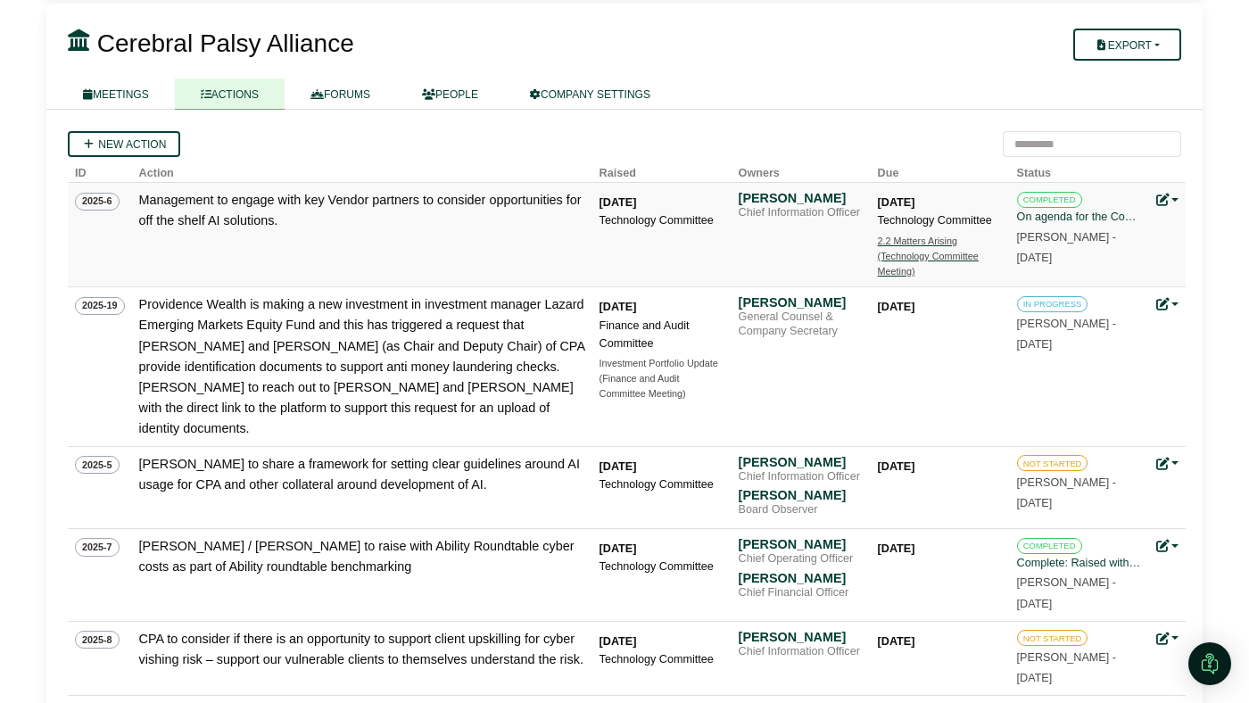
click at [910, 261] on div "(Technology Committee Meeting)" at bounding box center [940, 264] width 125 height 31
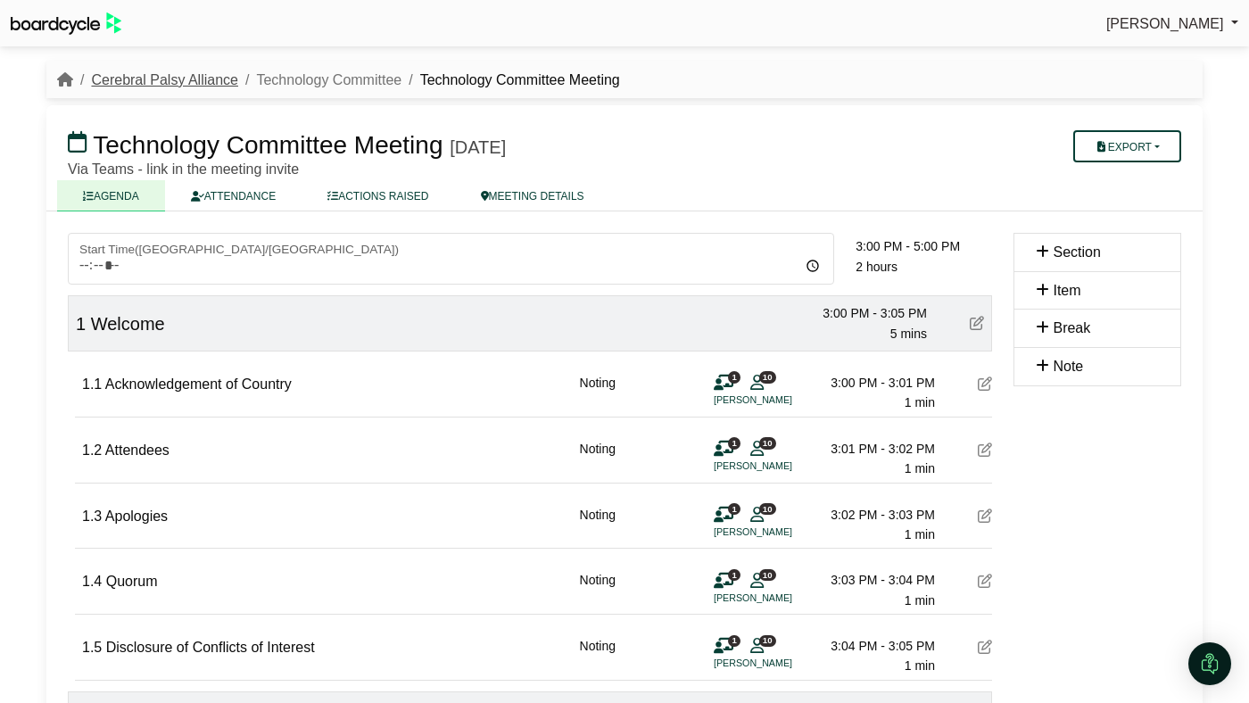
click at [192, 81] on link "Cerebral Palsy Alliance" at bounding box center [164, 79] width 147 height 15
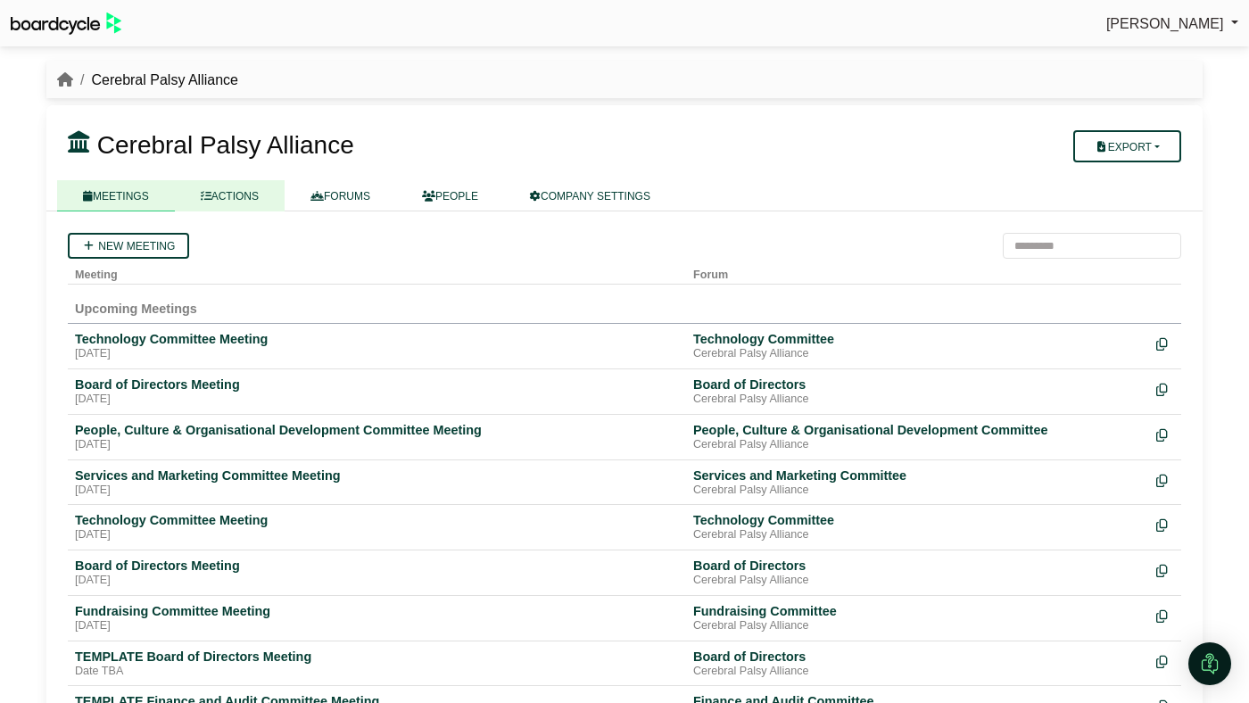
click at [243, 200] on link "ACTIONS" at bounding box center [230, 195] width 110 height 31
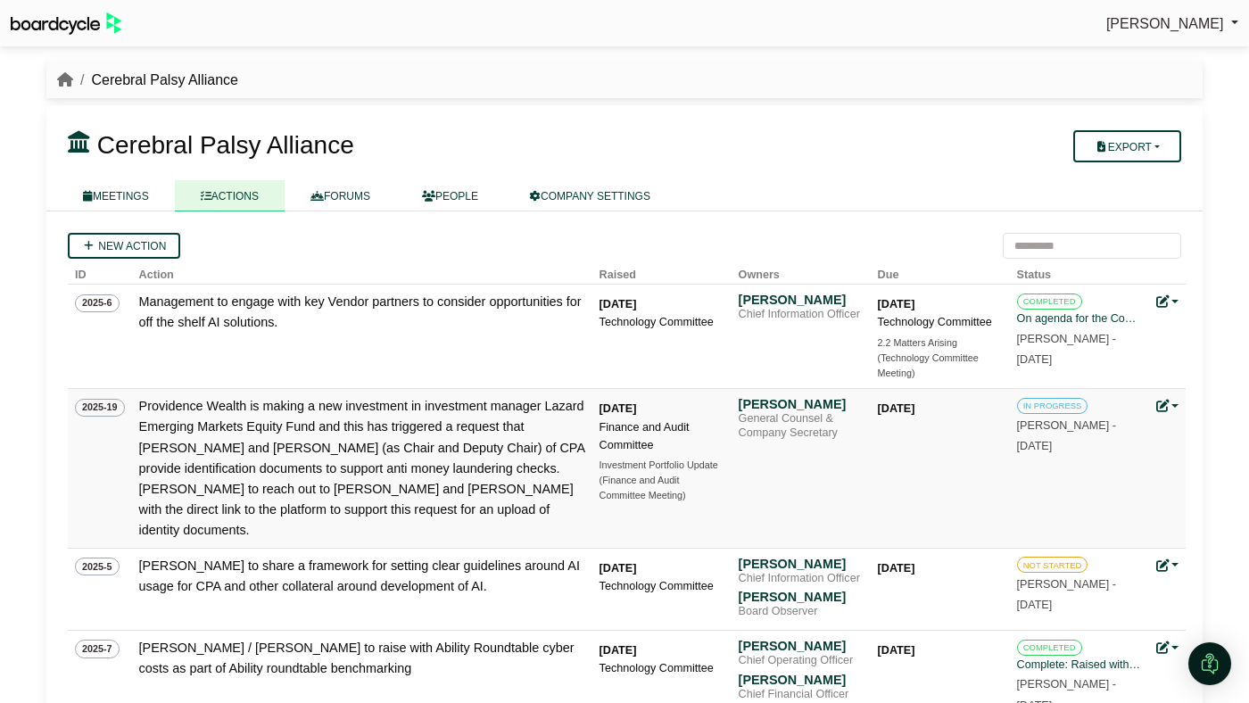
click at [1028, 437] on div "IN PROGRESS [PERSON_NAME] - [DATE]" at bounding box center [1079, 425] width 125 height 59
click at [1028, 430] on small "[PERSON_NAME] - [DATE]" at bounding box center [1066, 435] width 99 height 33
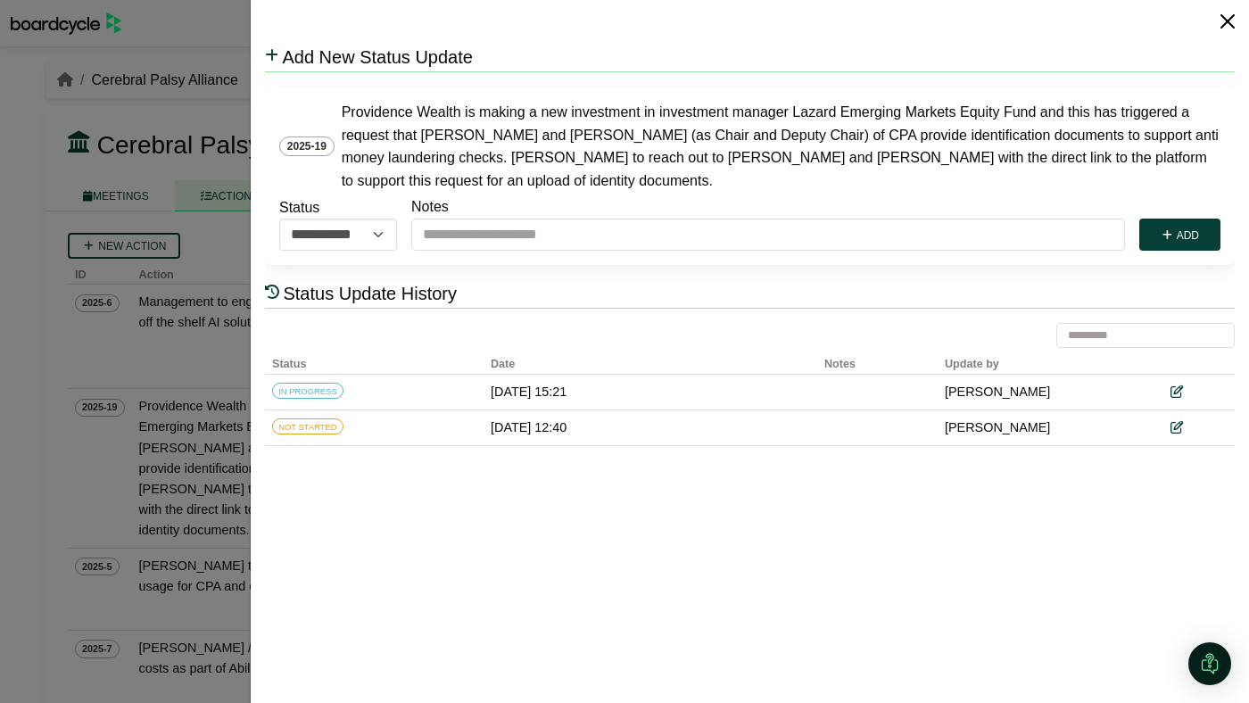
click at [1219, 27] on button "Close" at bounding box center [1227, 21] width 29 height 29
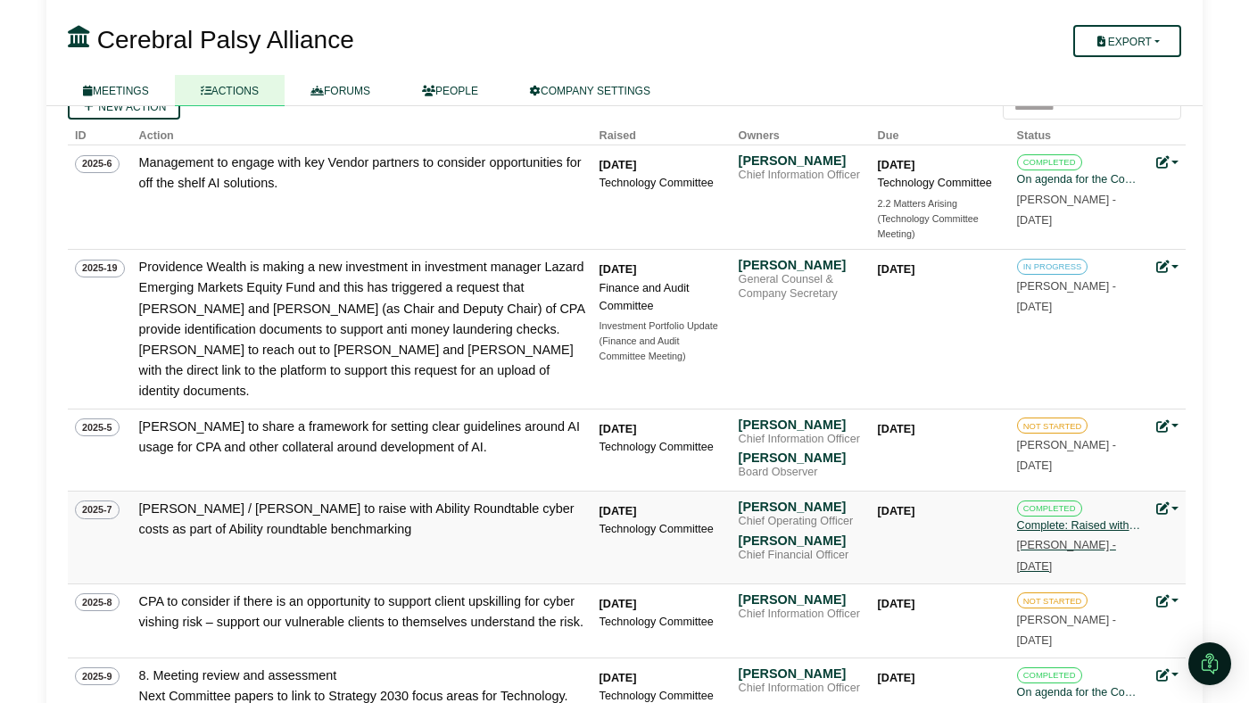
scroll to position [146, 0]
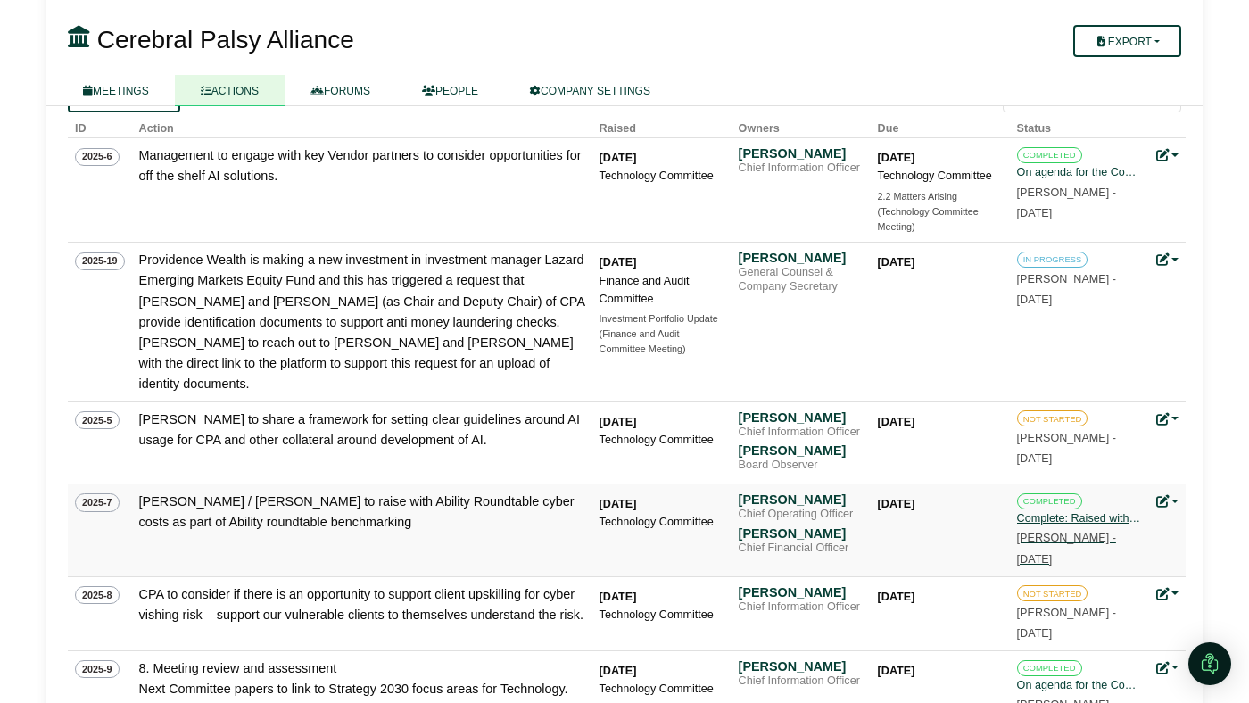
click at [1086, 509] on div "Complete: Raised with Ability Round Table and they will consider cyber costs fo…" at bounding box center [1079, 518] width 125 height 18
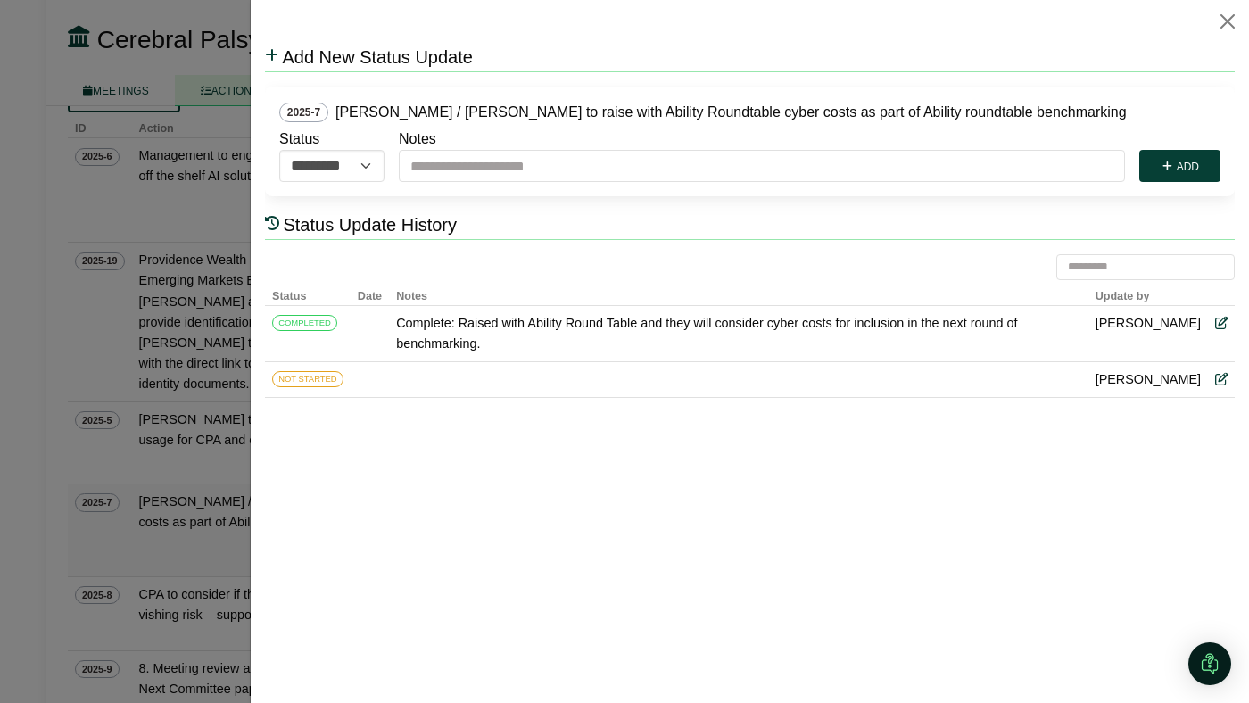
scroll to position [0, 0]
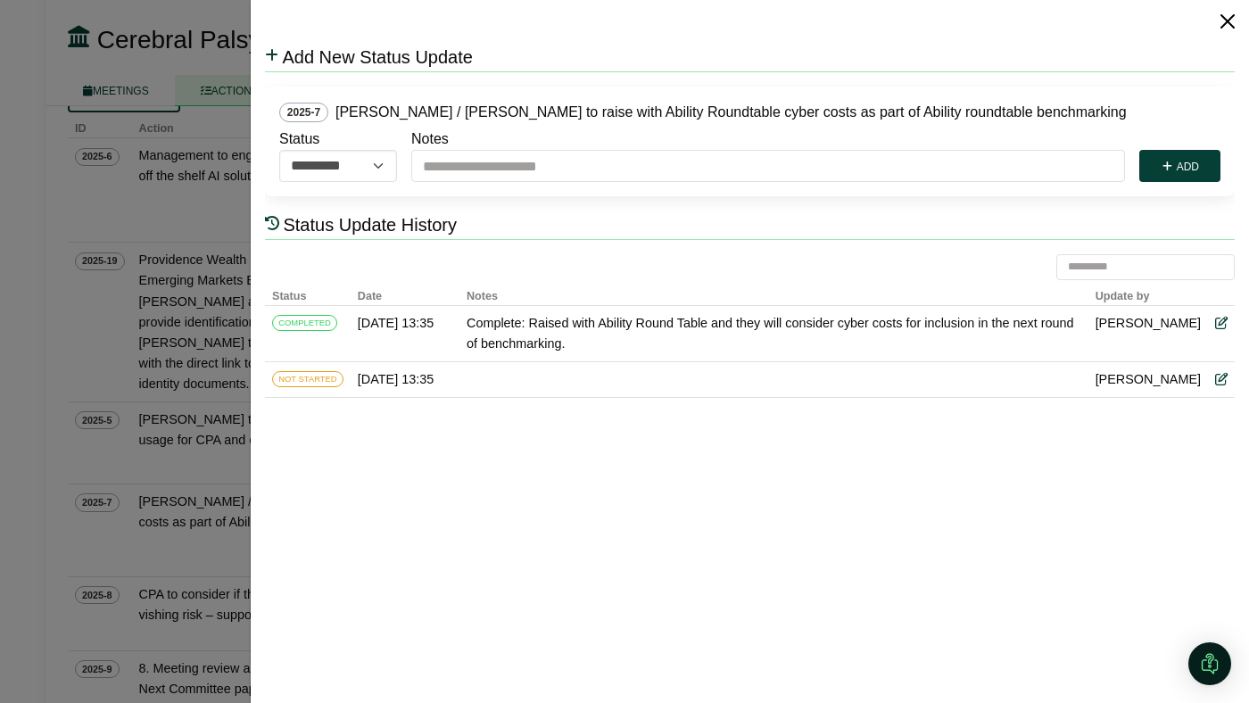
click at [1221, 23] on button "Close" at bounding box center [1227, 21] width 29 height 29
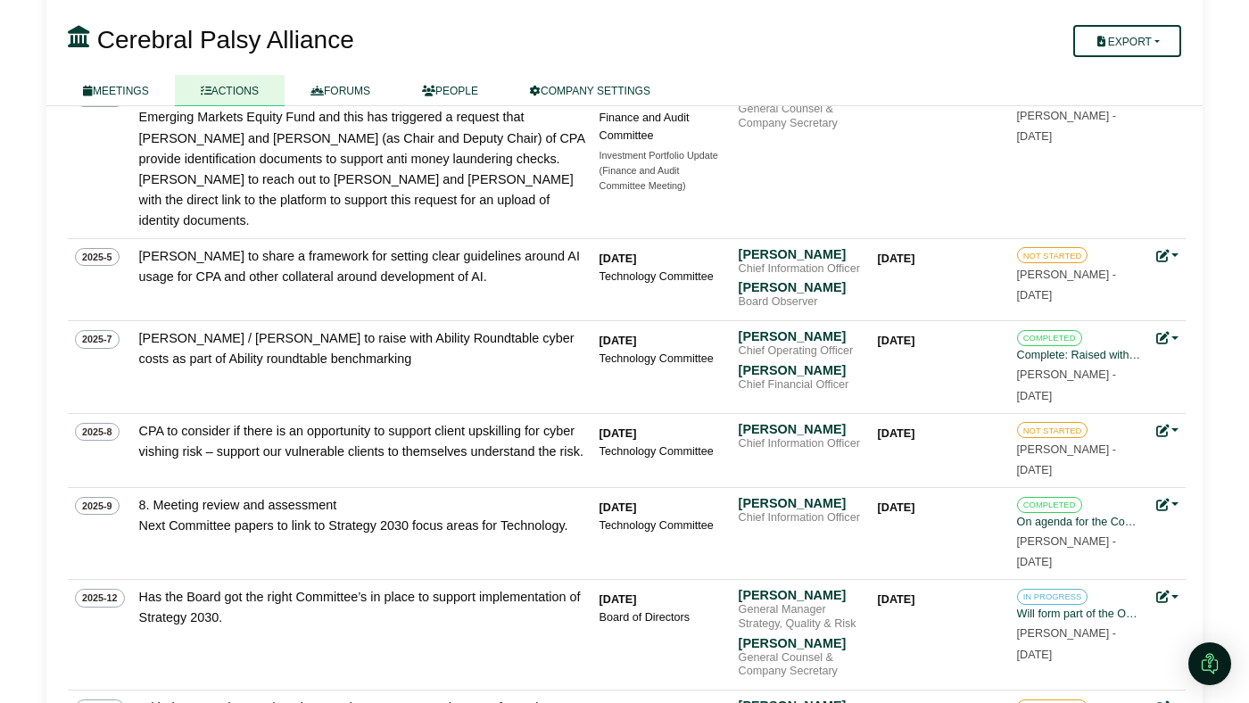
scroll to position [319, 0]
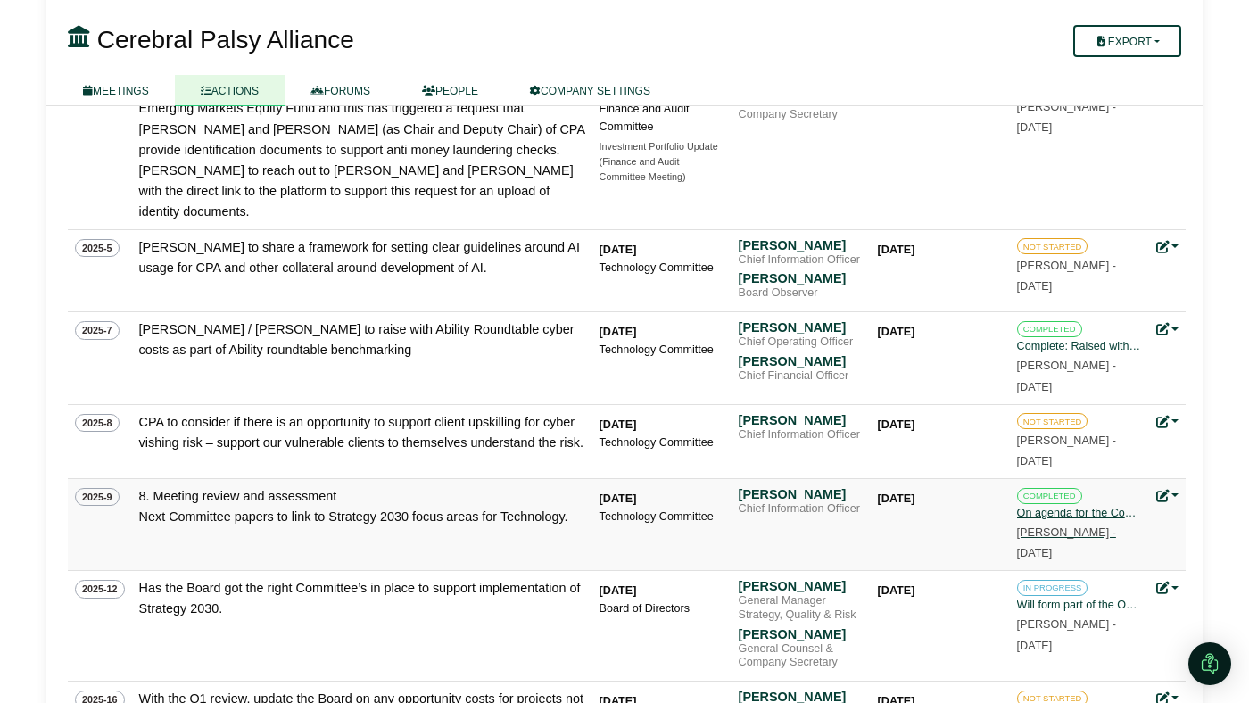
click at [1065, 504] on link "COMPLETED On agenda for the Committee - see Item 5. [PERSON_NAME] - [DATE]" at bounding box center [1079, 522] width 125 height 73
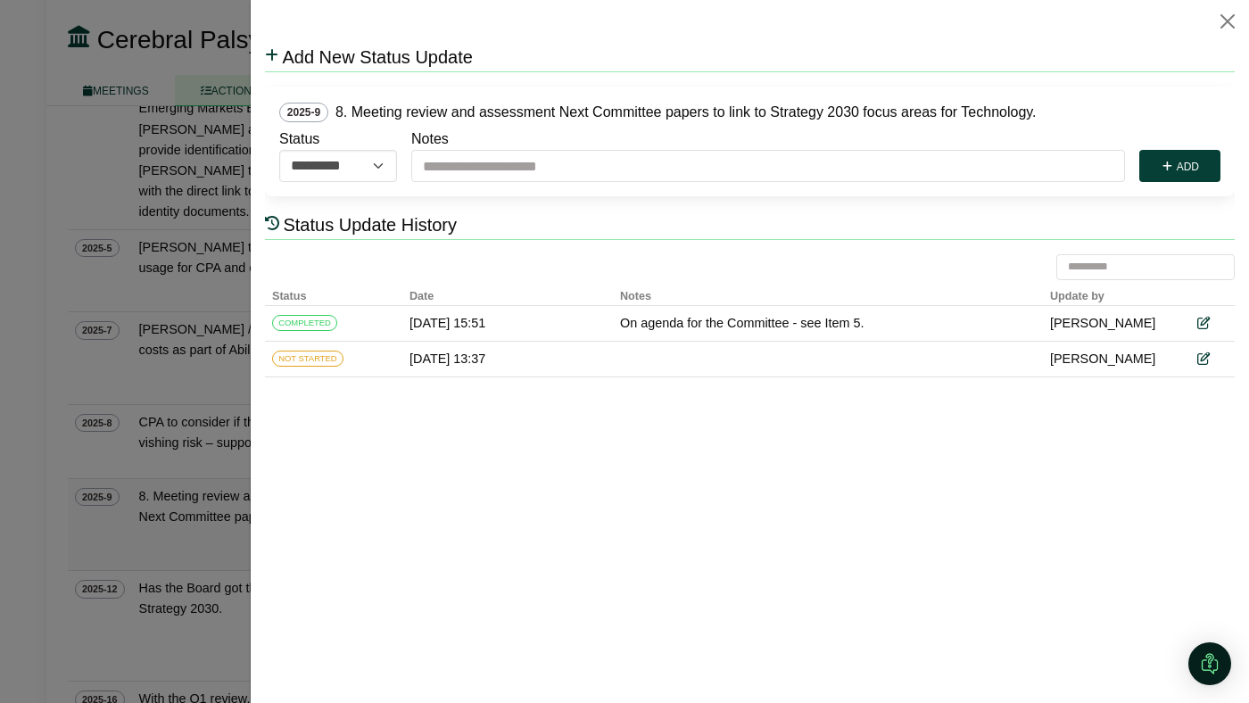
scroll to position [0, 0]
click at [1236, 27] on button "Close" at bounding box center [1227, 21] width 29 height 29
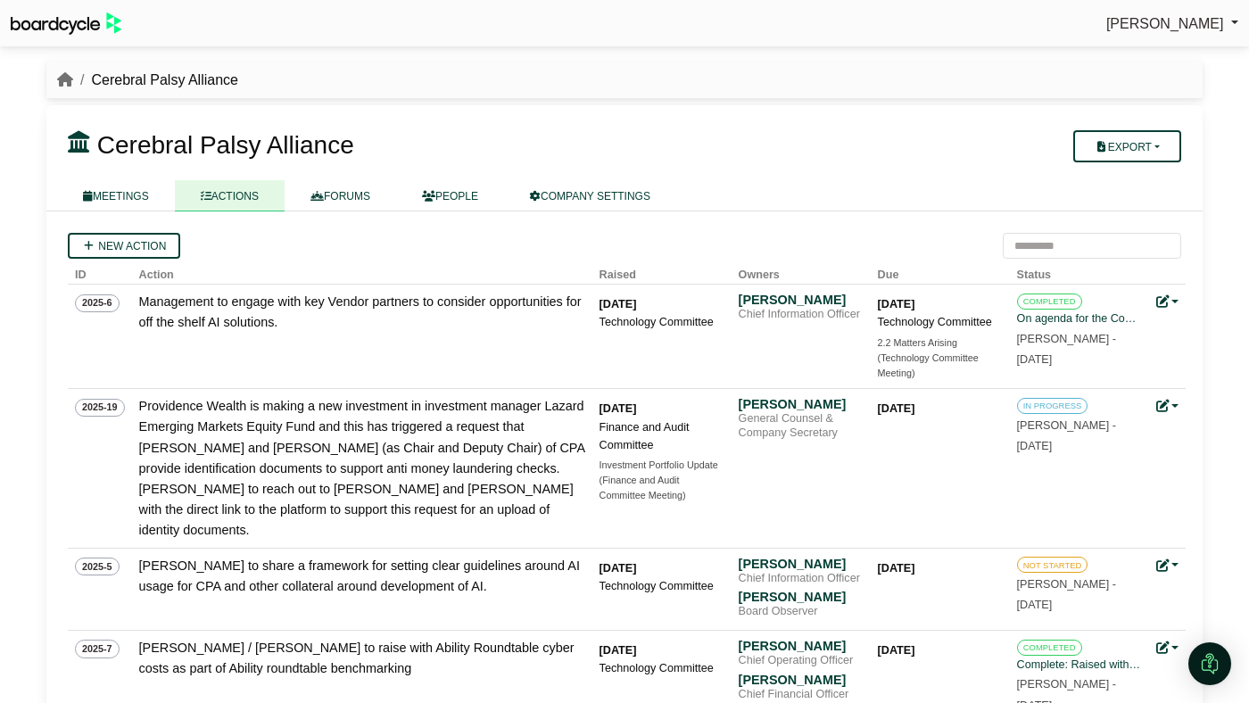
scroll to position [319, 0]
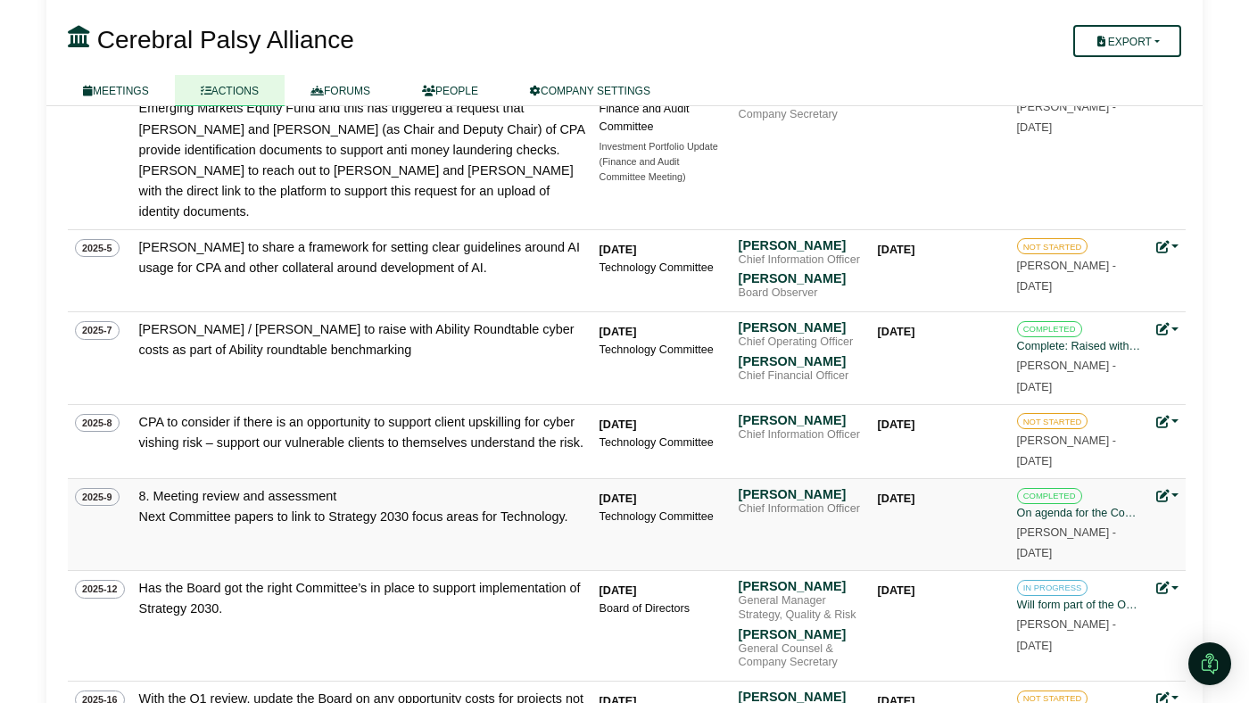
click at [898, 490] on div "[DATE]" at bounding box center [940, 499] width 125 height 18
click at [1067, 596] on div "Will form part of the Operating Model Review" at bounding box center [1079, 605] width 125 height 18
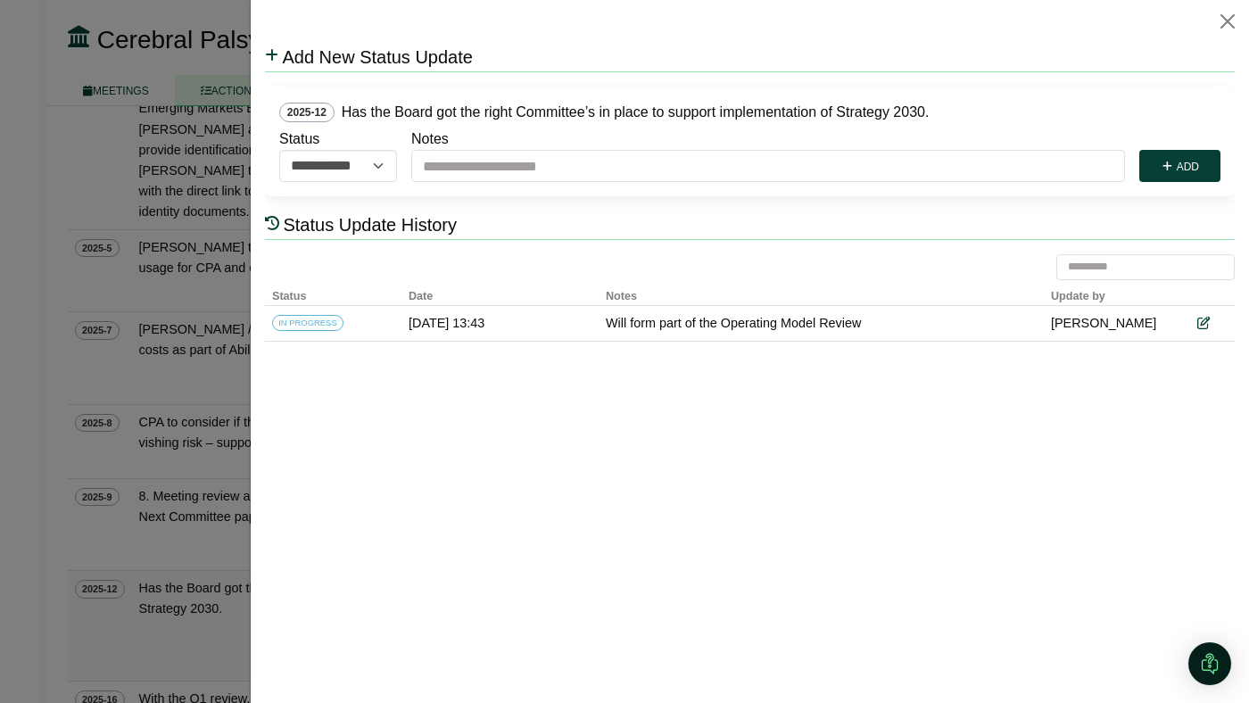
scroll to position [0, 0]
click at [1230, 15] on button "Close" at bounding box center [1227, 21] width 29 height 29
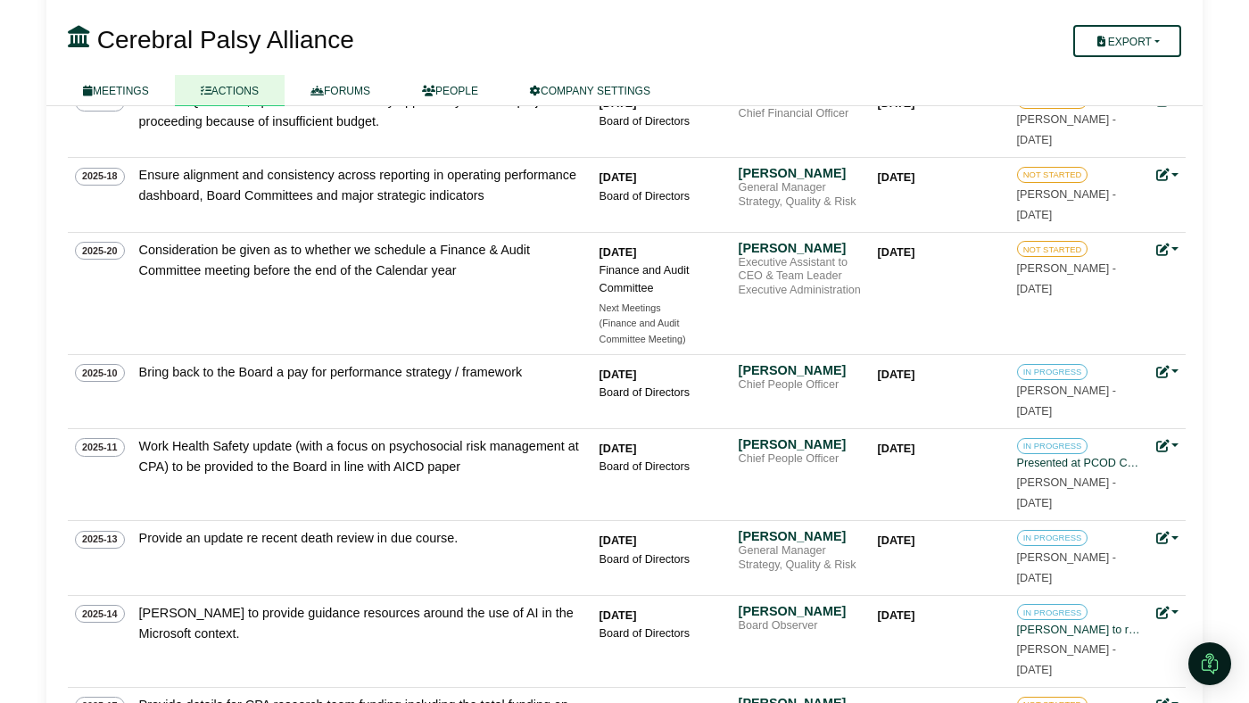
scroll to position [917, 0]
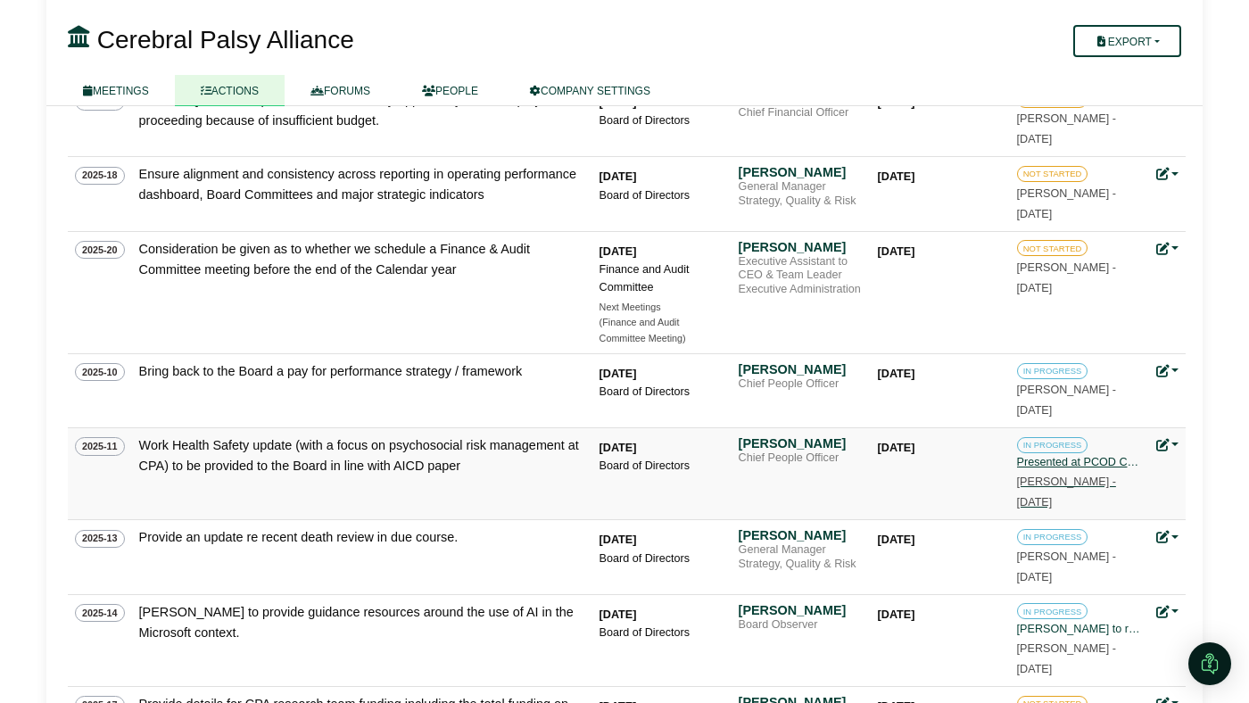
click at [1051, 476] on small "Kelly Harford - 5 Sept 2025" at bounding box center [1066, 492] width 99 height 33
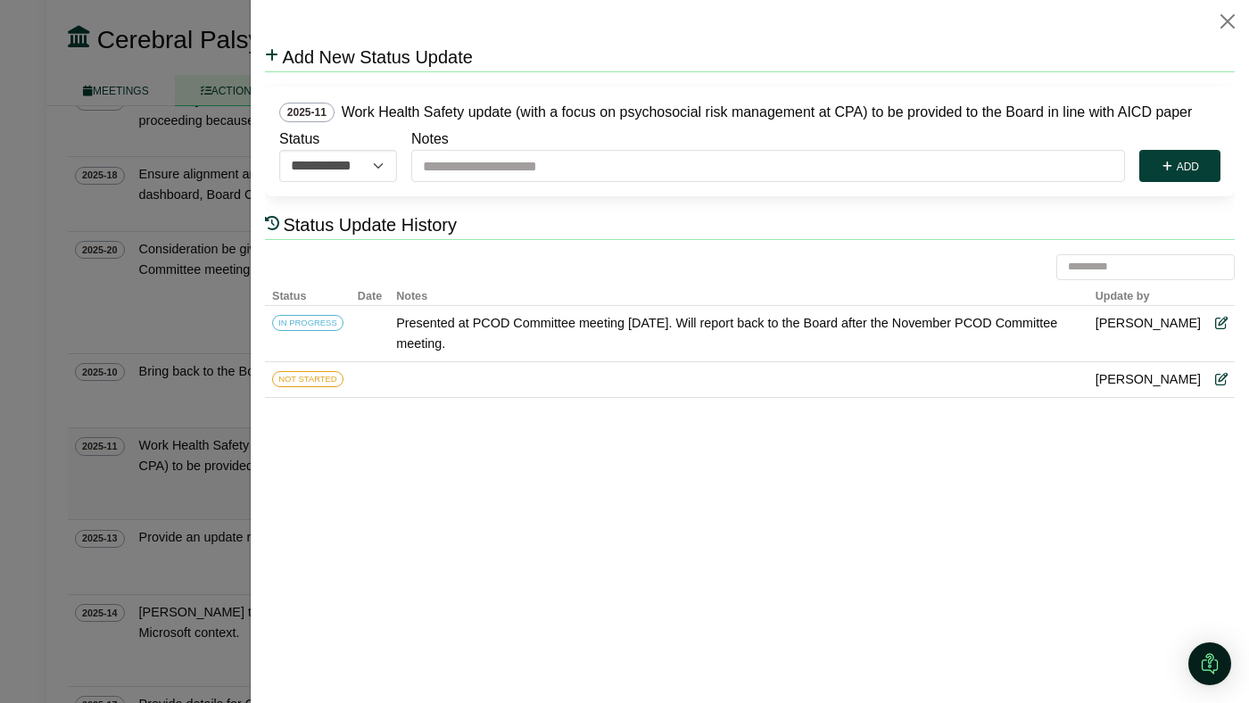
scroll to position [0, 0]
click at [1223, 25] on button "Close" at bounding box center [1227, 21] width 29 height 29
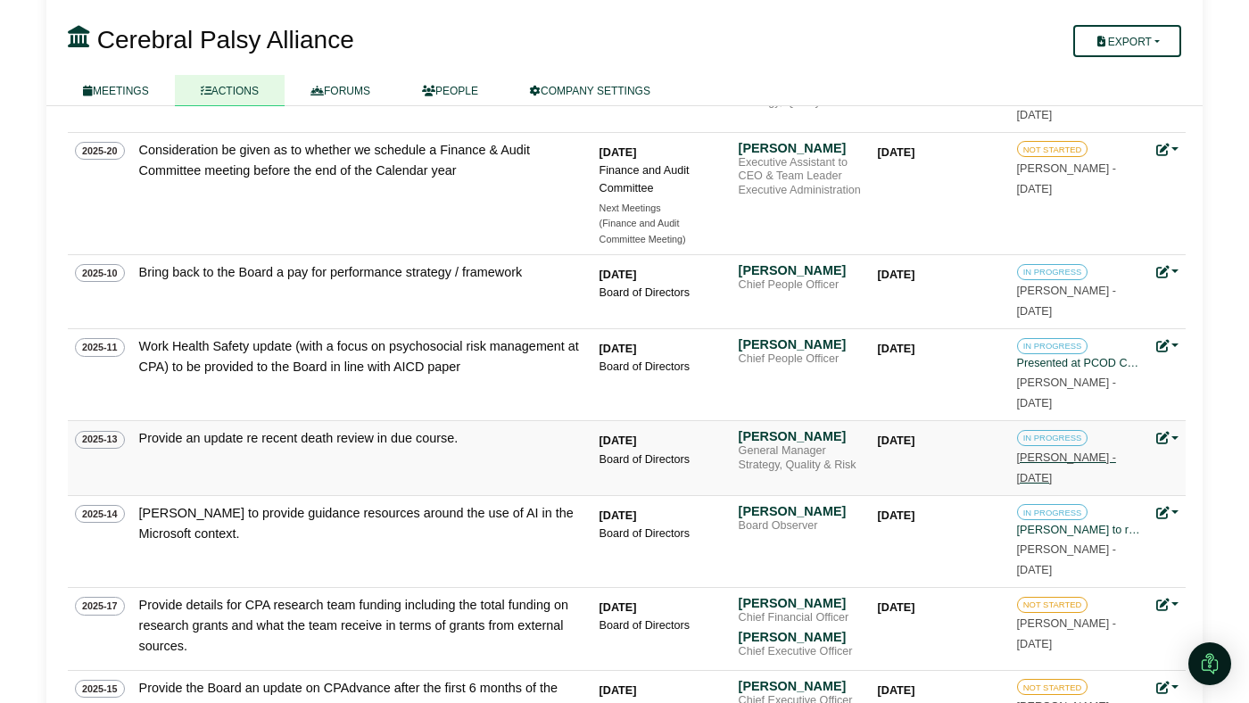
scroll to position [1019, 0]
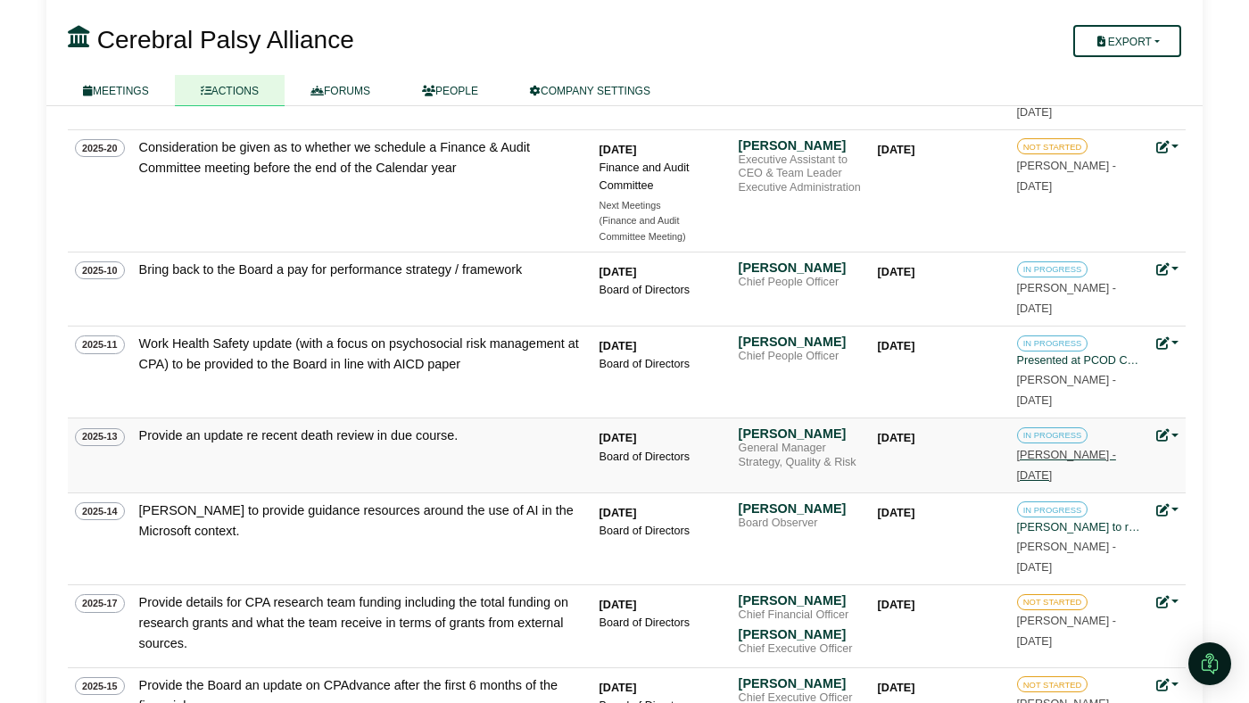
click at [1036, 518] on div "[PERSON_NAME] to reach out to [PERSON_NAME], [PERSON_NAME] and [PERSON_NAME] to…" at bounding box center [1079, 527] width 125 height 18
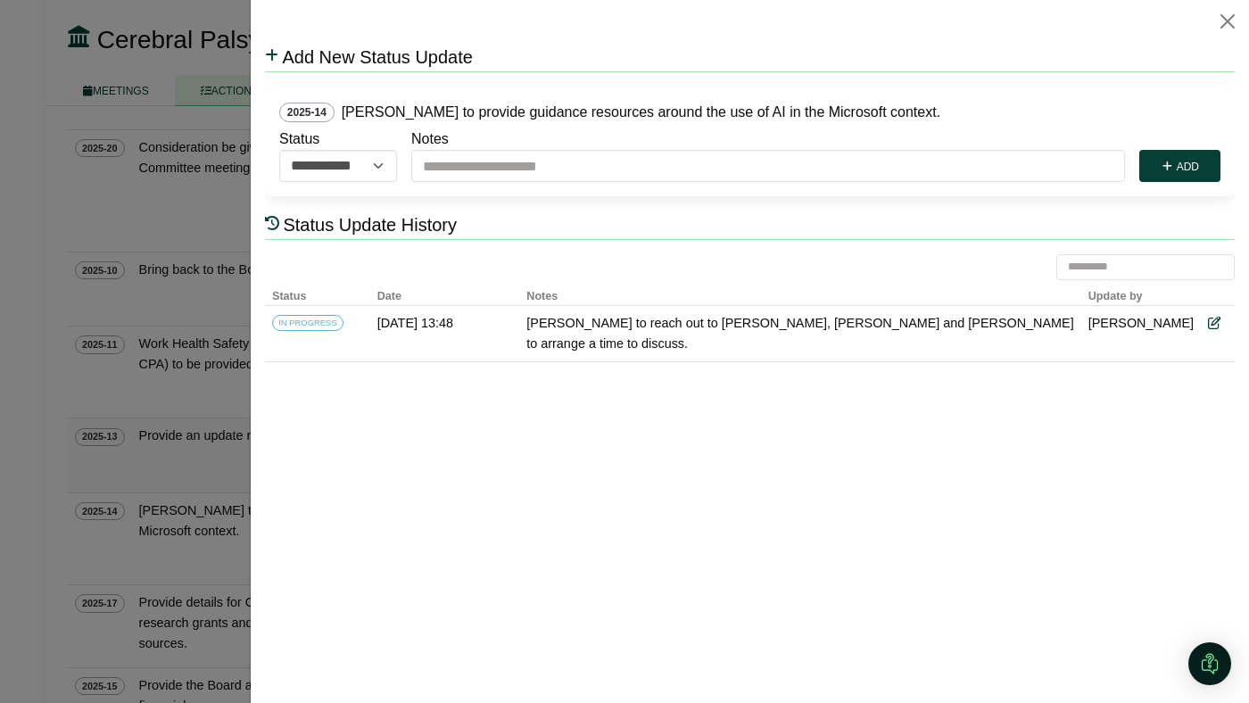
scroll to position [0, 0]
click at [1223, 29] on button "Close" at bounding box center [1227, 21] width 29 height 29
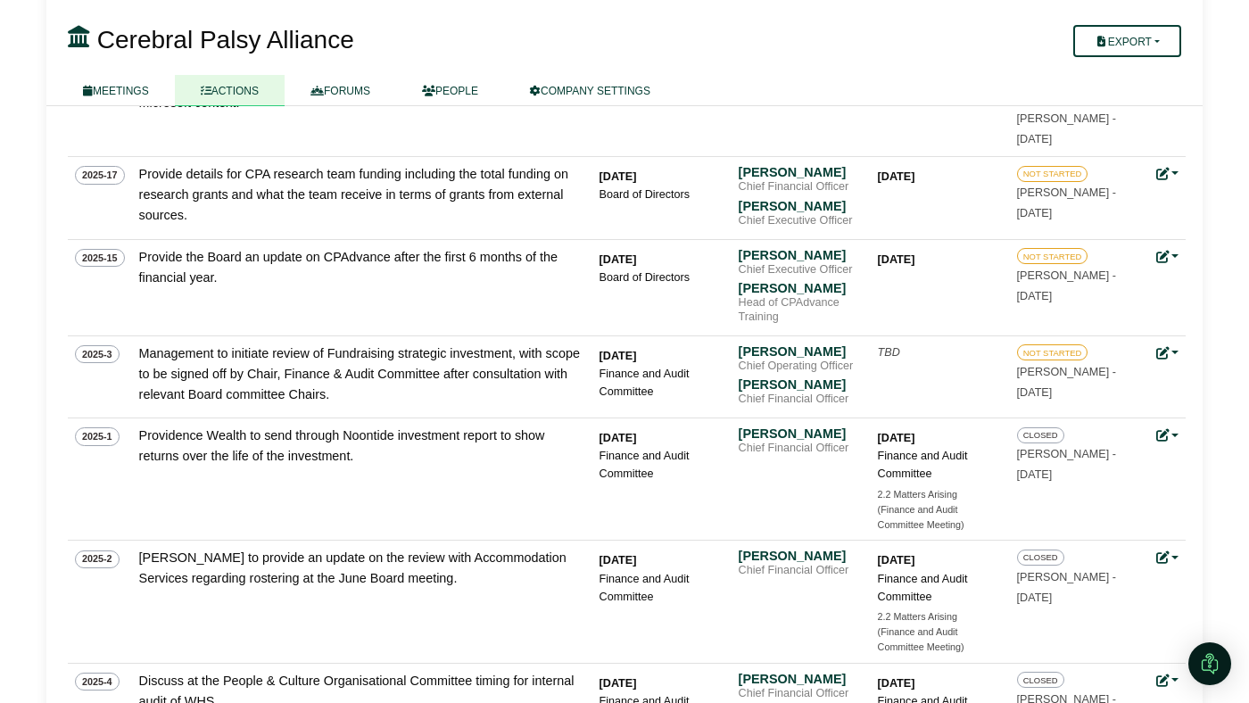
scroll to position [1552, 0]
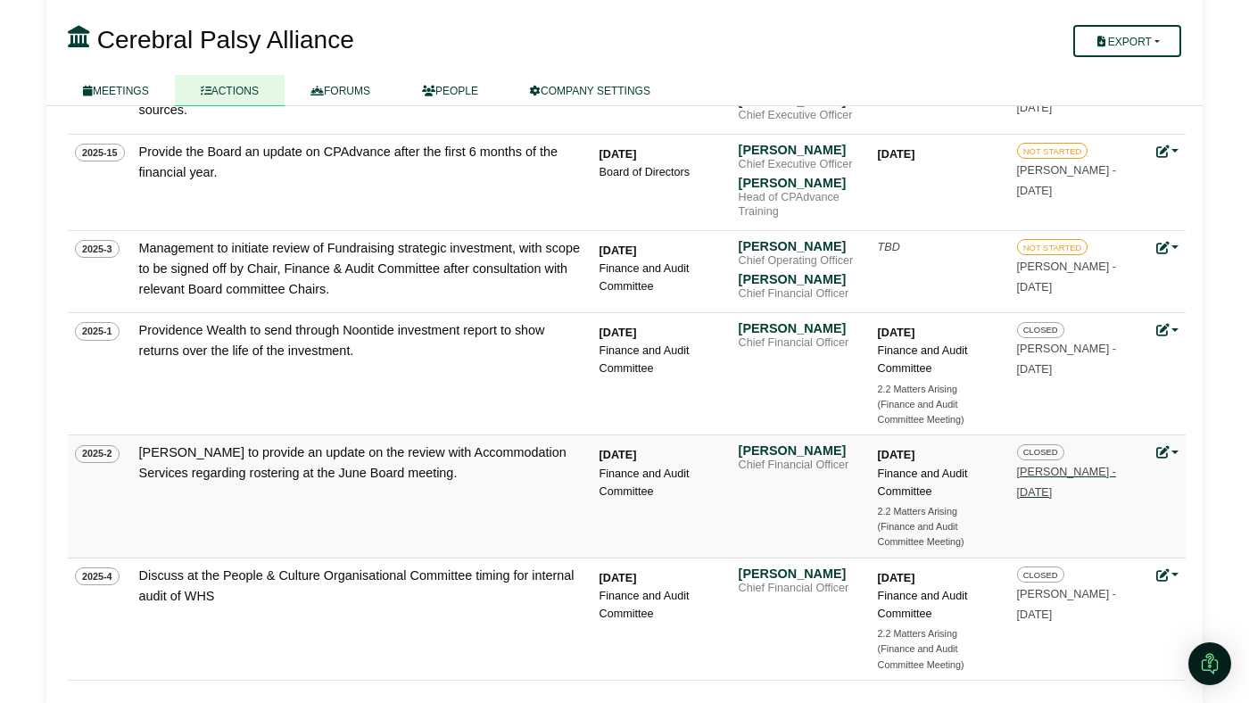
click at [1034, 466] on small "Emma Rudd - 17 Sept 2025" at bounding box center [1066, 482] width 99 height 33
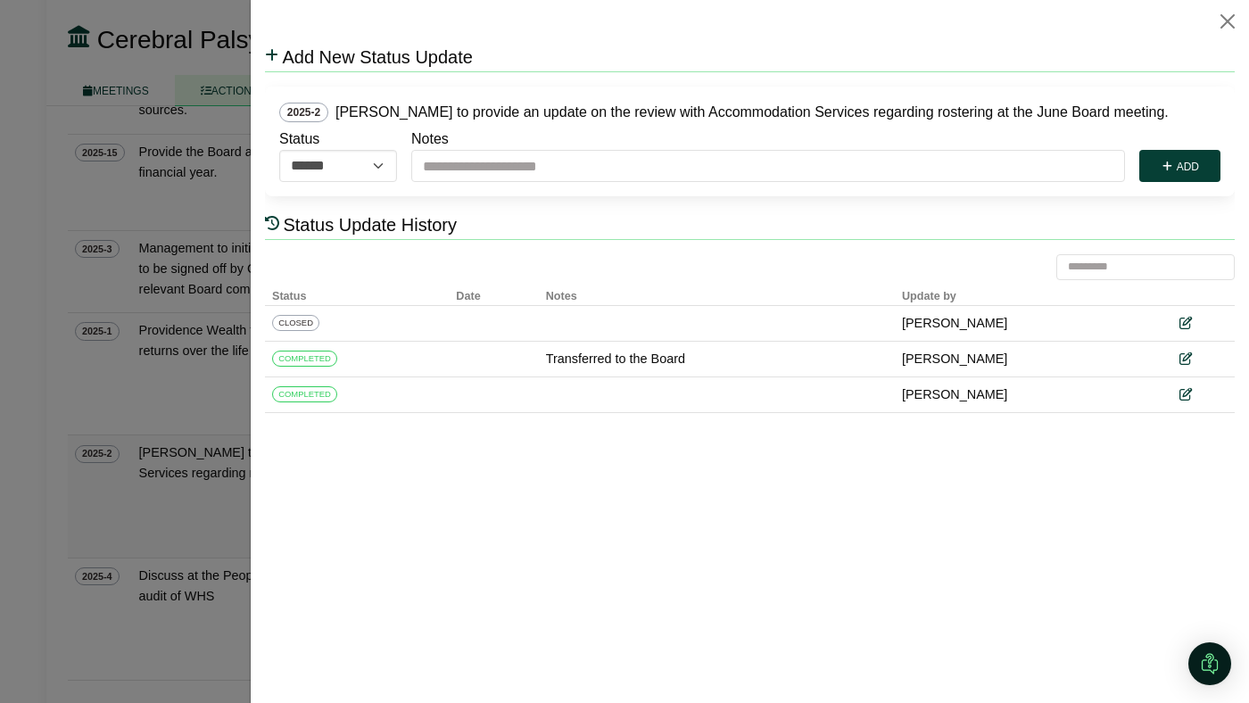
scroll to position [0, 0]
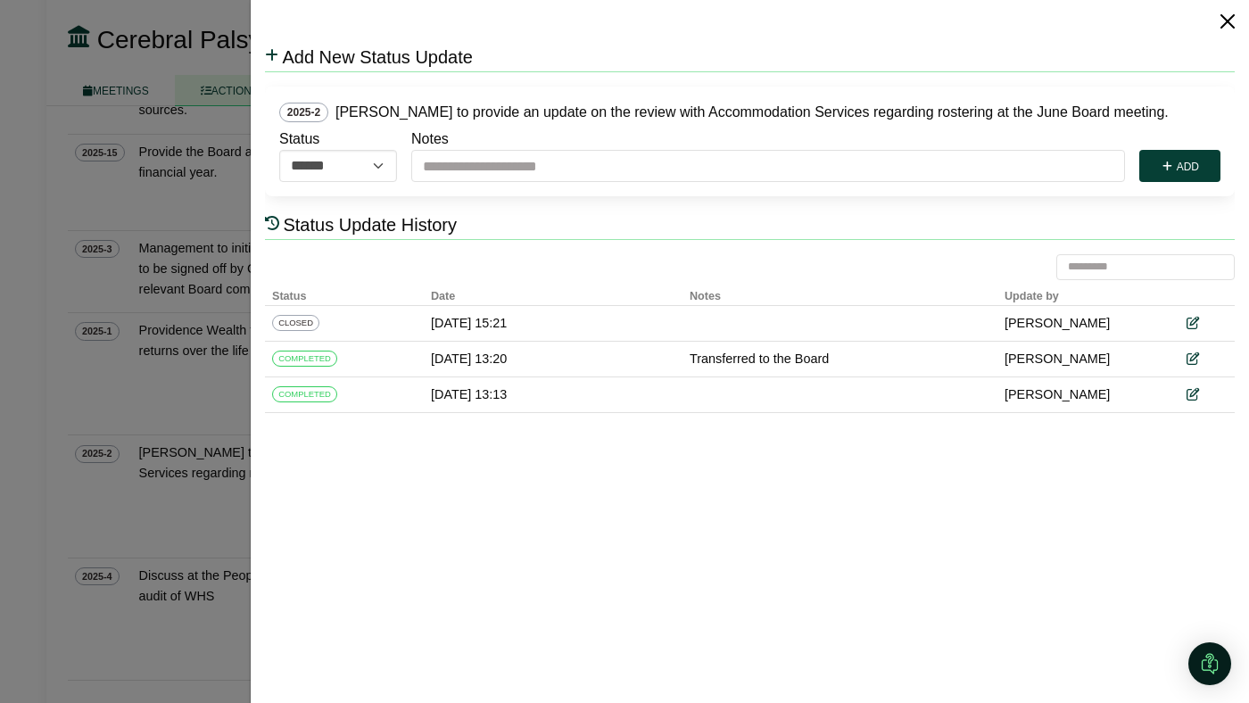
click at [1229, 18] on button "Close" at bounding box center [1227, 21] width 29 height 29
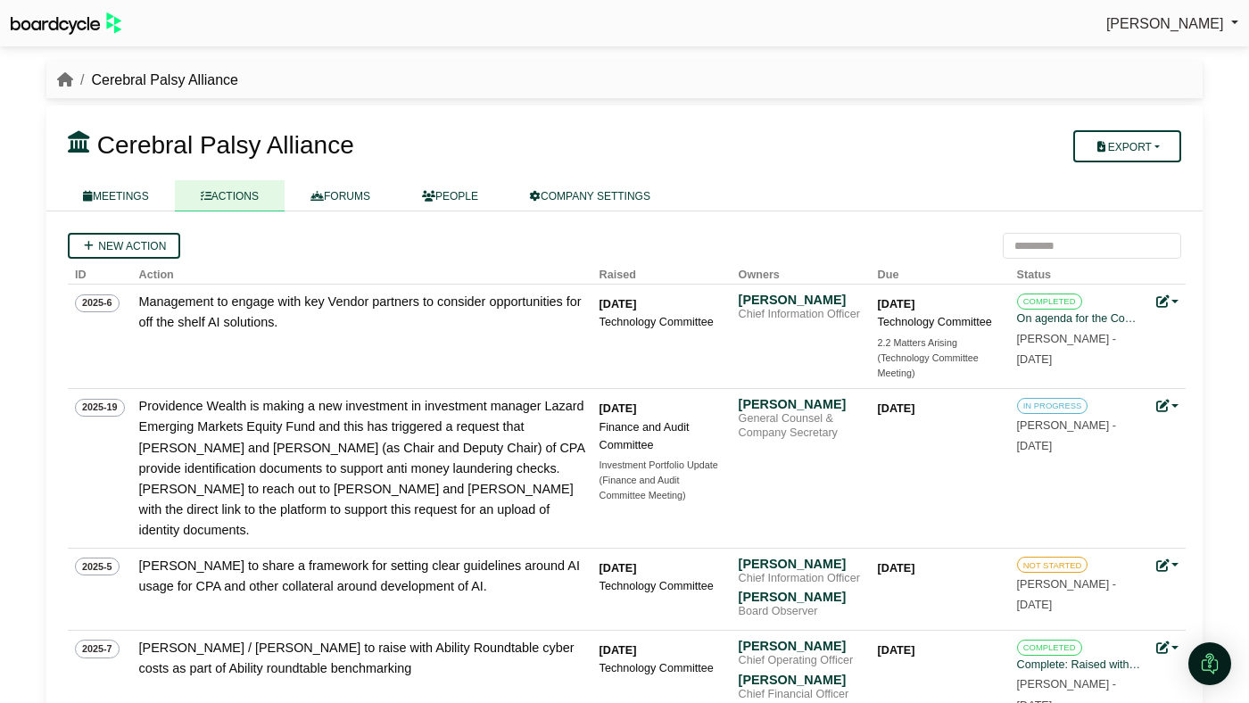
scroll to position [1552, 0]
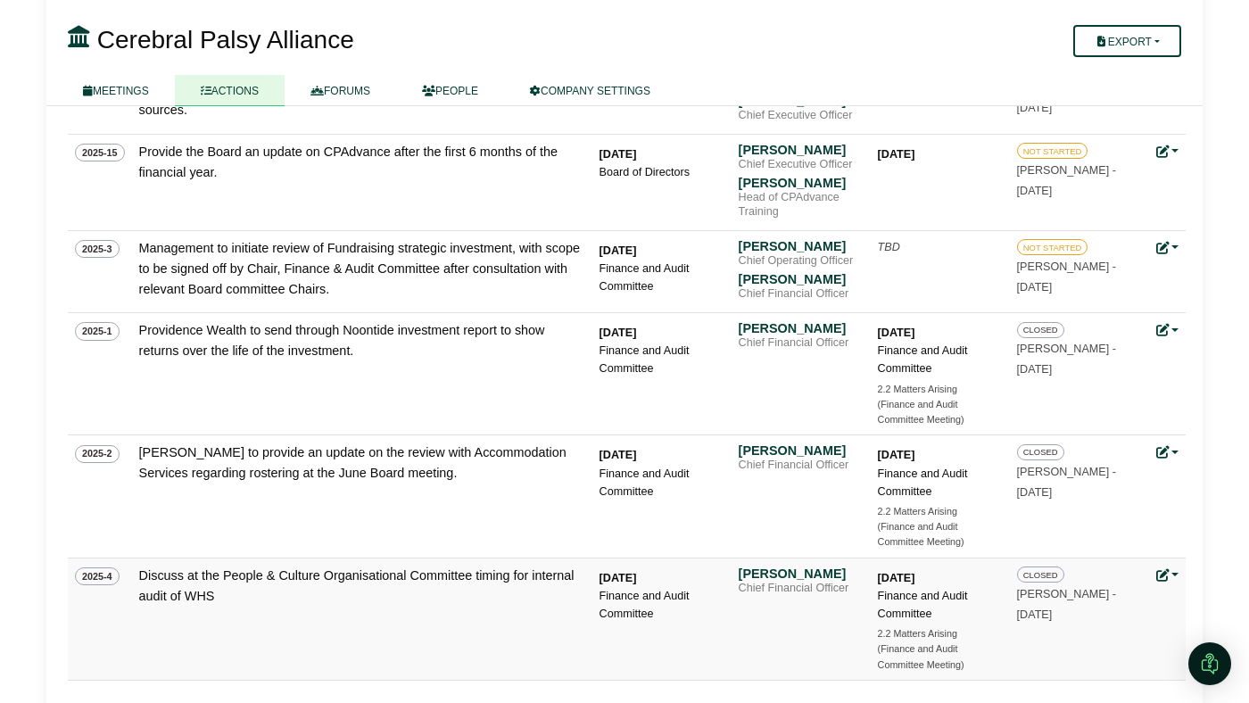
click at [1165, 569] on icon at bounding box center [1162, 575] width 12 height 12
click at [997, 604] on div "09 Sep 2025 Finance and Audit Committee 2.2 Matters Arising (Finance and Audit …" at bounding box center [940, 620] width 125 height 103
click at [1028, 588] on small "Emma Rudd - 17 Sept 2025" at bounding box center [1066, 604] width 99 height 33
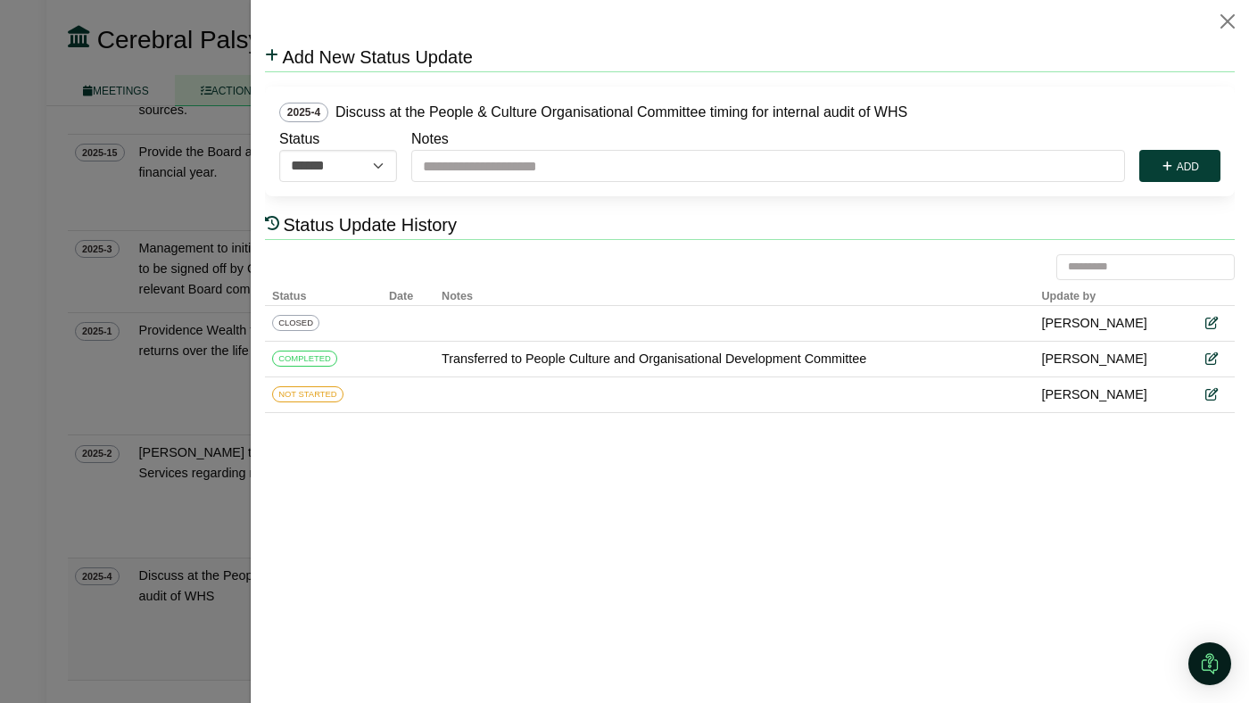
scroll to position [0, 0]
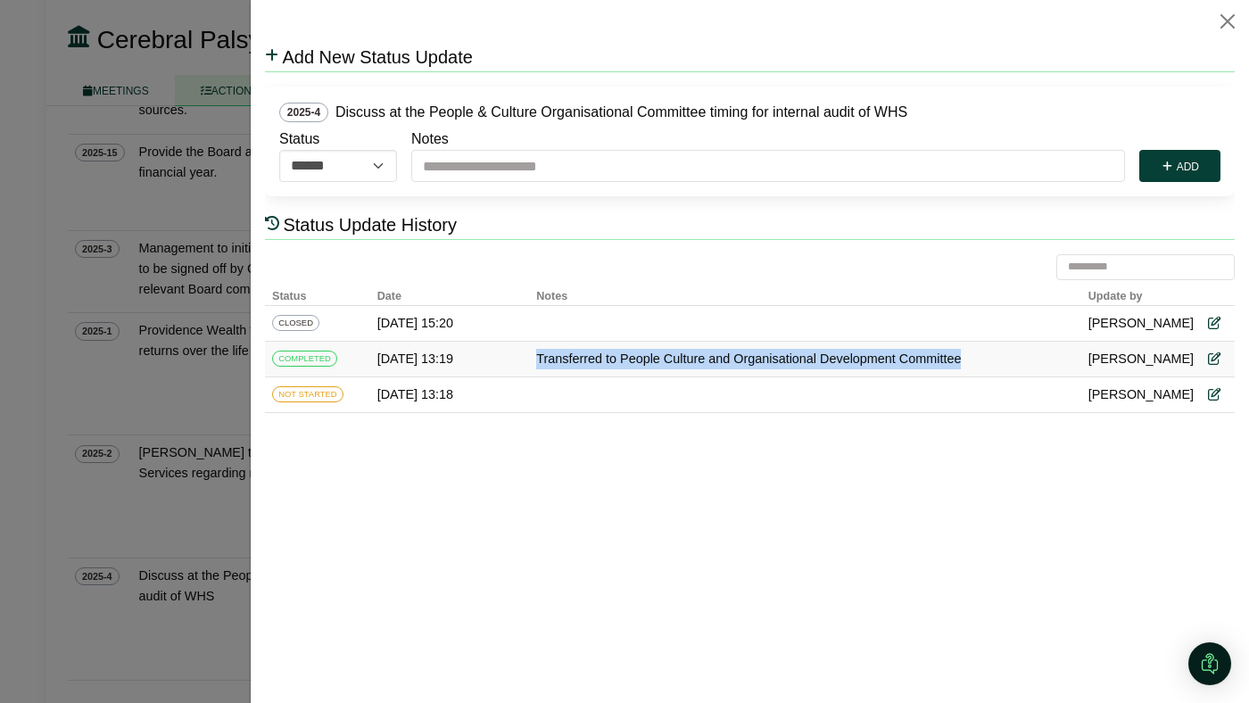
drag, startPoint x: 535, startPoint y: 357, endPoint x: 975, endPoint y: 352, distance: 439.9
click at [975, 352] on td "Transferred to People Culture and Organisational Development Committee" at bounding box center [805, 359] width 552 height 36
copy div "Transferred to People Culture and Organisational Development Committee"
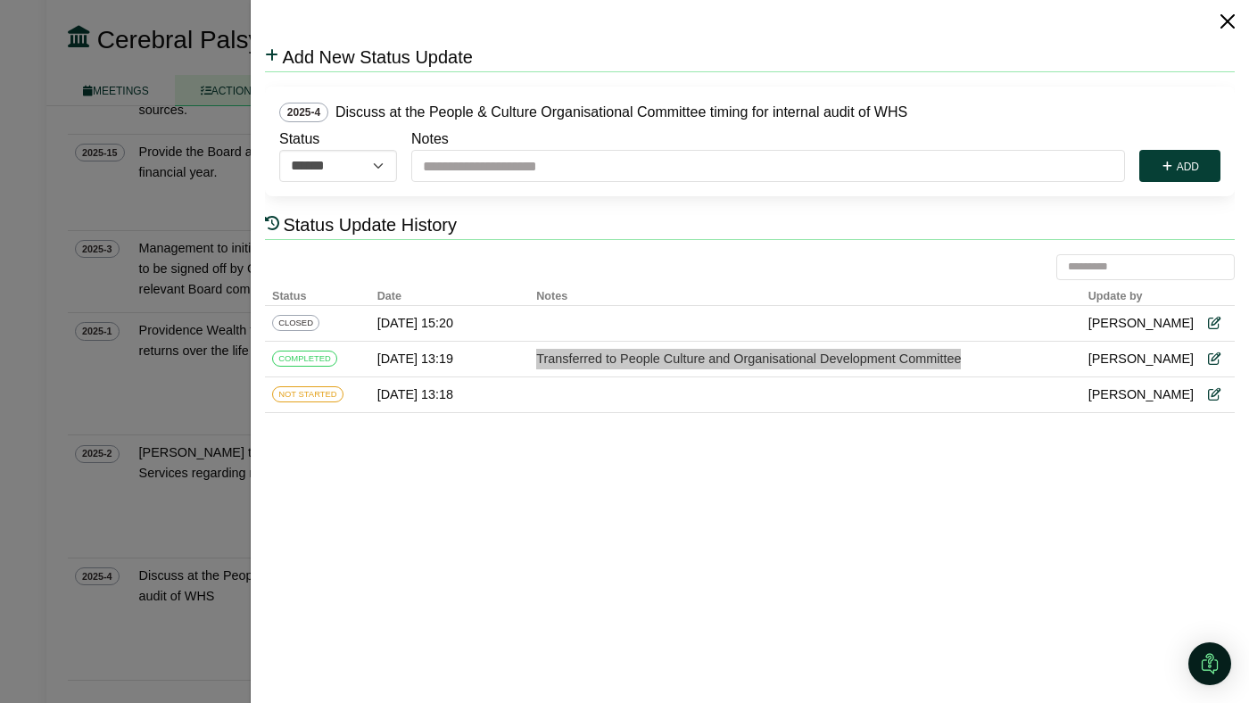
click at [1238, 18] on button "Close" at bounding box center [1227, 21] width 29 height 29
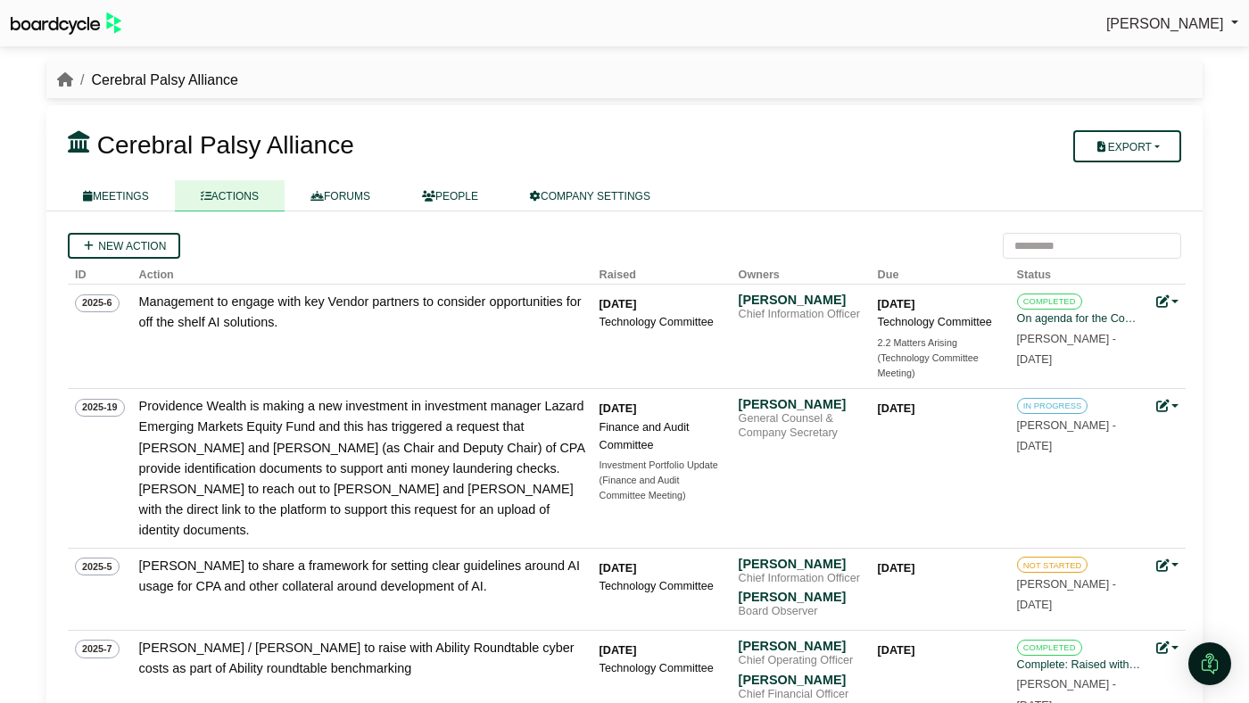
scroll to position [1552, 0]
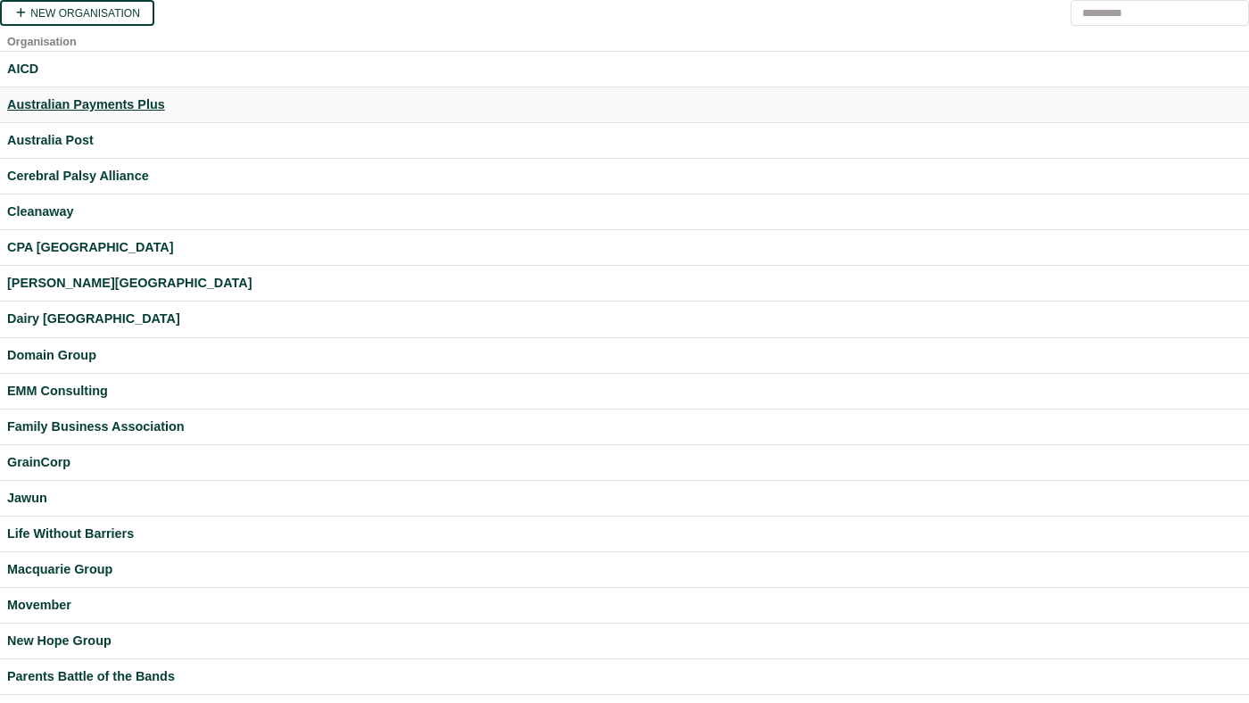
click at [152, 103] on div "Australian Payments Plus" at bounding box center [624, 105] width 1235 height 21
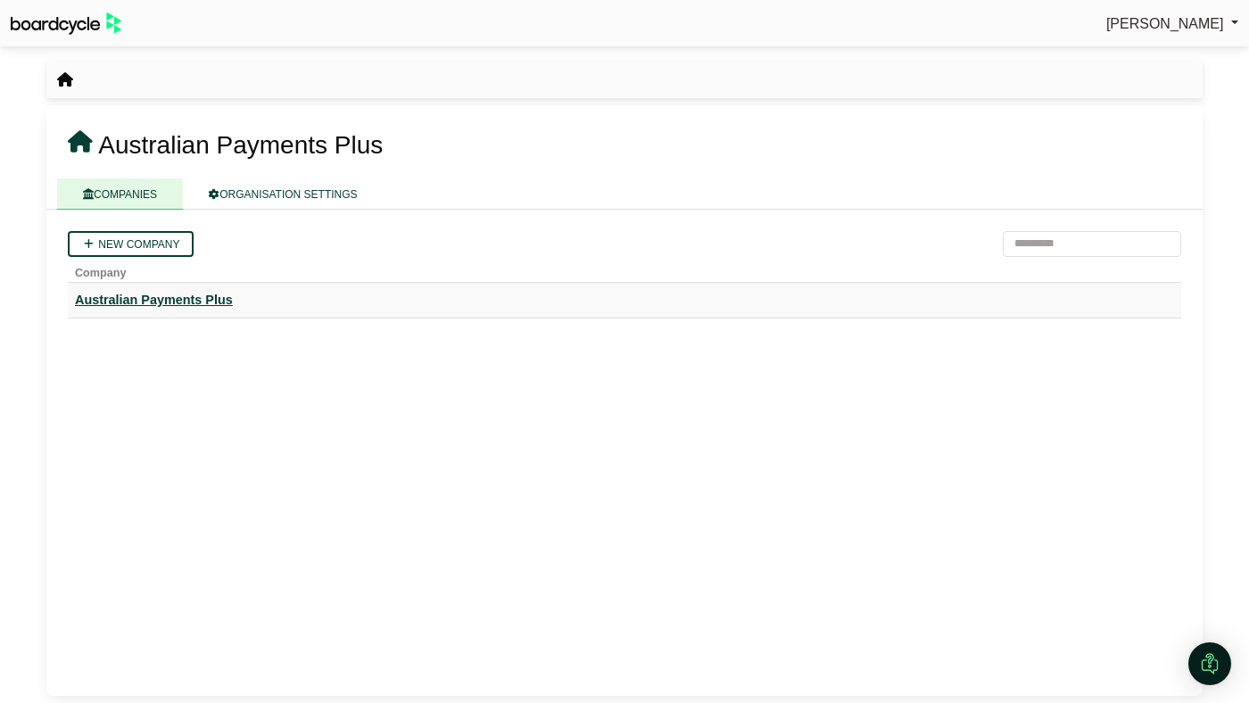
click at [198, 292] on div "Australian Payments Plus" at bounding box center [624, 300] width 1099 height 21
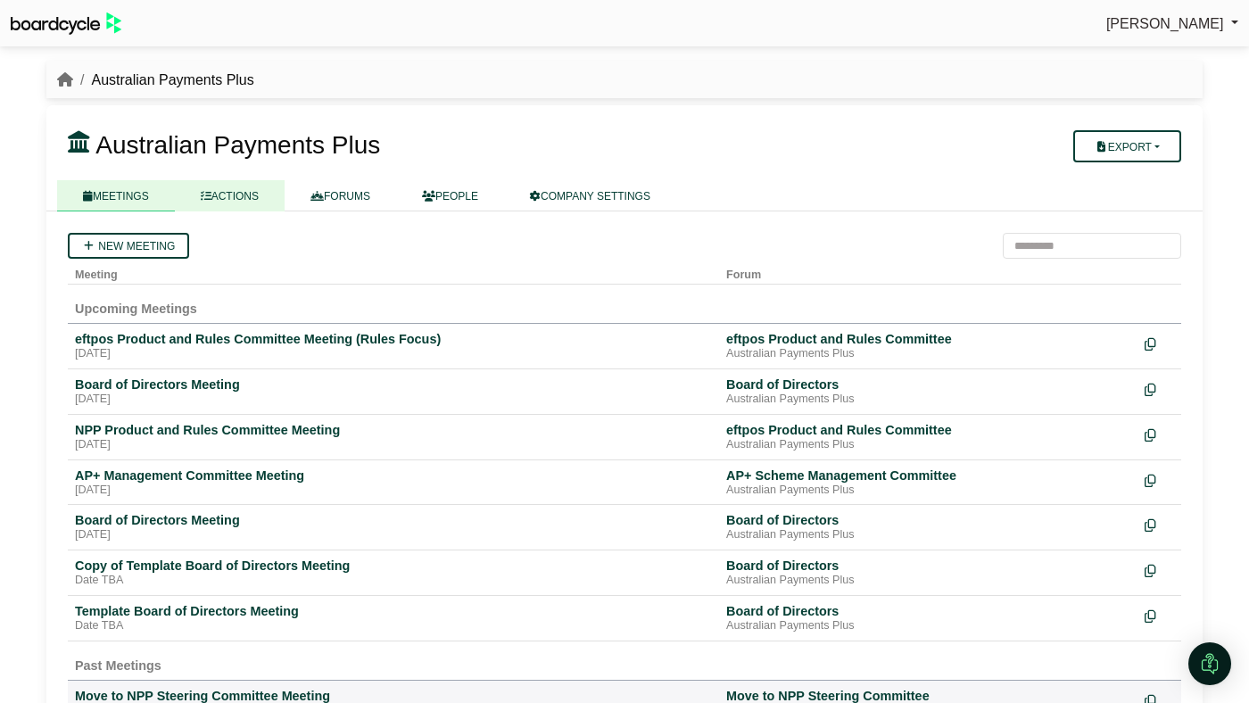
click at [250, 210] on link "ACTIONS" at bounding box center [230, 195] width 110 height 31
